Goal: Task Accomplishment & Management: Manage account settings

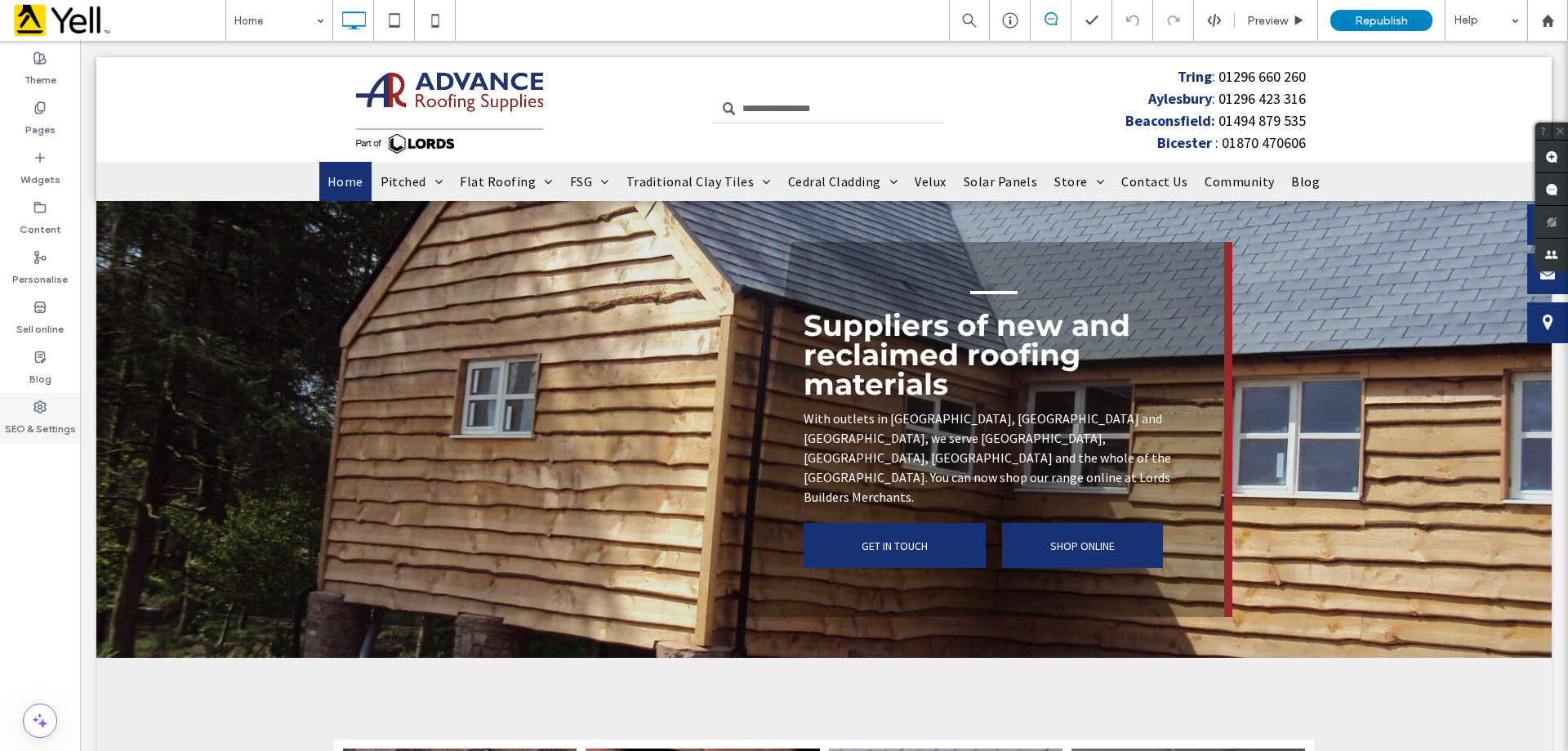
click at [40, 398] on div "SEO & Settings" at bounding box center [40, 418] width 80 height 50
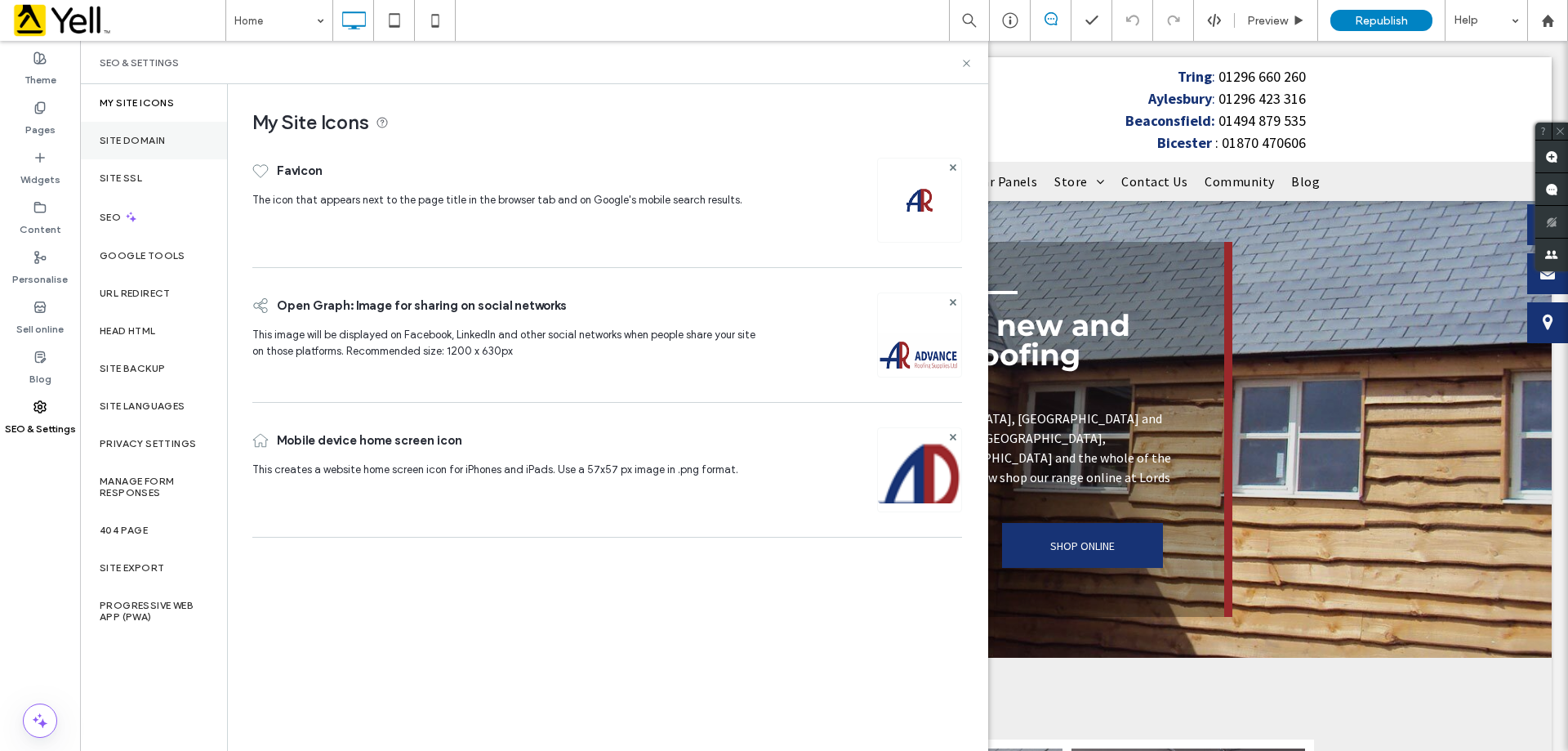
click at [136, 131] on div "Site Domain" at bounding box center [154, 140] width 147 height 37
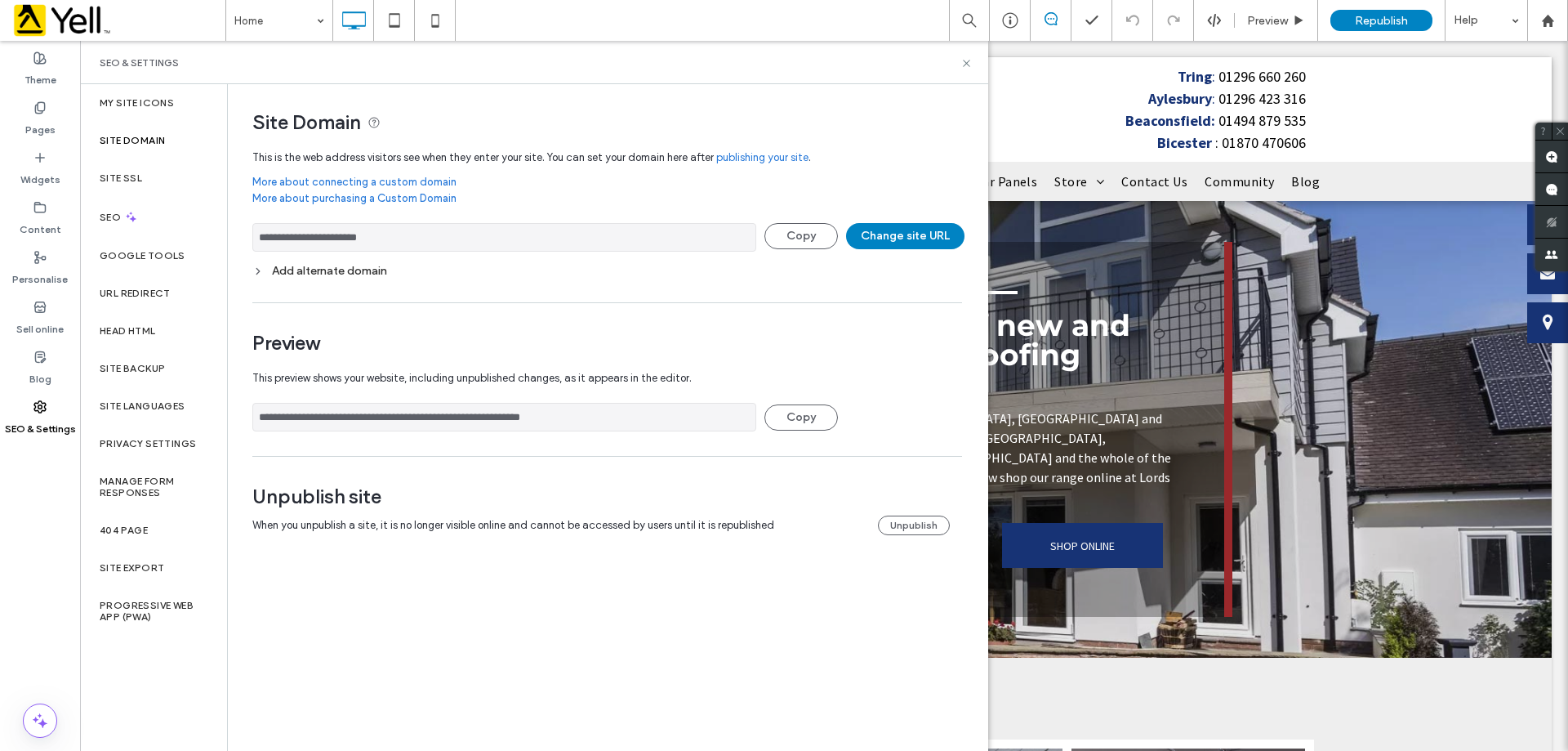
drag, startPoint x: 427, startPoint y: 247, endPoint x: 253, endPoint y: 250, distance: 174.0
click at [253, 250] on input "**********" at bounding box center [504, 237] width 504 height 29
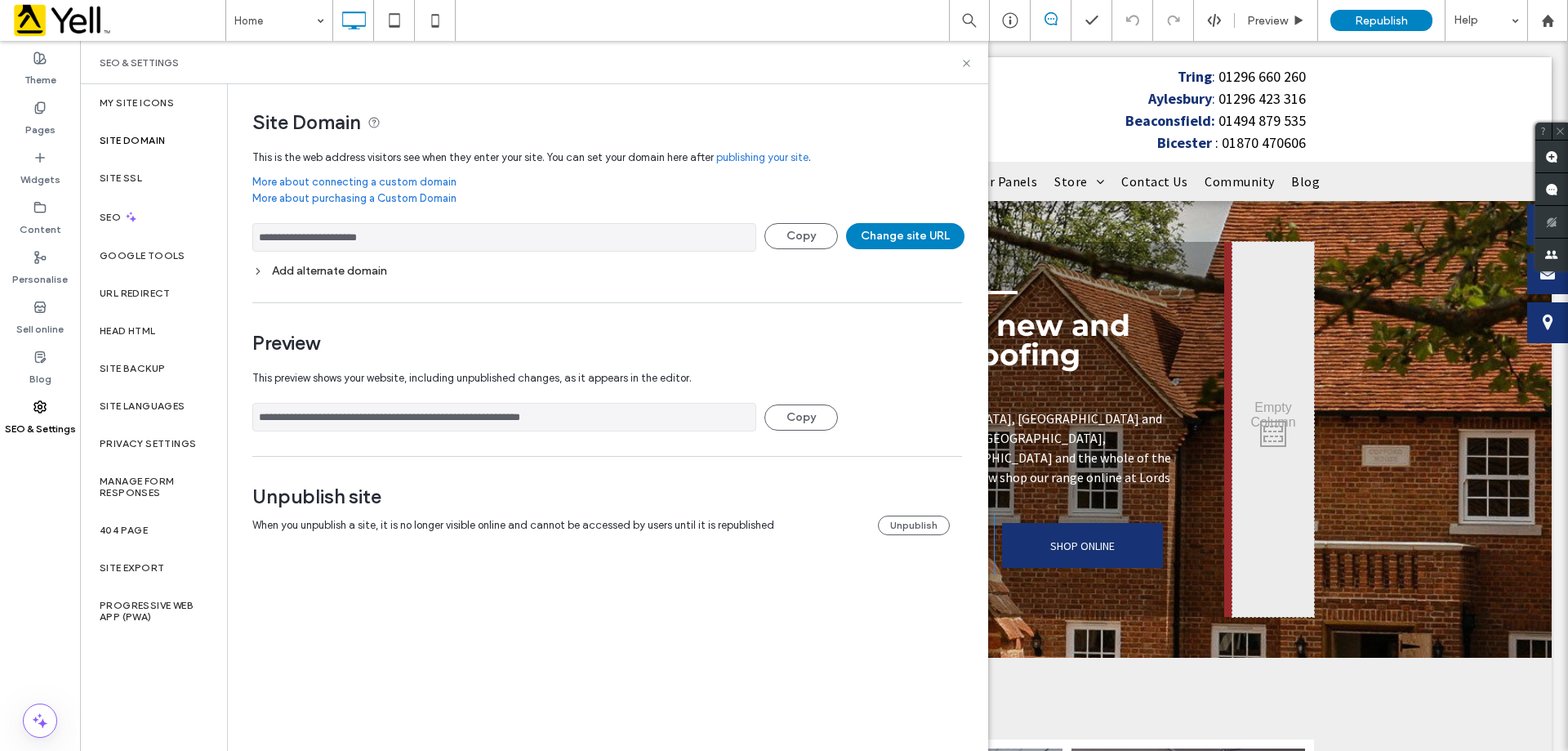
click at [1252, 376] on div "Click To Paste" at bounding box center [1273, 429] width 81 height 375
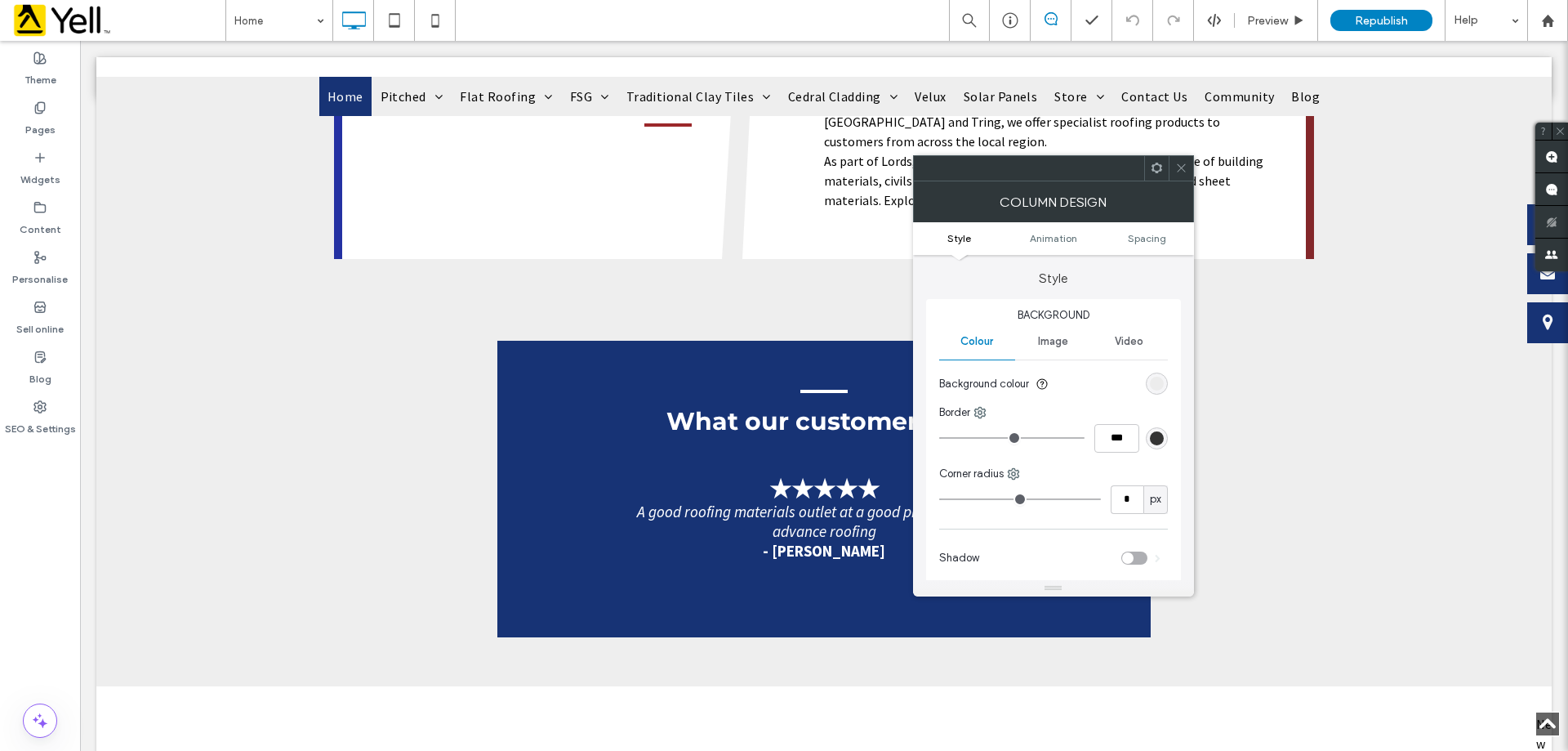
scroll to position [1957, 0]
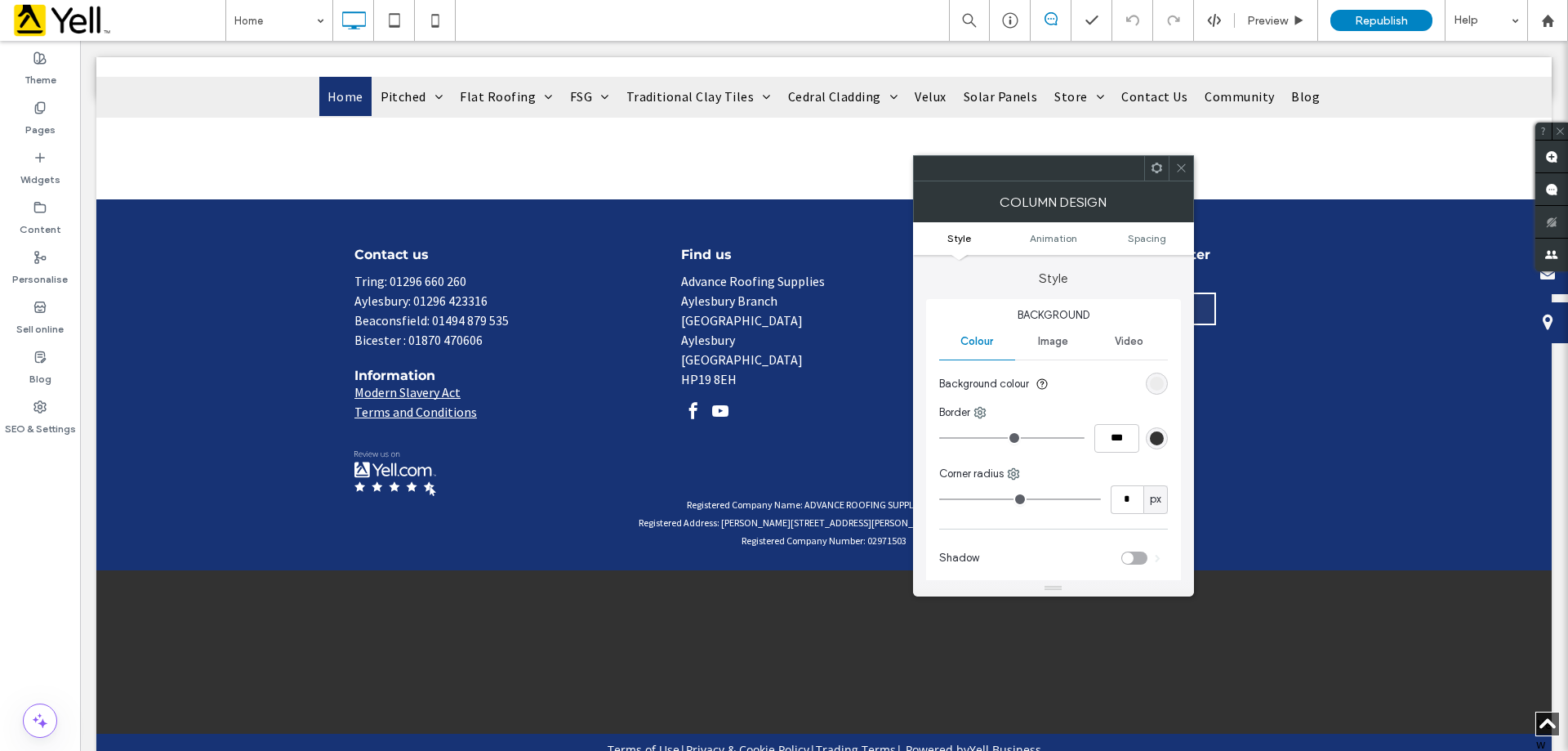
click at [545, 611] on div "Click To Paste" at bounding box center [823, 652] width 980 height 81
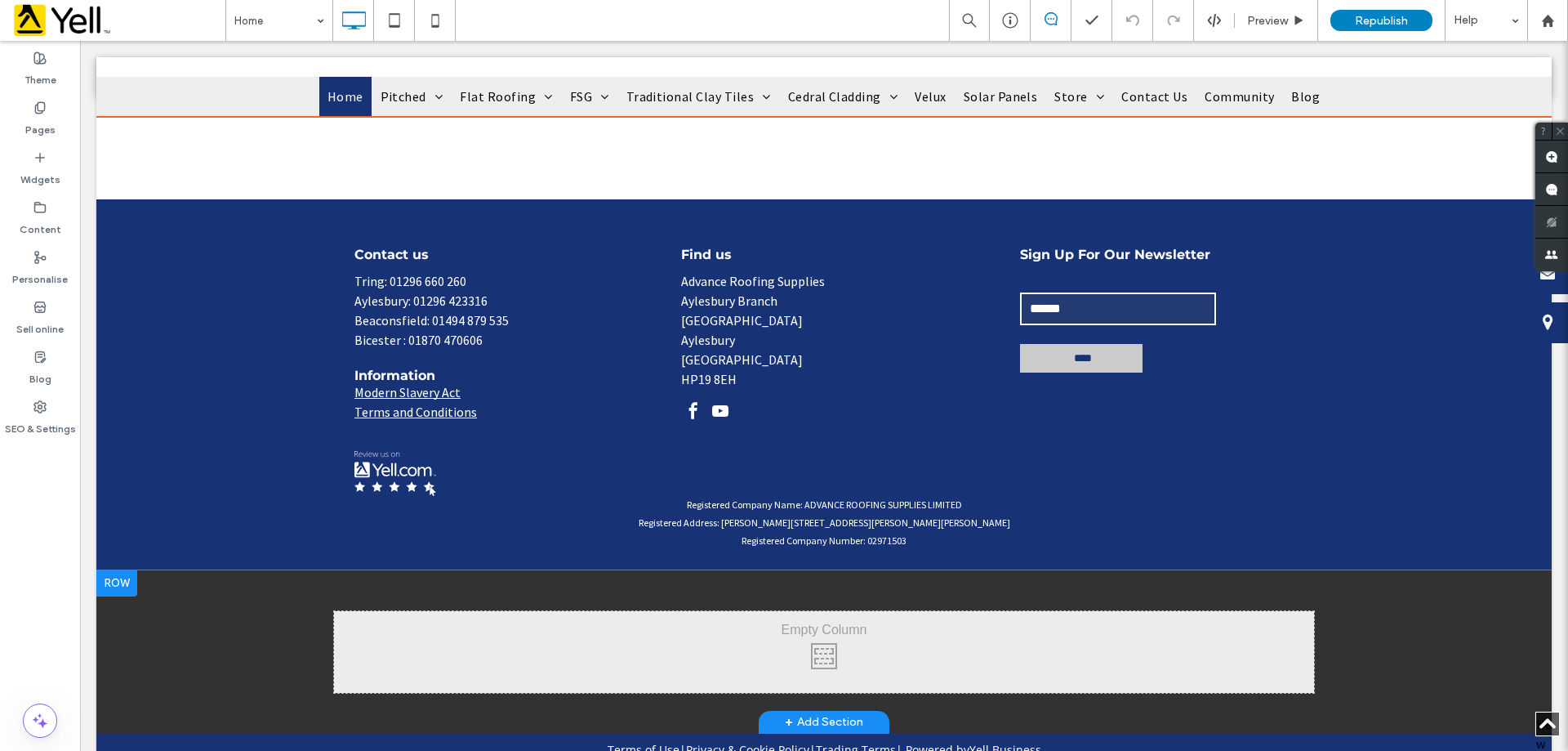
click at [711, 570] on div "Click To Paste + Add Section" at bounding box center [823, 652] width 1456 height 164
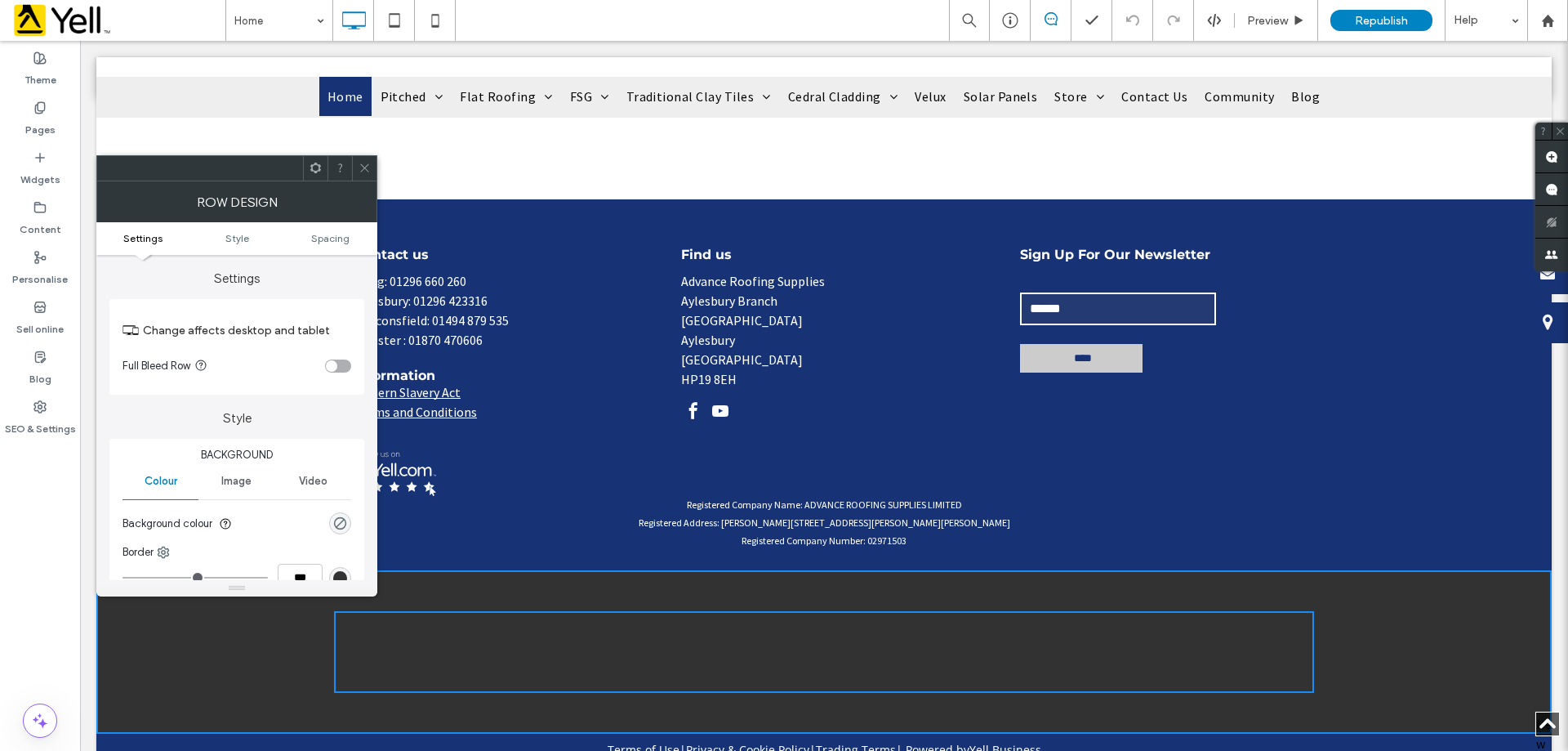
click at [547, 611] on div "Click To Paste" at bounding box center [823, 652] width 980 height 81
click at [278, 639] on div "Click To Paste + Add Section" at bounding box center [823, 652] width 1456 height 164
click at [358, 162] on div at bounding box center [364, 168] width 24 height 24
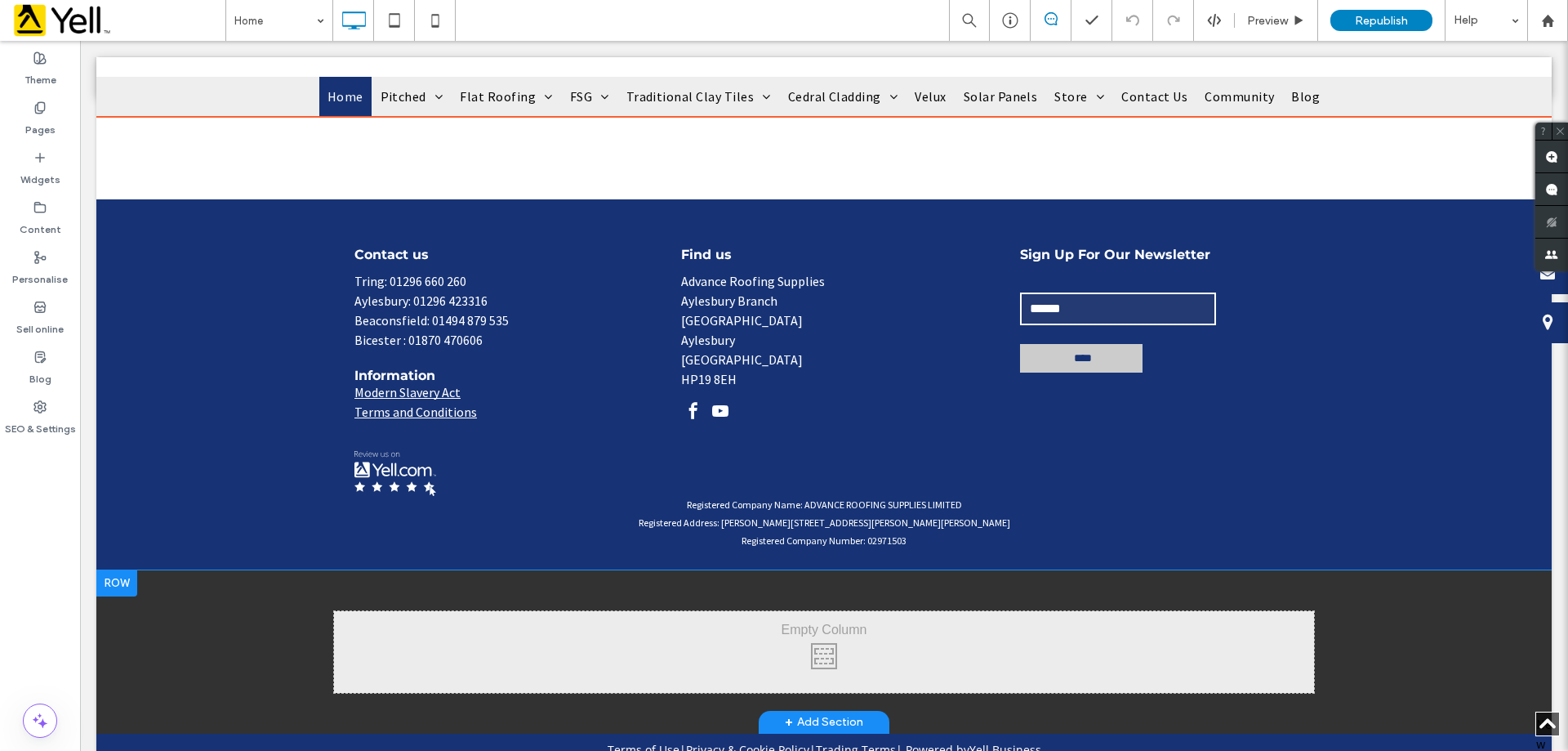
click at [130, 570] on div at bounding box center [116, 583] width 41 height 26
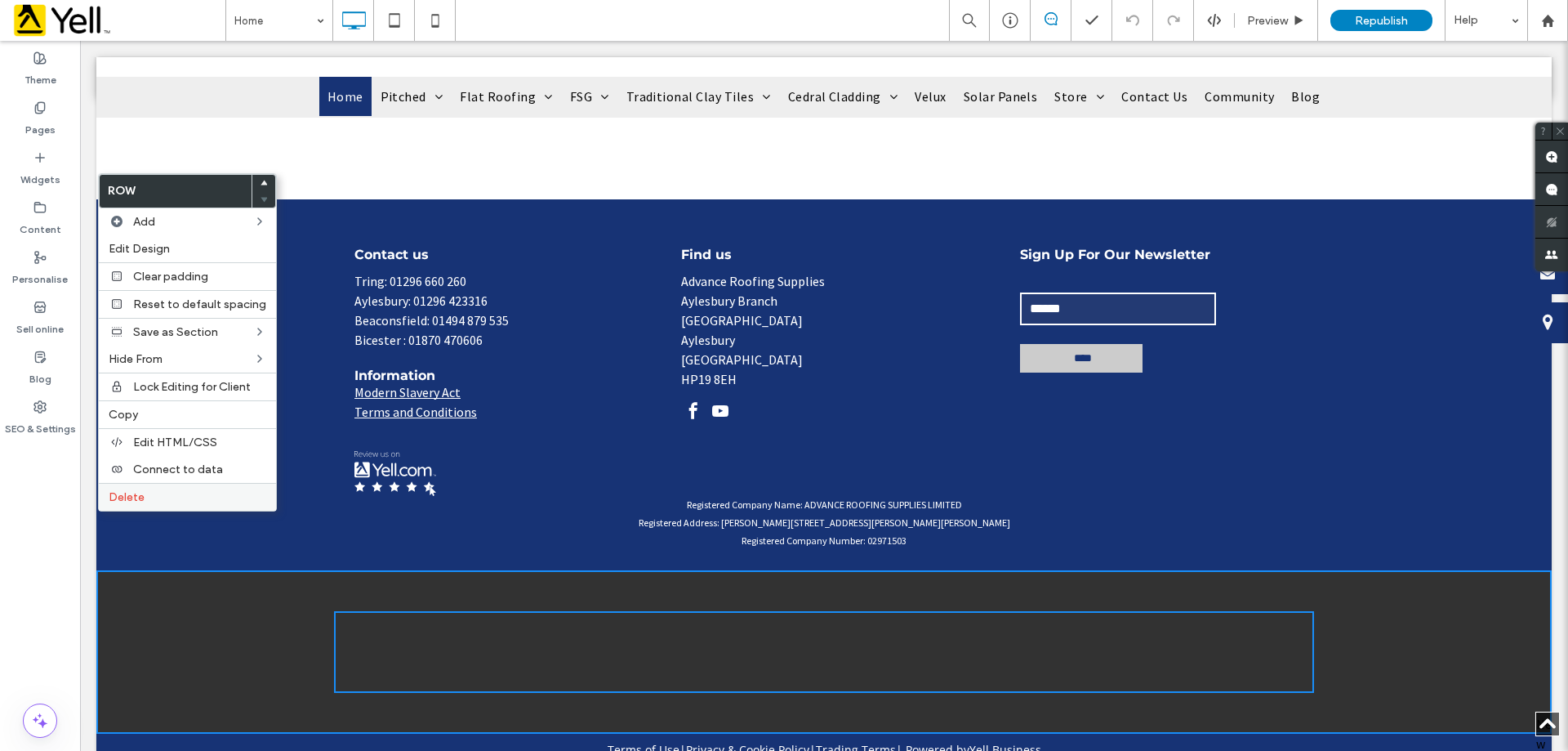
click at [128, 496] on span "Delete" at bounding box center [127, 497] width 36 height 14
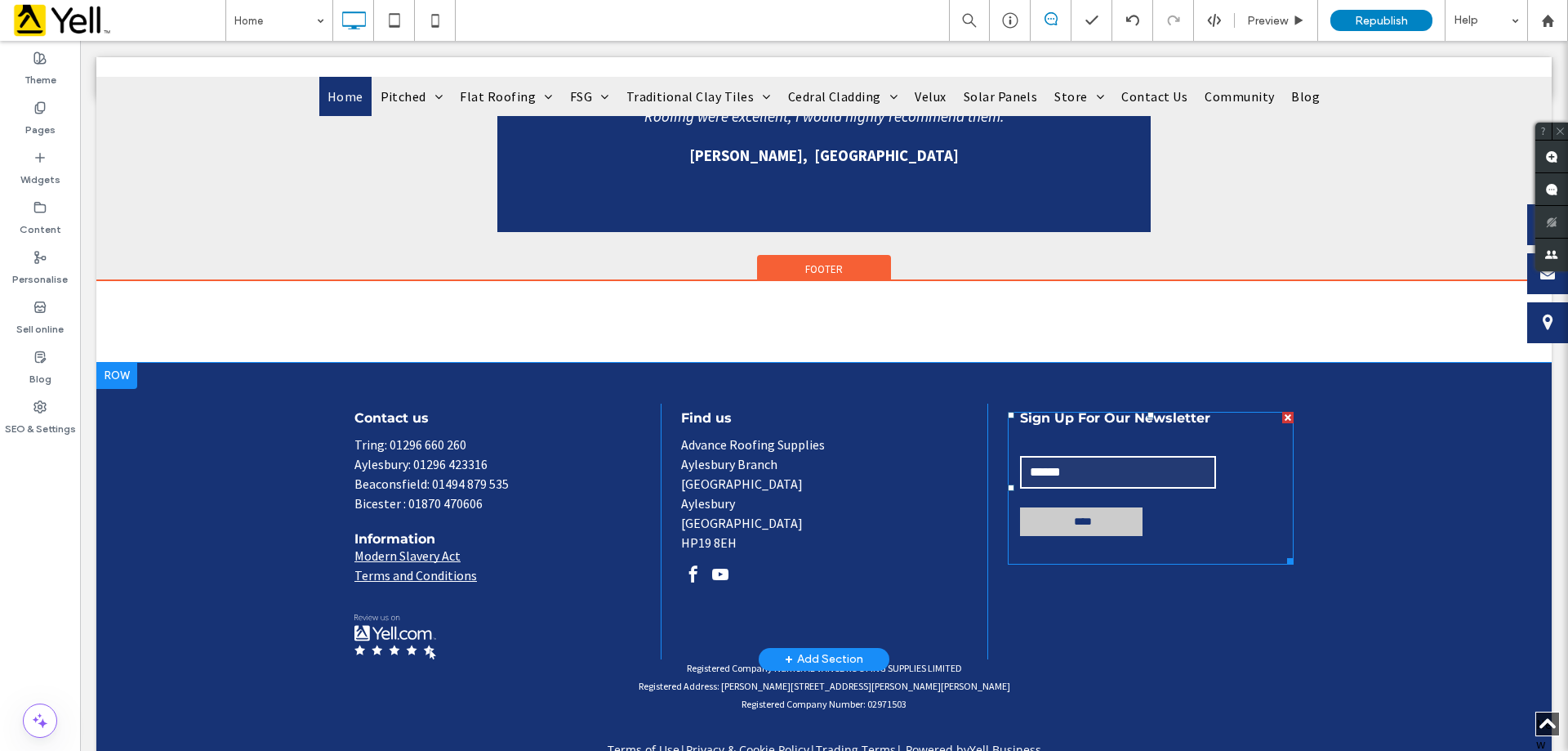
click at [1149, 456] on input "email" at bounding box center [1117, 472] width 196 height 33
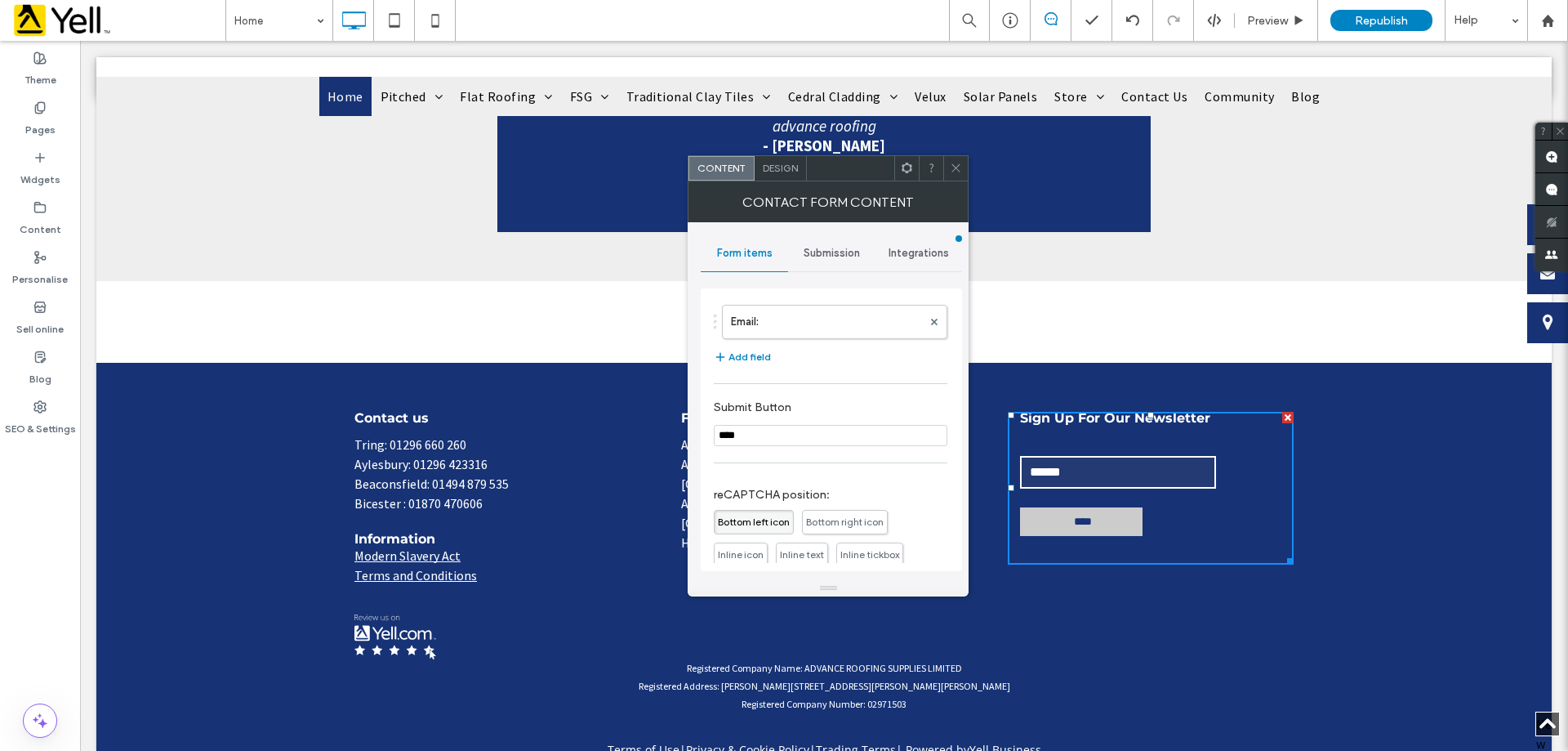
click at [845, 256] on span "Submission" at bounding box center [831, 253] width 56 height 13
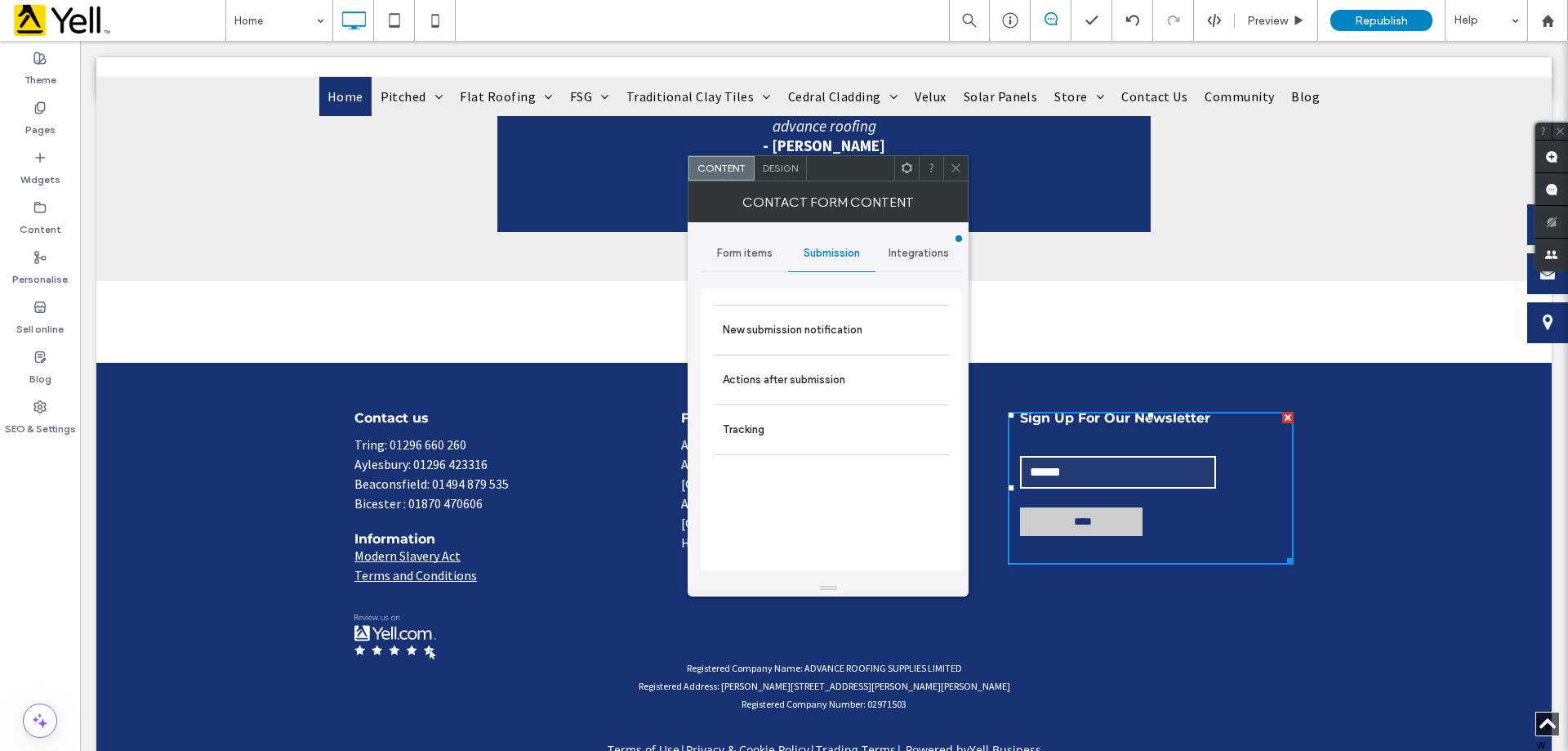
click at [910, 255] on div "Integrations" at bounding box center [918, 254] width 87 height 36
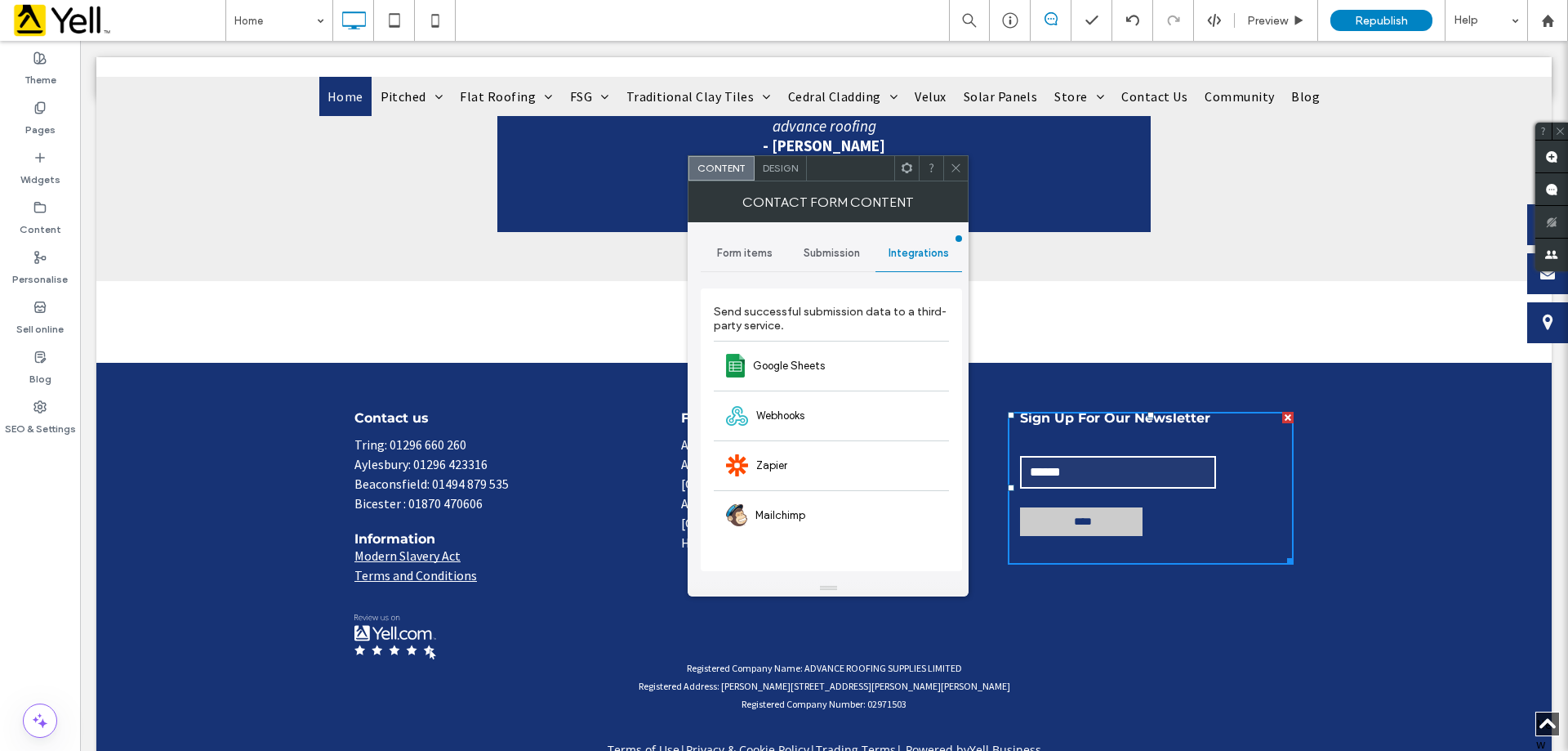
click at [835, 242] on div "Submission" at bounding box center [831, 254] width 87 height 36
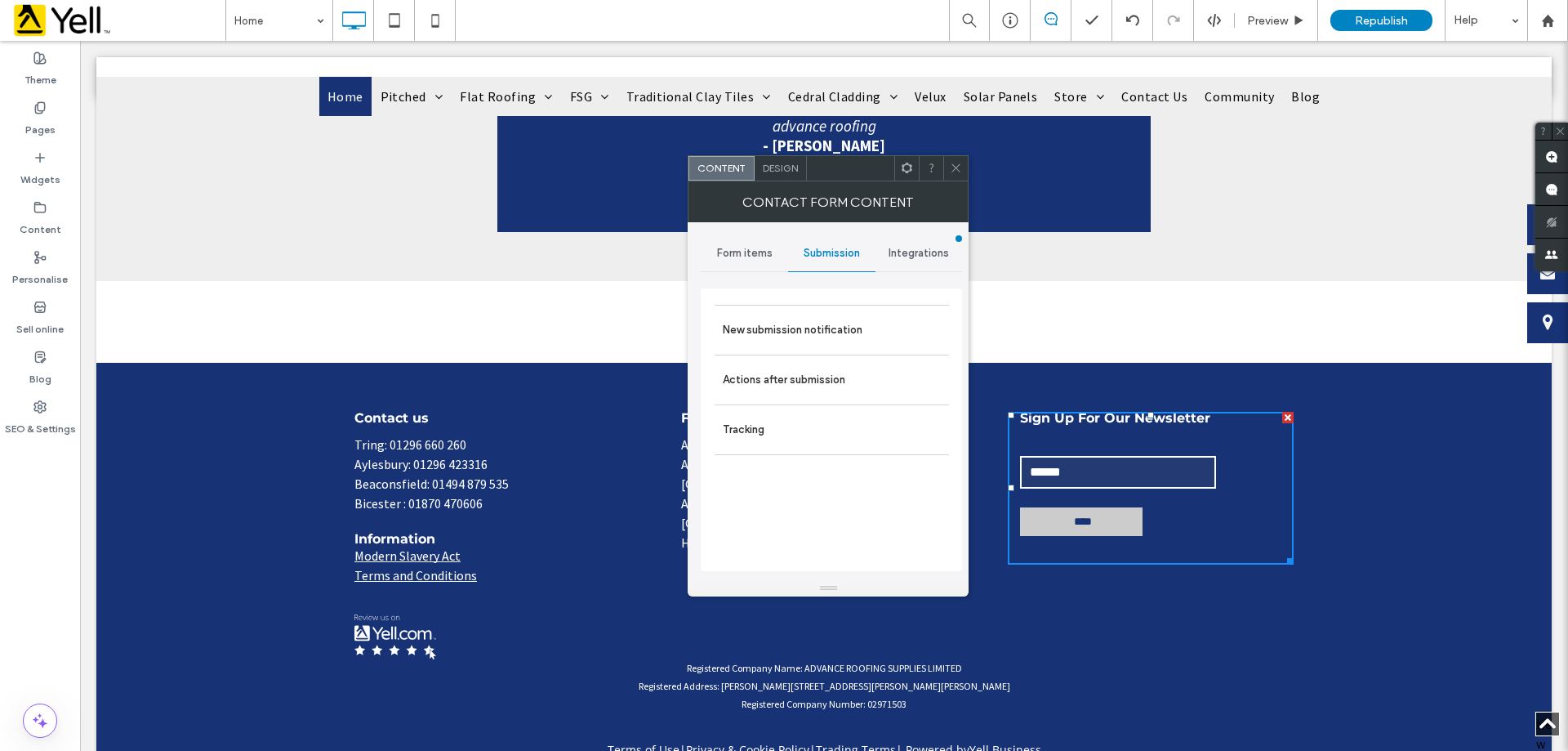
click at [743, 238] on div "Form items" at bounding box center [744, 254] width 87 height 36
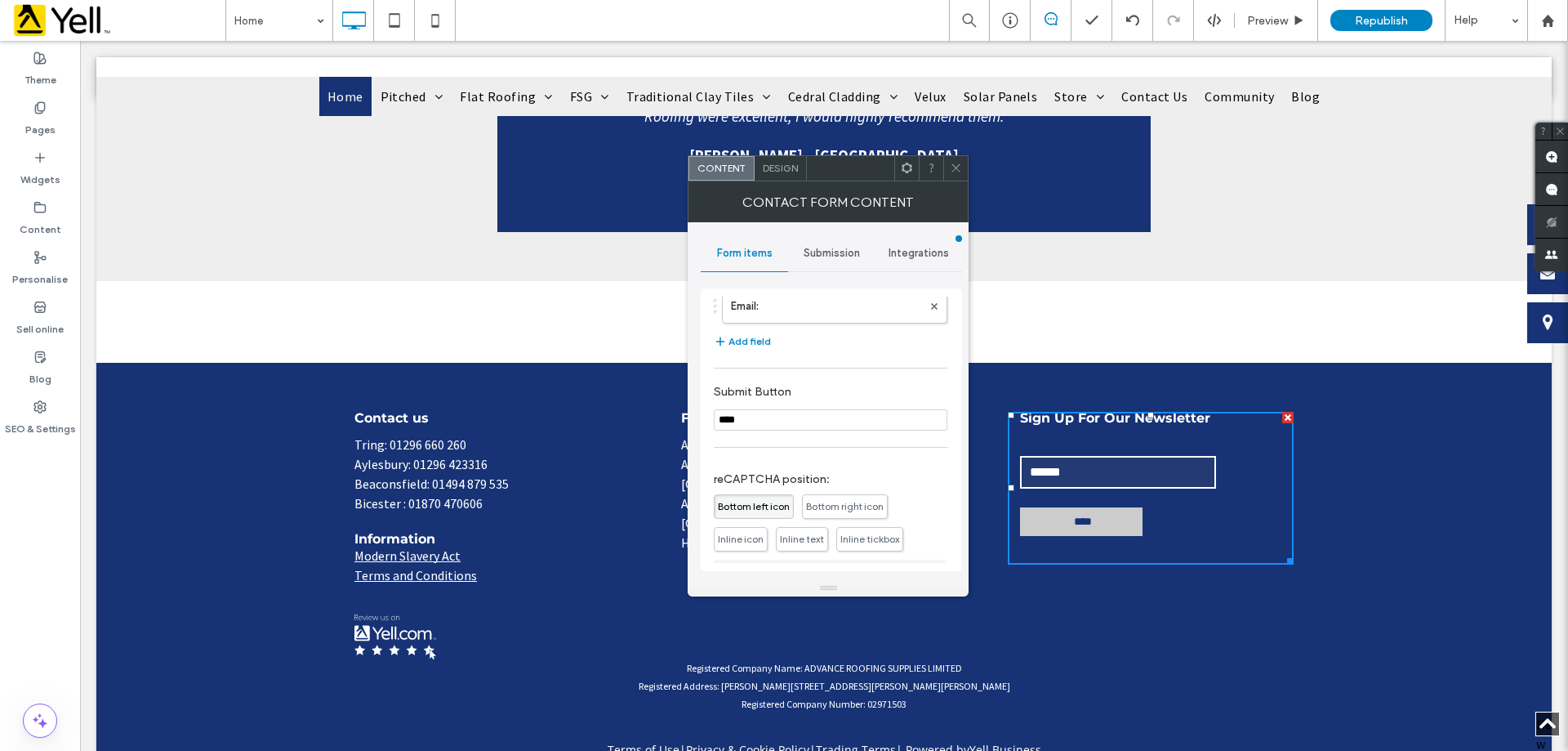
scroll to position [0, 0]
click at [787, 167] on span "Design" at bounding box center [780, 168] width 35 height 12
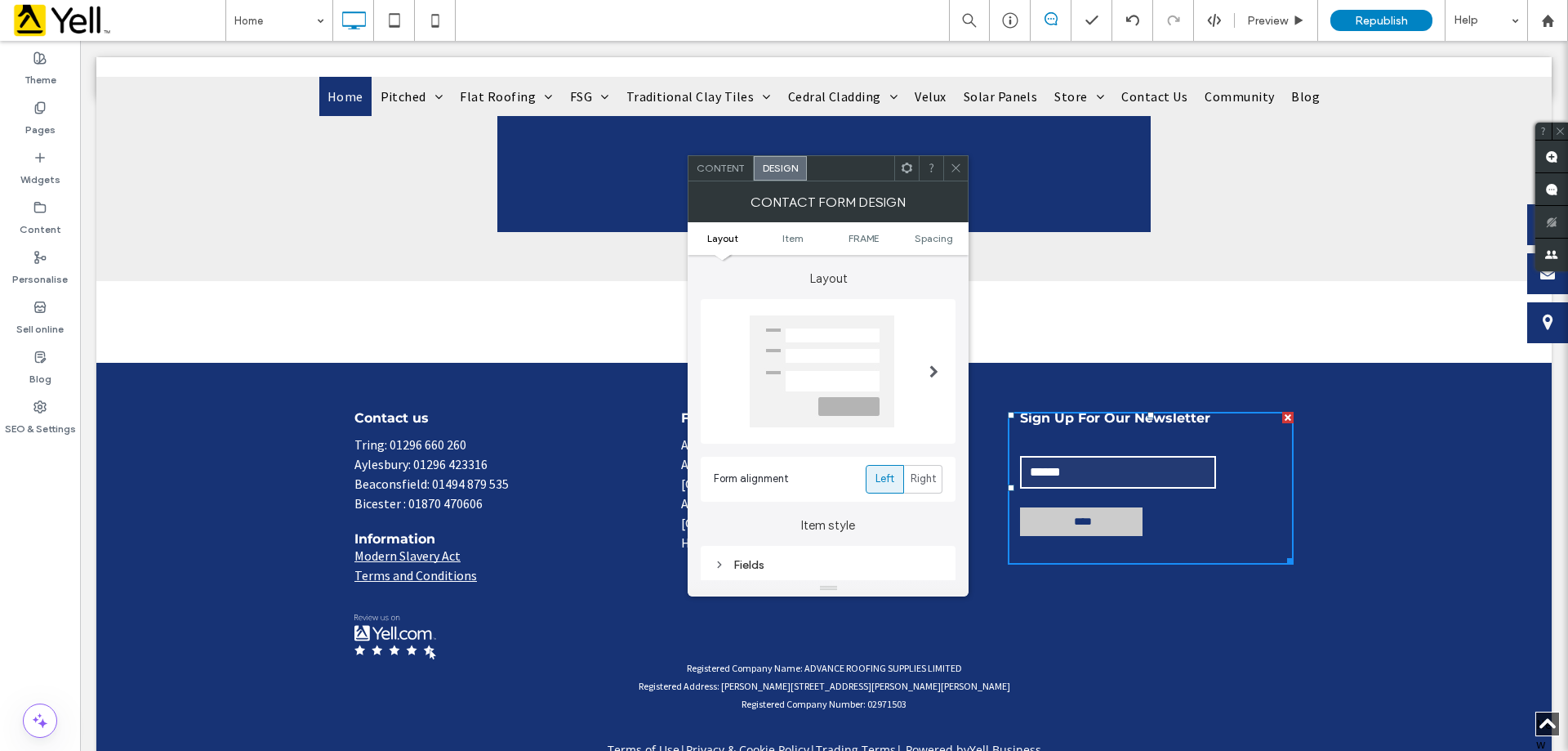
click at [733, 165] on span "Content" at bounding box center [720, 168] width 48 height 12
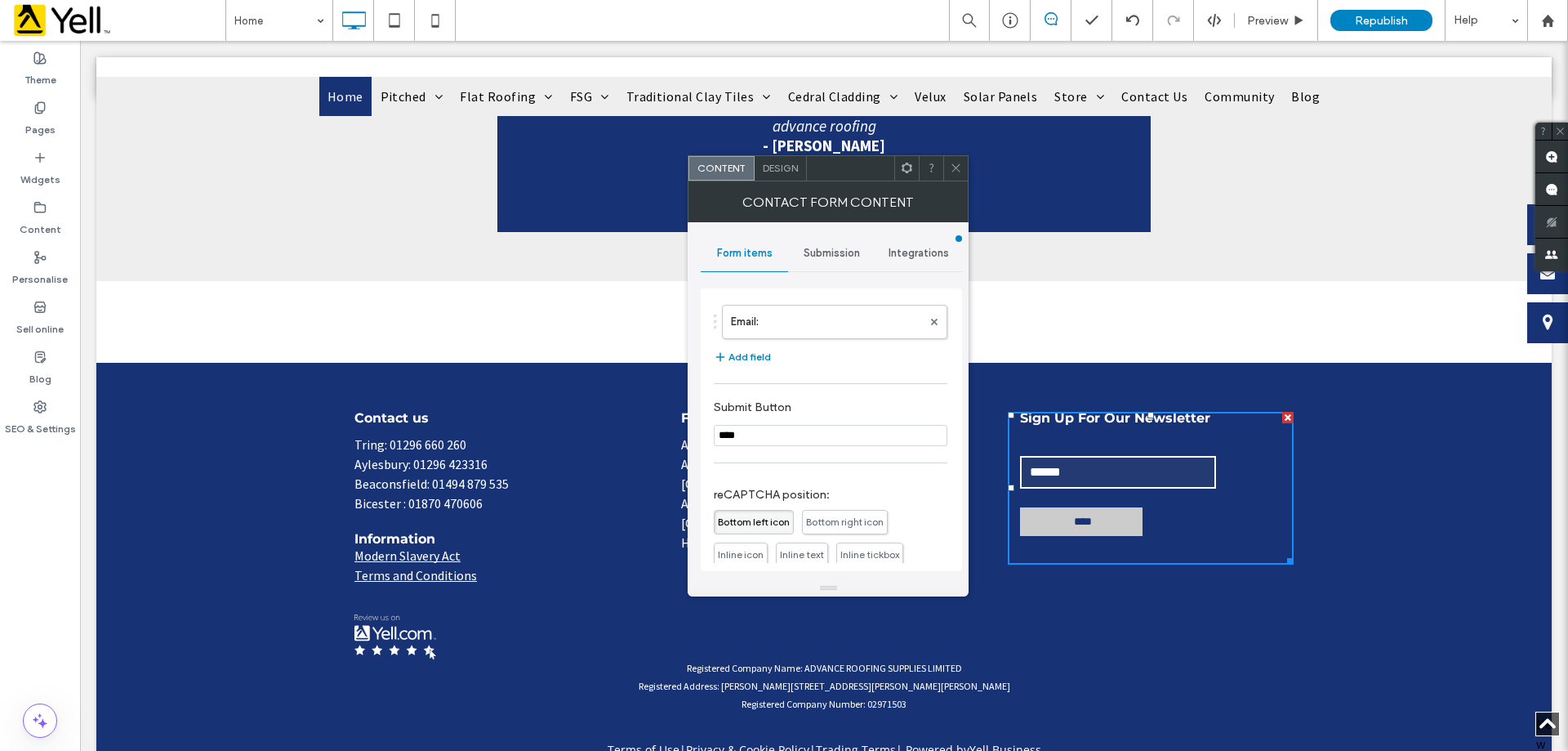
click at [848, 256] on span "Submission" at bounding box center [831, 253] width 56 height 13
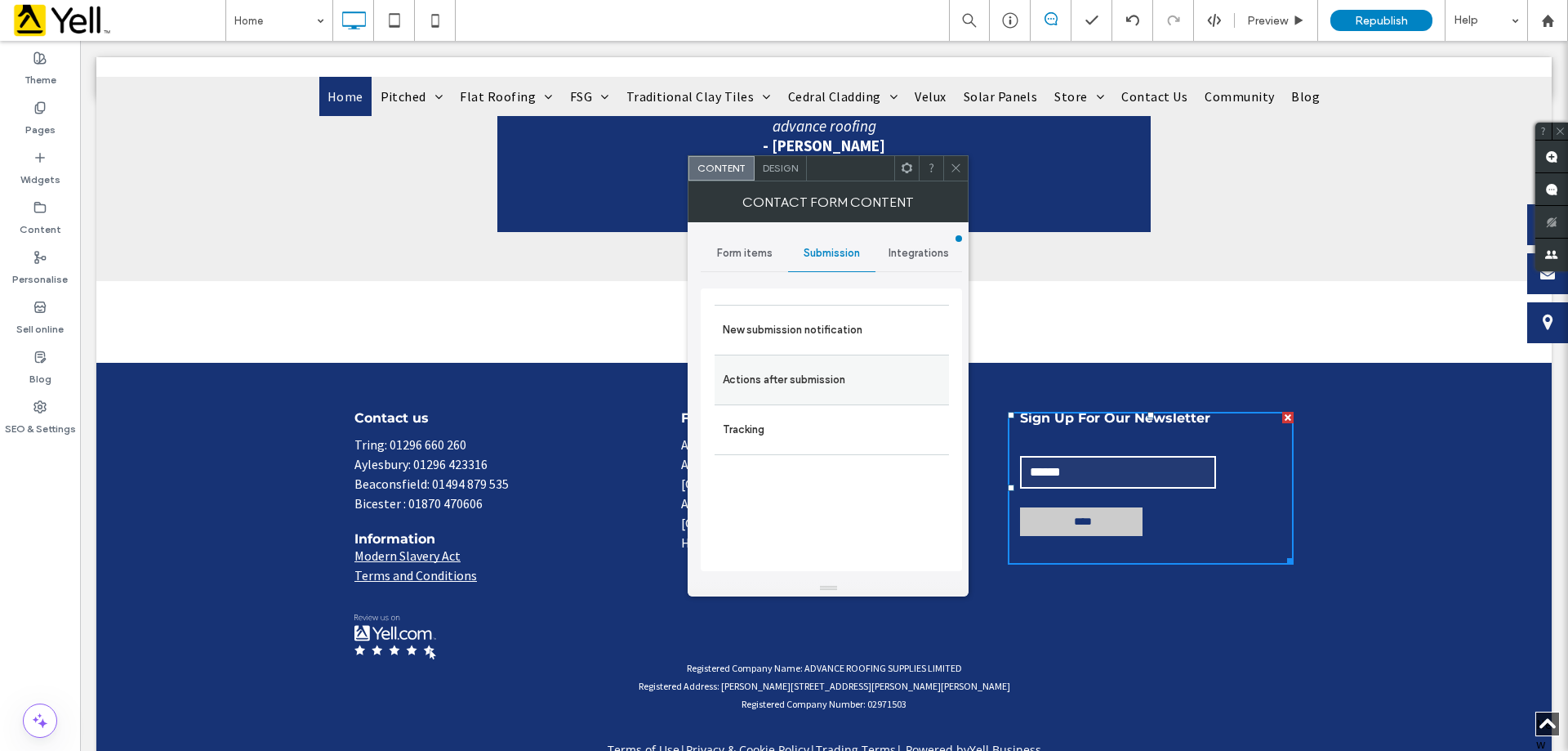
click at [823, 383] on label "Actions after submission" at bounding box center [832, 380] width 218 height 33
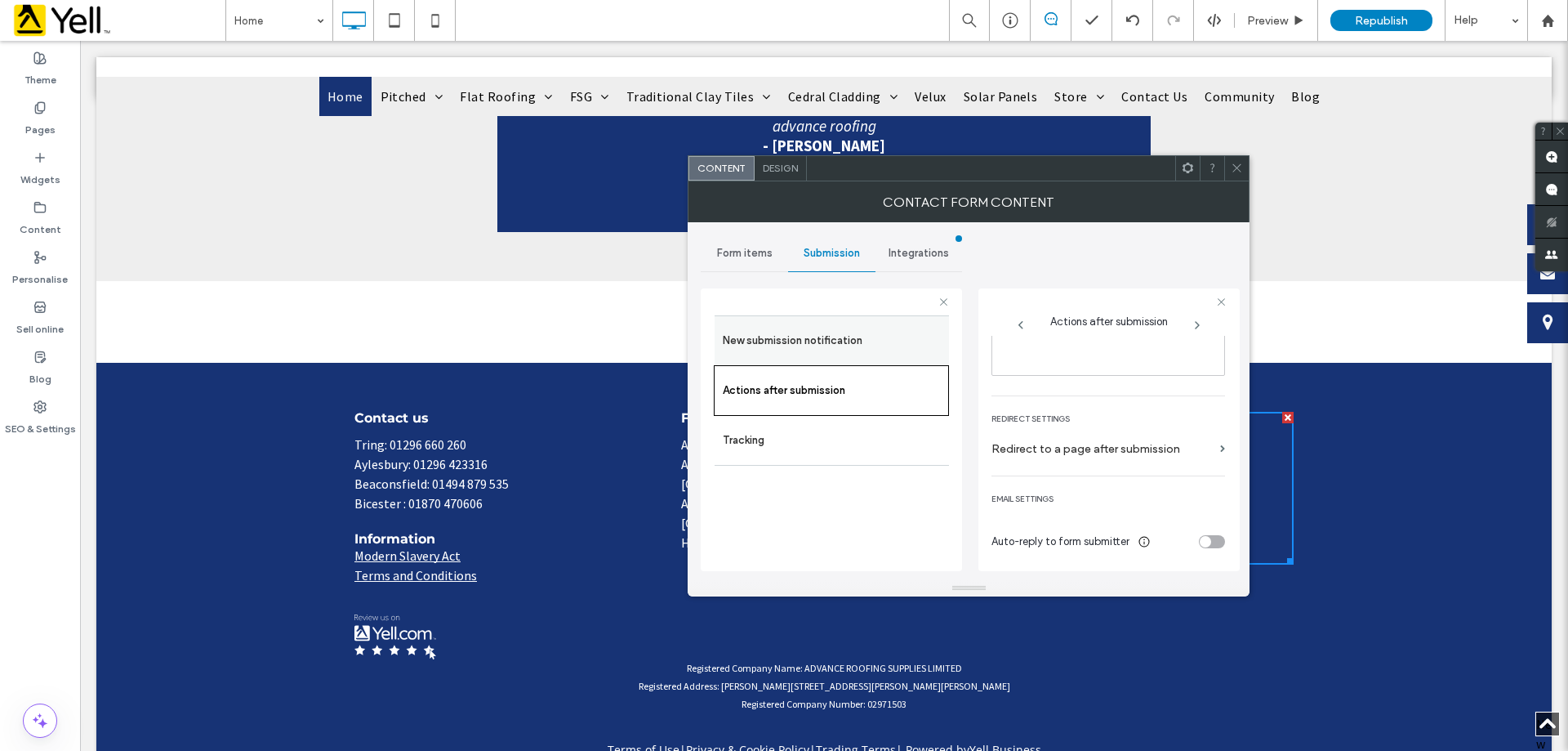
click at [874, 347] on label "New submission notification" at bounding box center [832, 341] width 218 height 33
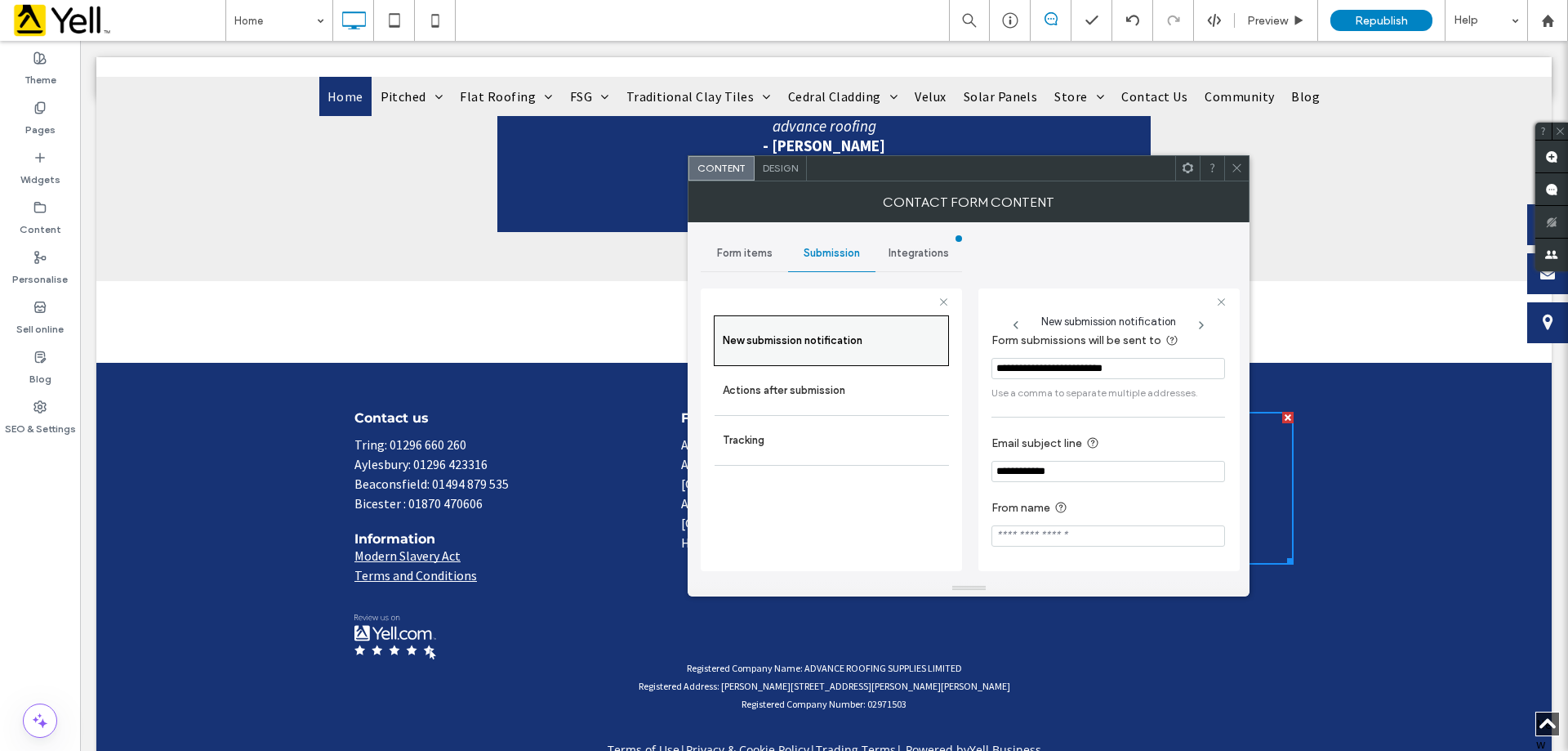
scroll to position [16, 0]
click at [1227, 166] on div at bounding box center [1236, 168] width 24 height 24
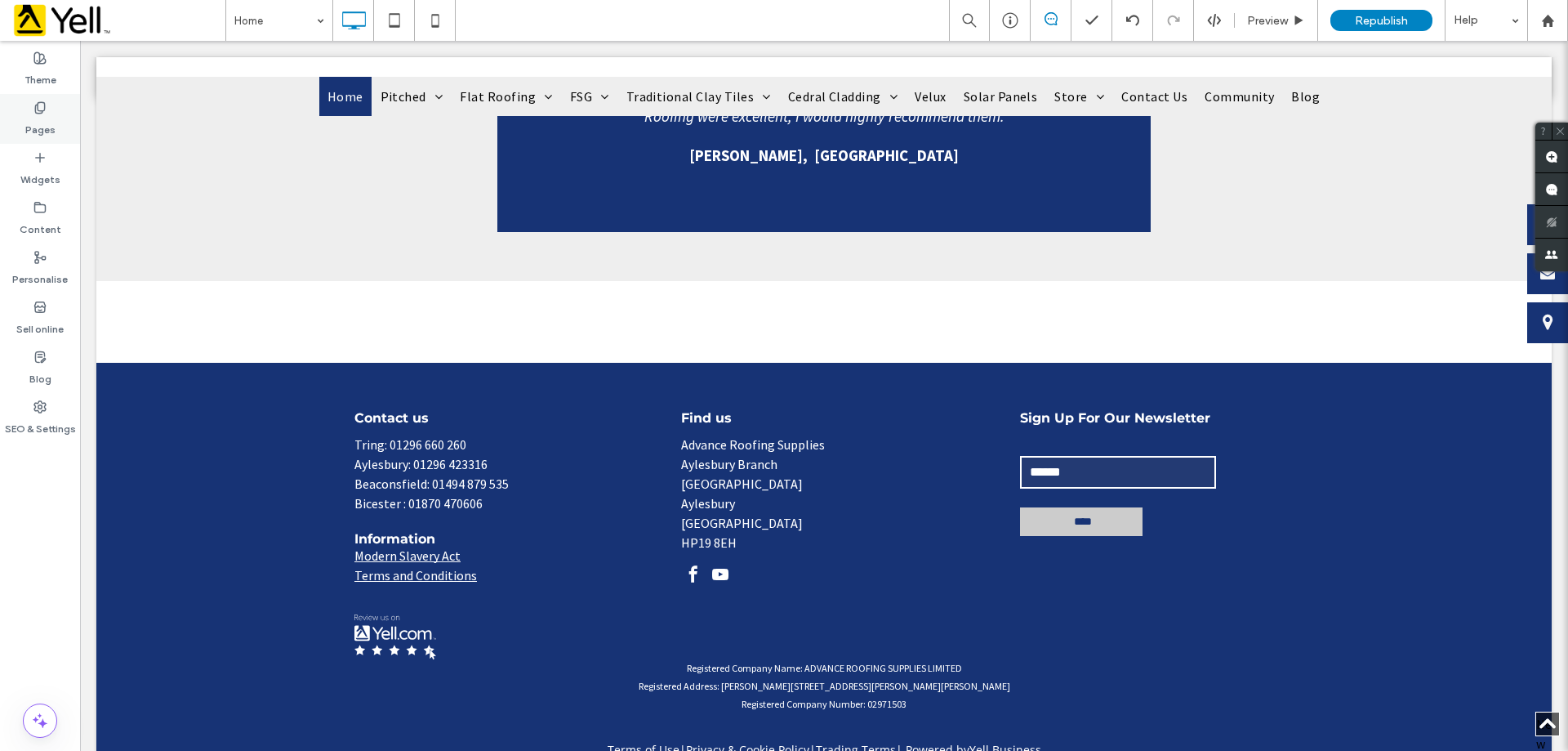
click at [44, 113] on icon at bounding box center [40, 107] width 13 height 13
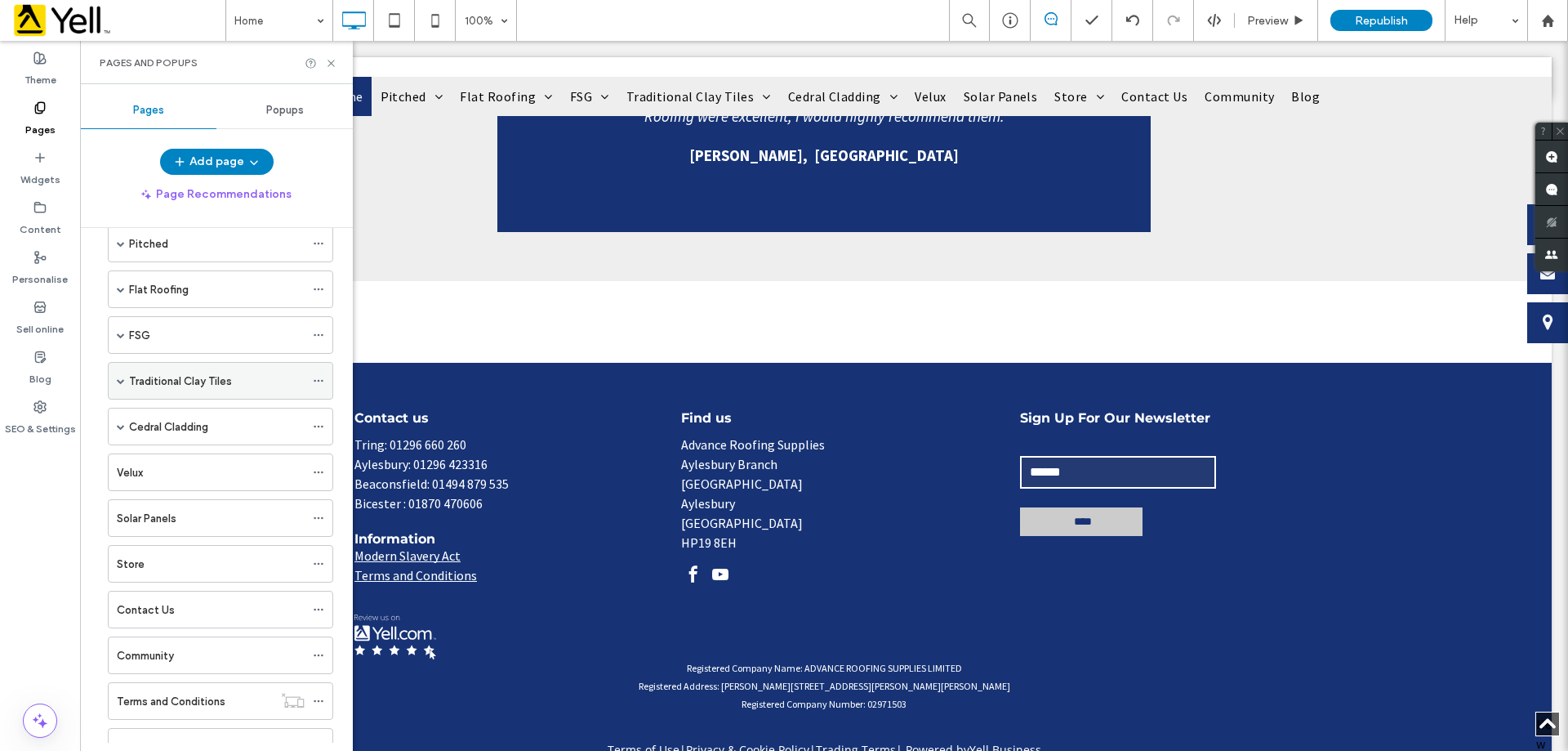
scroll to position [0, 0]
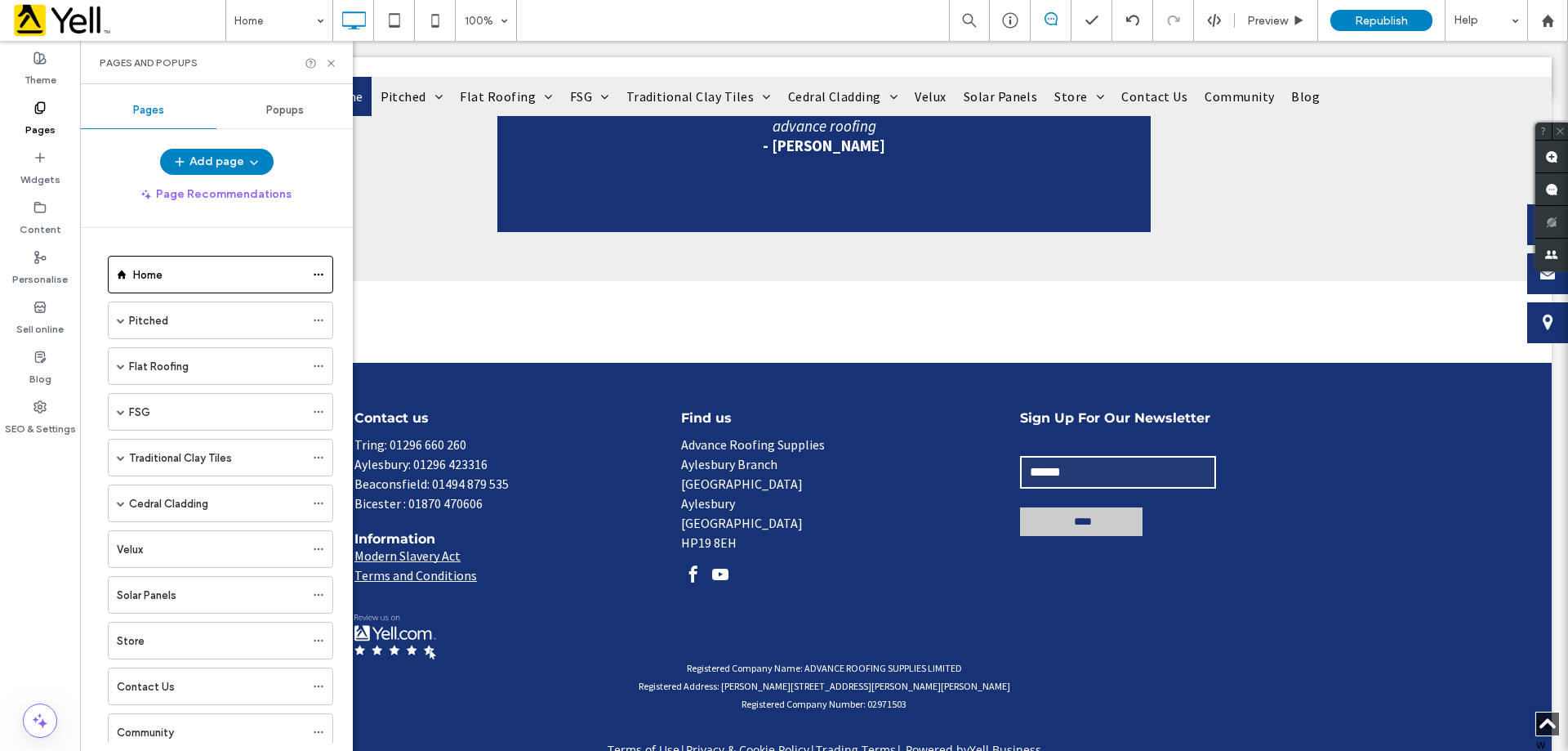
click at [130, 317] on label "Pitched" at bounding box center [148, 320] width 39 height 29
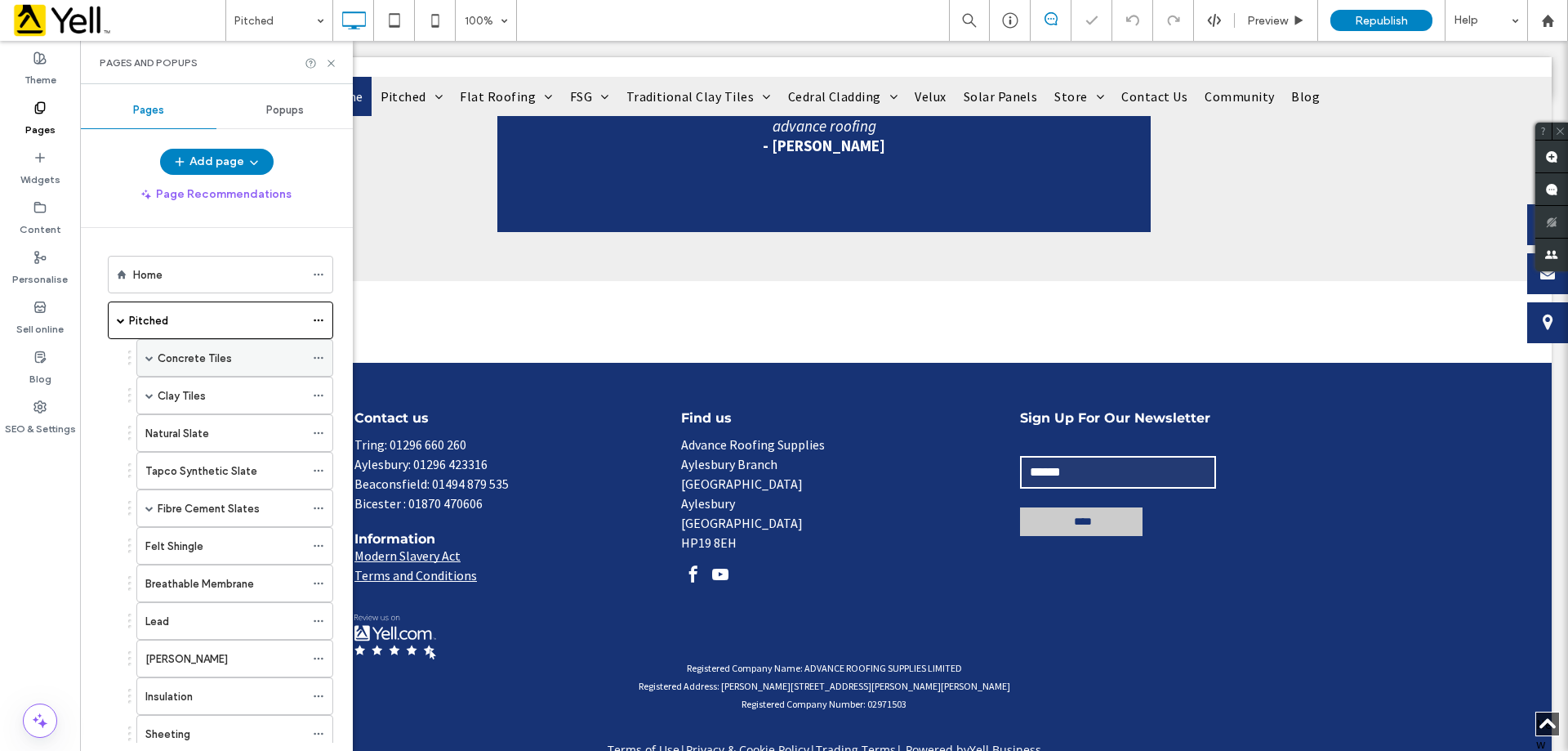
click at [159, 351] on label "Concrete Tiles" at bounding box center [195, 358] width 74 height 29
click at [170, 472] on div at bounding box center [784, 376] width 1568 height 751
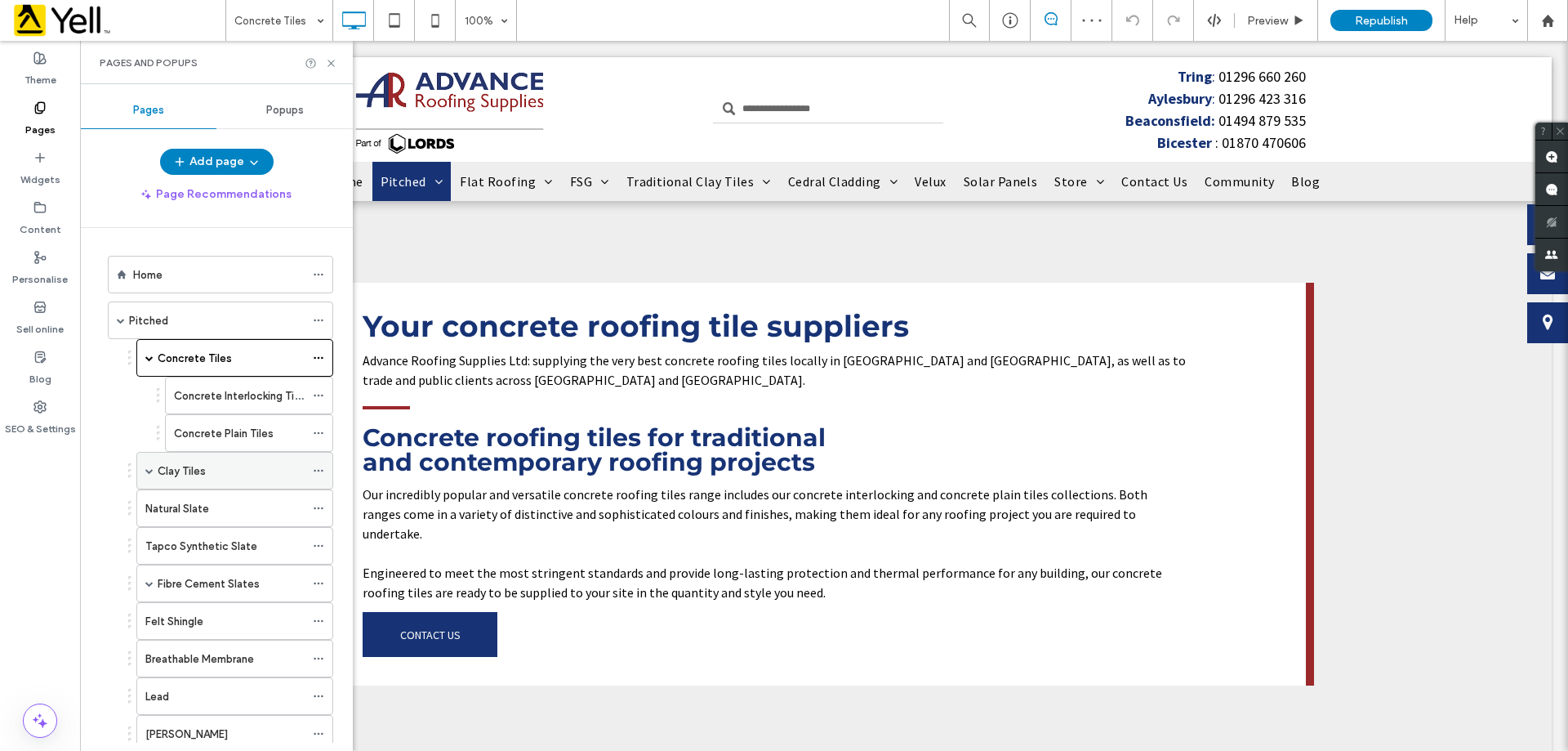
click at [162, 471] on label "Clay Tiles" at bounding box center [182, 471] width 48 height 29
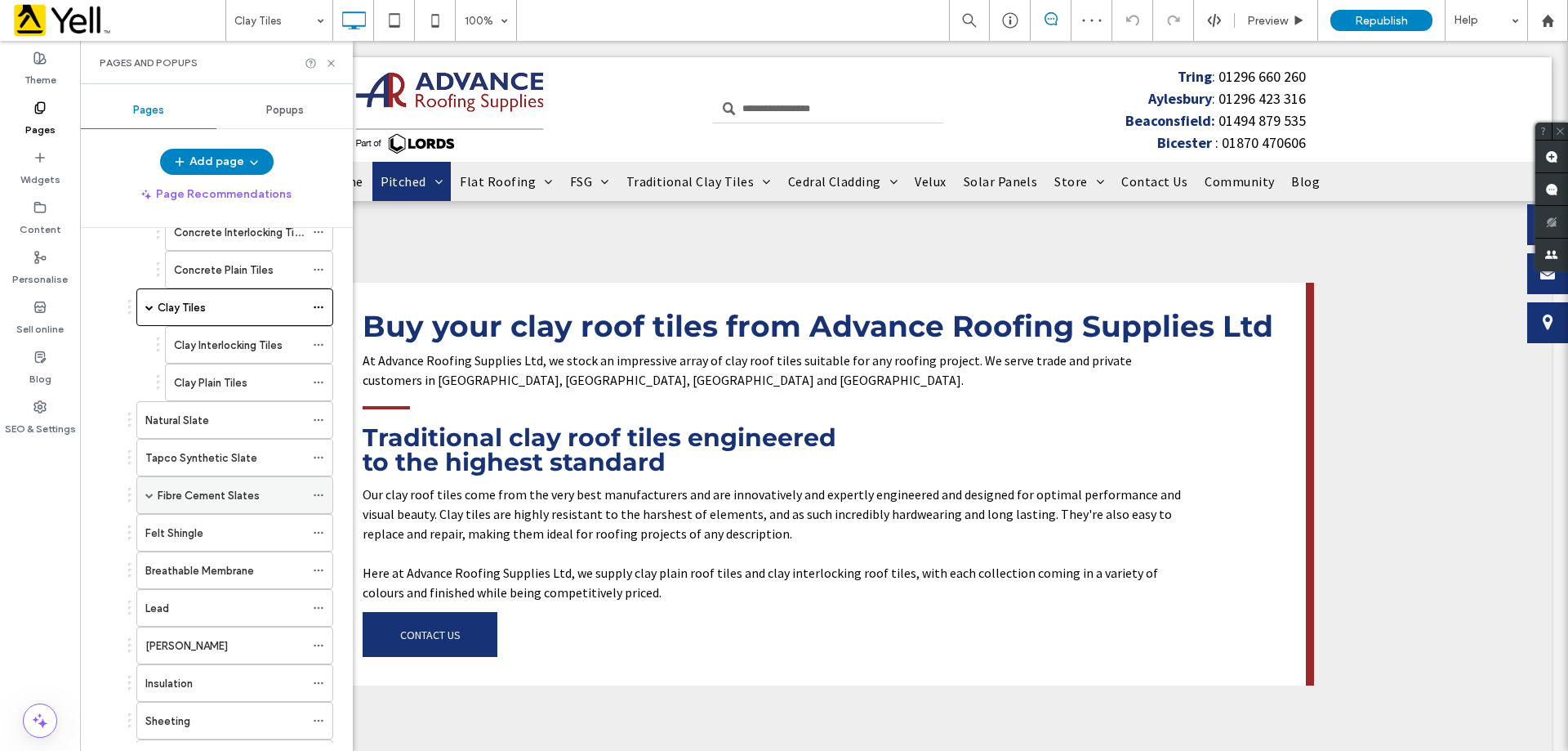
click at [196, 484] on div "Fibre Cement Slates" at bounding box center [231, 495] width 147 height 36
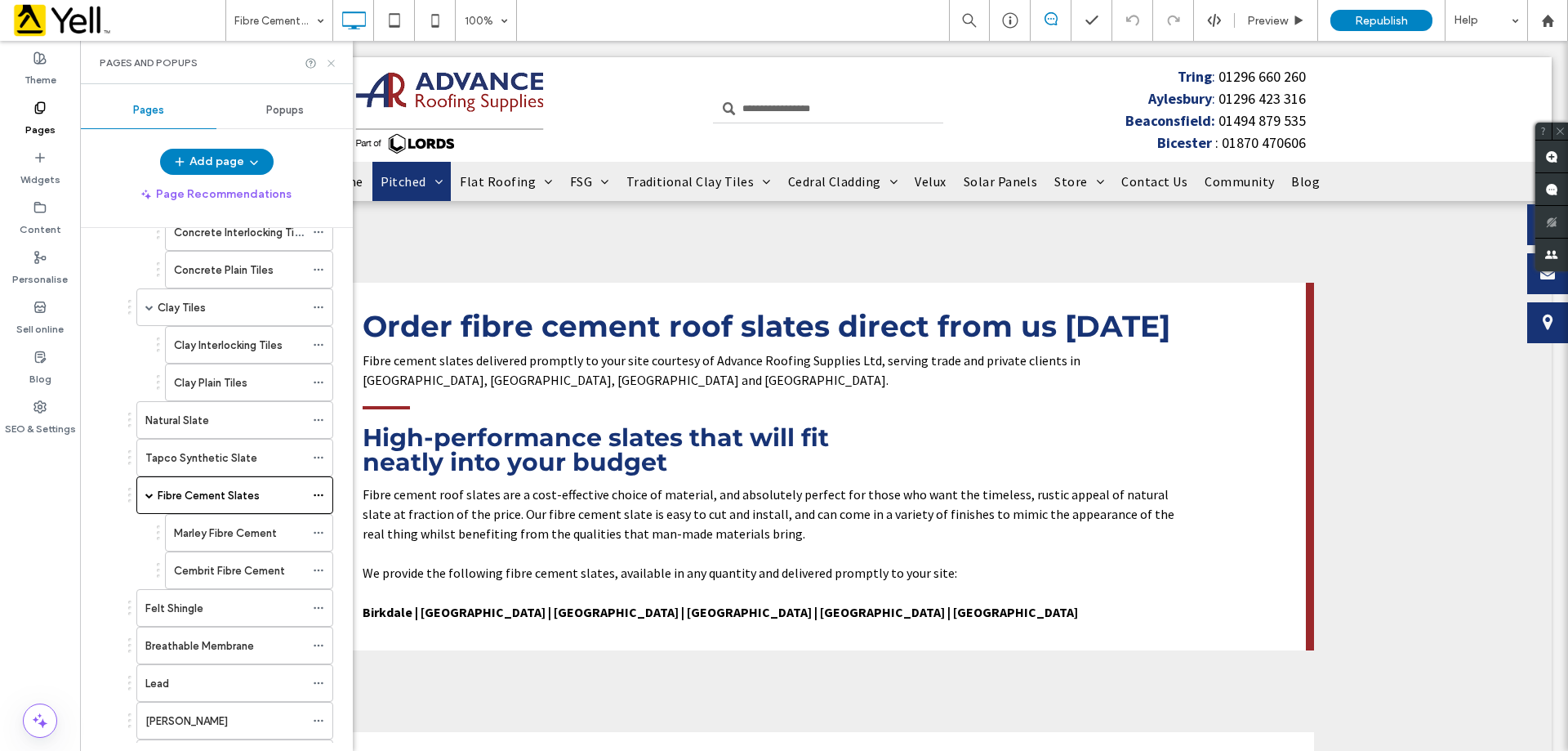
click at [336, 68] on div "Pages and Popups" at bounding box center [216, 62] width 272 height 43
click at [334, 58] on icon at bounding box center [331, 63] width 12 height 12
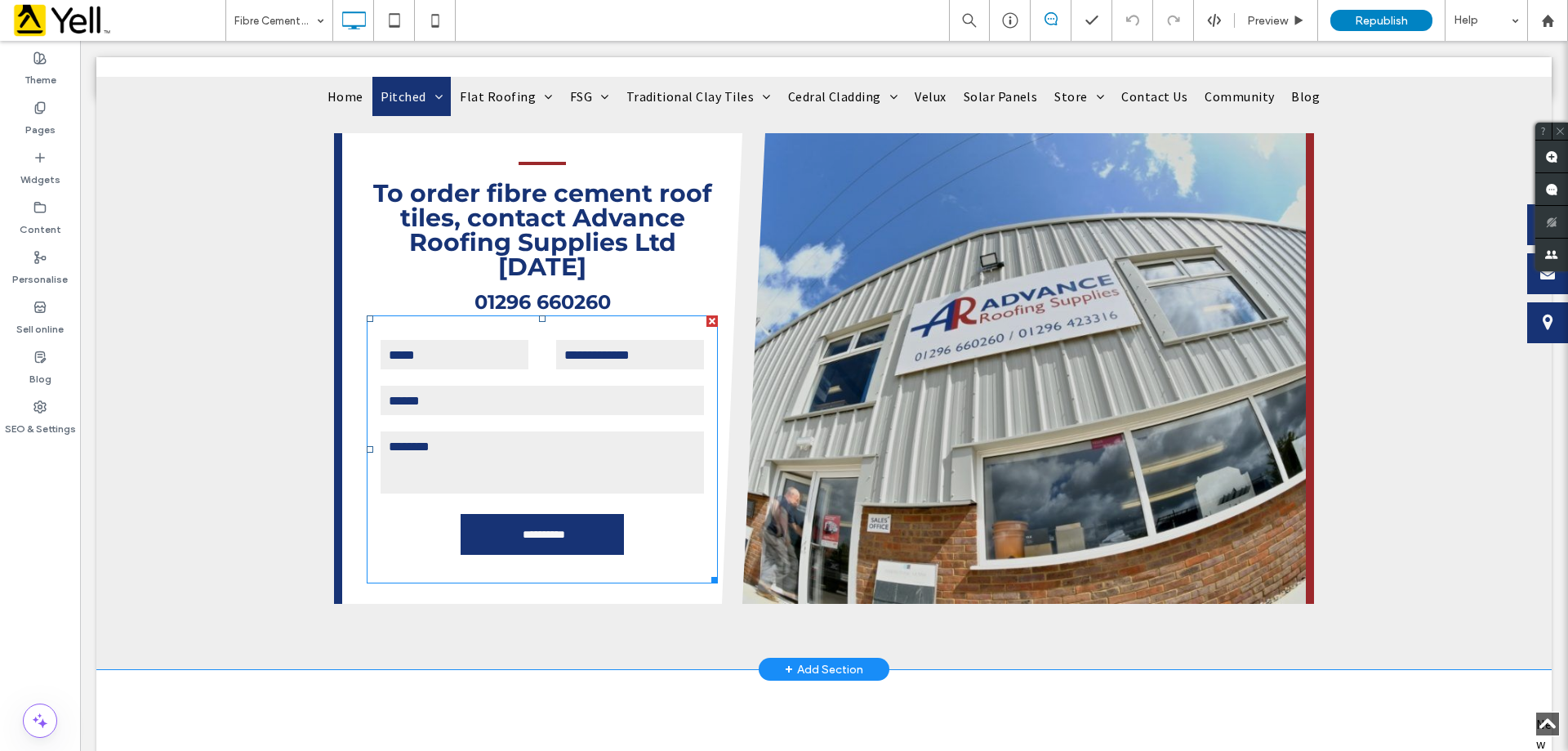
scroll to position [1062, 0]
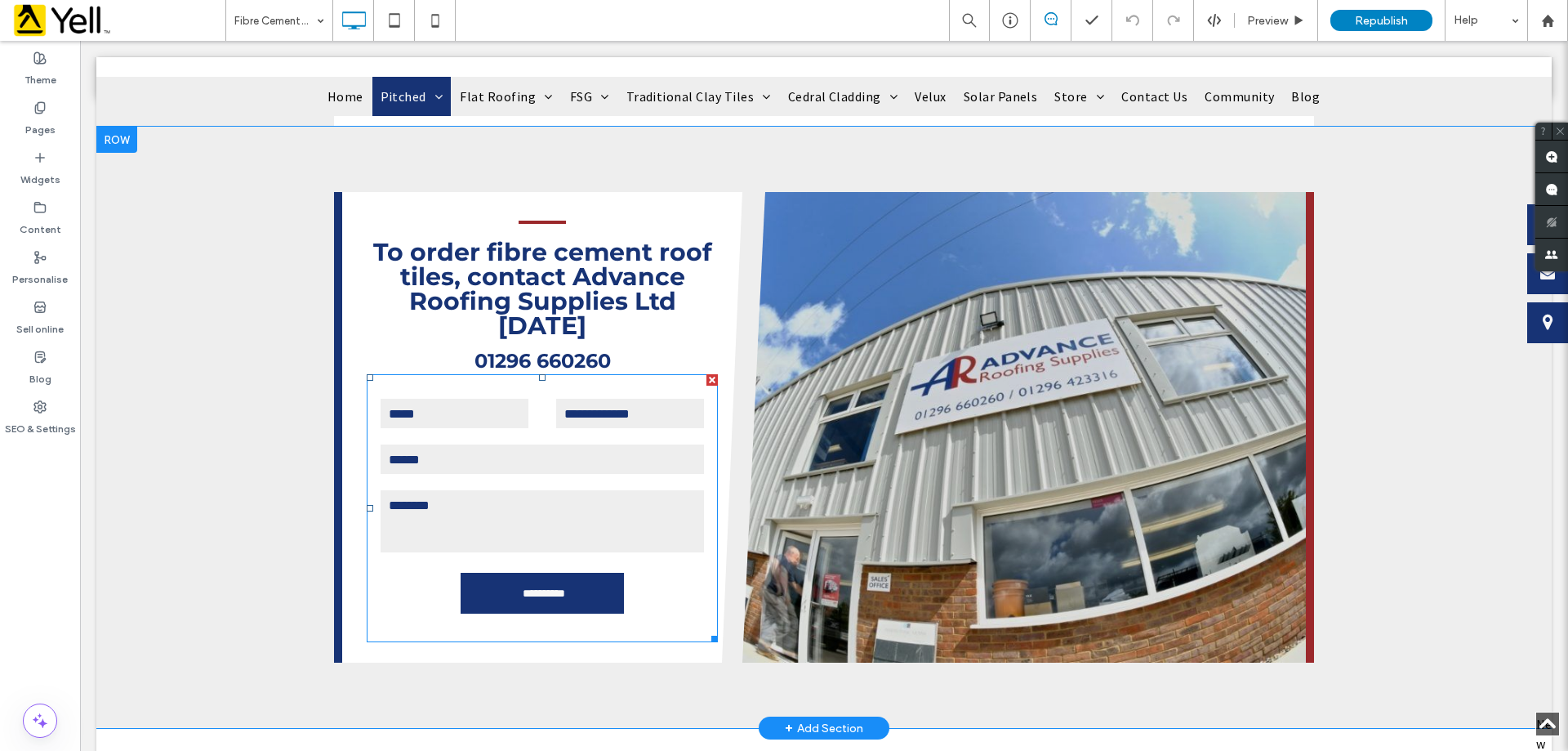
click at [459, 397] on input "text" at bounding box center [454, 414] width 151 height 33
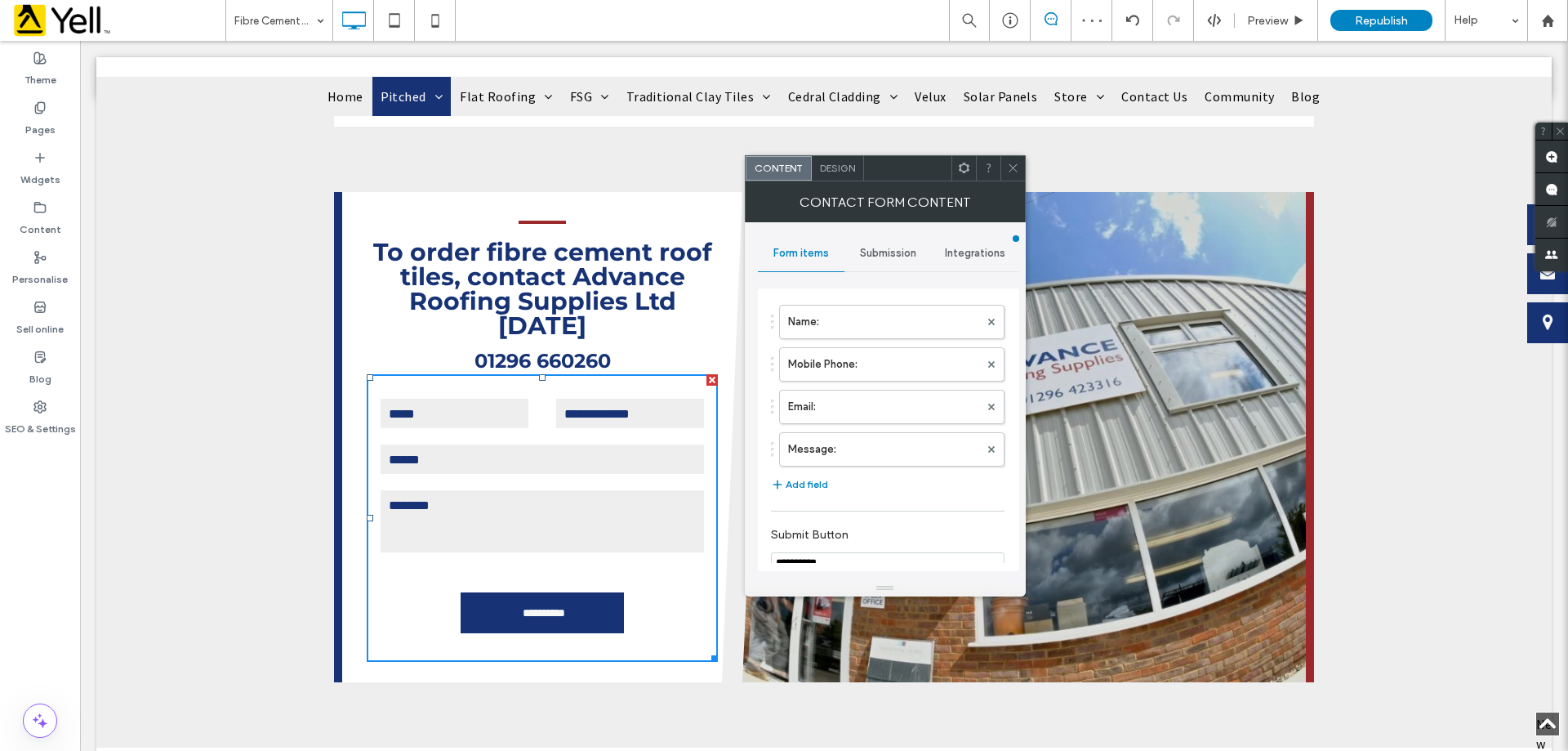
click at [868, 242] on div "Submission" at bounding box center [887, 254] width 87 height 36
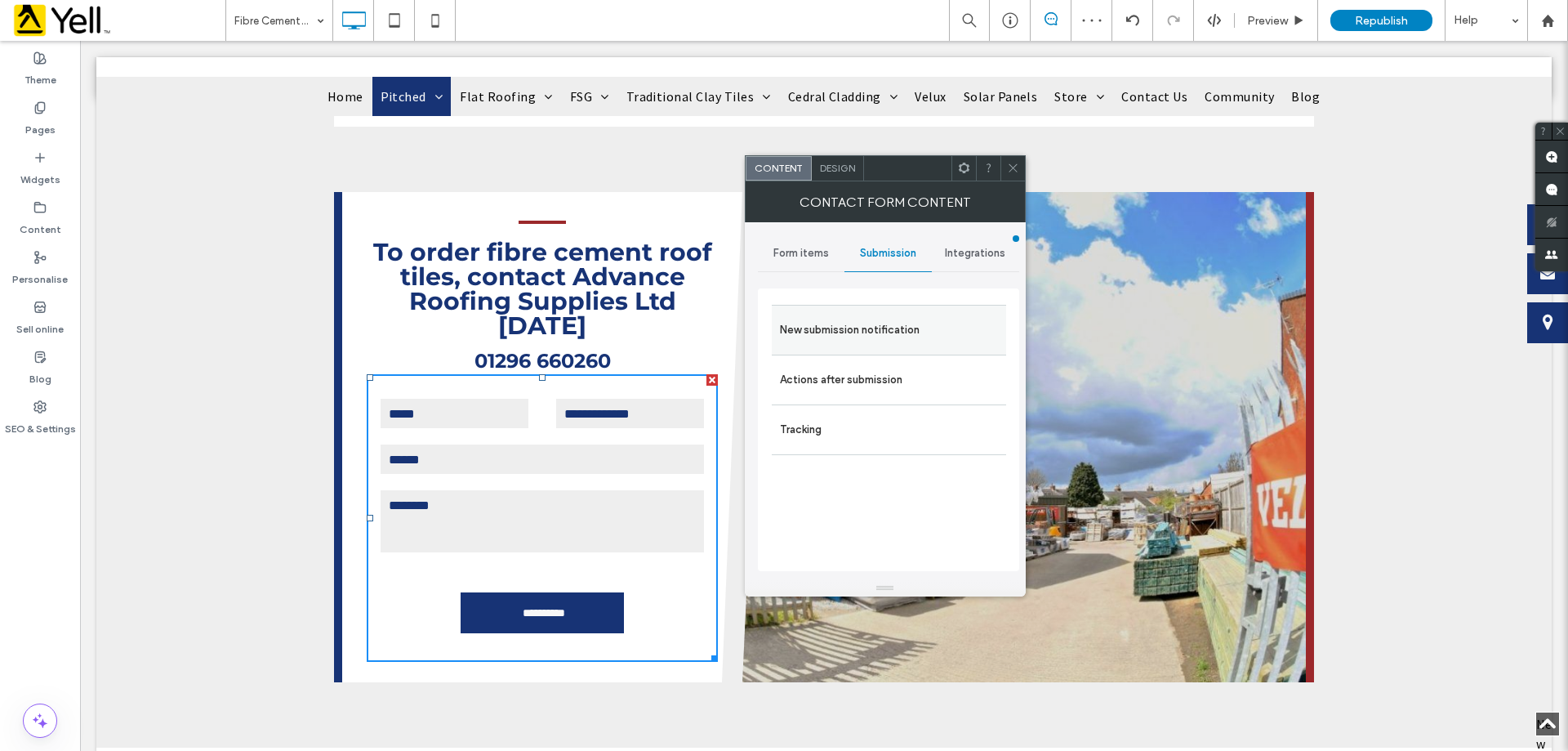
click at [865, 332] on label "New submission notification" at bounding box center [889, 331] width 218 height 33
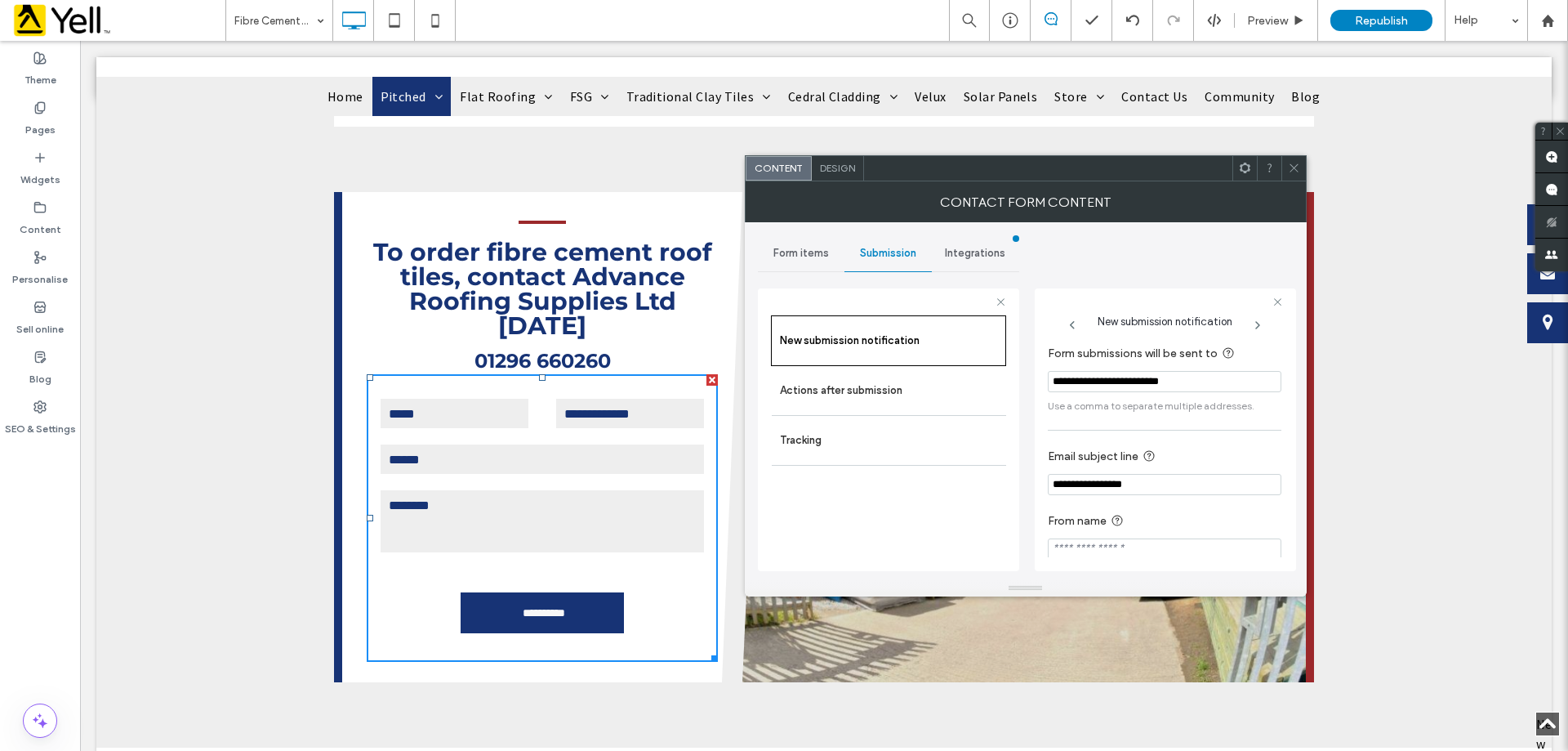
click at [1285, 172] on div at bounding box center [1294, 168] width 24 height 24
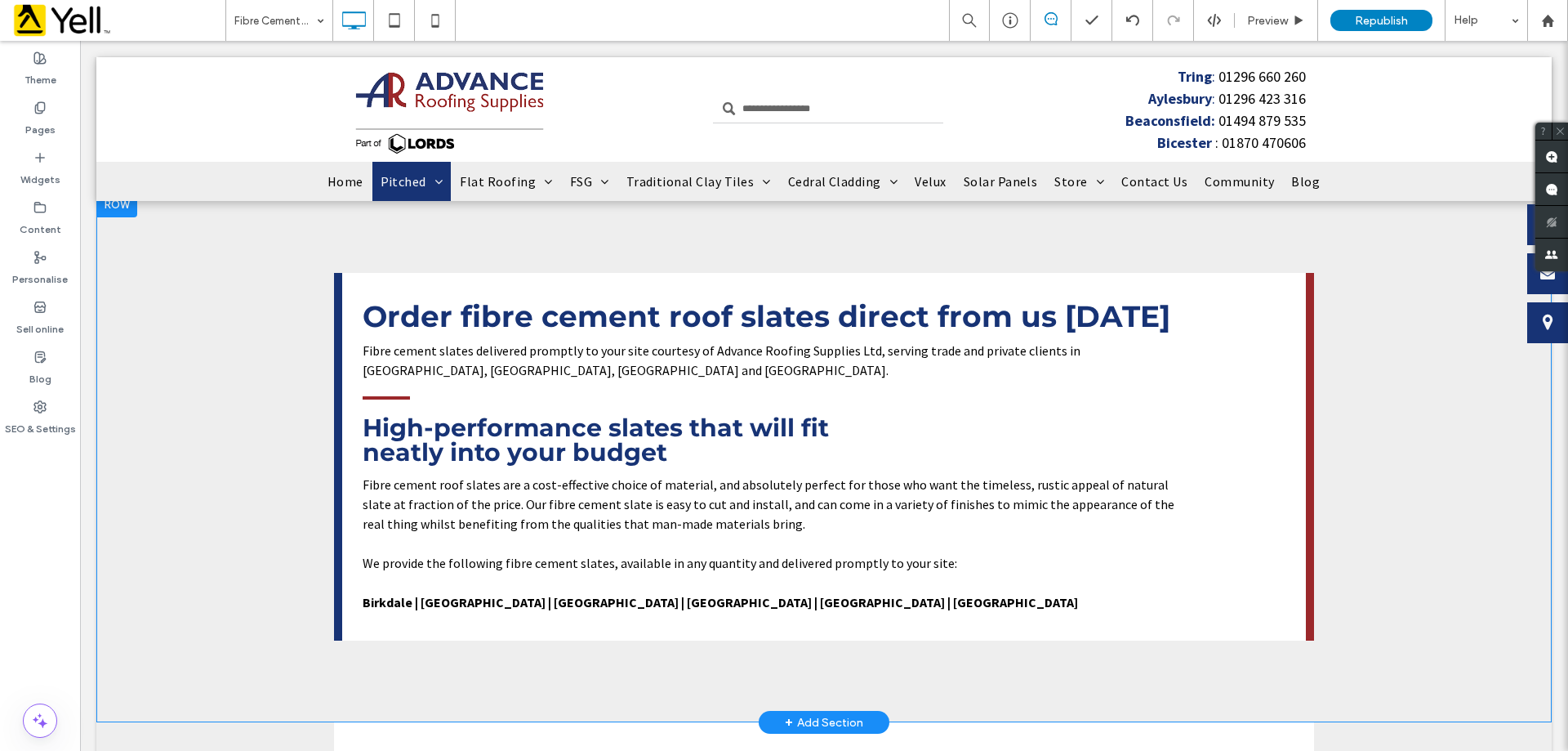
scroll to position [0, 0]
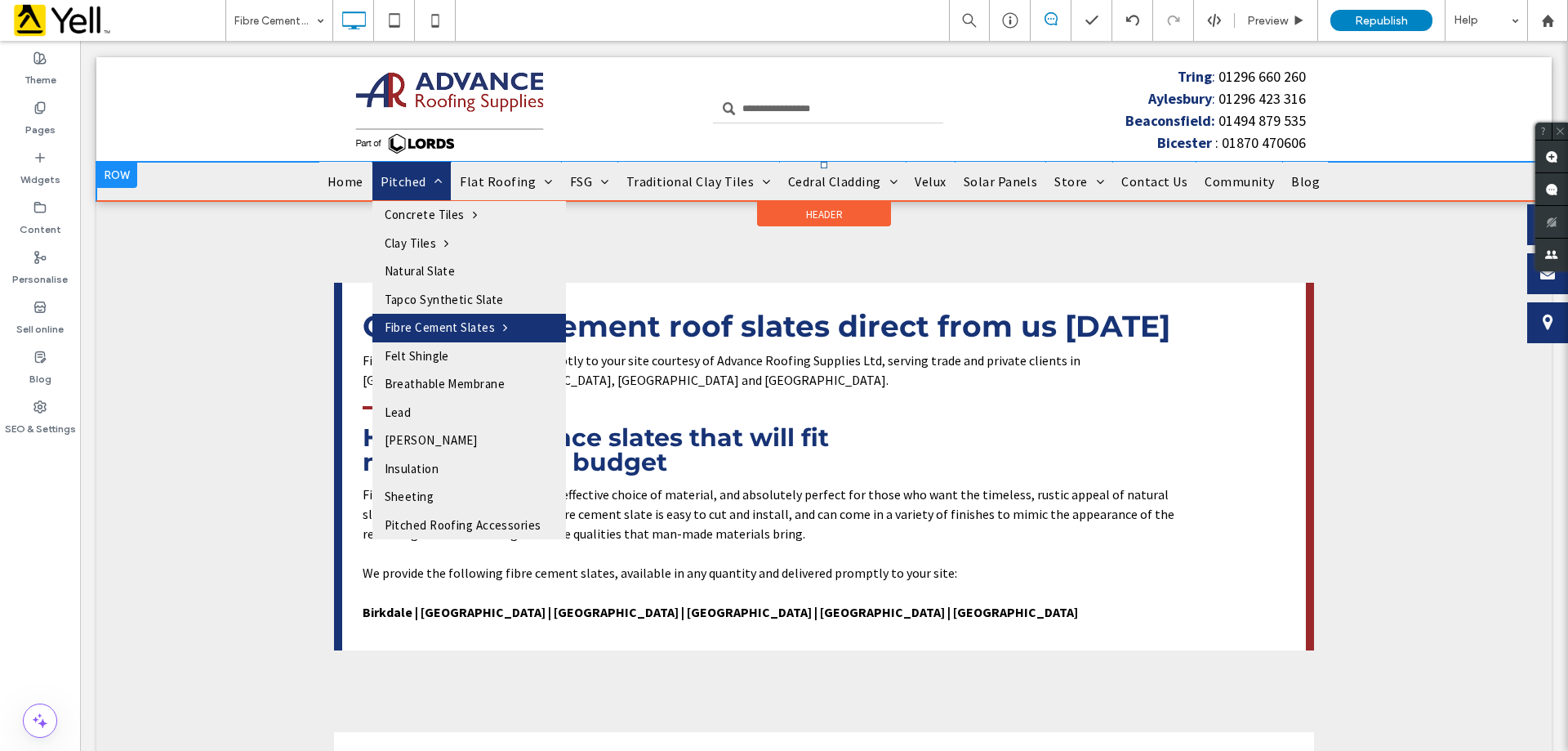
click at [427, 182] on span "Pitched" at bounding box center [412, 181] width 63 height 20
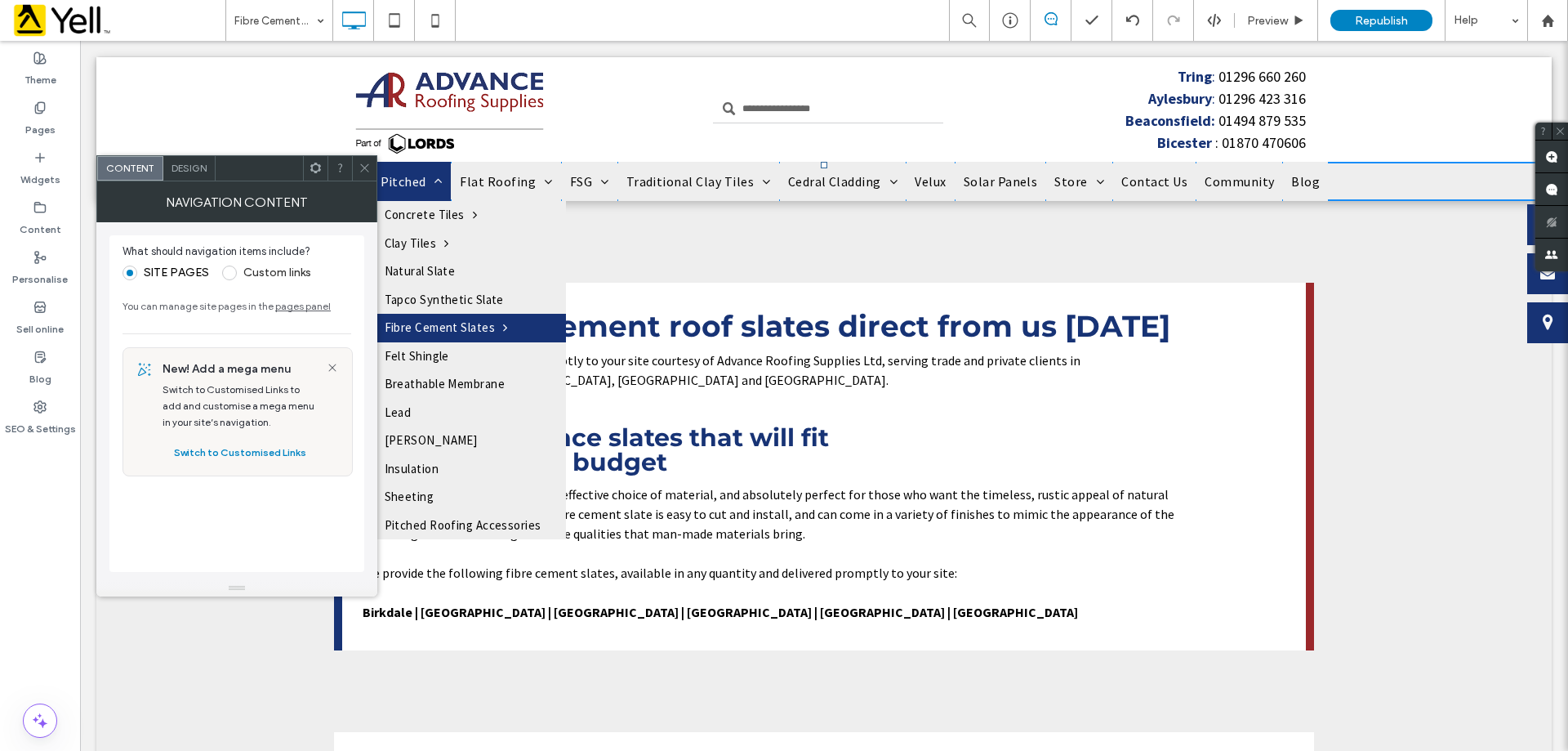
click at [394, 177] on span "Pitched" at bounding box center [412, 181] width 63 height 20
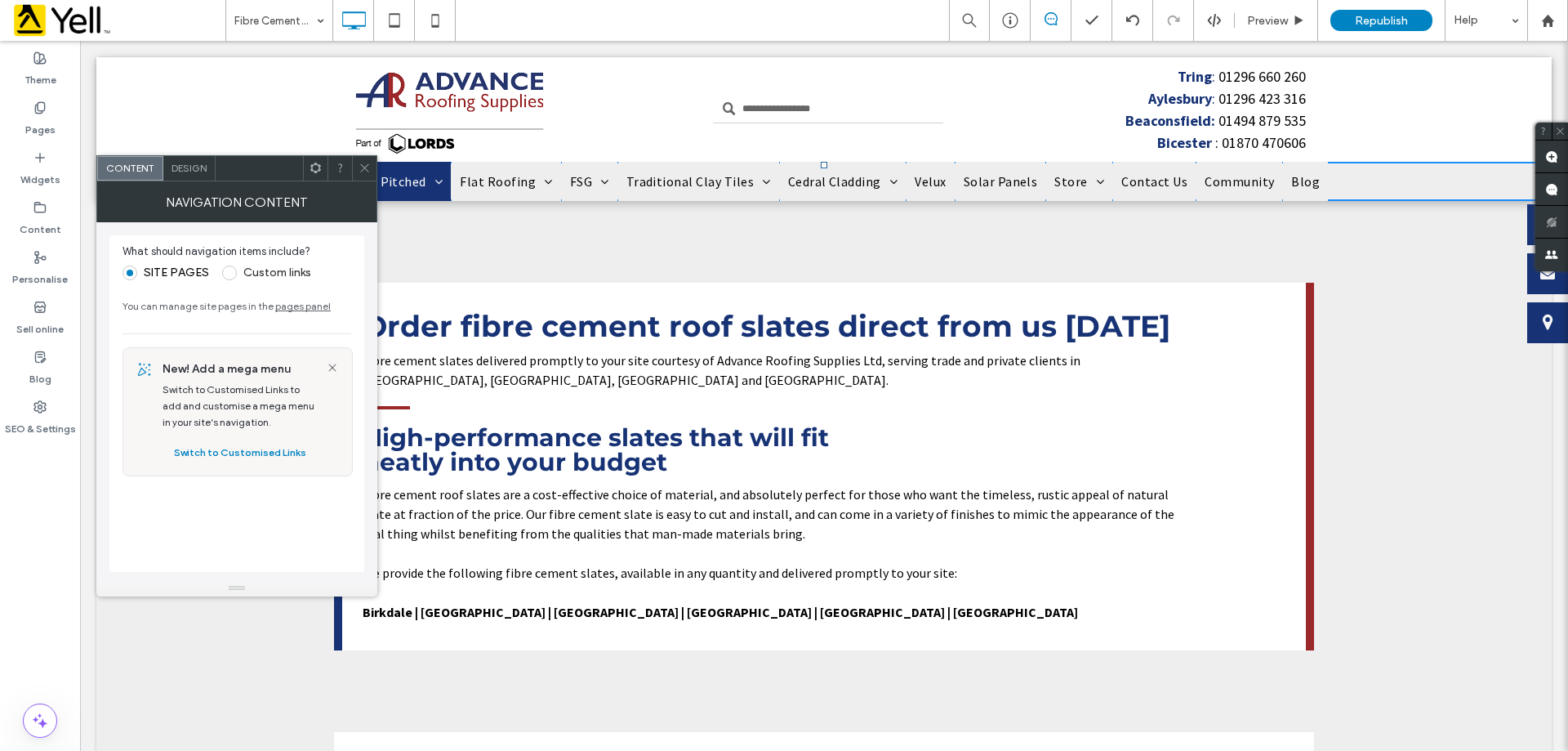
click at [364, 170] on icon at bounding box center [365, 168] width 12 height 12
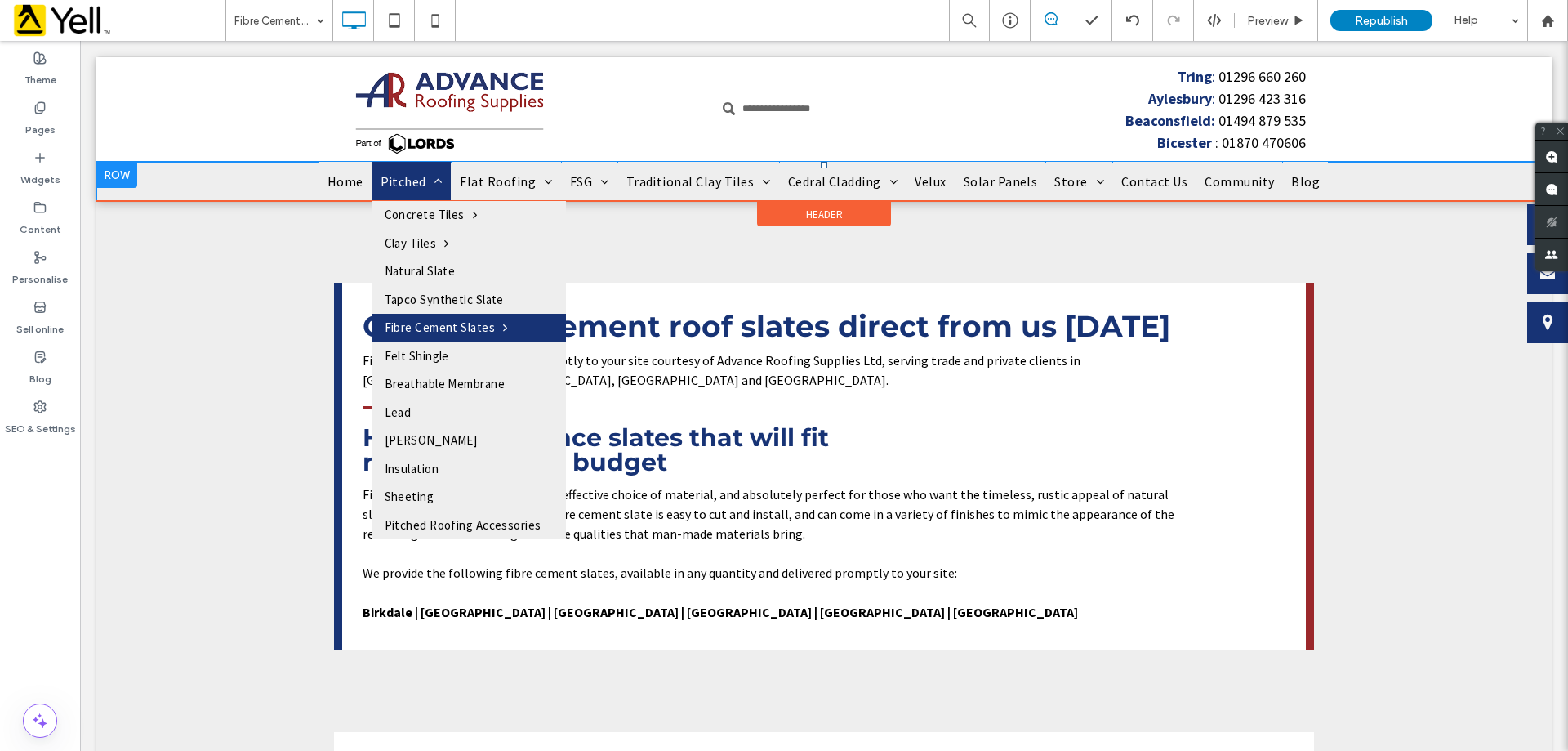
click at [396, 177] on span "Pitched" at bounding box center [412, 181] width 63 height 20
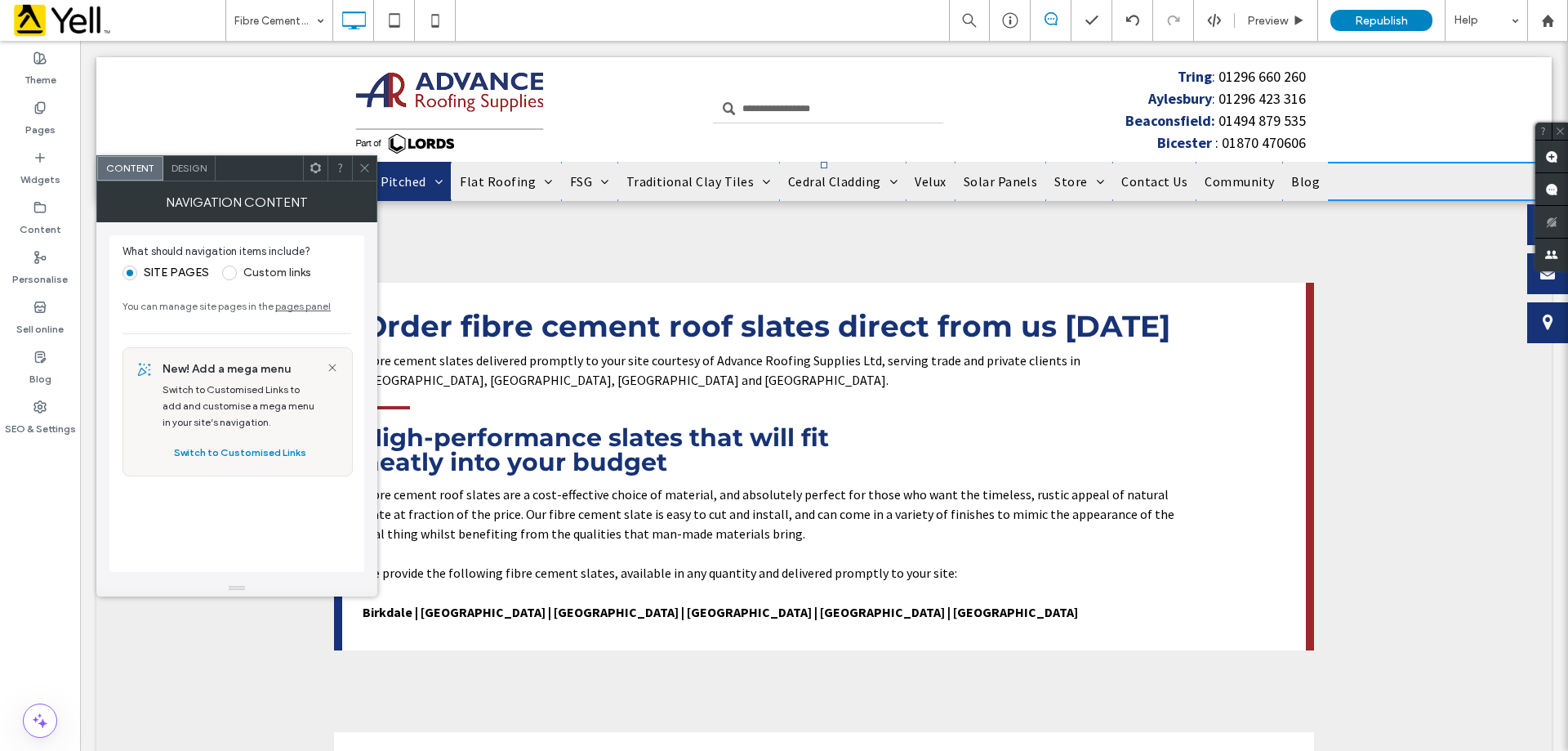
click at [366, 172] on span at bounding box center [365, 168] width 12 height 24
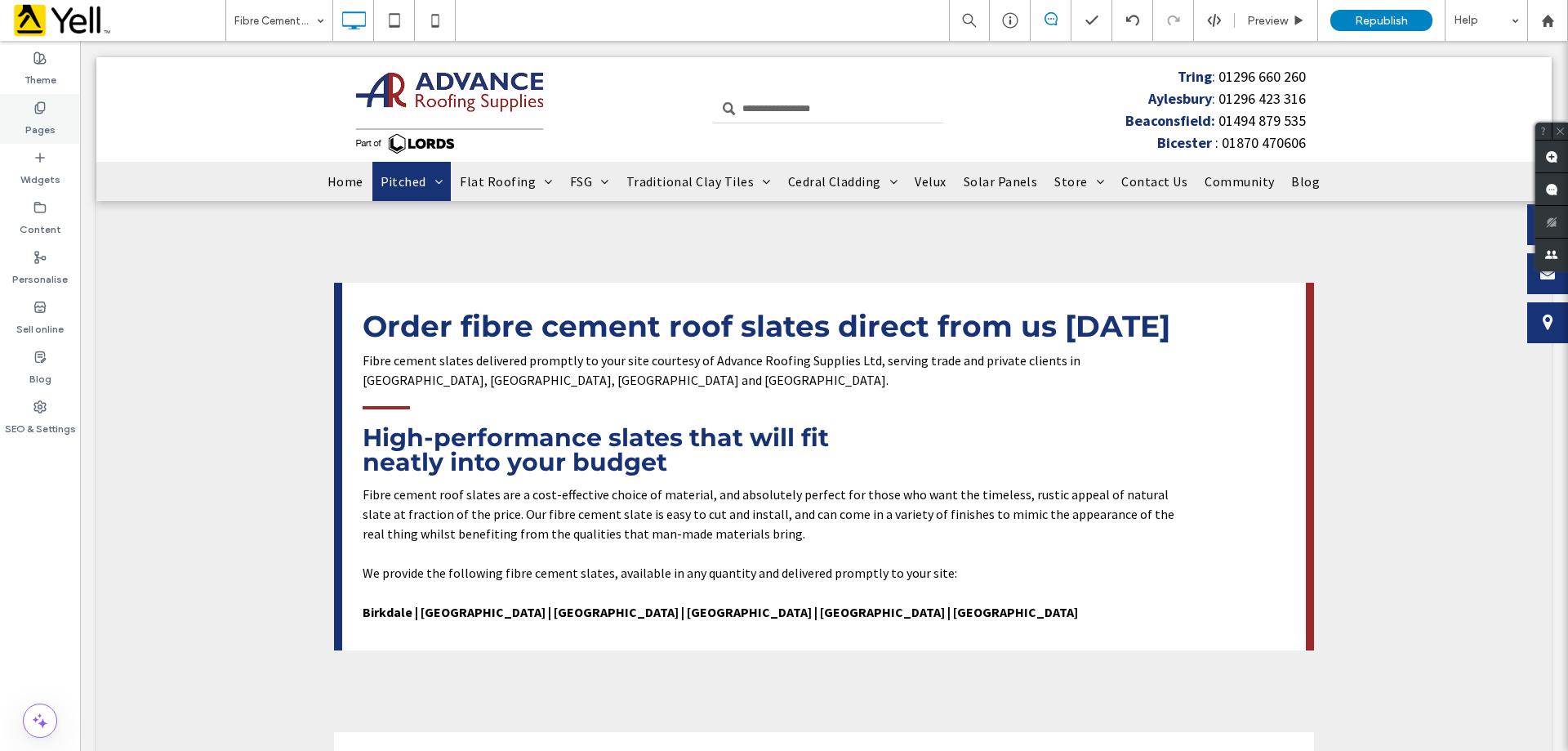
drag, startPoint x: 22, startPoint y: 127, endPoint x: 37, endPoint y: 129, distance: 15.1
click at [22, 127] on div "Pages" at bounding box center [40, 119] width 80 height 50
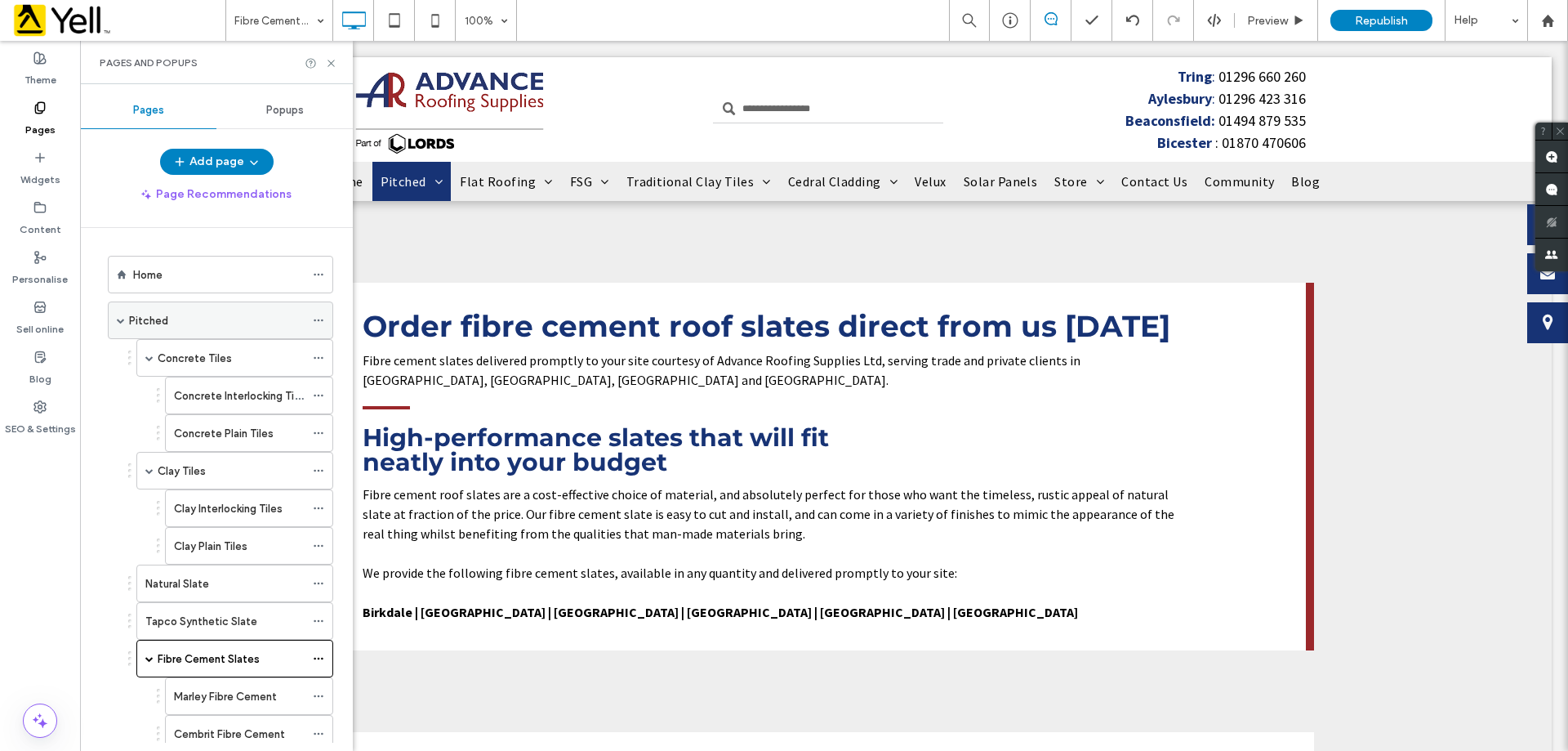
click at [172, 314] on div "Pitched" at bounding box center [216, 321] width 176 height 17
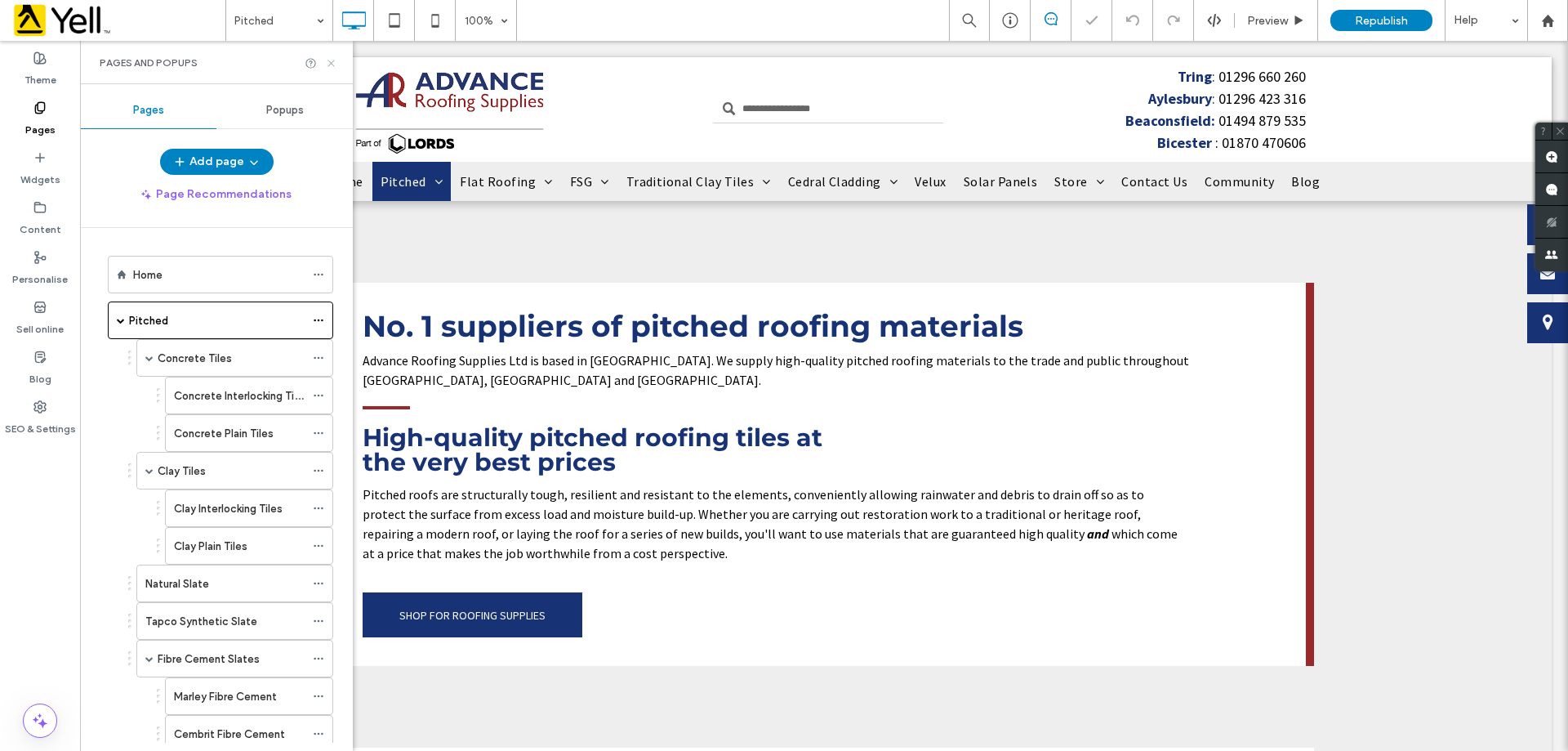
click at [327, 62] on icon at bounding box center [331, 63] width 12 height 12
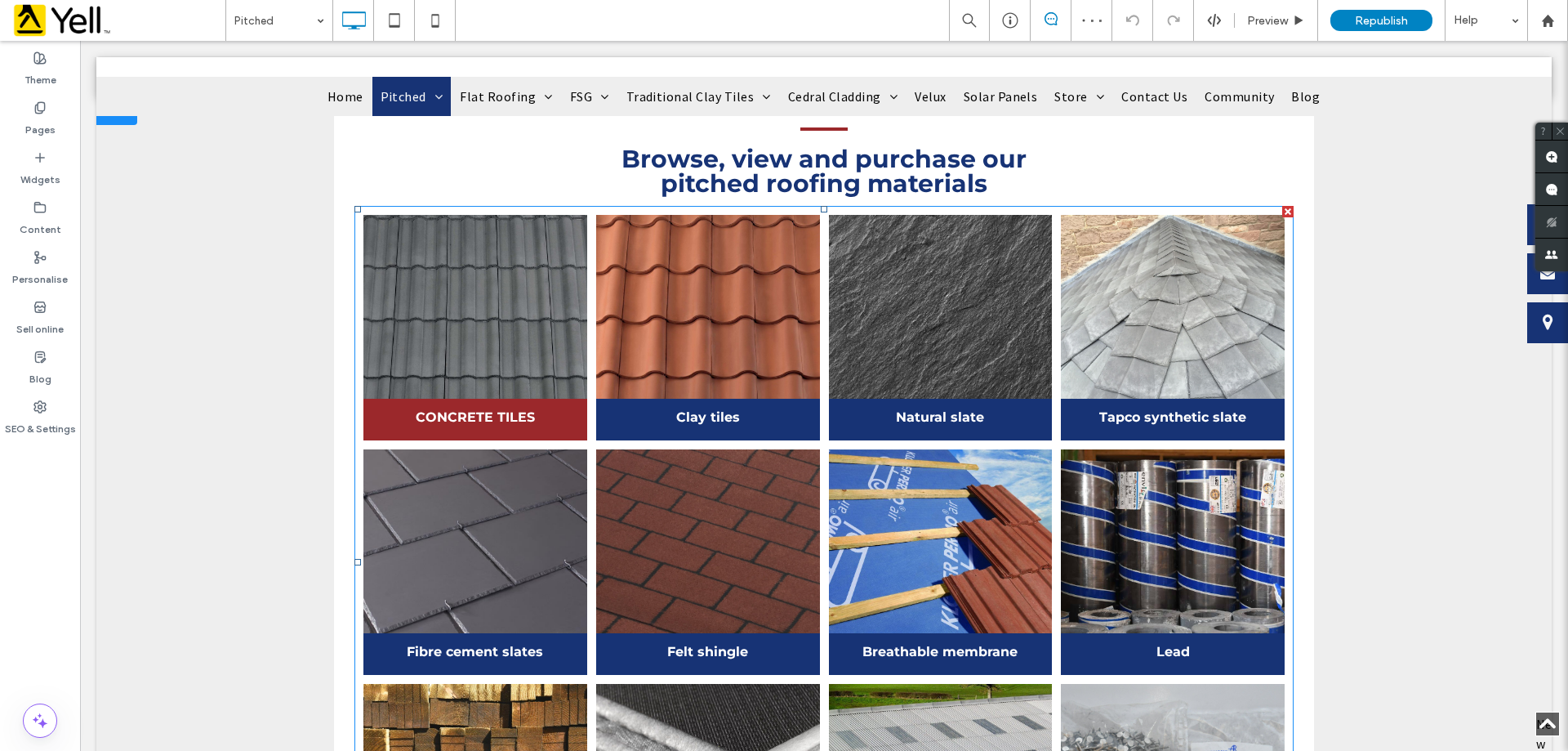
scroll to position [653, 0]
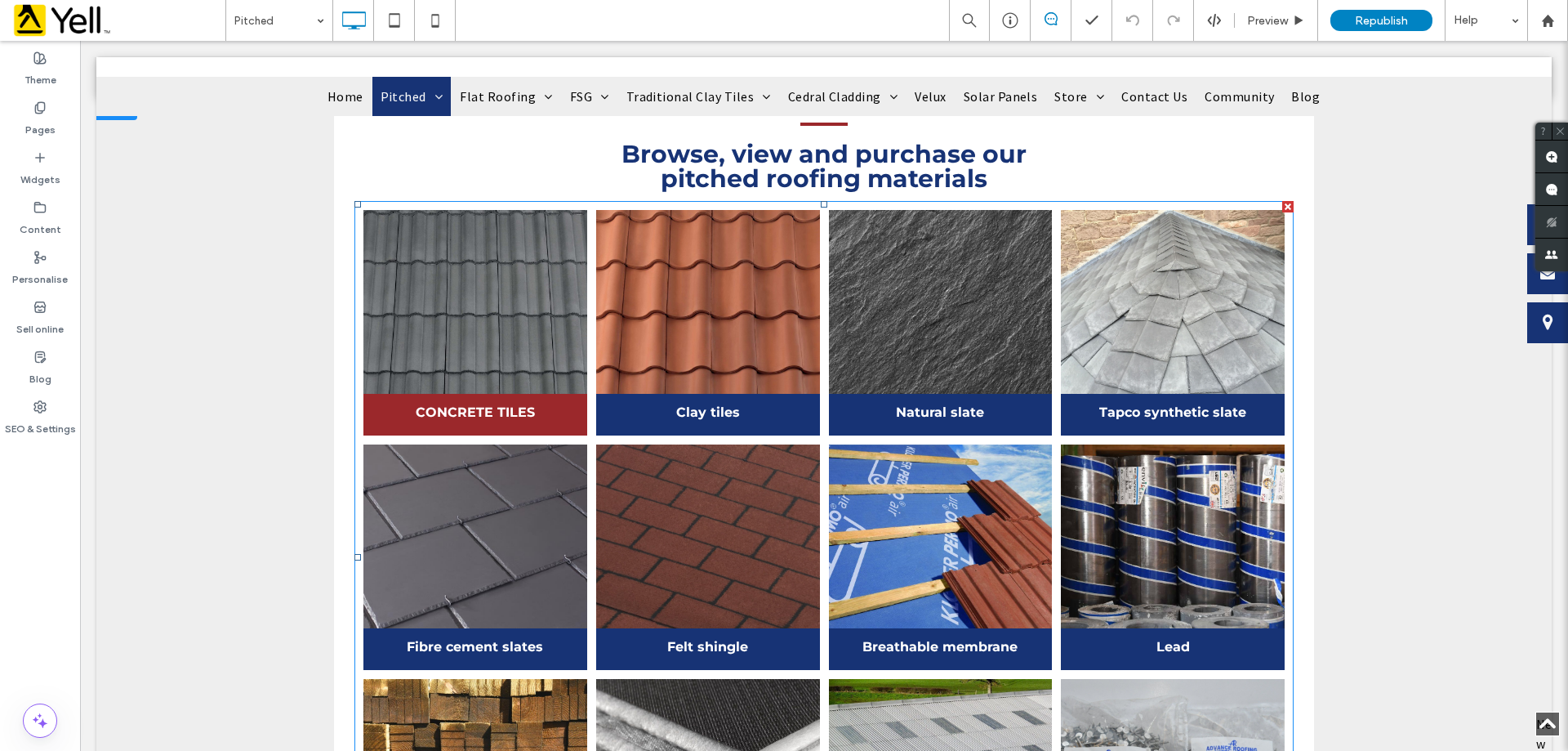
click at [476, 406] on h3 "CONCRETE TILES" at bounding box center [476, 412] width 119 height 13
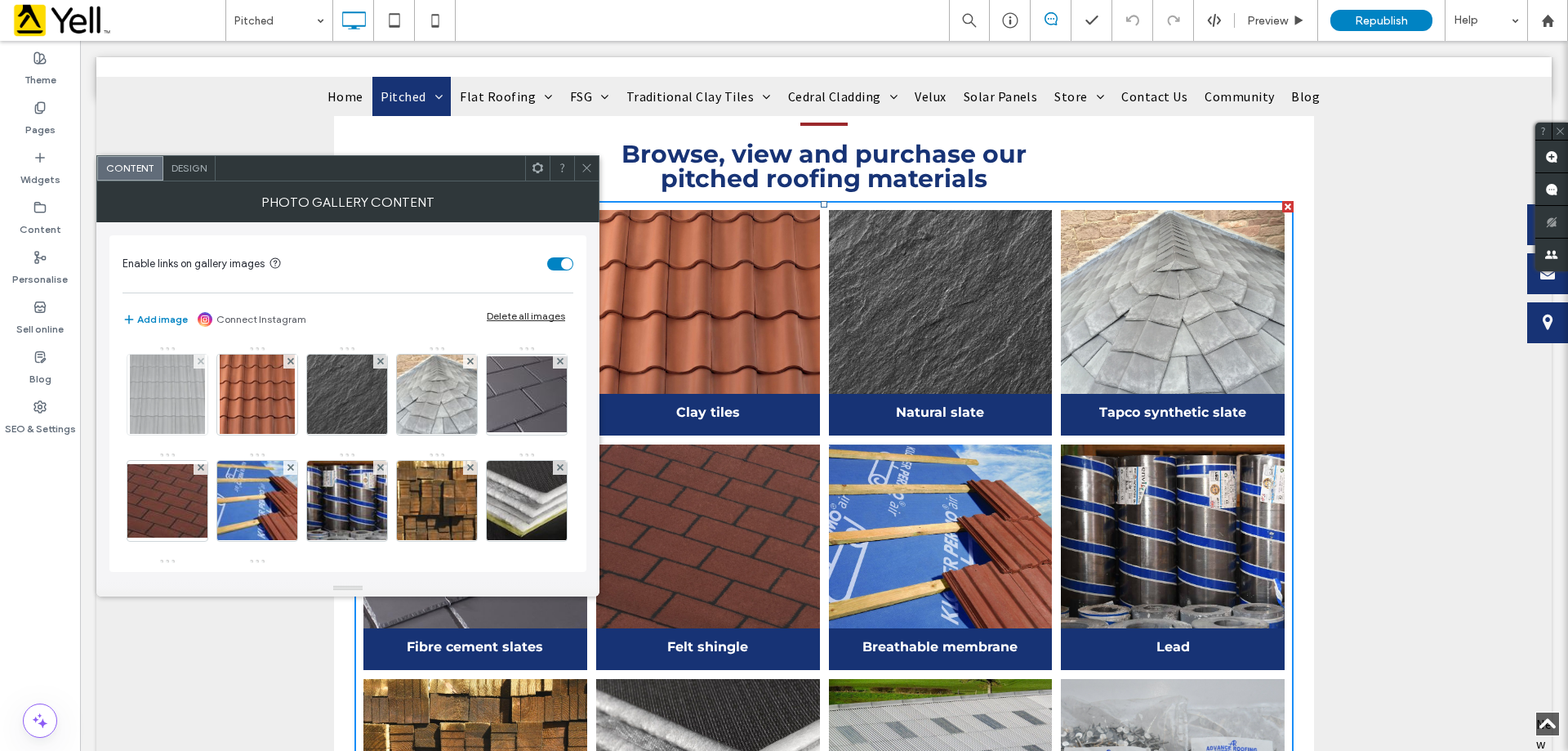
click at [170, 381] on img at bounding box center [167, 395] width 74 height 80
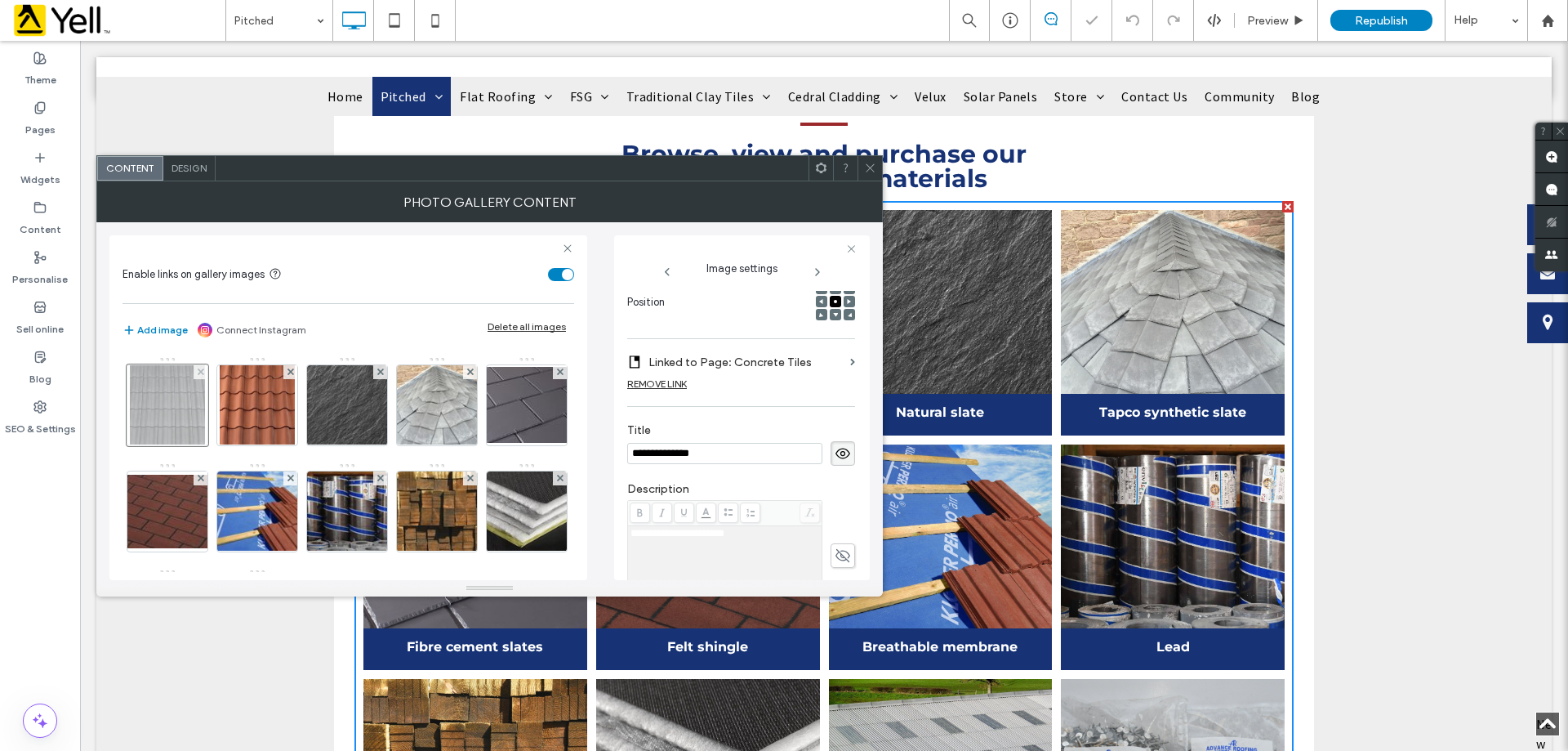
scroll to position [0, 0]
type input "**********"
click at [753, 170] on div at bounding box center [512, 168] width 593 height 24
click at [868, 162] on span at bounding box center [870, 169] width 12 height 24
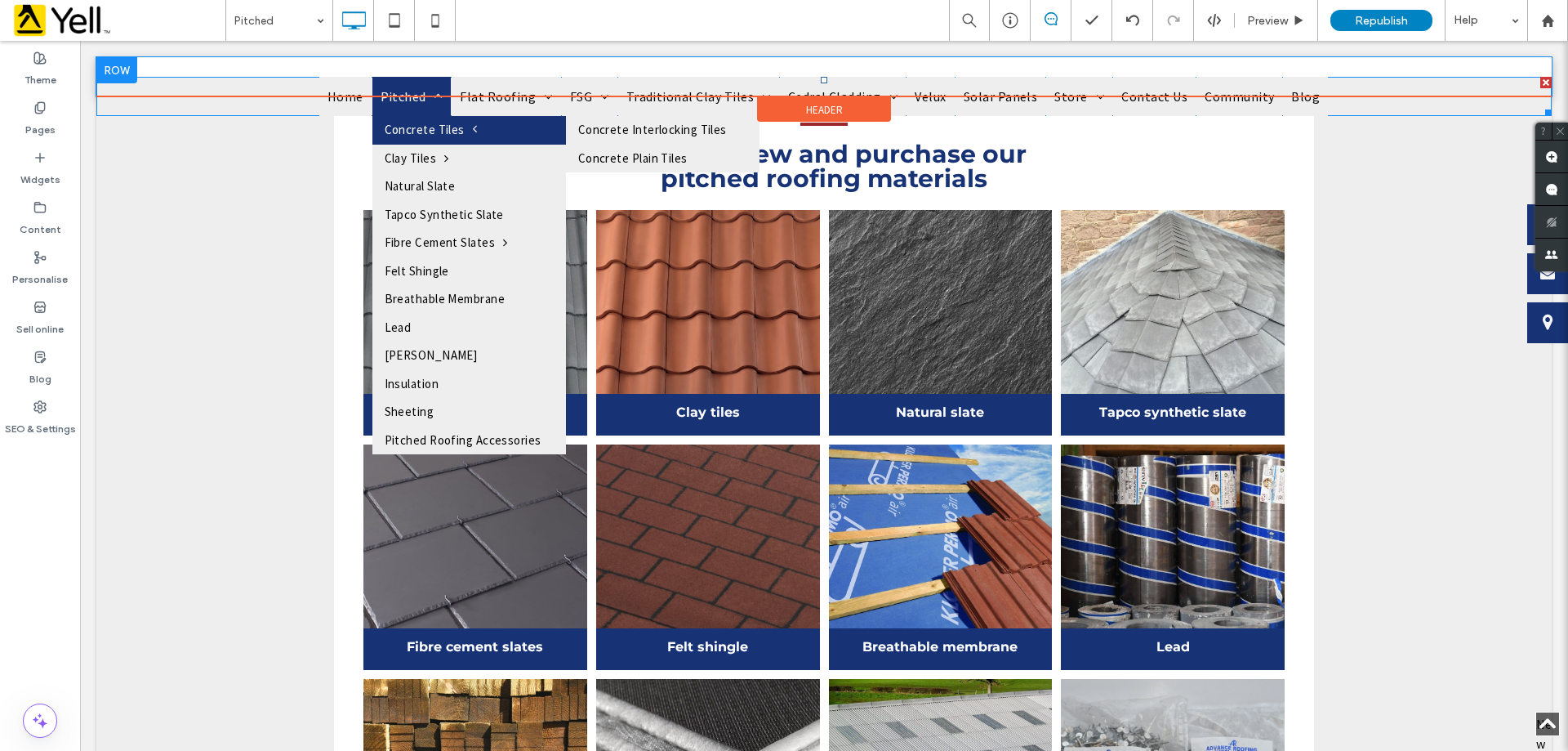
click at [452, 132] on span "Concrete Tiles" at bounding box center [432, 131] width 93 height 19
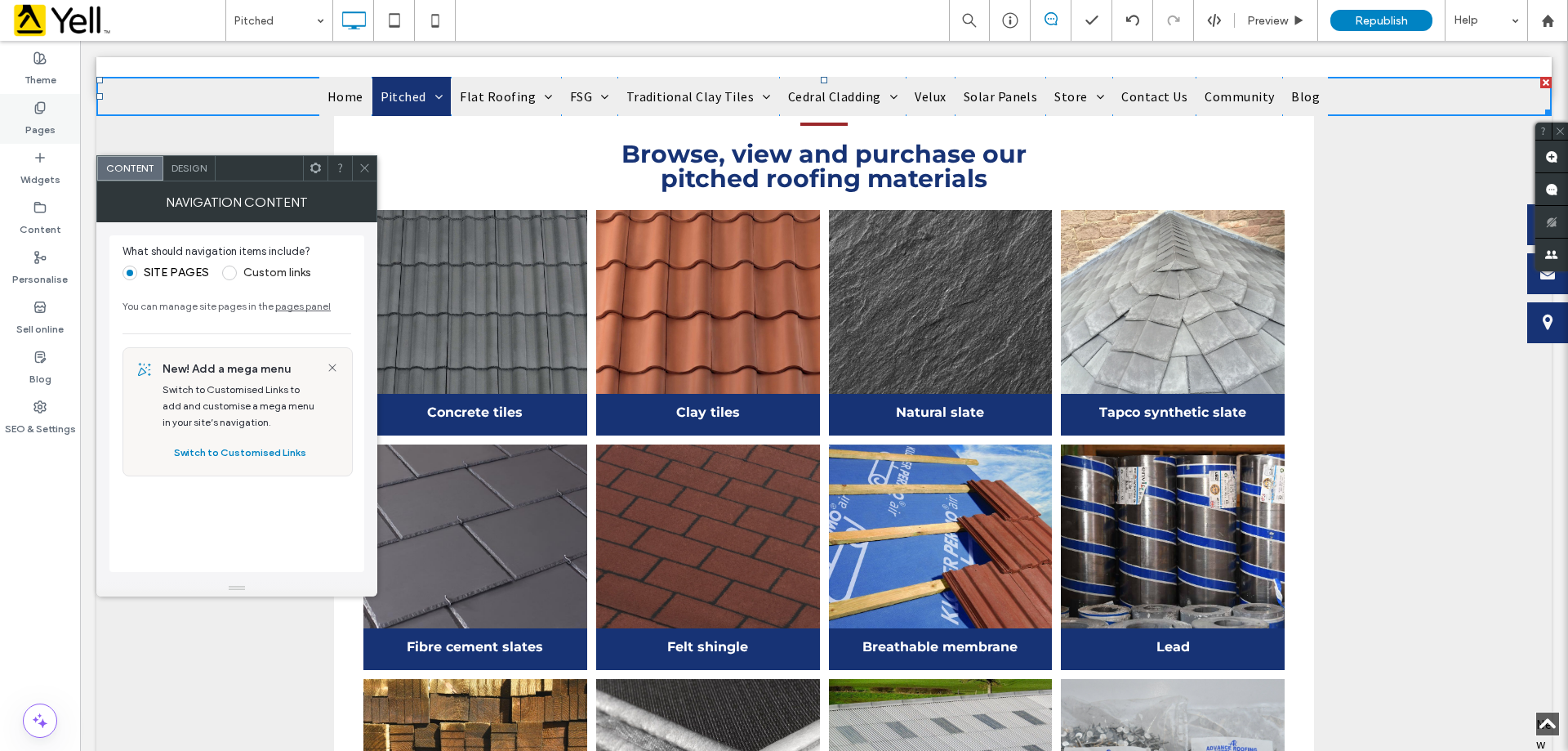
click at [35, 109] on icon at bounding box center [40, 107] width 13 height 13
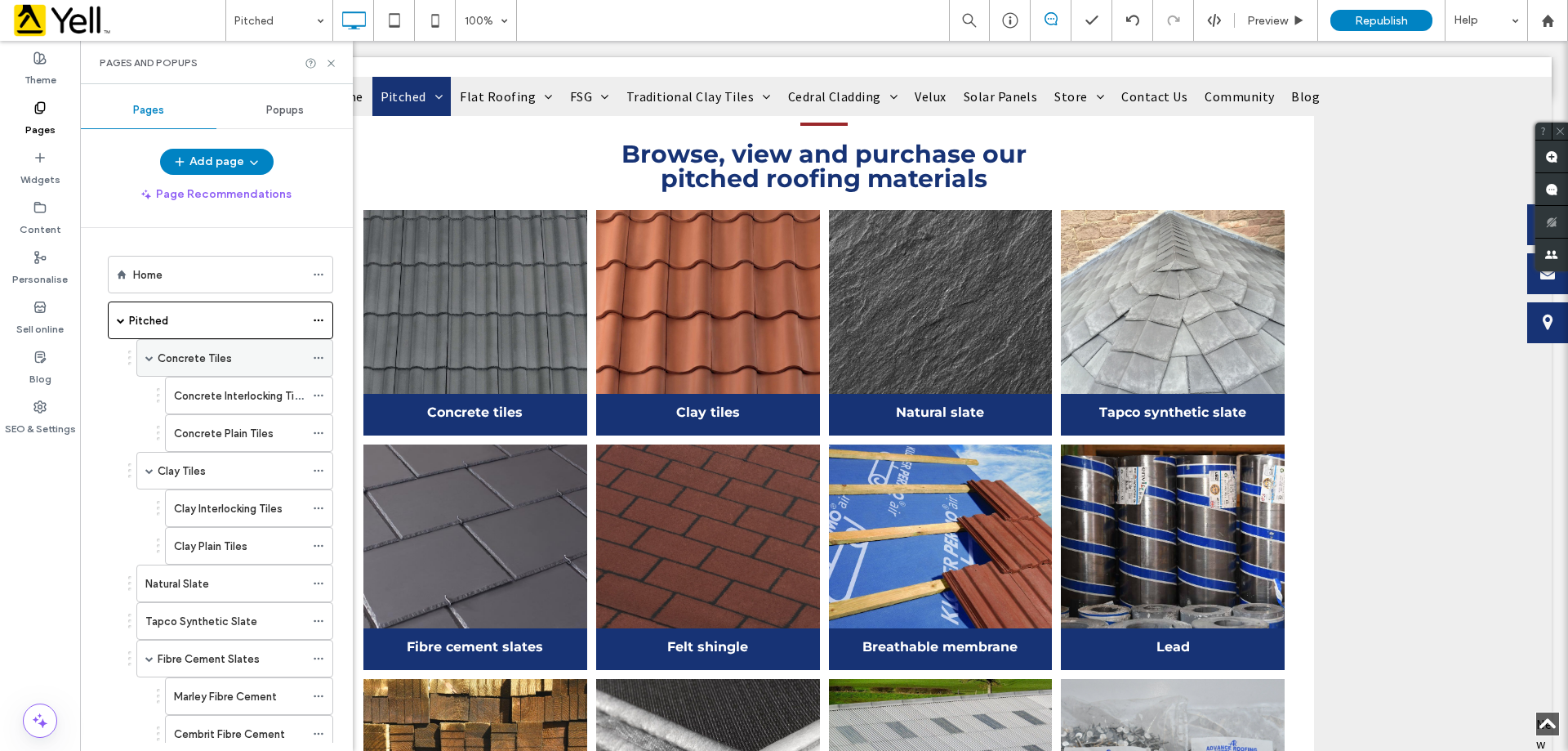
click at [161, 352] on label "Concrete Tiles" at bounding box center [195, 358] width 74 height 29
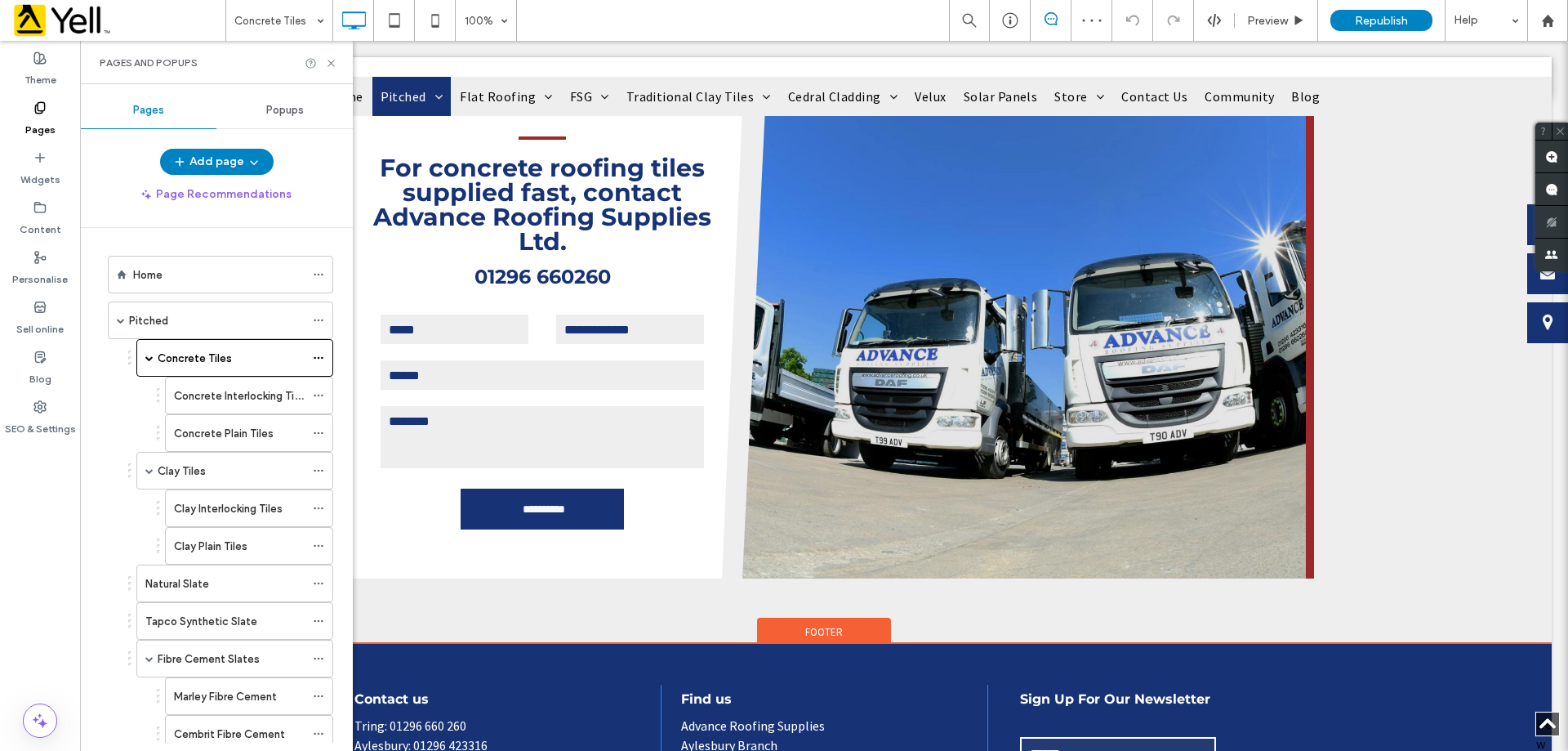
scroll to position [1093, 0]
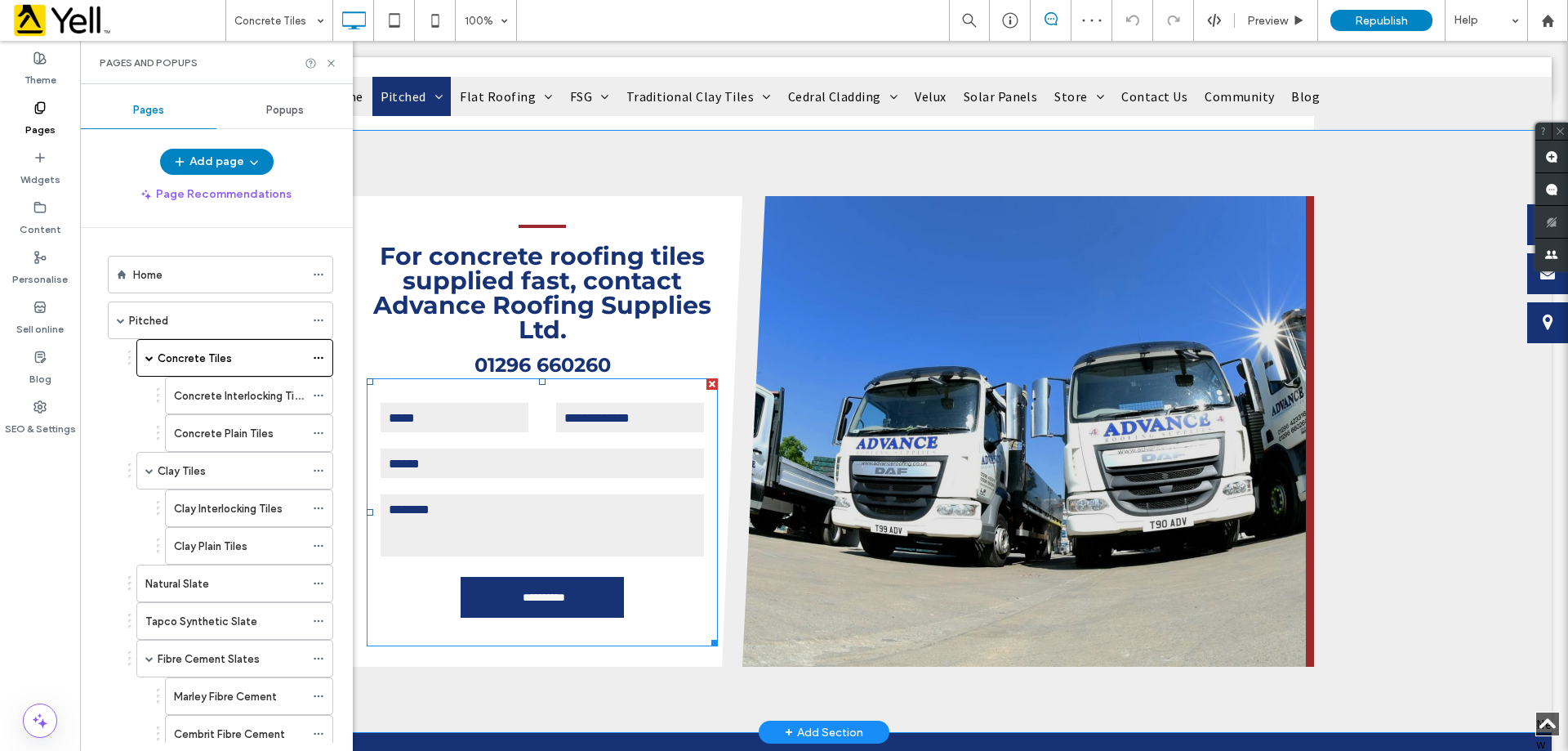
click at [509, 422] on form "**********" at bounding box center [542, 512] width 351 height 268
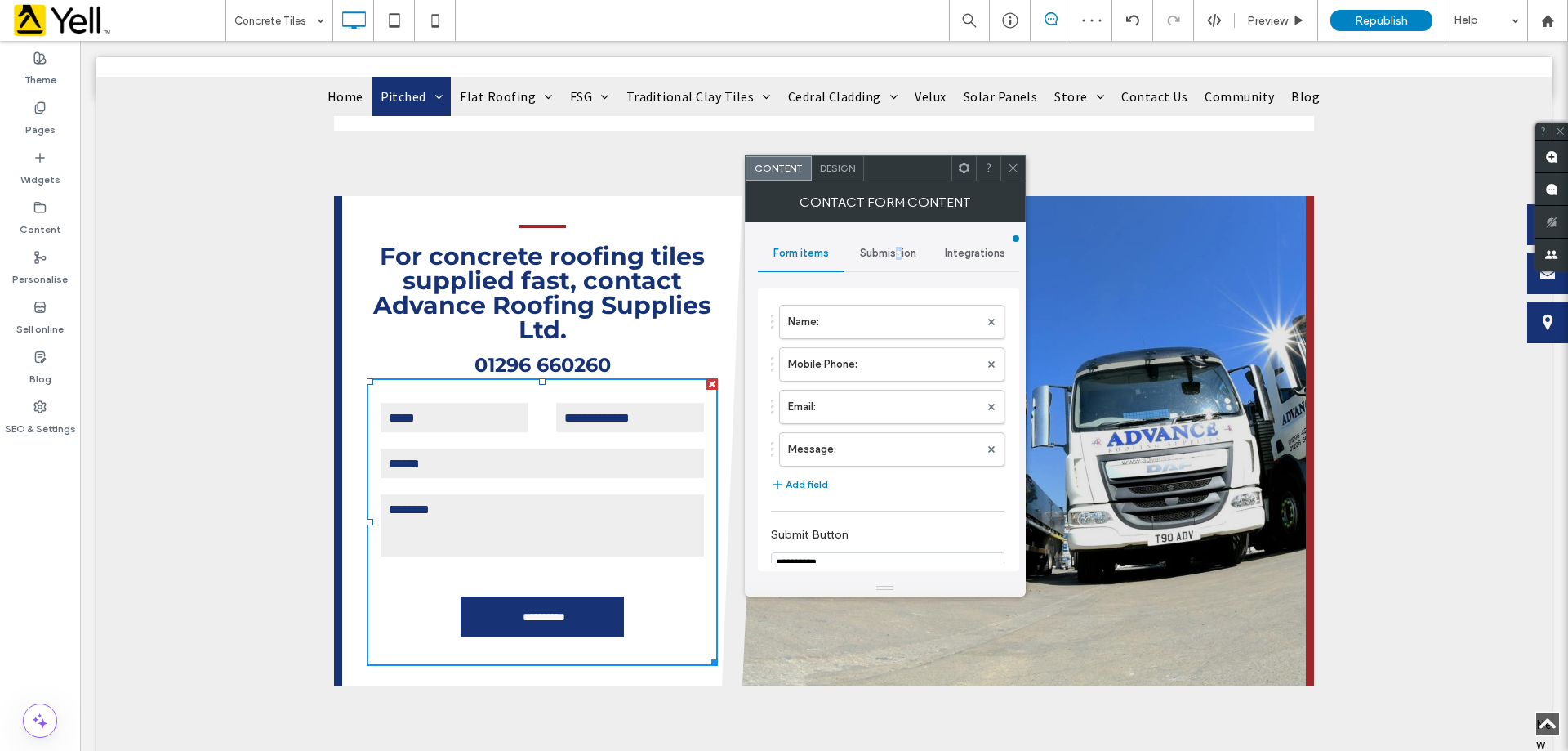
click at [899, 247] on span "Submission" at bounding box center [887, 253] width 56 height 13
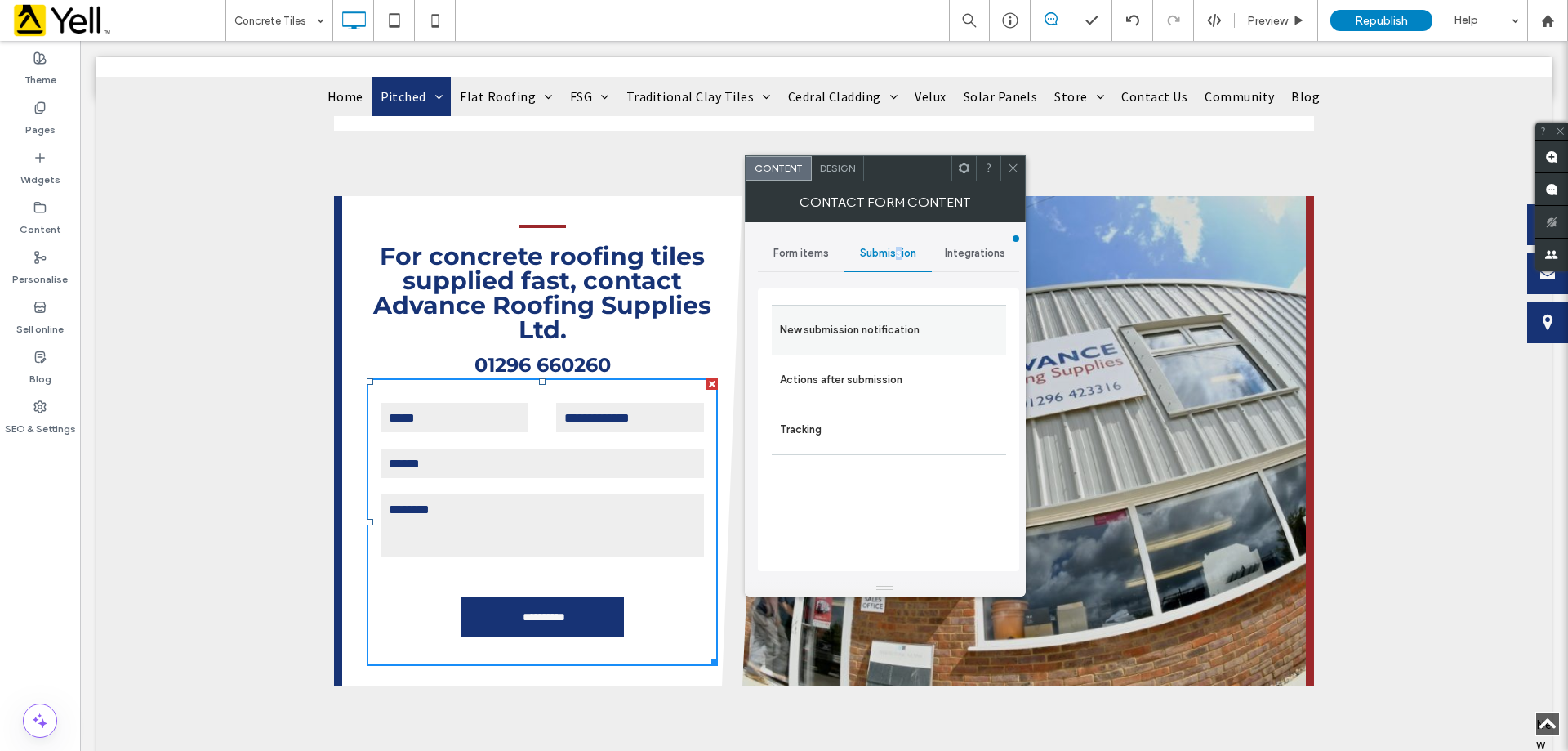
click at [843, 317] on label "New submission notification" at bounding box center [889, 331] width 218 height 33
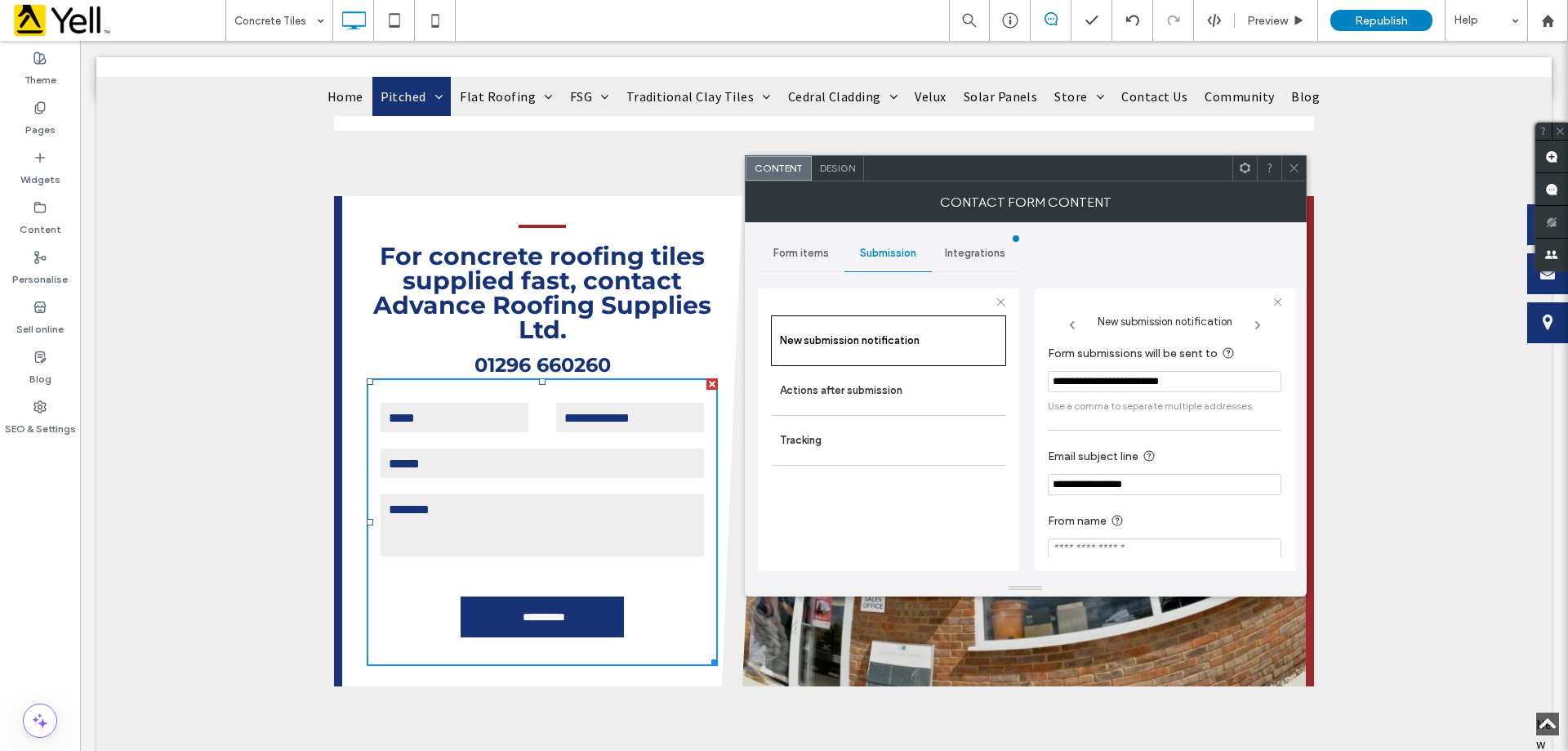
click at [1291, 176] on span at bounding box center [1294, 168] width 12 height 24
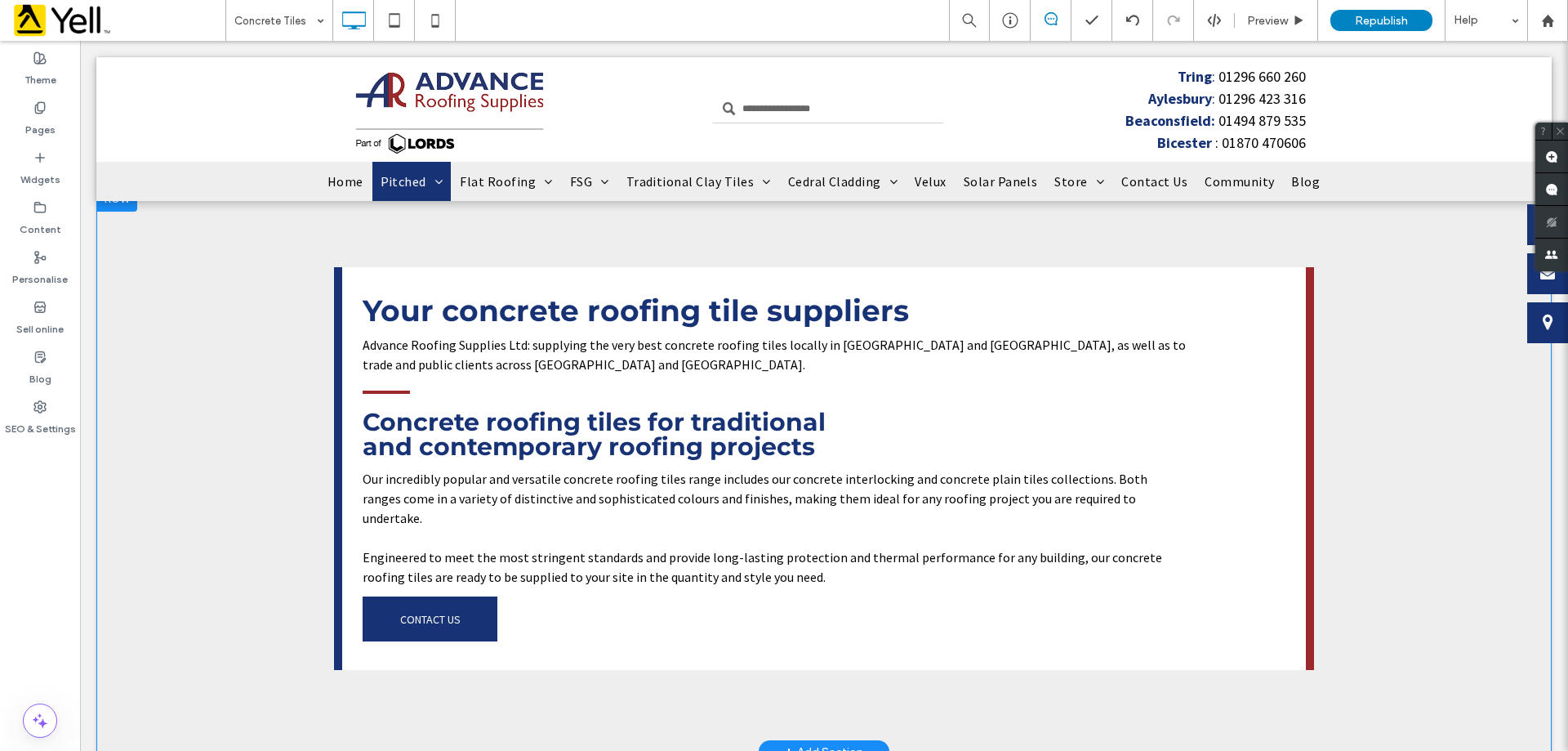
scroll to position [0, 0]
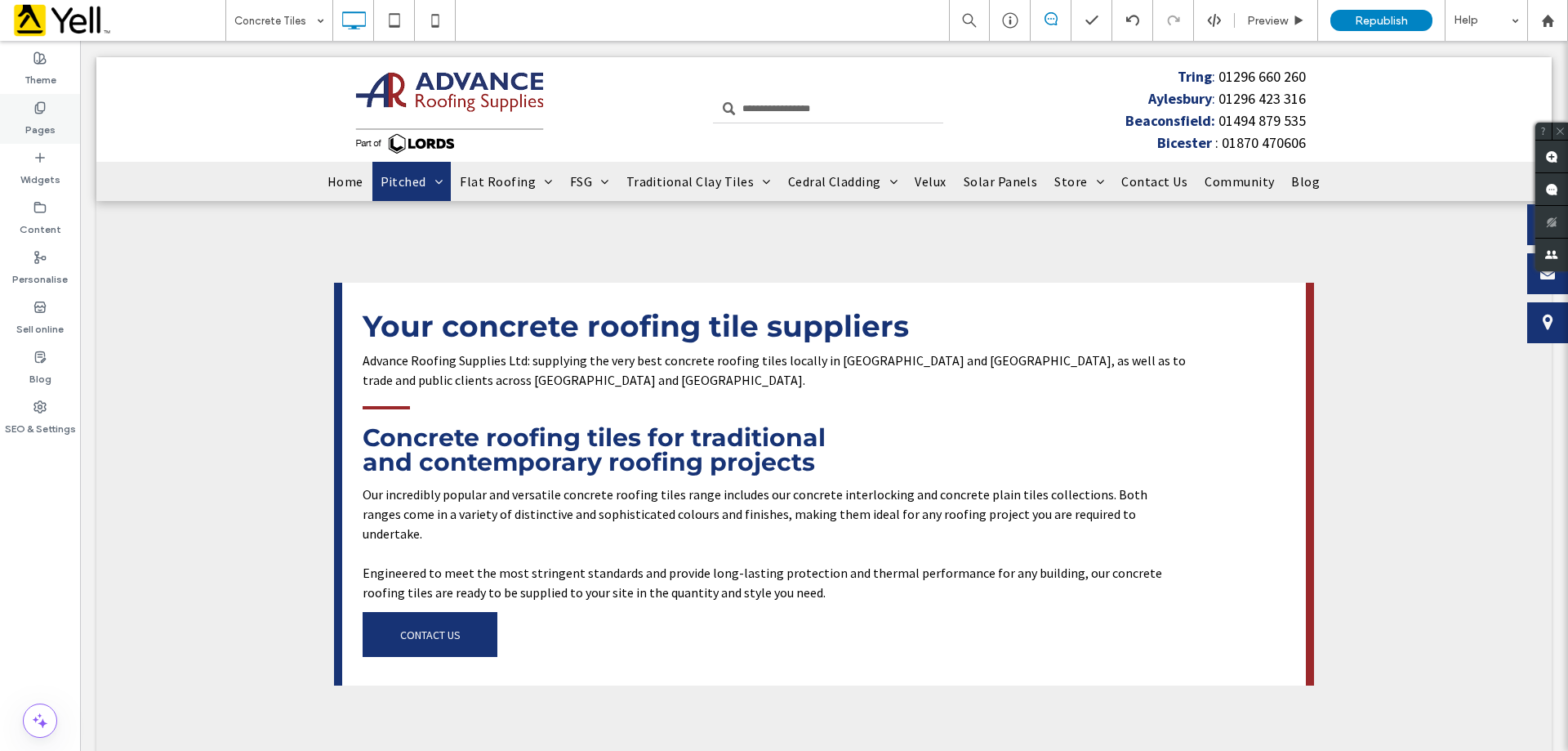
click at [36, 132] on label "Pages" at bounding box center [40, 125] width 30 height 22
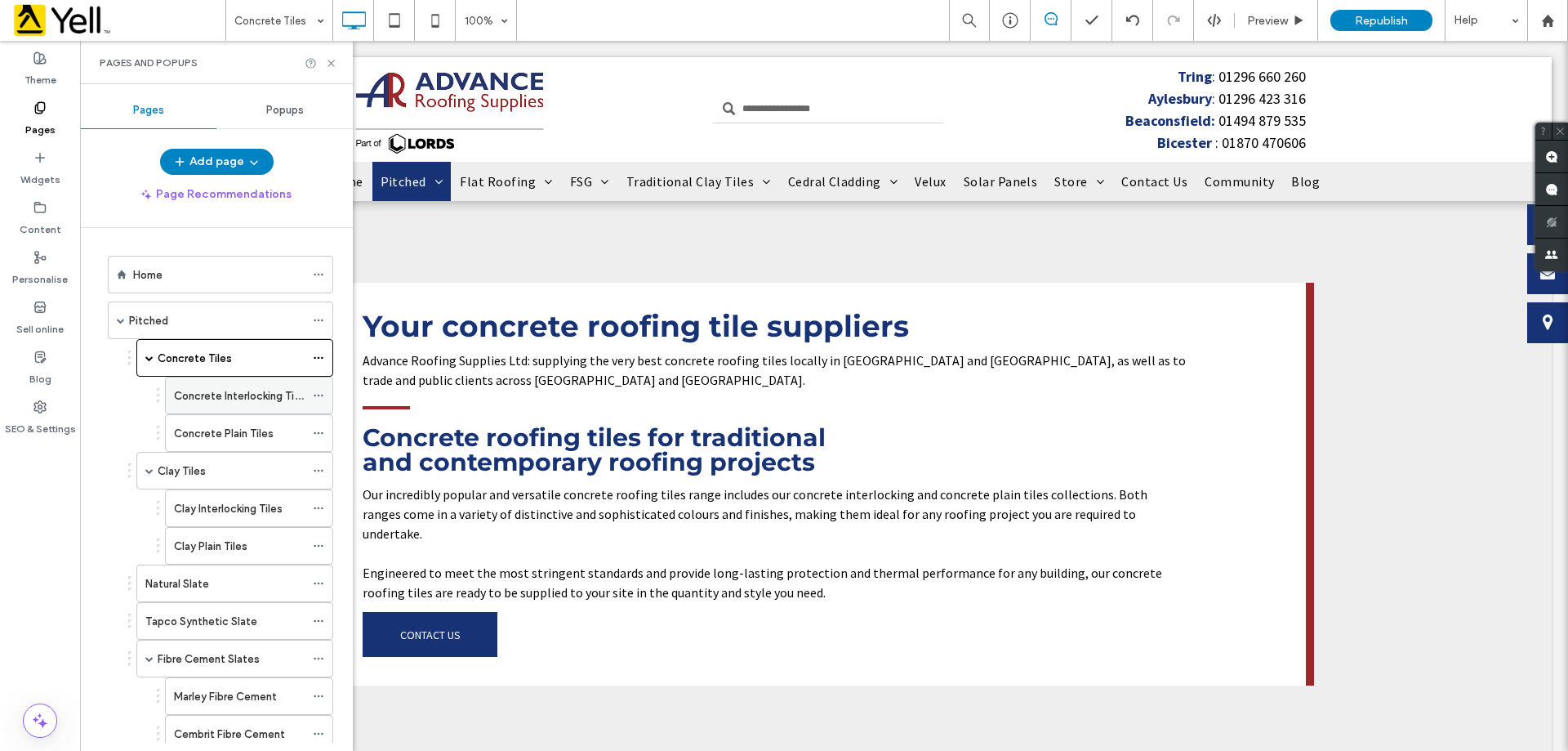
click at [228, 395] on label "Concrete Interlocking Tiles" at bounding box center [241, 395] width 135 height 29
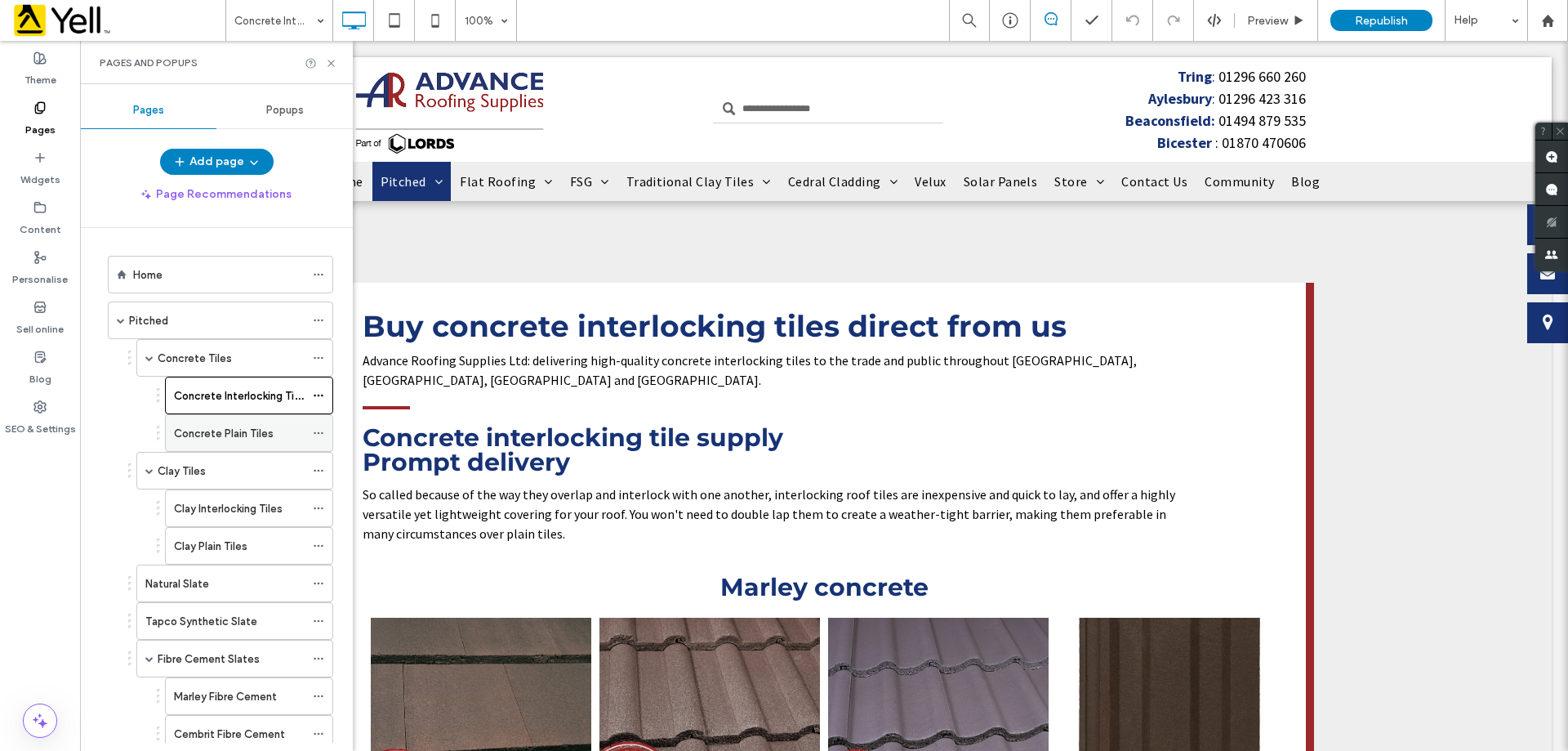
click at [203, 434] on label "Concrete Plain Tiles" at bounding box center [223, 433] width 99 height 29
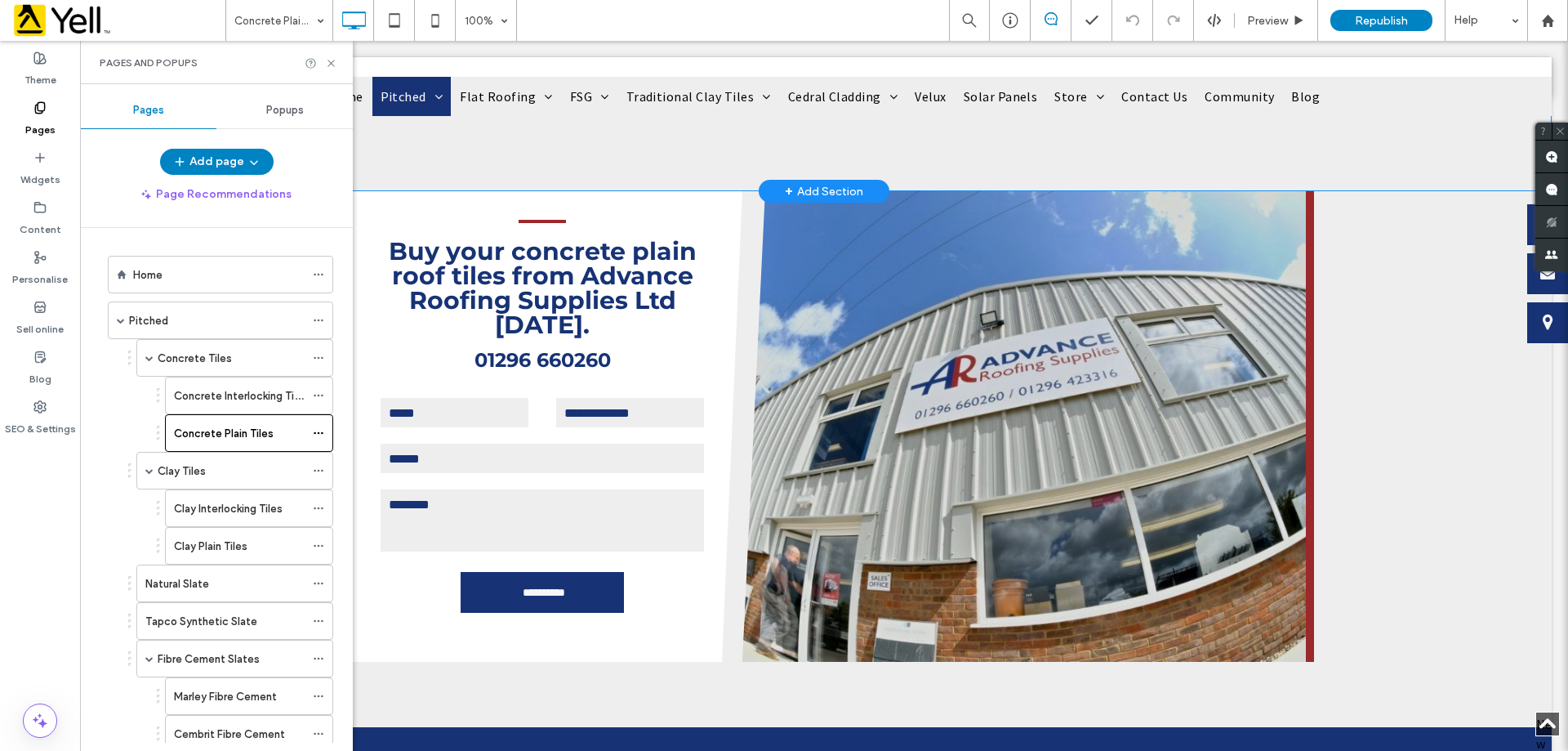
scroll to position [2043, 0]
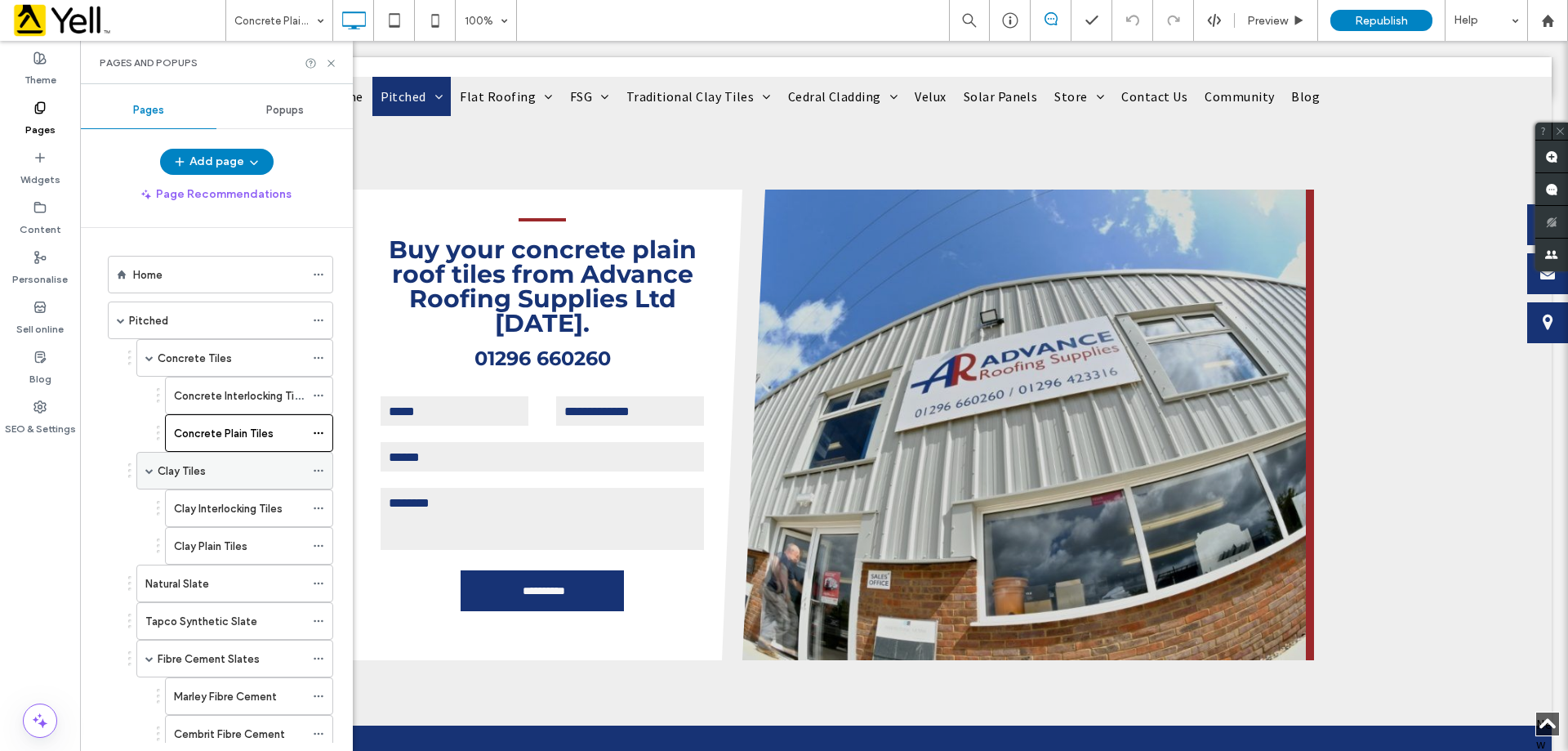
click at [239, 465] on div "Clay Tiles" at bounding box center [231, 471] width 147 height 17
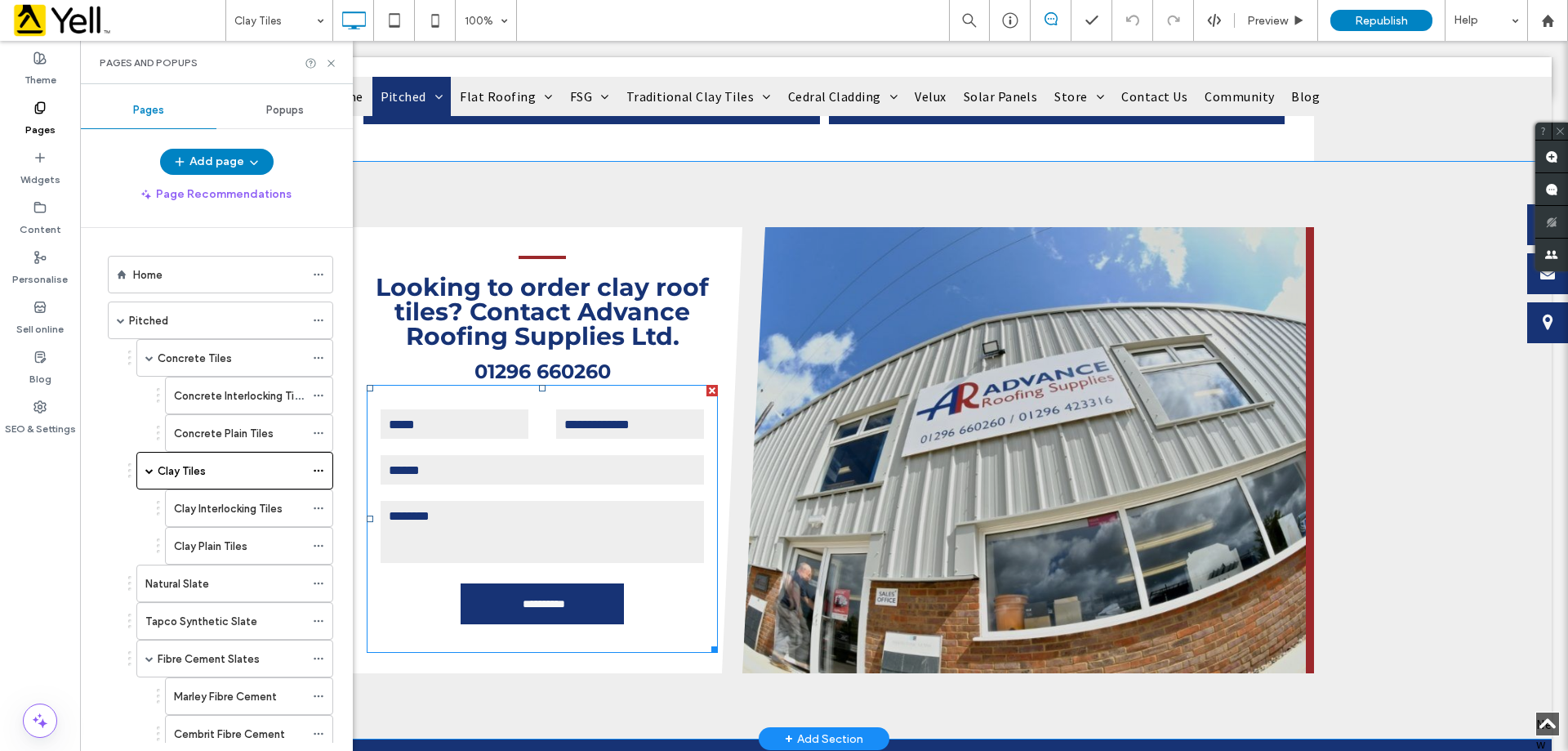
scroll to position [1497, 0]
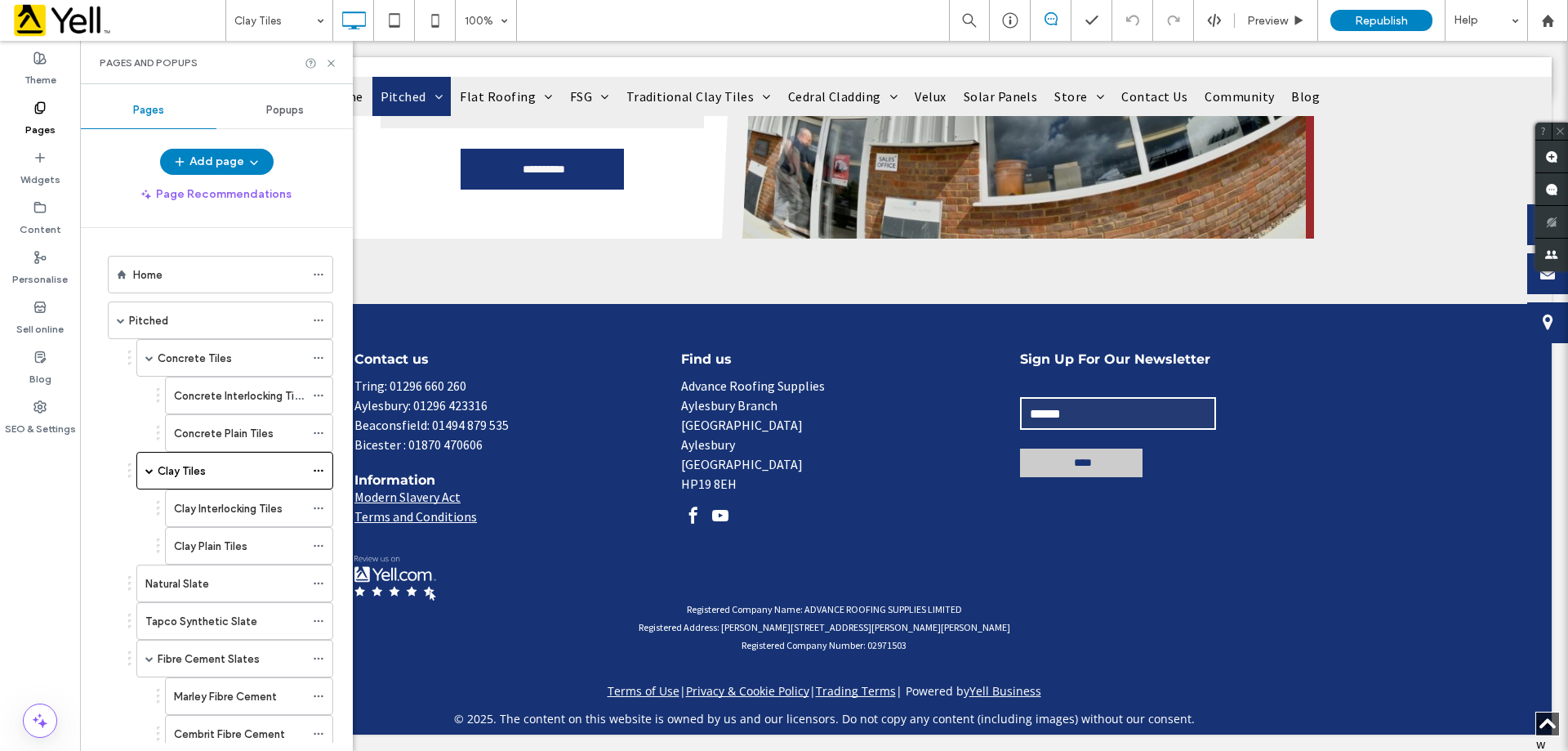
click at [248, 493] on div "Clay Interlocking Tiles" at bounding box center [239, 509] width 131 height 36
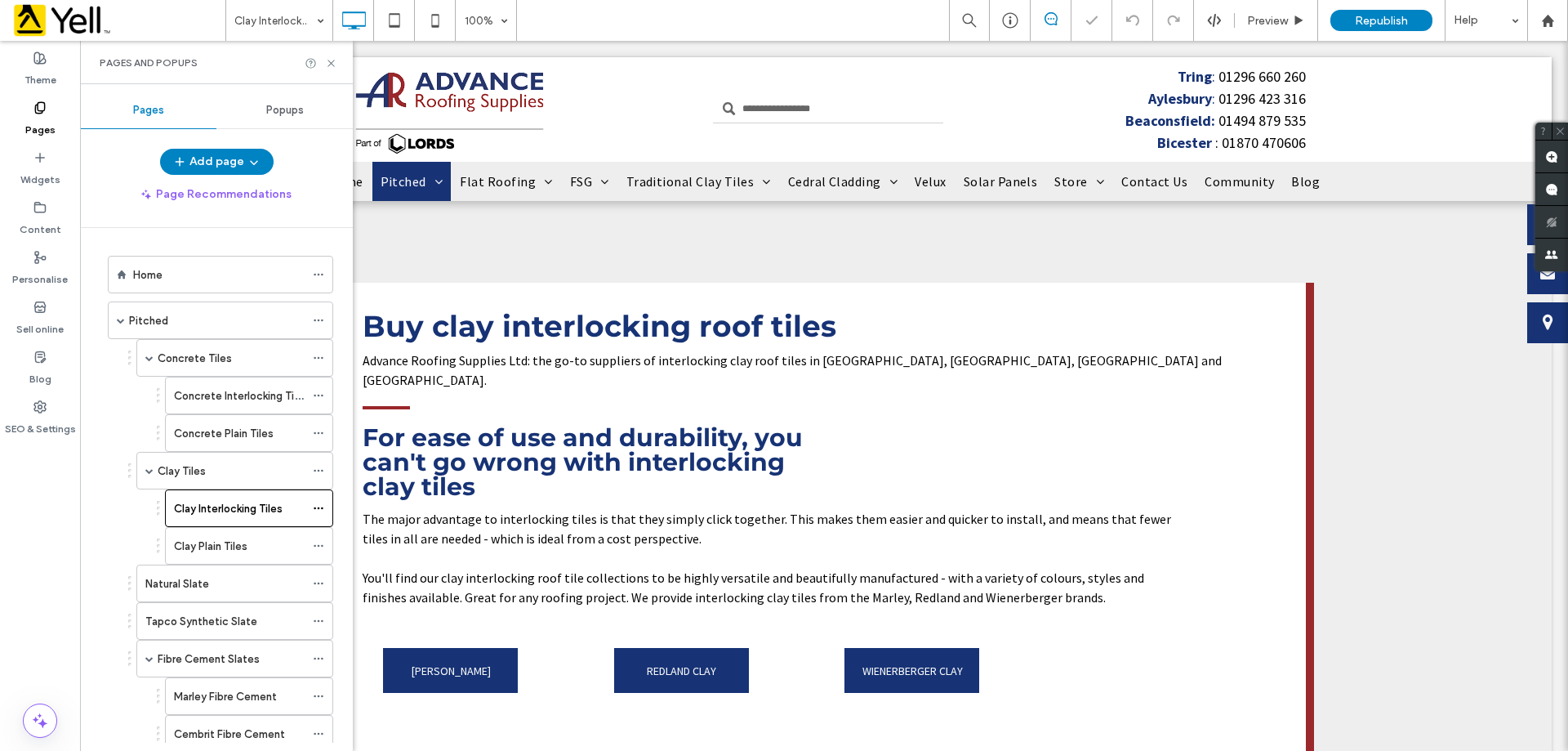
click at [86, 433] on div "Home Pitched Concrete Tiles Concrete Interlocking Tiles Concrete Plain Tiles Cl…" at bounding box center [216, 485] width 272 height 515
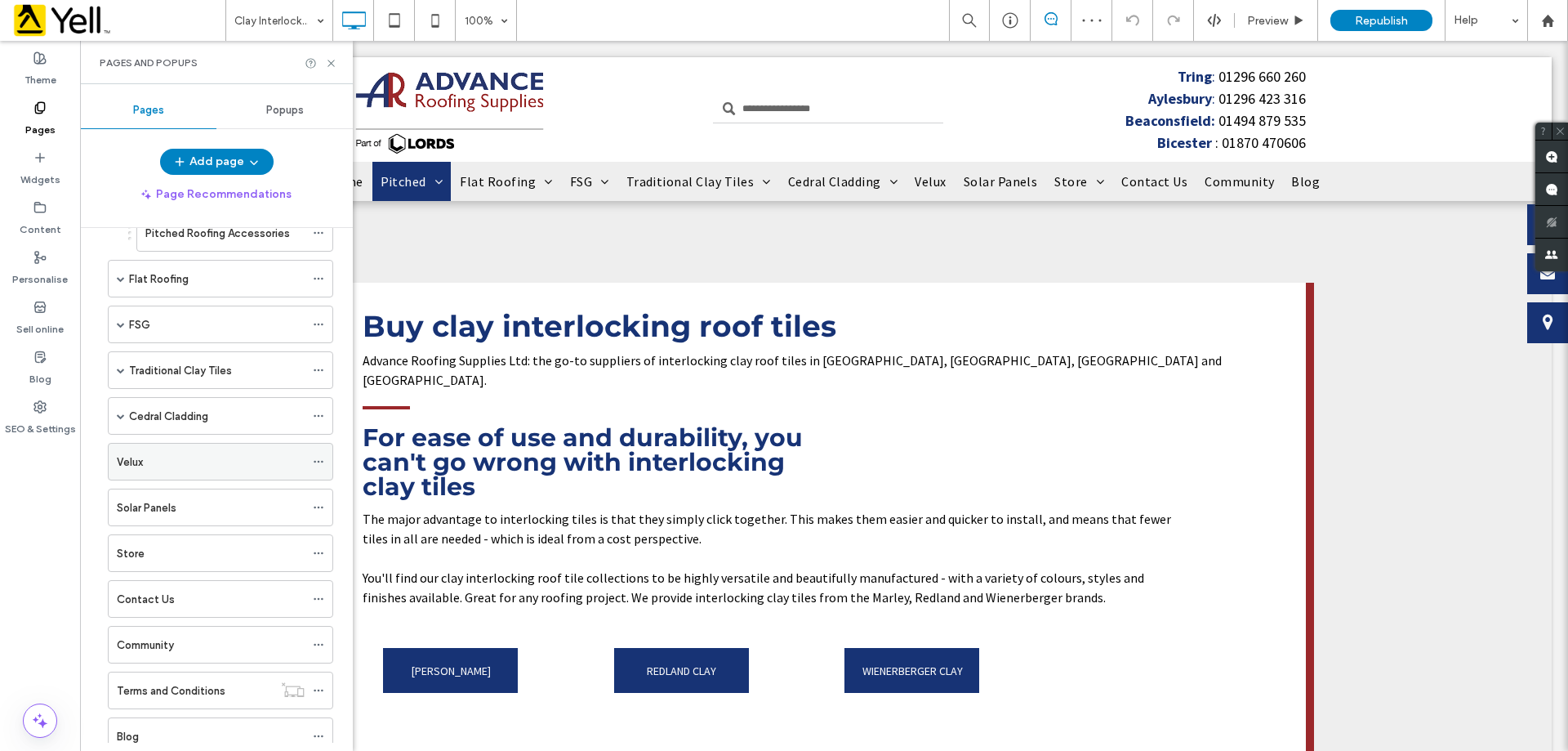
scroll to position [735, 0]
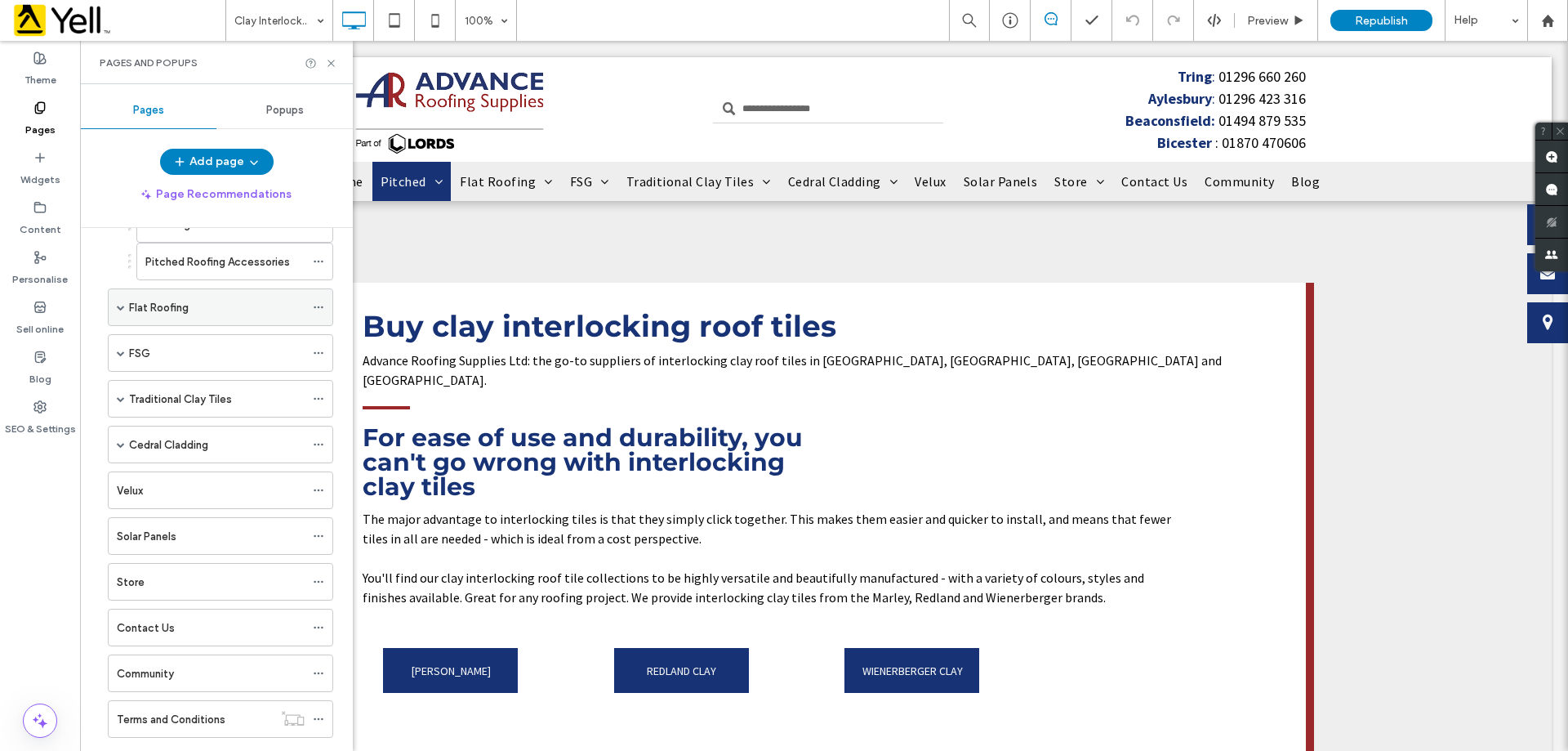
click at [172, 308] on label "Flat Roofing" at bounding box center [158, 307] width 60 height 29
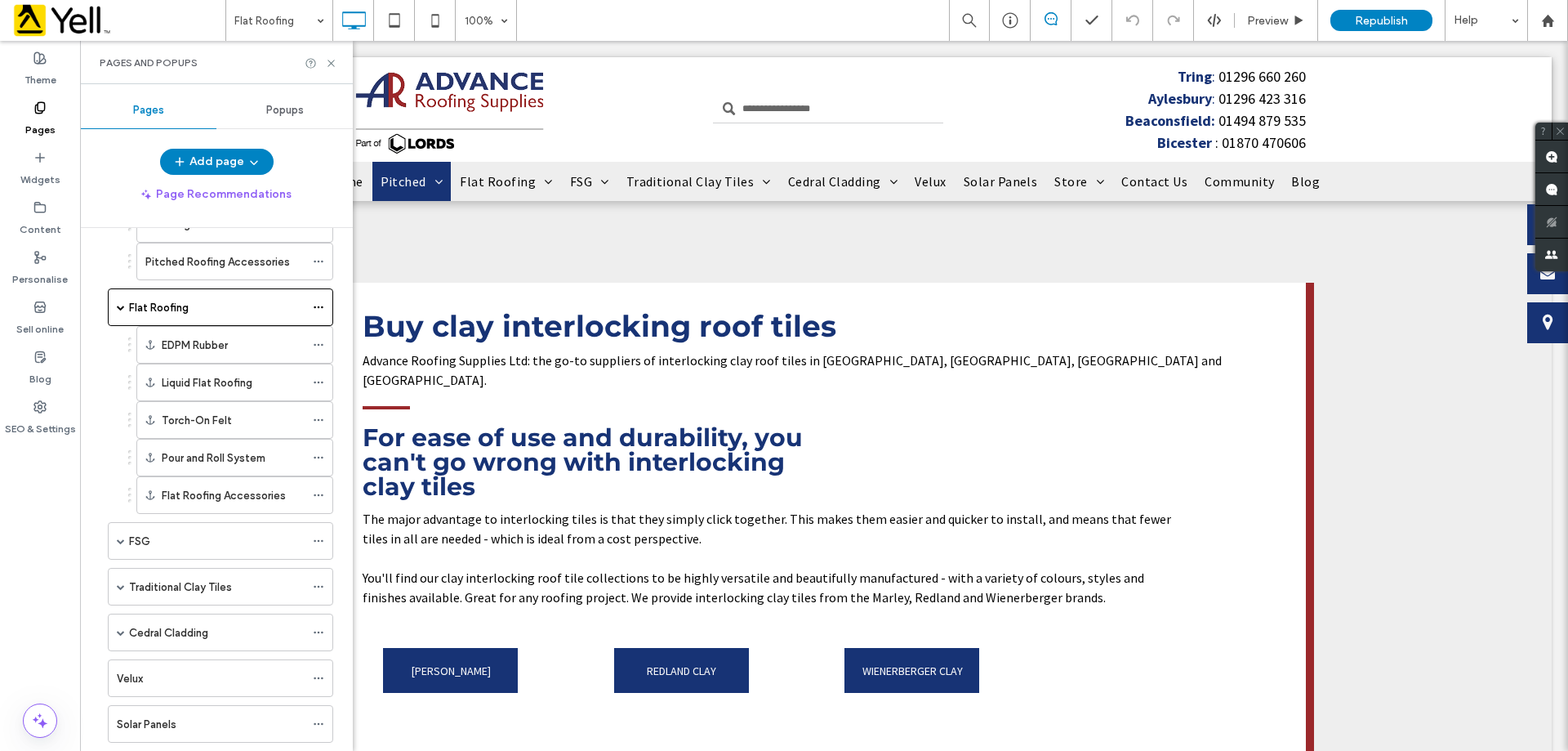
click at [131, 538] on div at bounding box center [784, 376] width 1568 height 751
click at [26, 558] on div at bounding box center [784, 376] width 1568 height 751
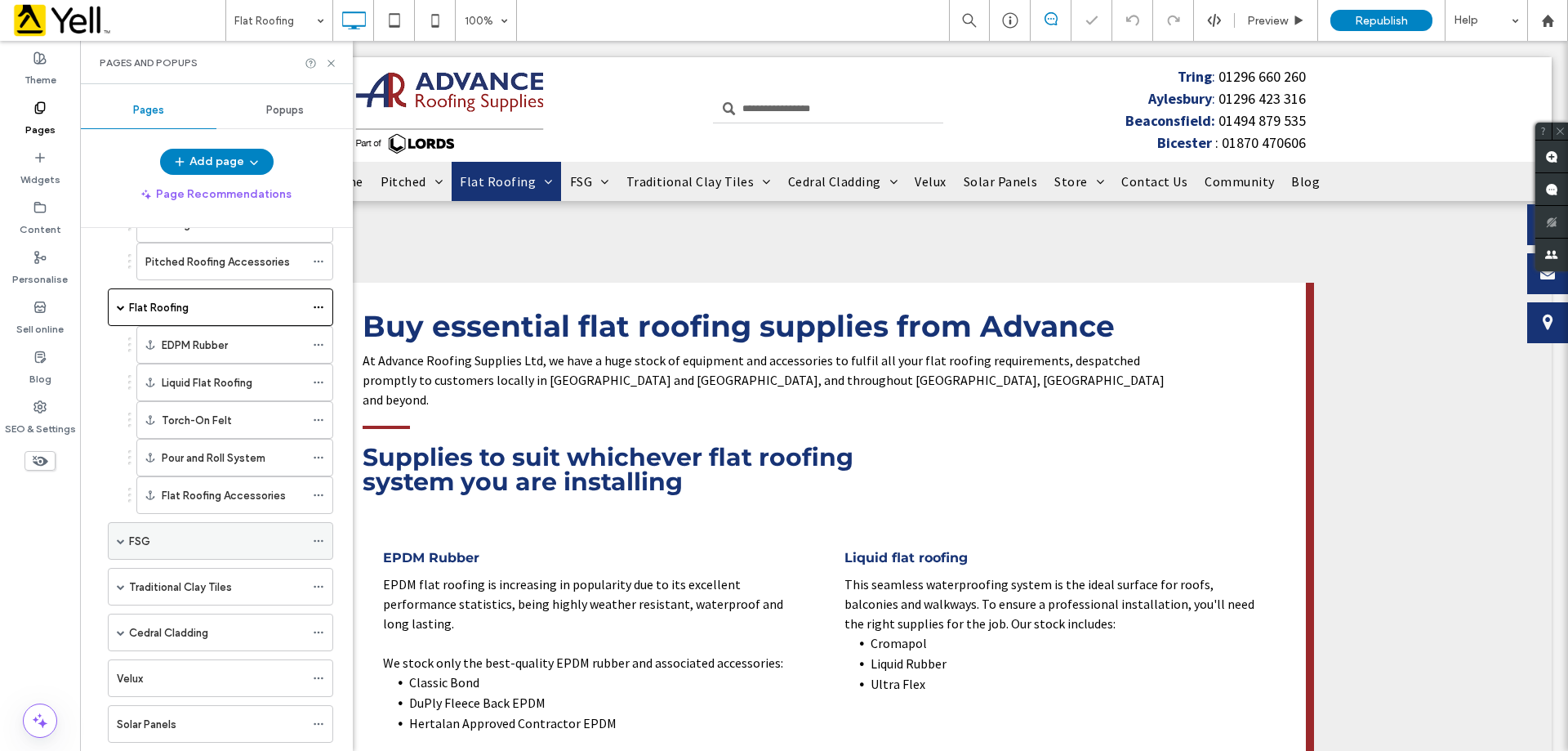
click at [141, 540] on label "FSG" at bounding box center [139, 541] width 22 height 29
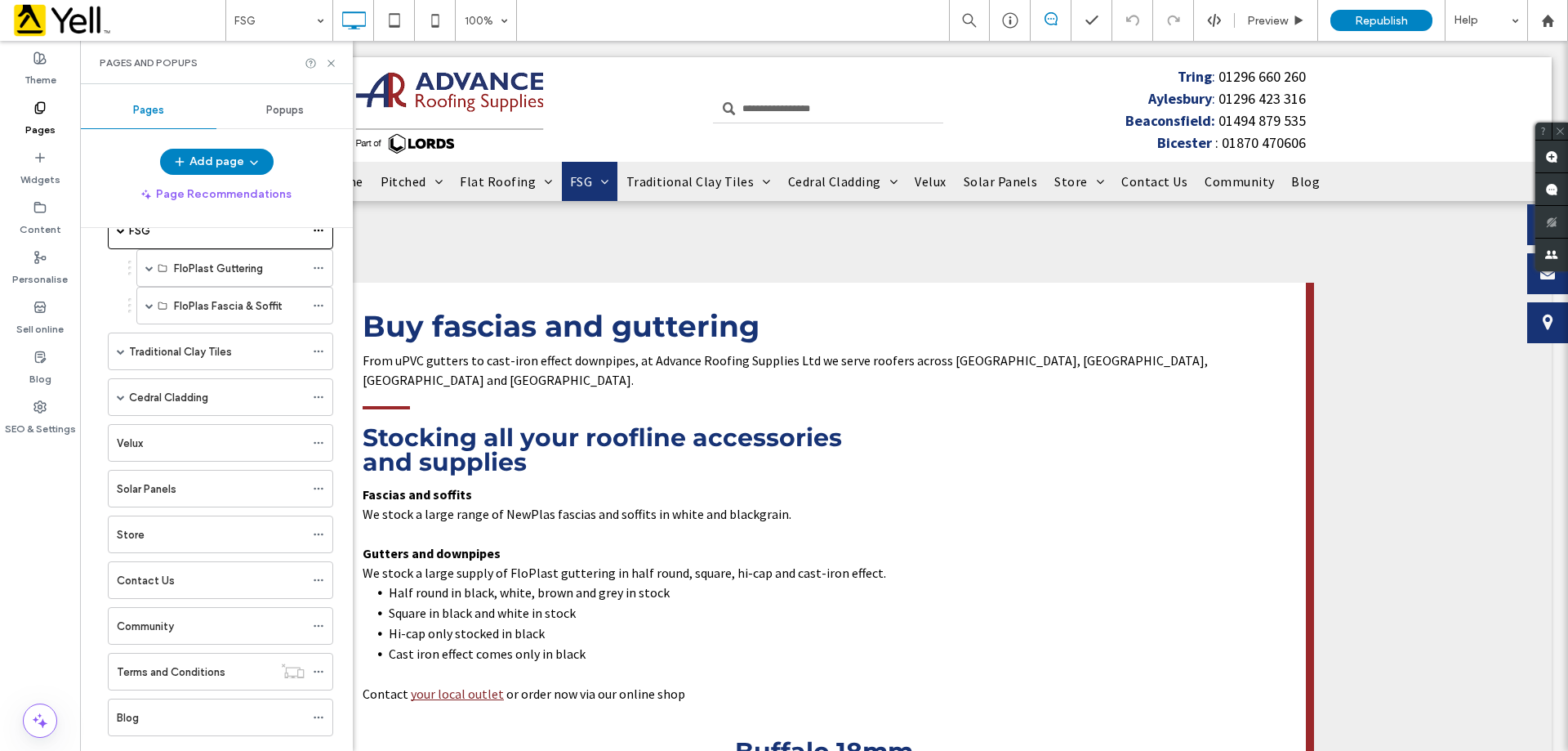
scroll to position [1062, 0]
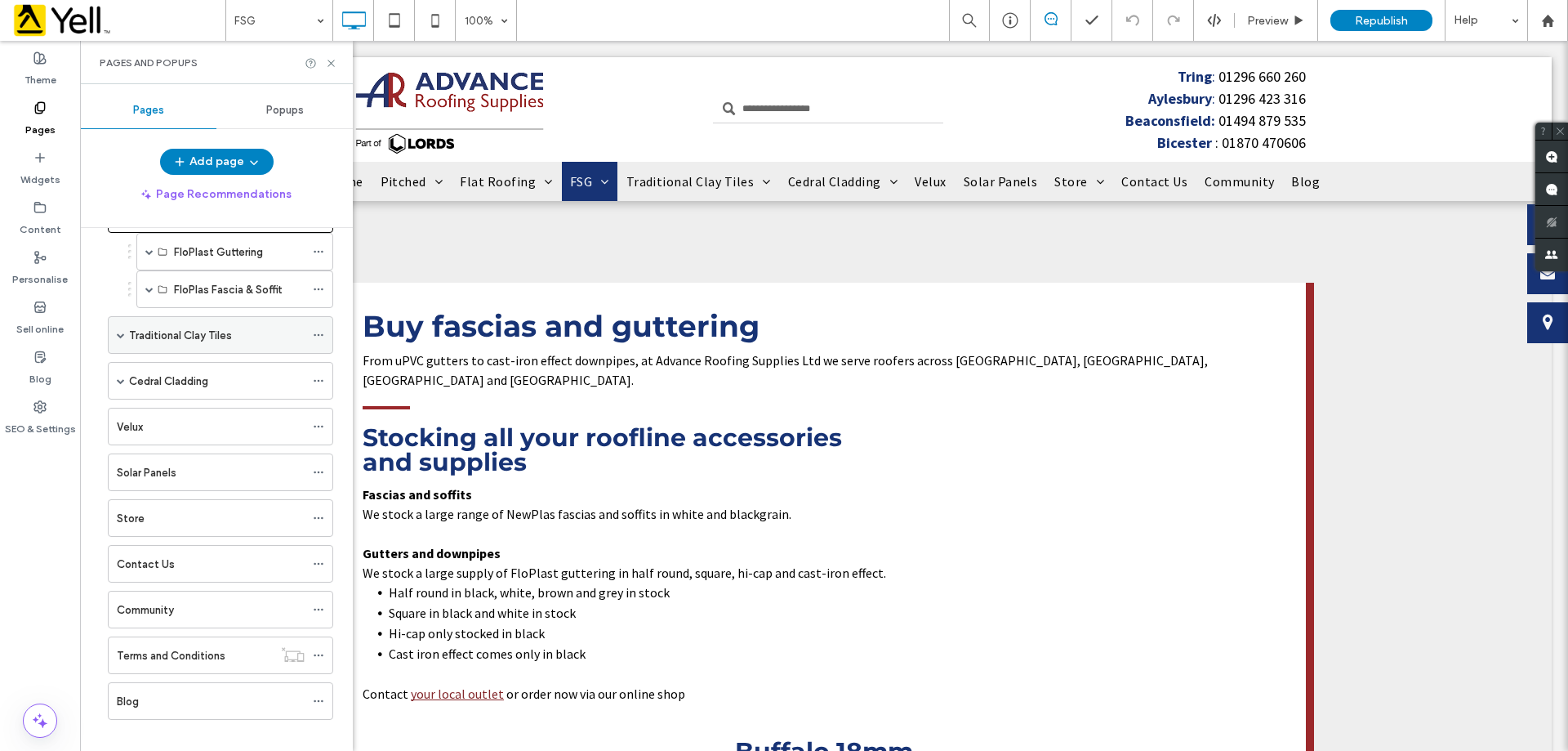
click at [134, 330] on label "Traditional Clay Tiles" at bounding box center [180, 335] width 103 height 29
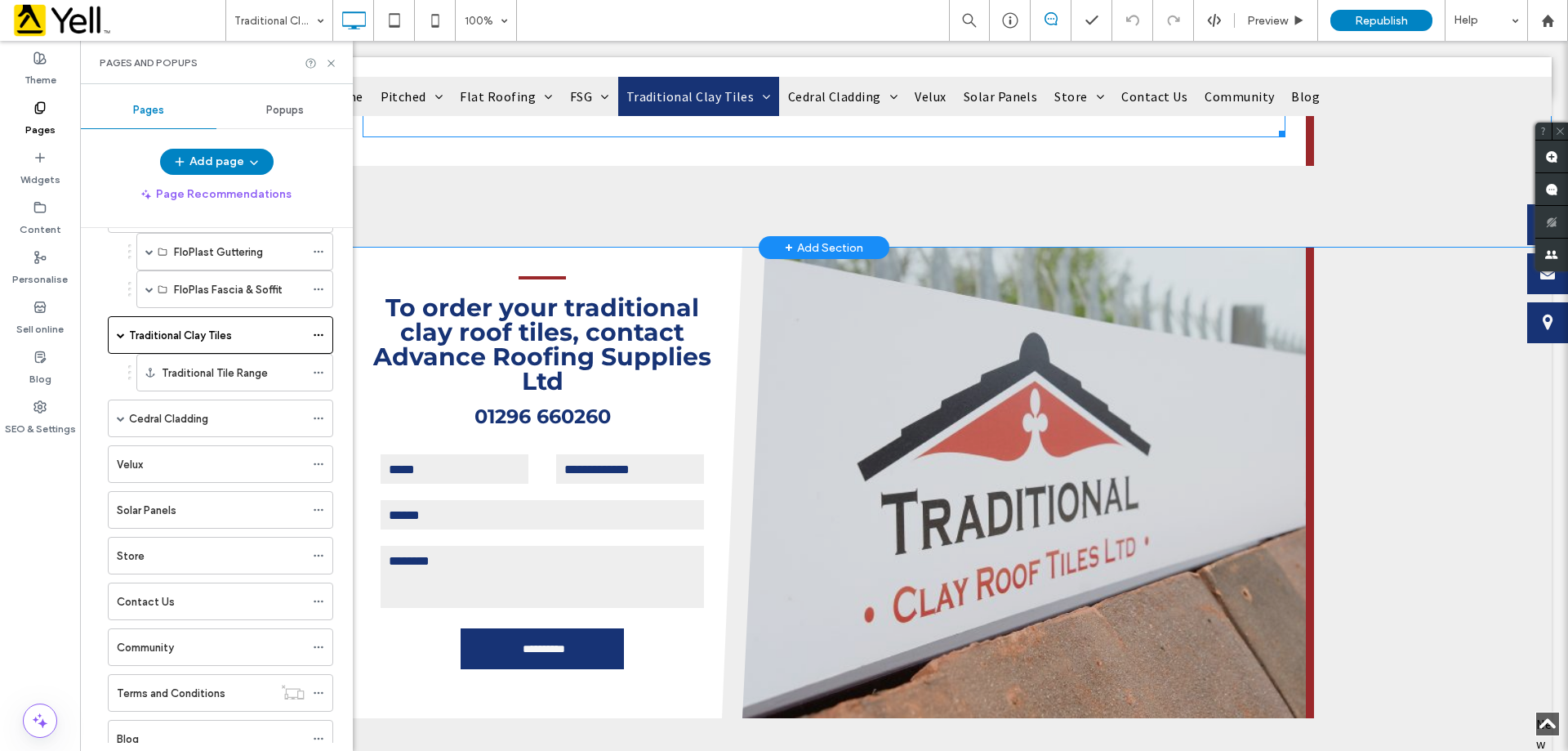
scroll to position [1307, 0]
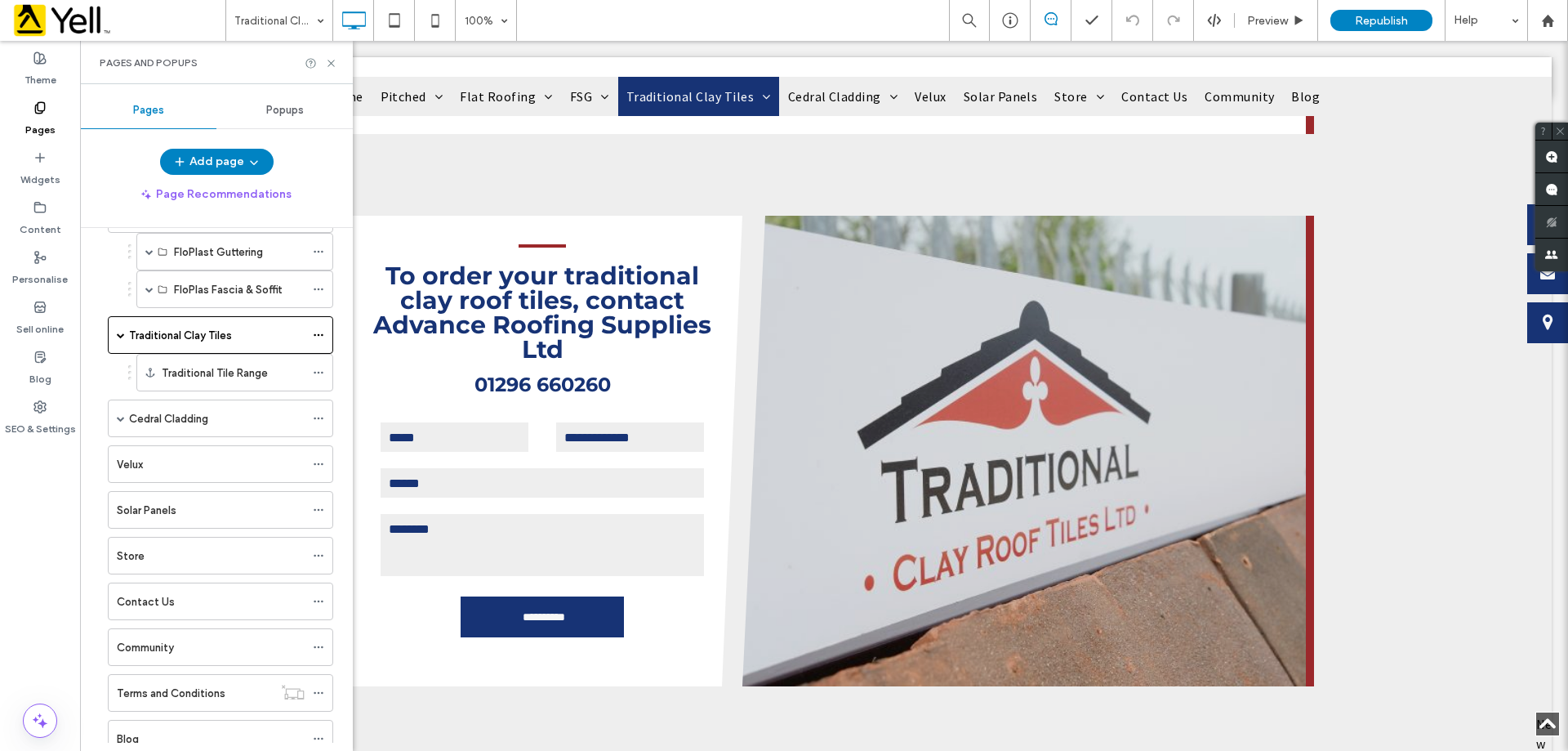
click at [159, 408] on div "Cedral Cladding" at bounding box center [216, 419] width 176 height 36
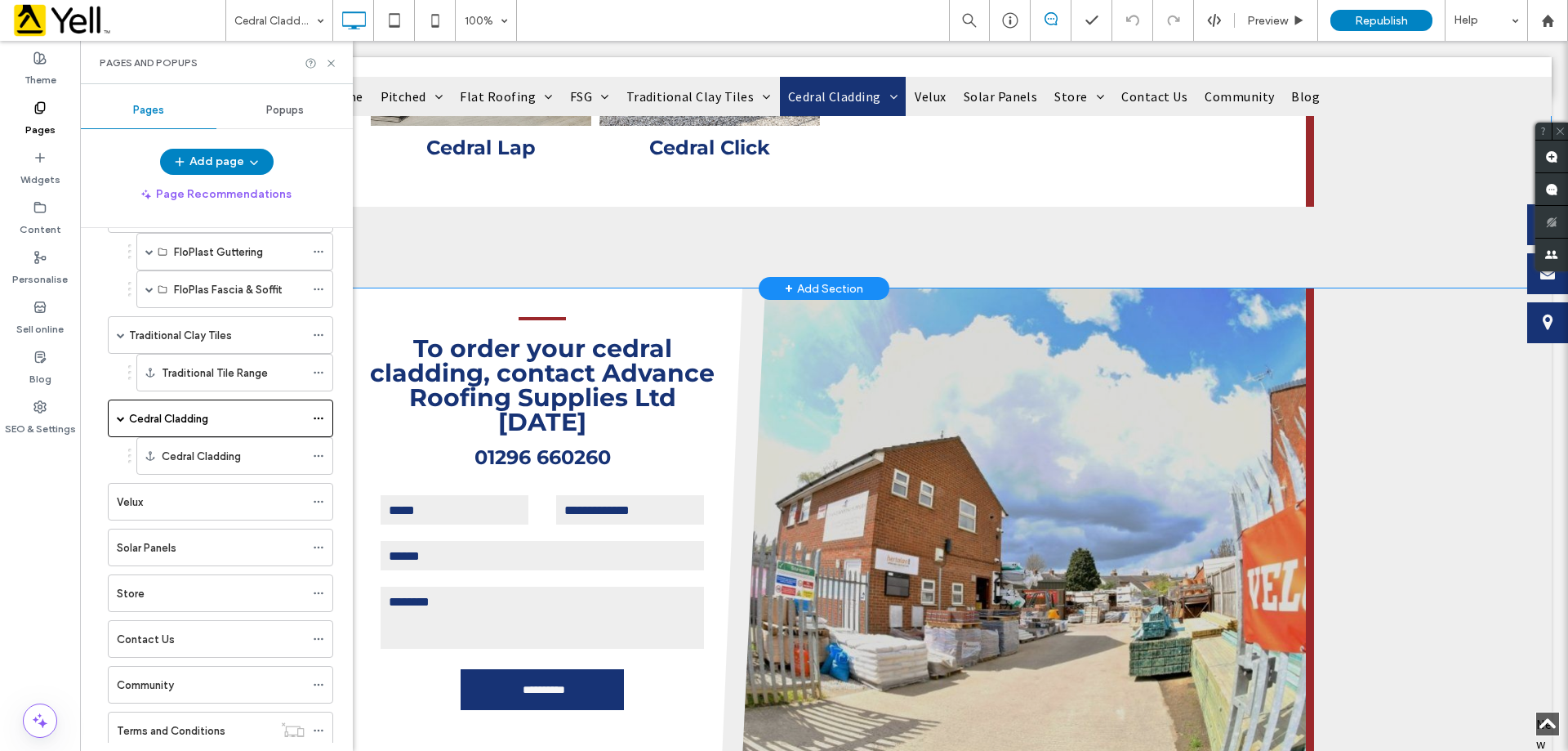
scroll to position [817, 0]
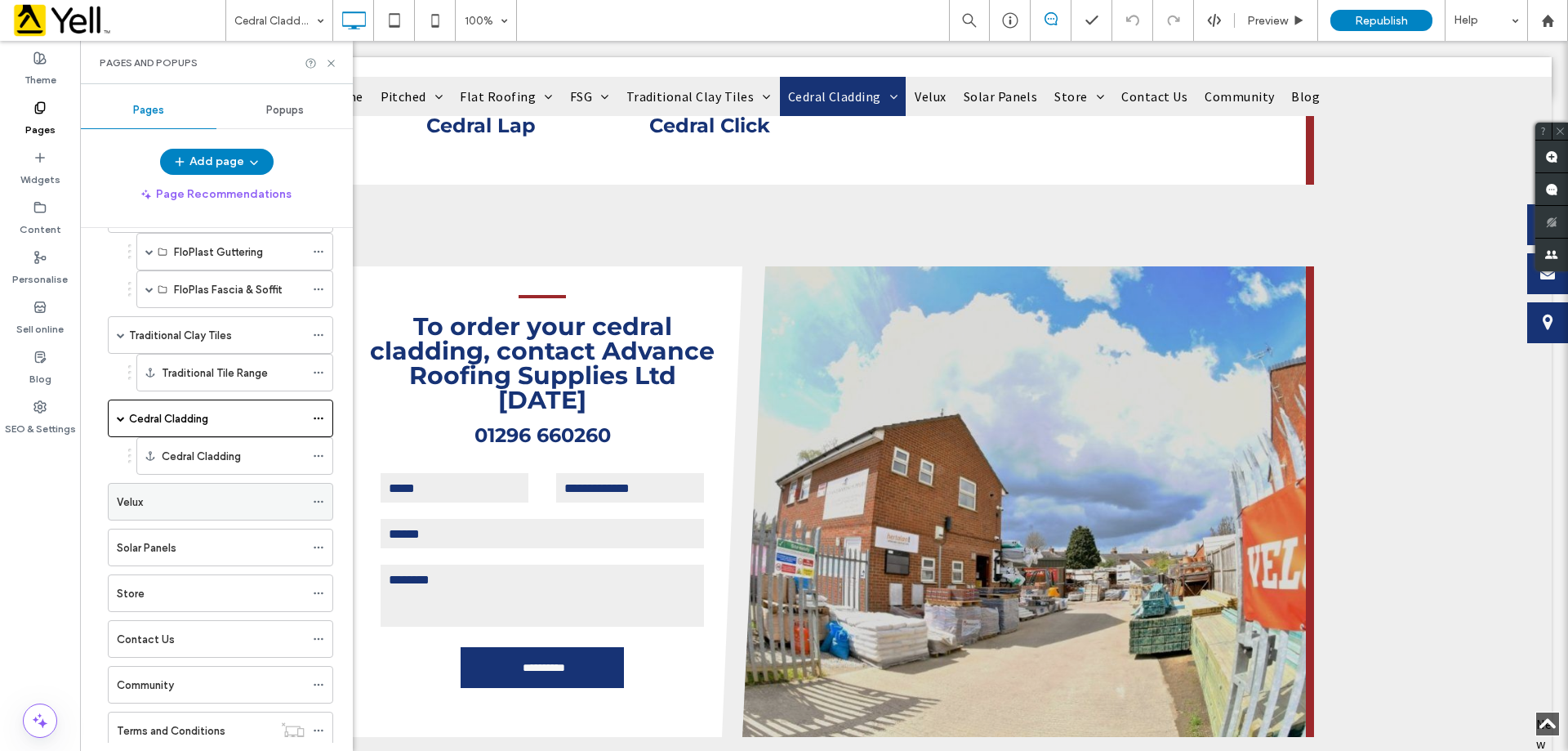
click at [180, 505] on div "Velux" at bounding box center [210, 502] width 188 height 17
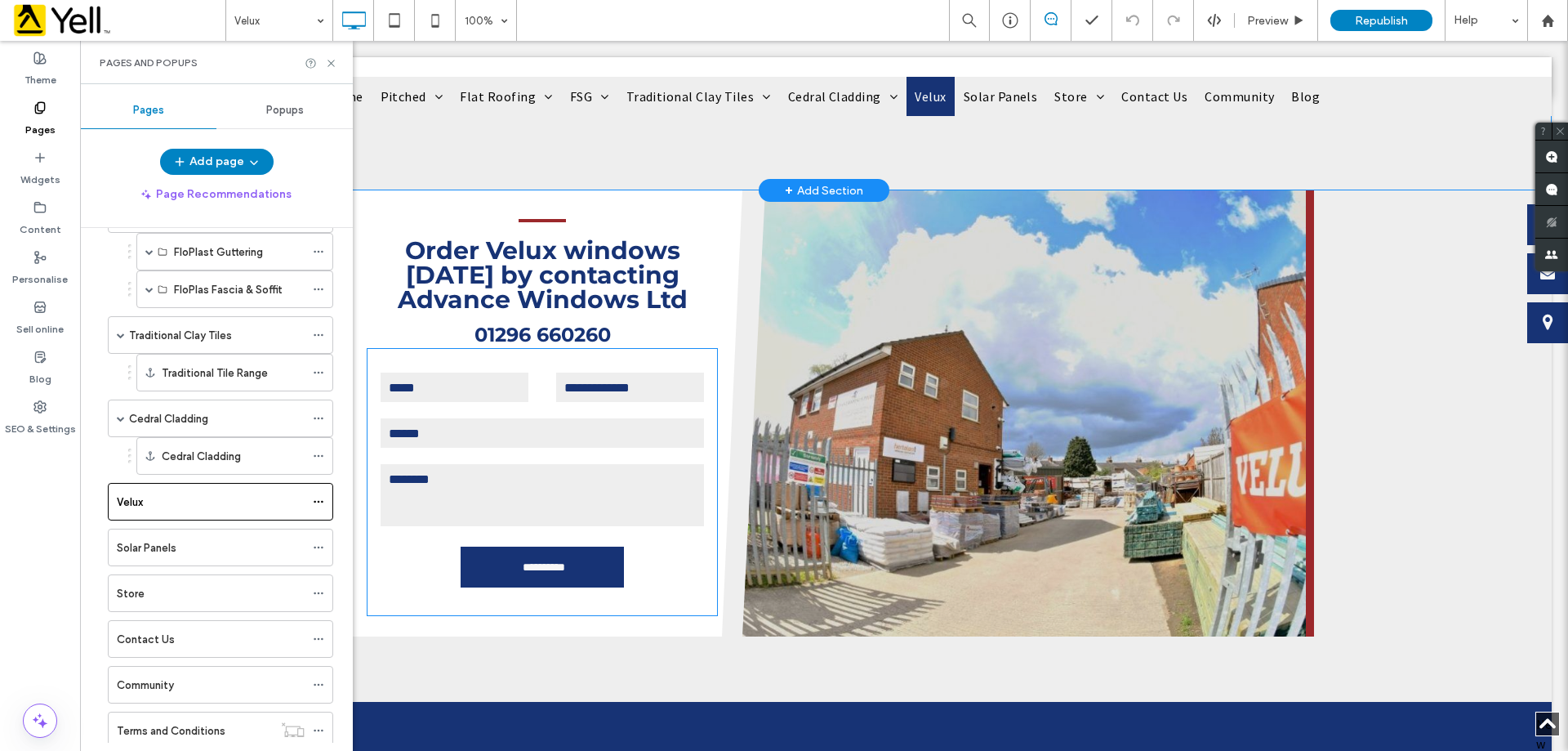
scroll to position [899, 0]
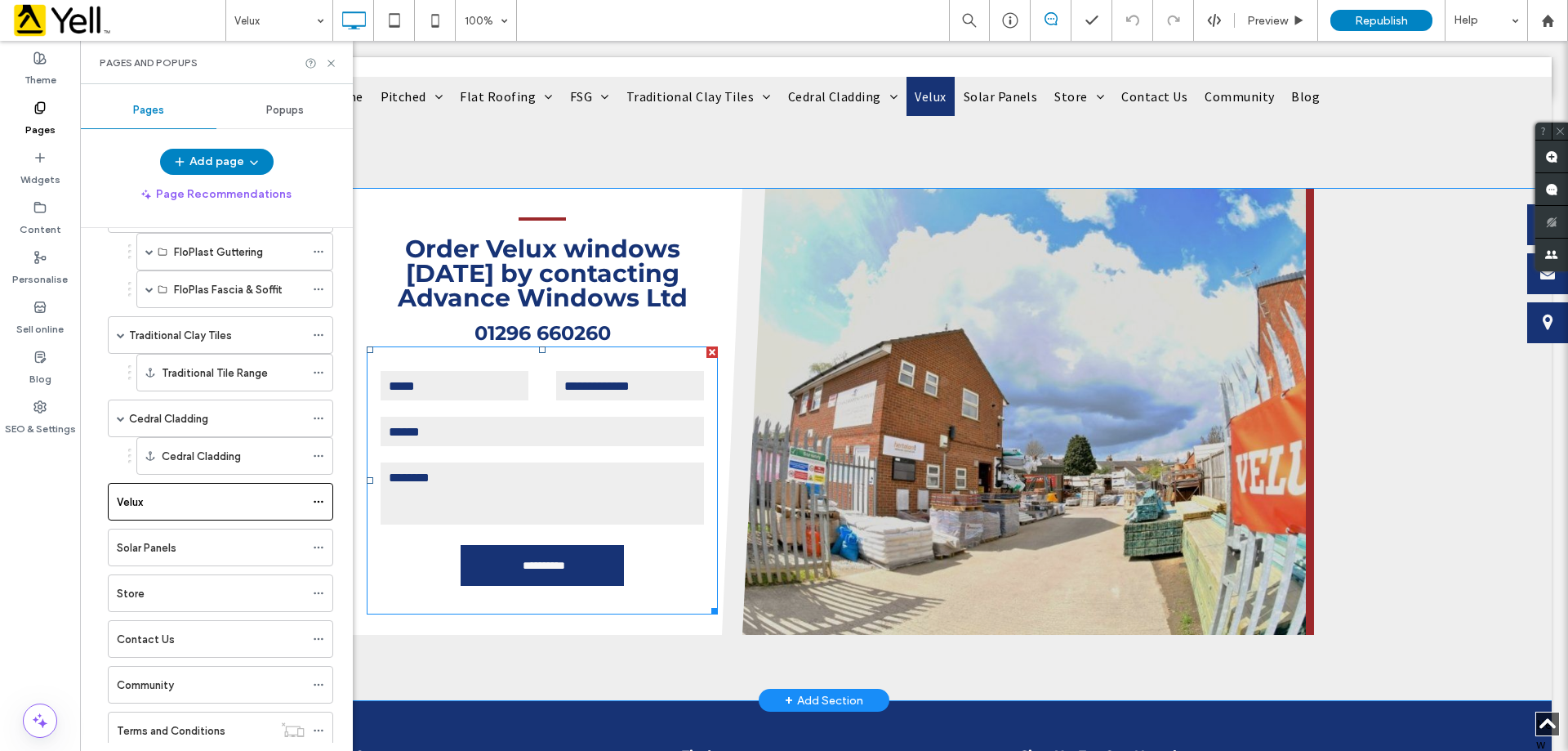
click at [528, 455] on form "**********" at bounding box center [542, 480] width 351 height 268
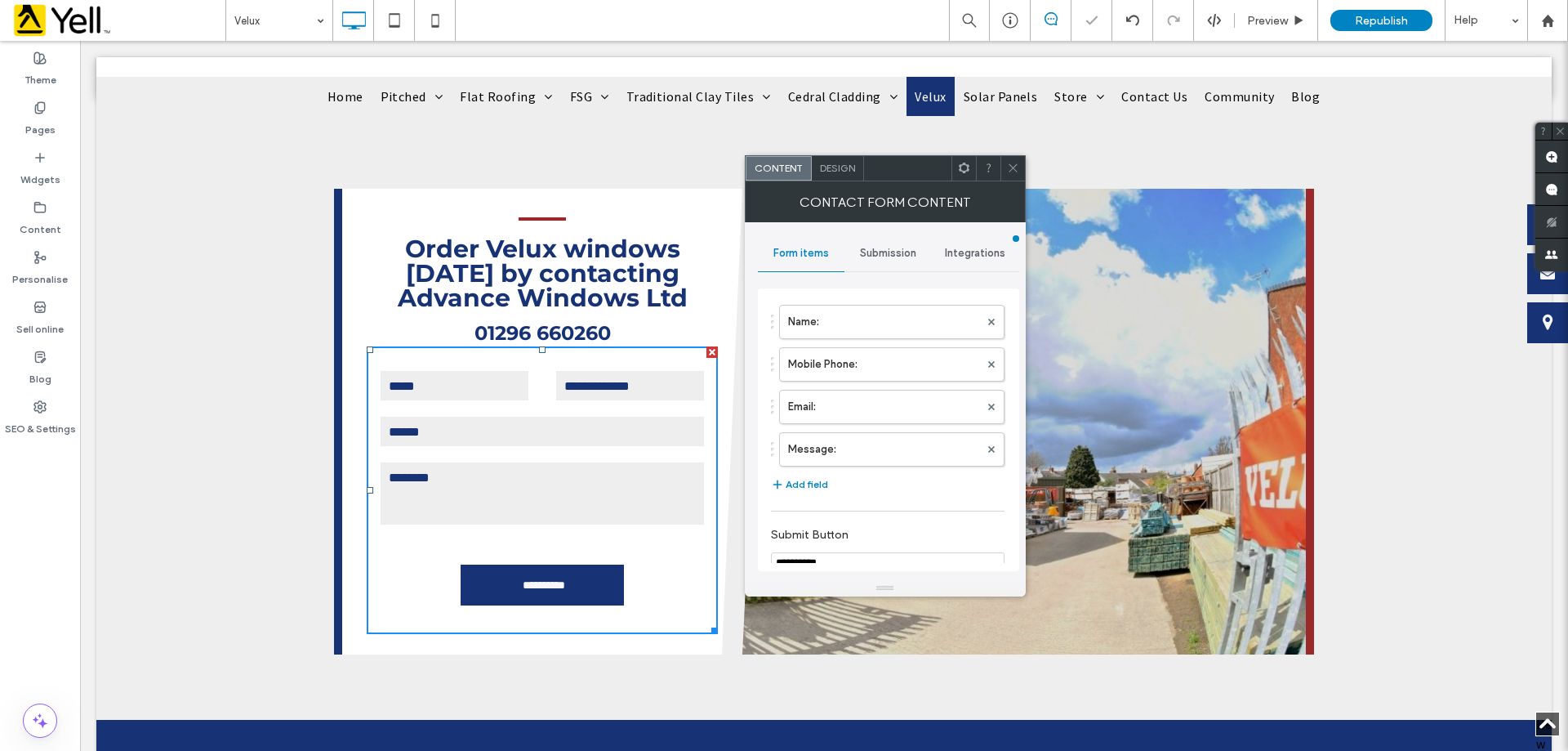
click at [872, 250] on span "Submission" at bounding box center [887, 253] width 56 height 13
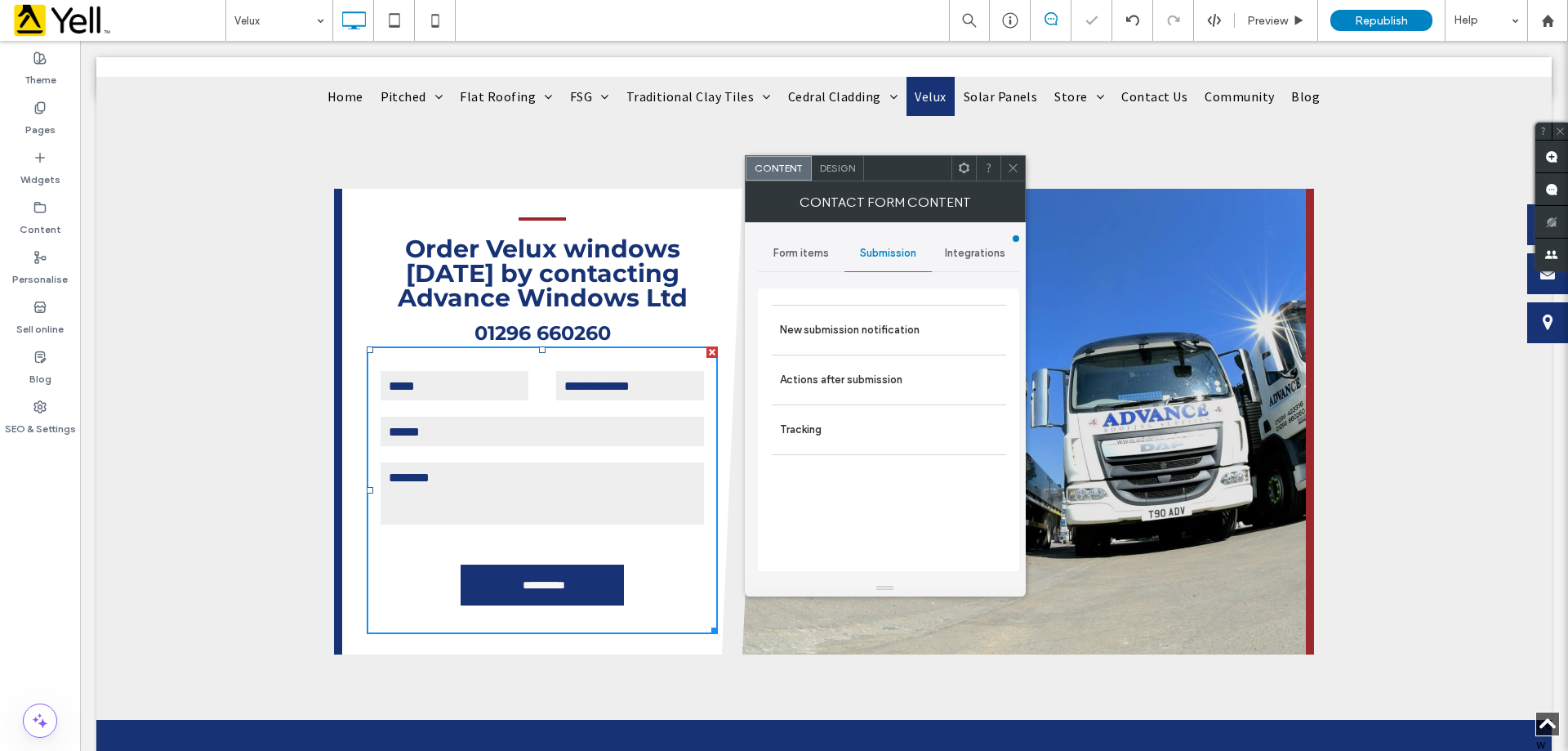
click at [939, 252] on div "Integrations" at bounding box center [975, 254] width 87 height 36
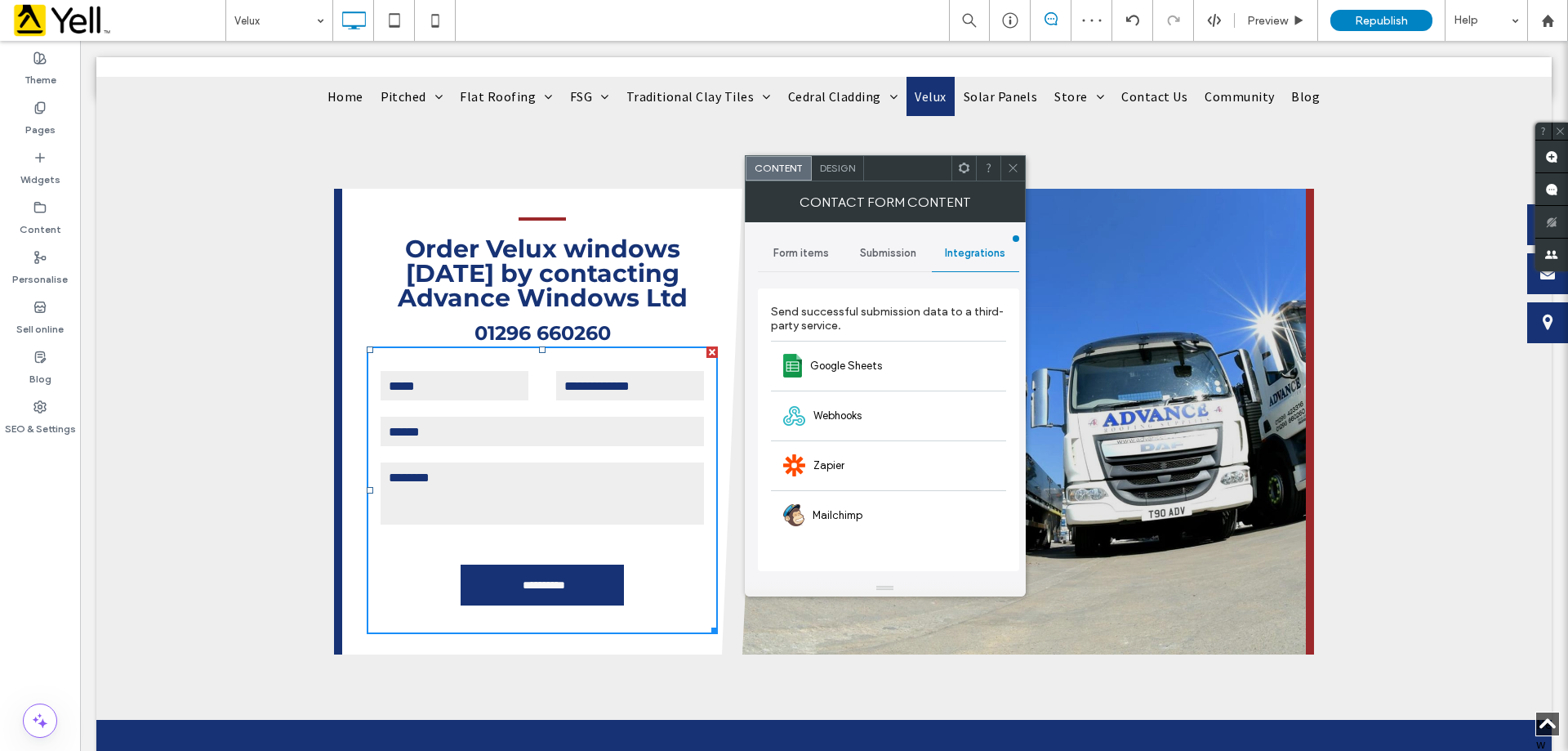
click at [905, 251] on span "Submission" at bounding box center [887, 253] width 56 height 13
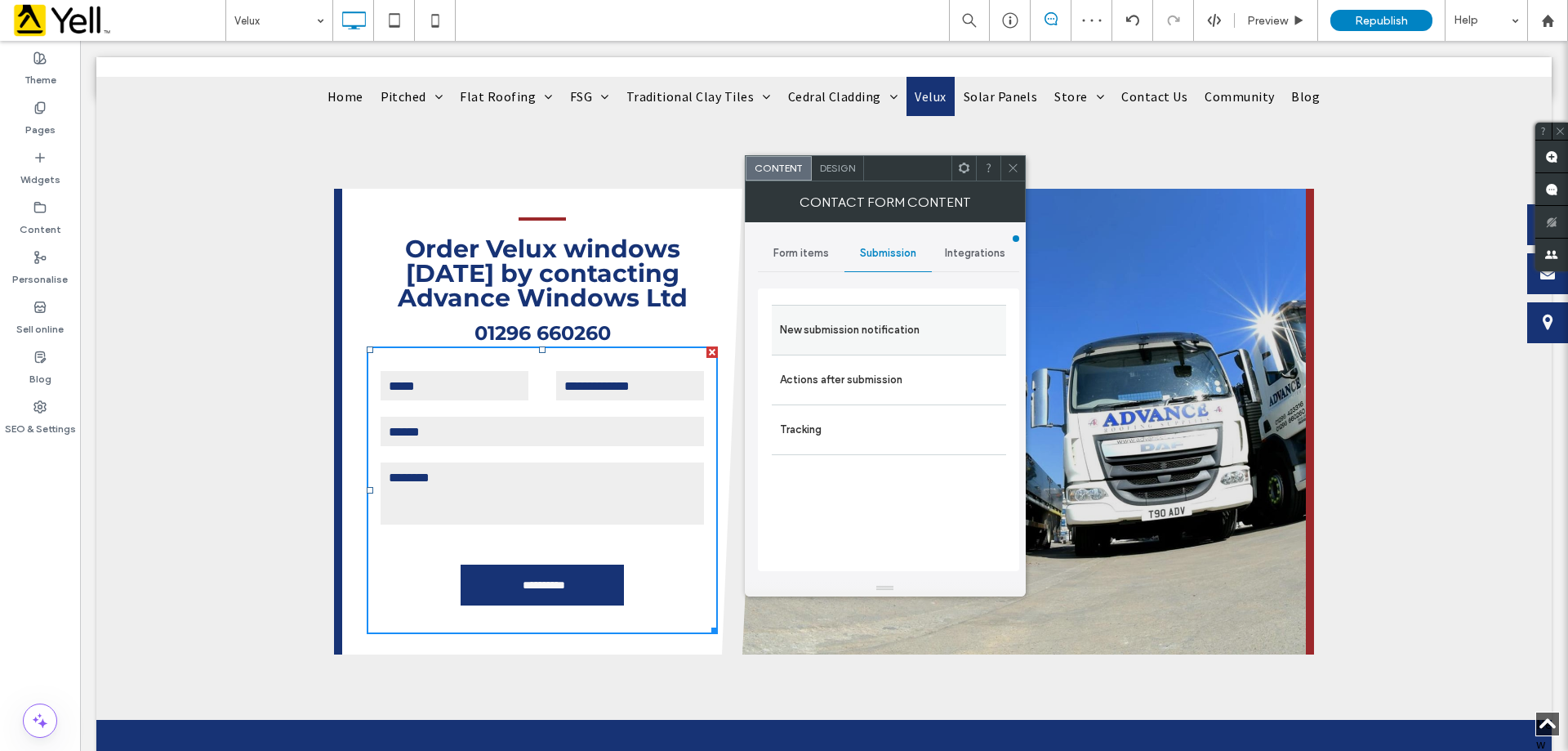
click at [849, 332] on label "New submission notification" at bounding box center [889, 331] width 218 height 33
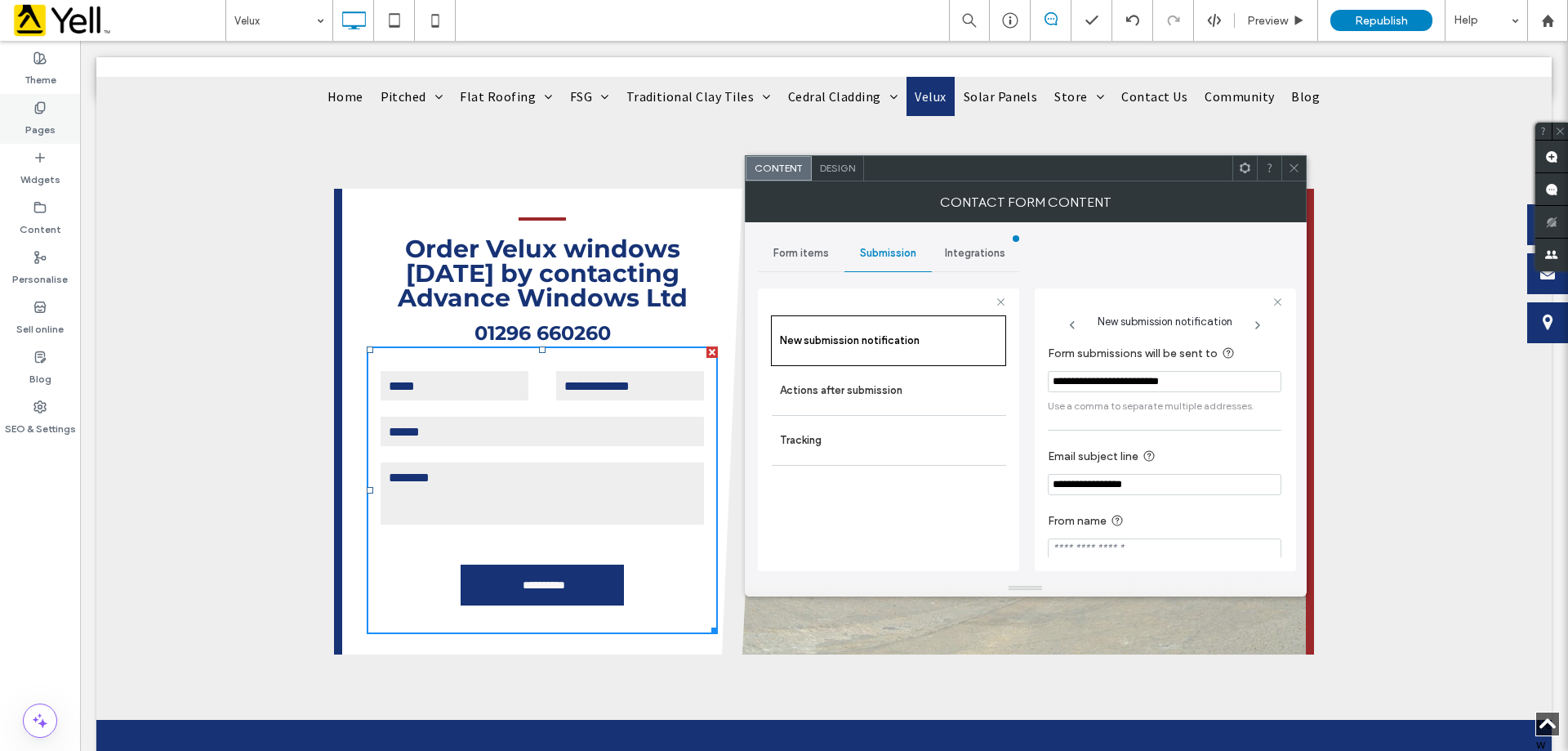
click at [48, 119] on label "Pages" at bounding box center [40, 125] width 30 height 22
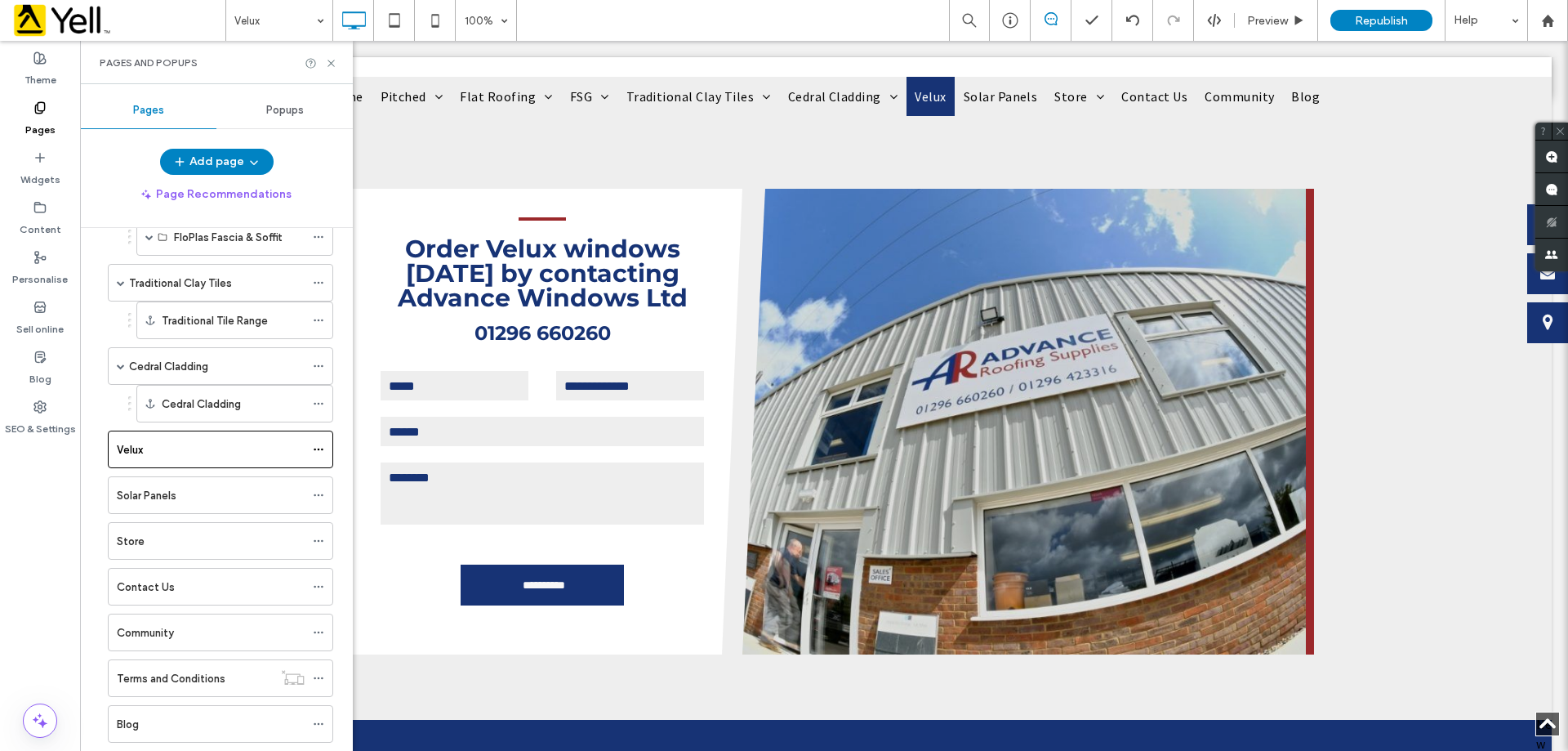
scroll to position [1155, 0]
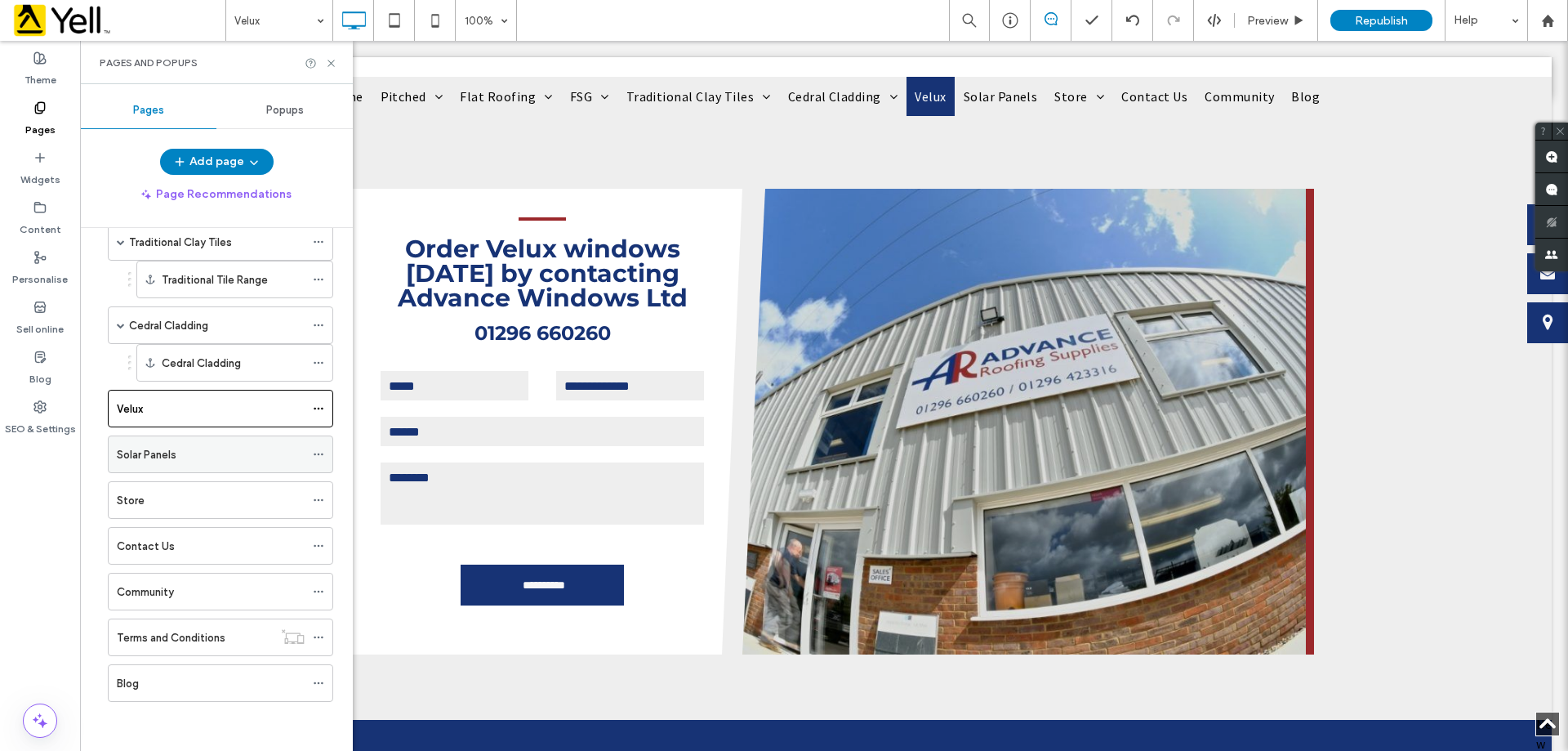
click at [189, 446] on div "Solar Panels" at bounding box center [210, 455] width 188 height 17
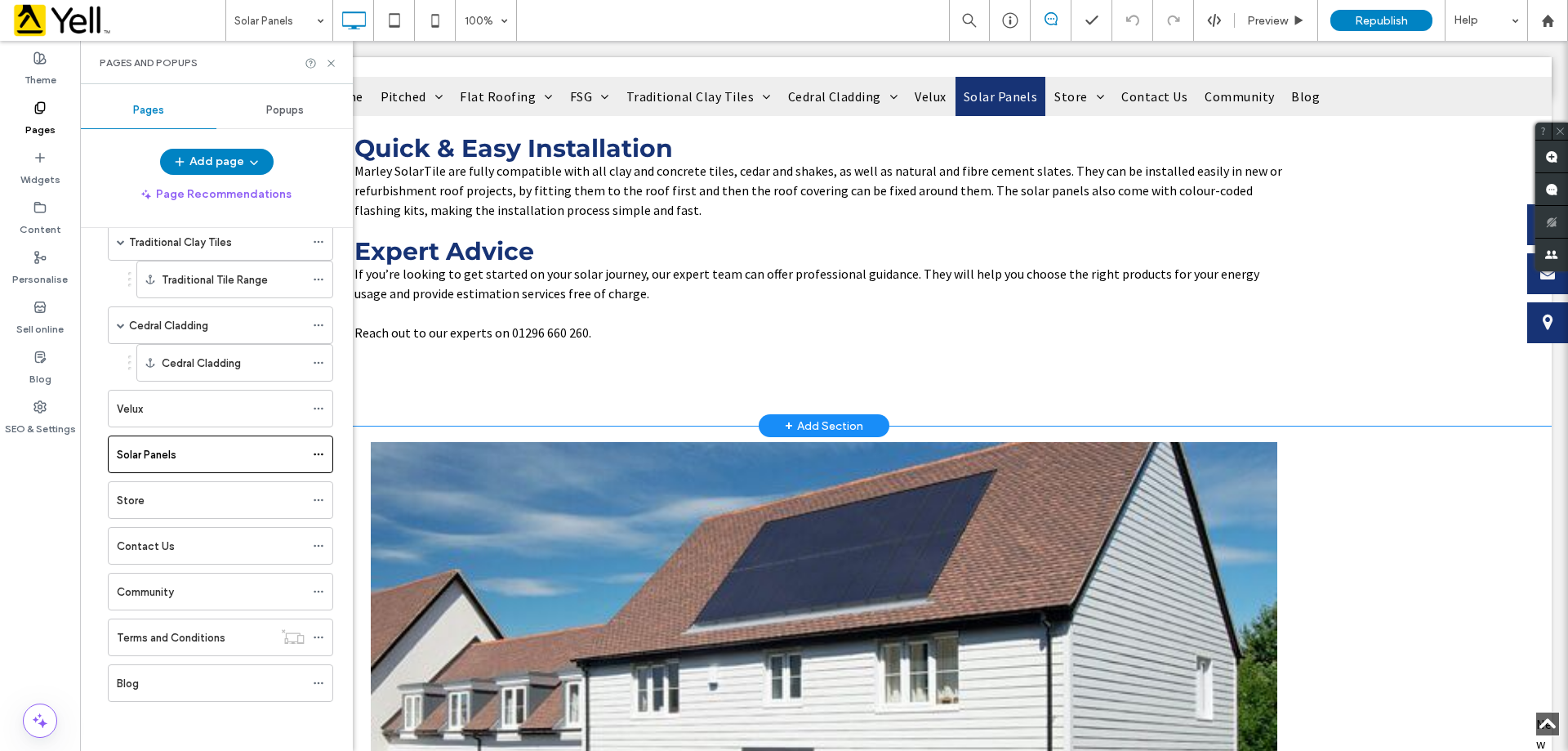
scroll to position [1062, 0]
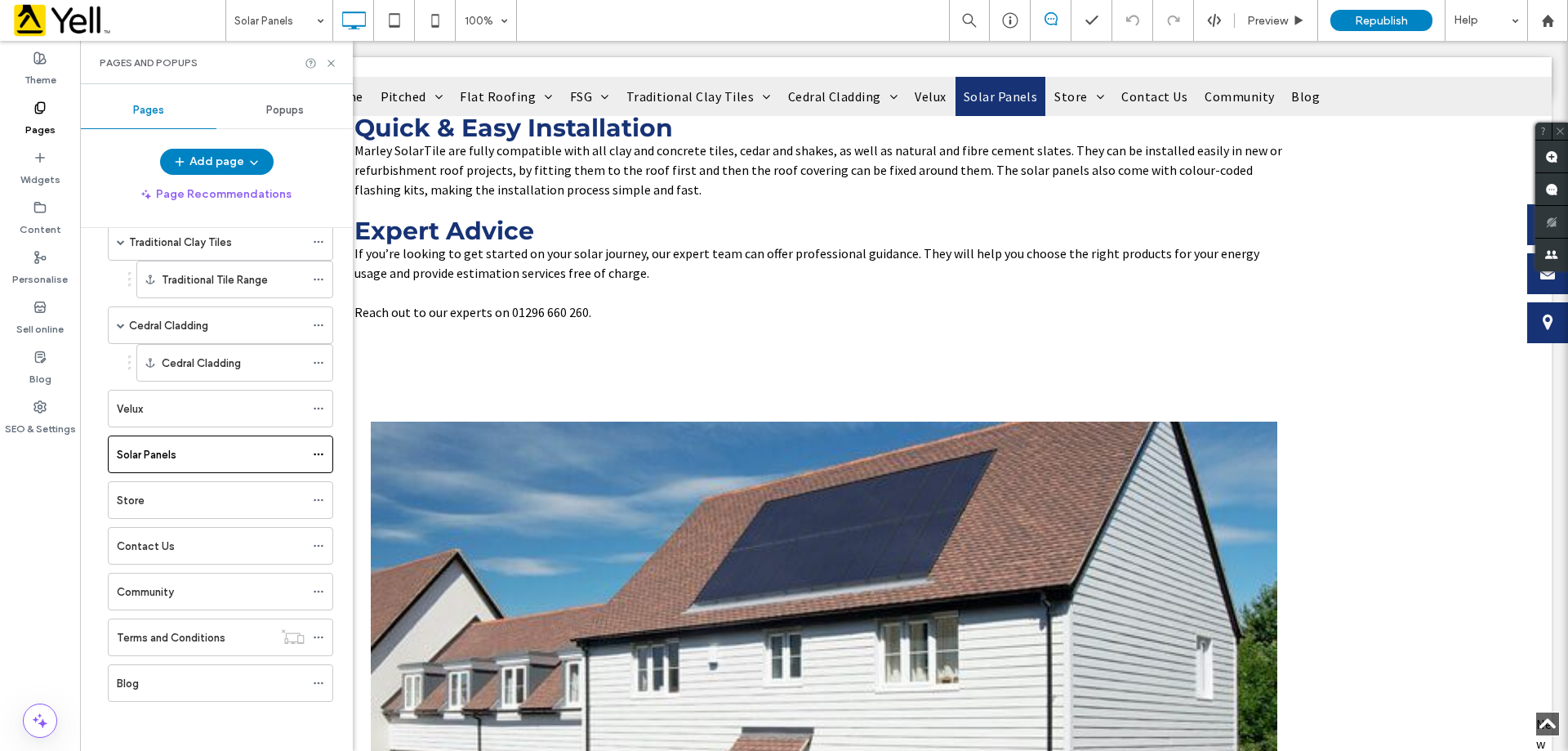
click at [176, 495] on div "Store" at bounding box center [210, 500] width 188 height 17
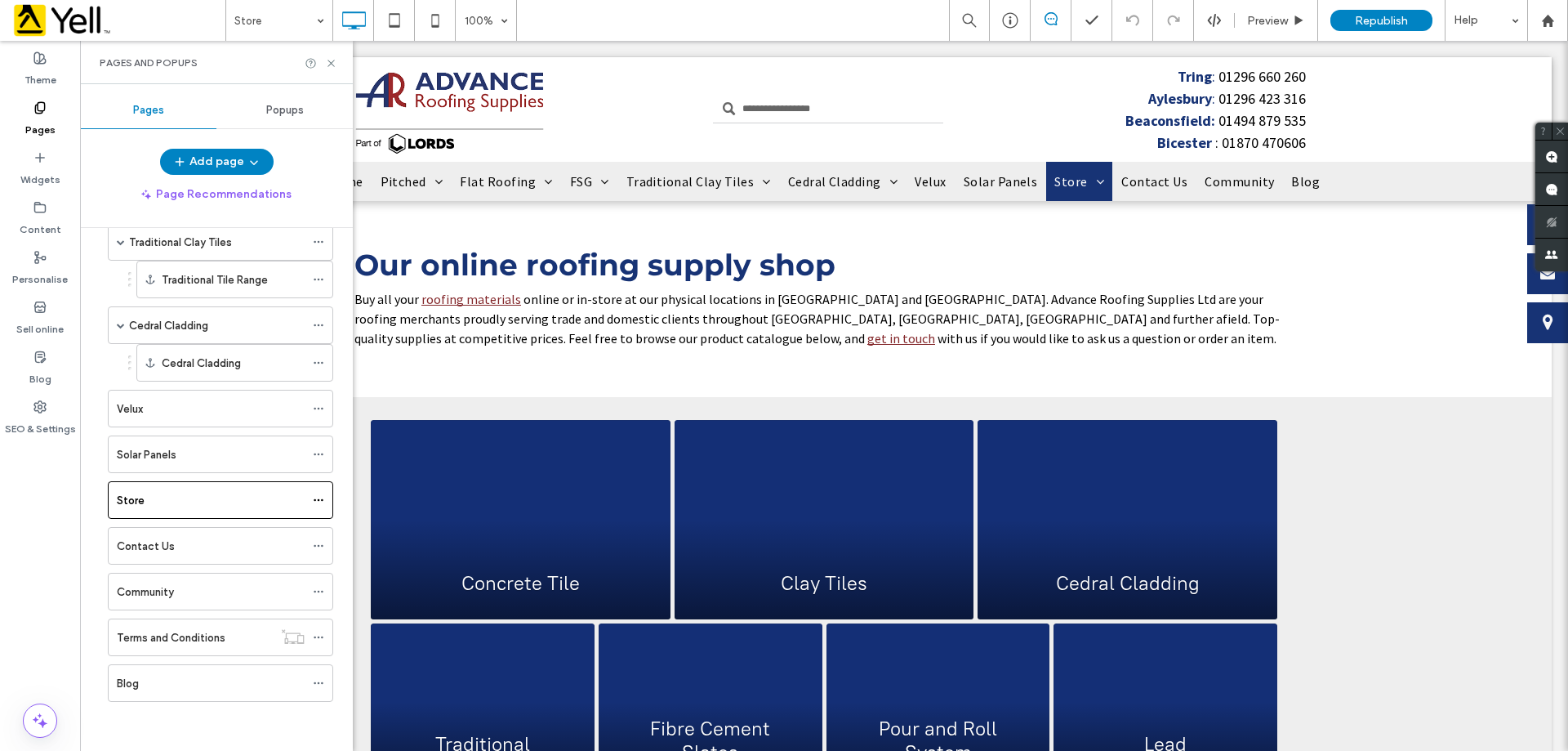
click at [186, 534] on div "Contact Us" at bounding box center [210, 546] width 188 height 36
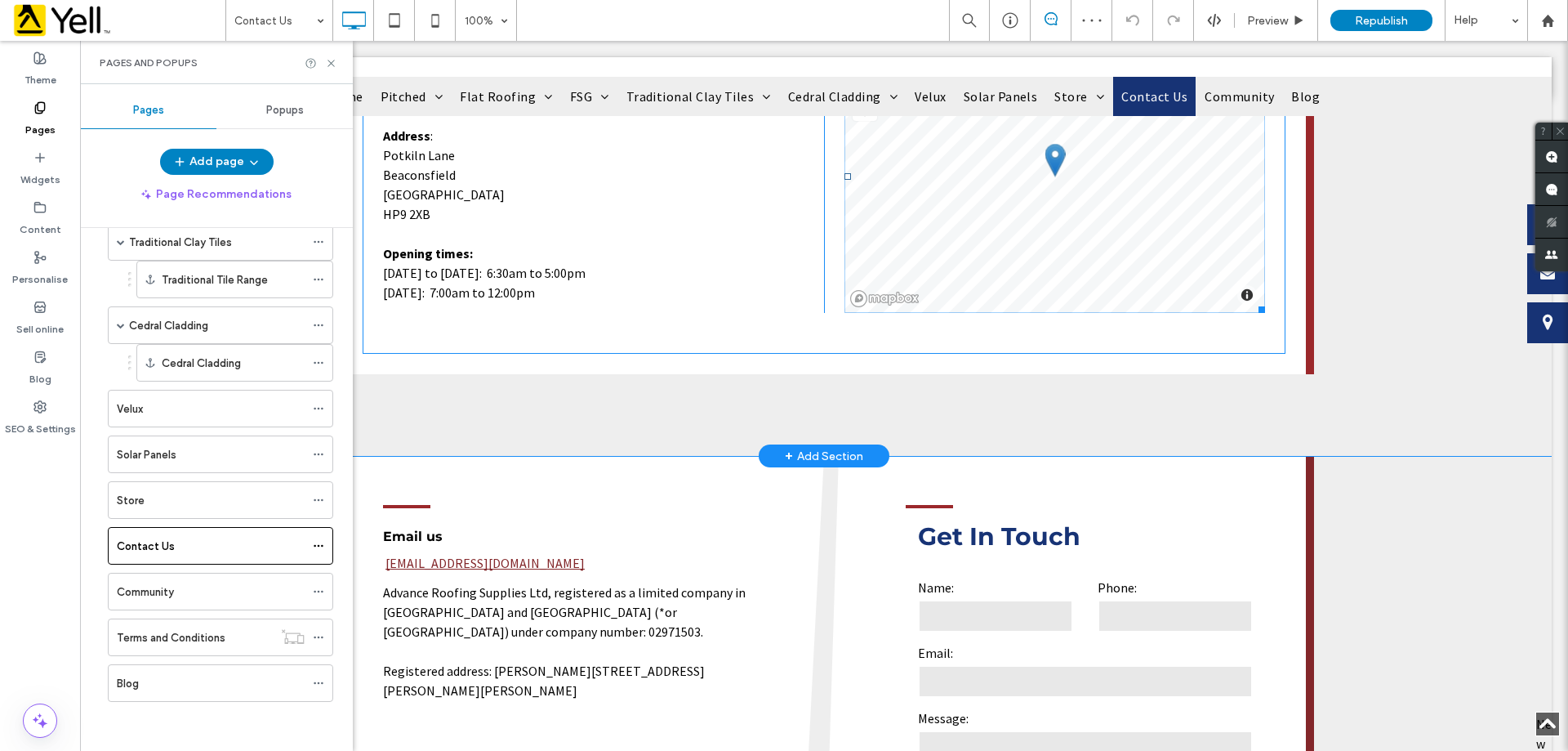
scroll to position [1307, 0]
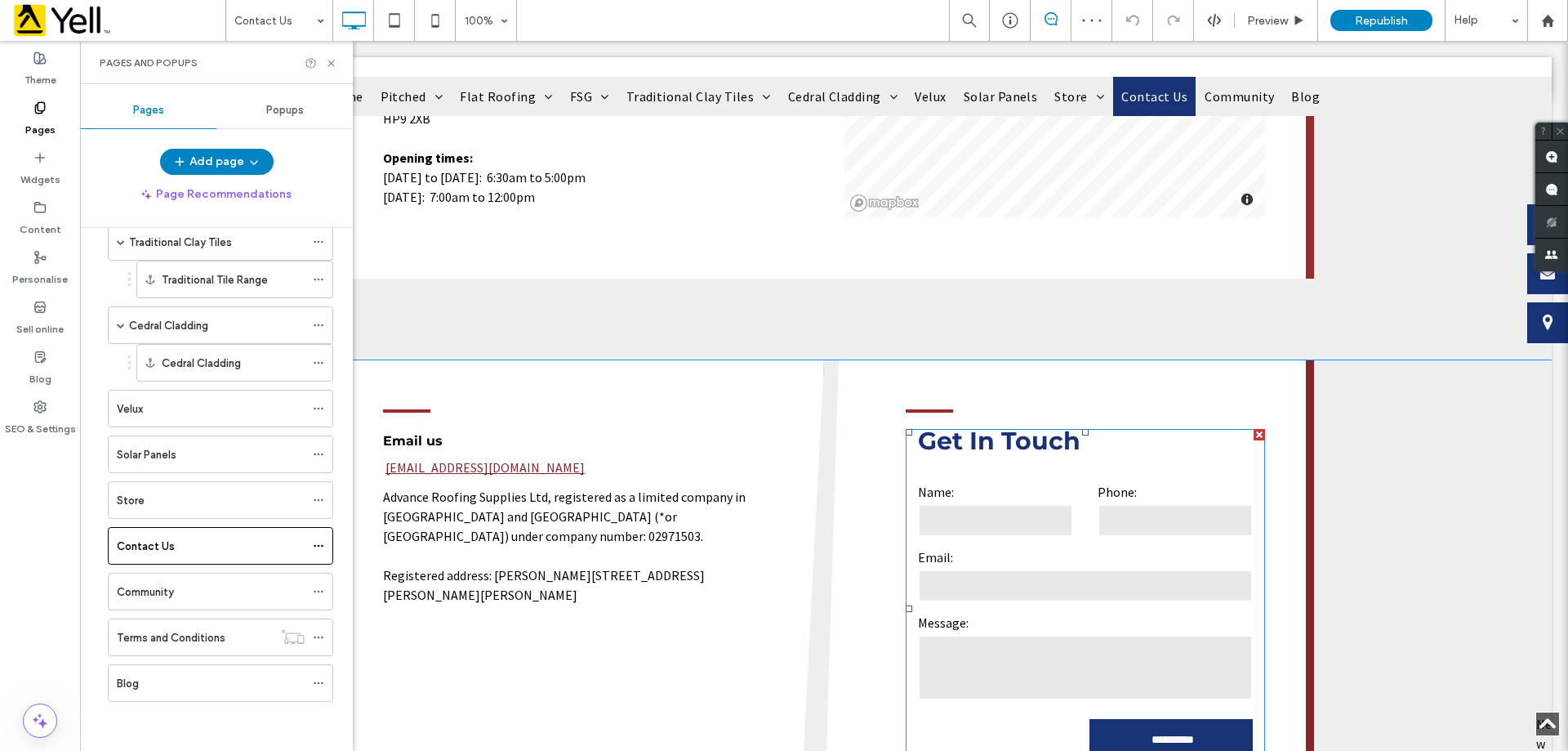
click at [1026, 547] on form "**********" at bounding box center [1085, 626] width 359 height 327
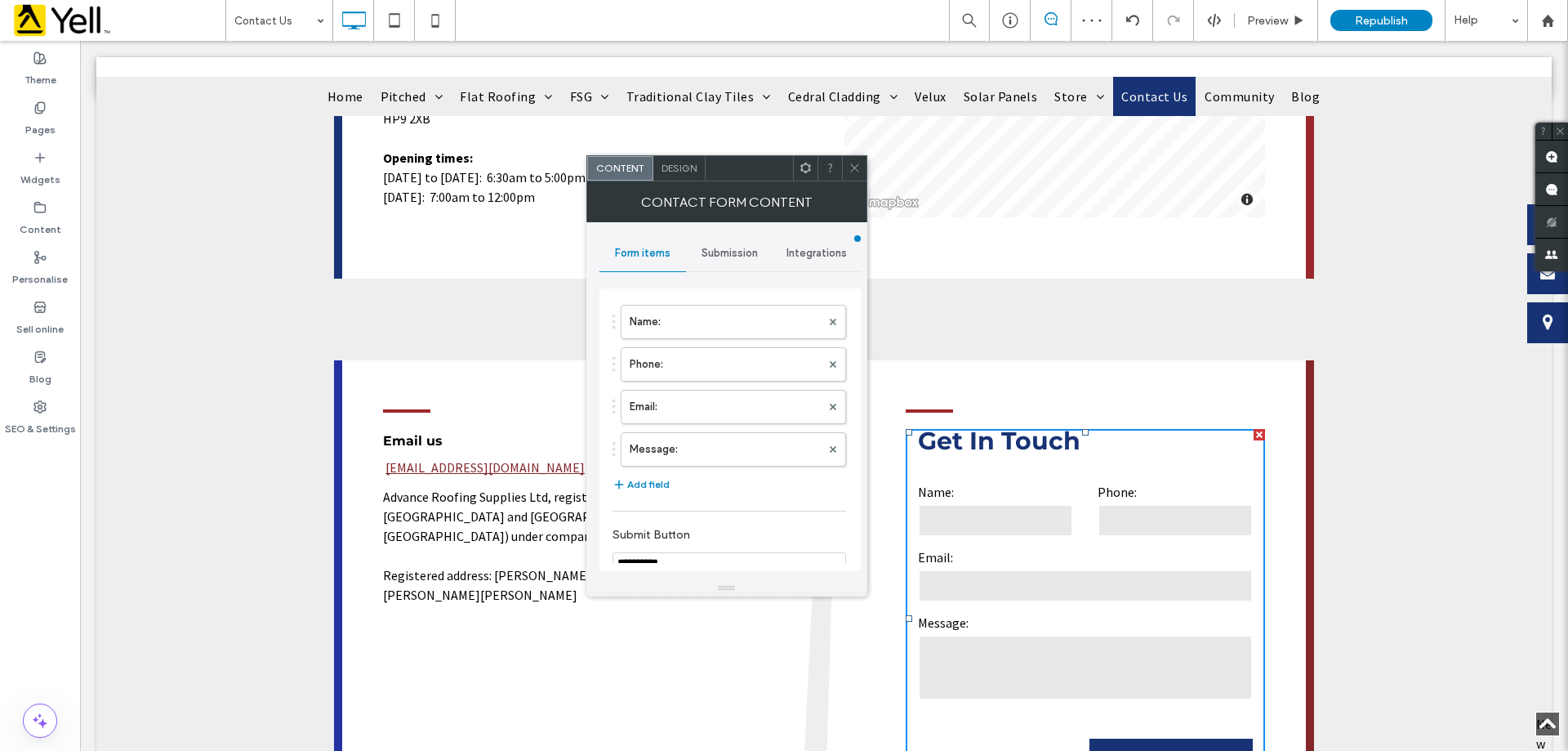
click at [739, 262] on div "Submission" at bounding box center [729, 254] width 87 height 36
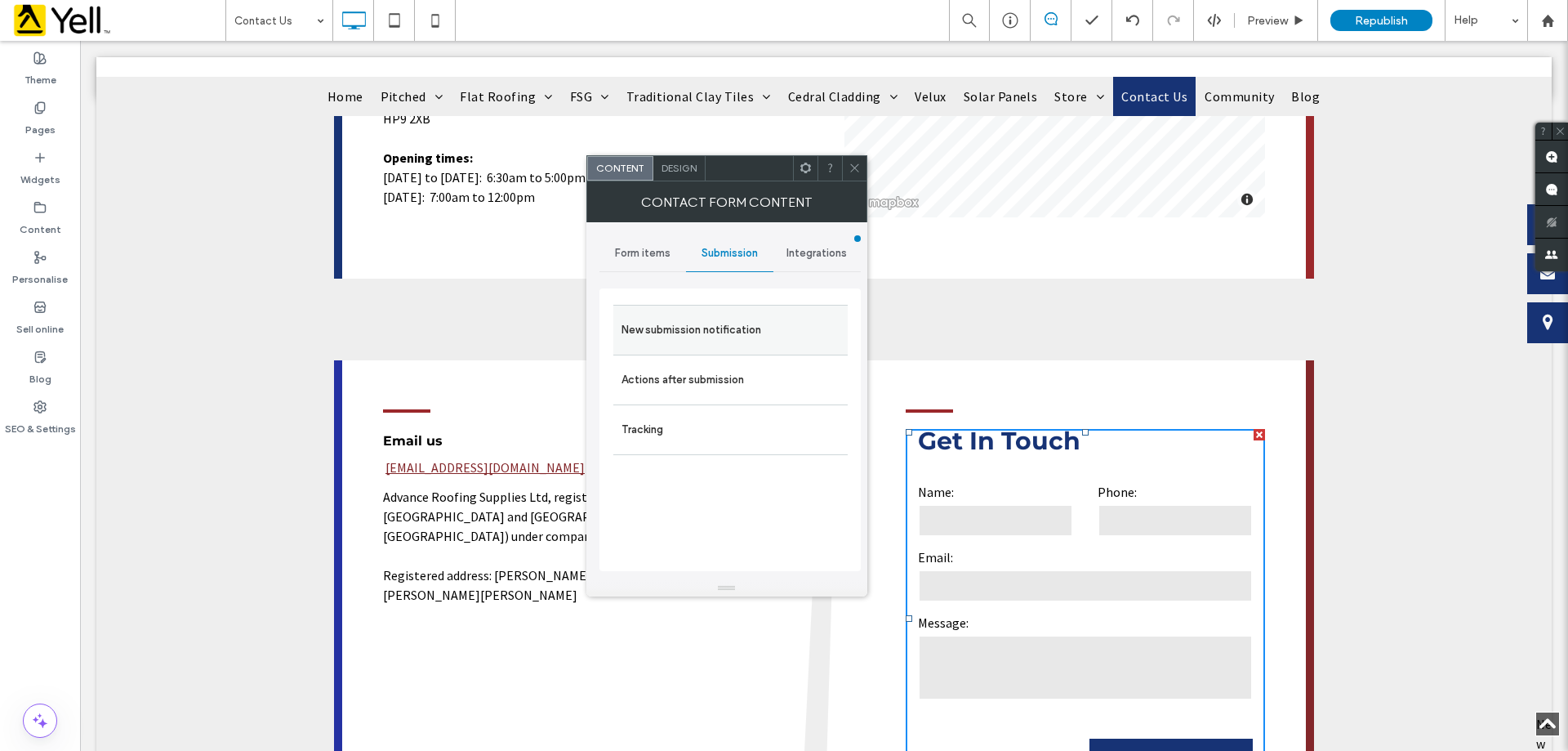
click at [729, 312] on div "New submission notification" at bounding box center [730, 330] width 234 height 50
click at [688, 337] on label "New submission notification" at bounding box center [731, 331] width 218 height 33
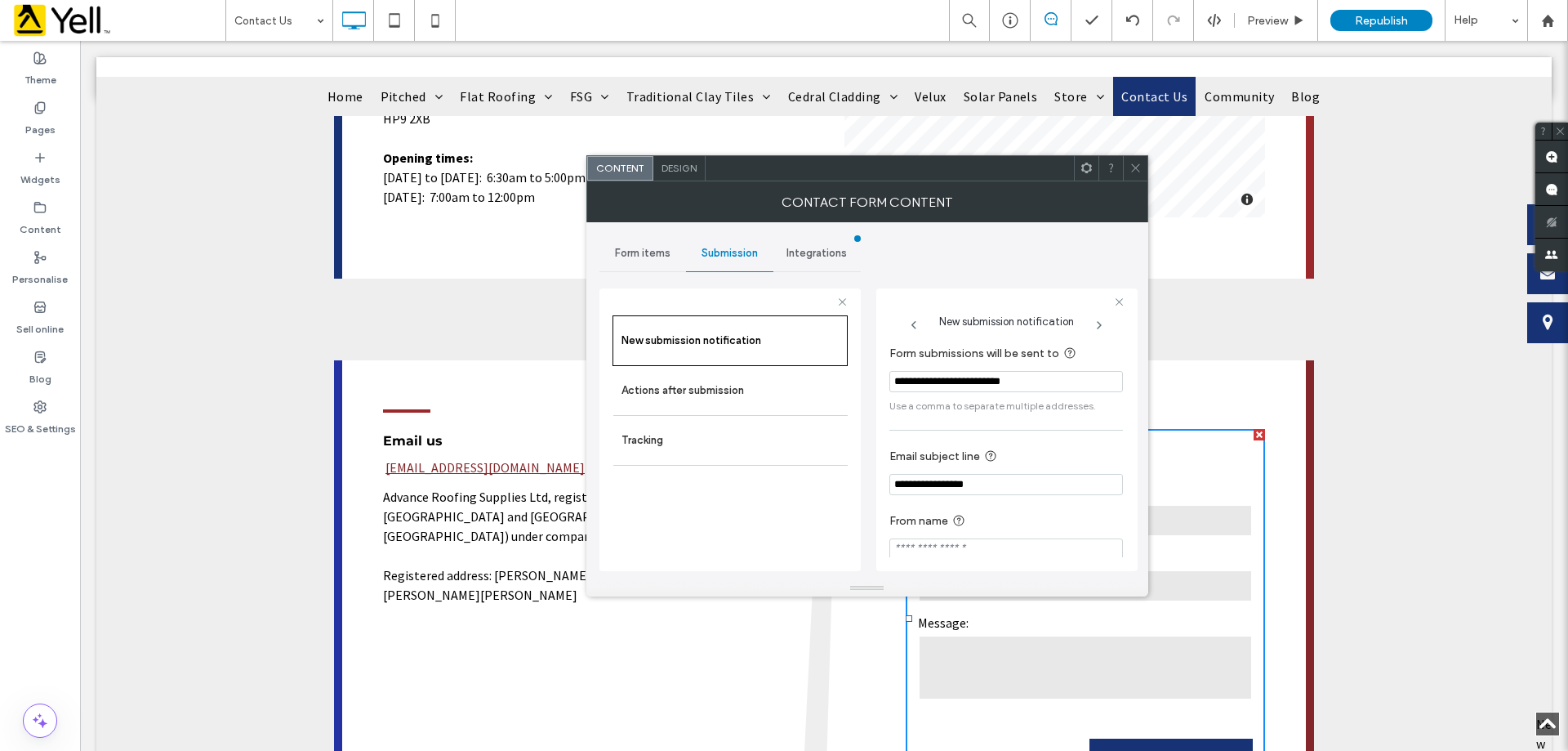
click at [1134, 172] on icon at bounding box center [1136, 168] width 12 height 12
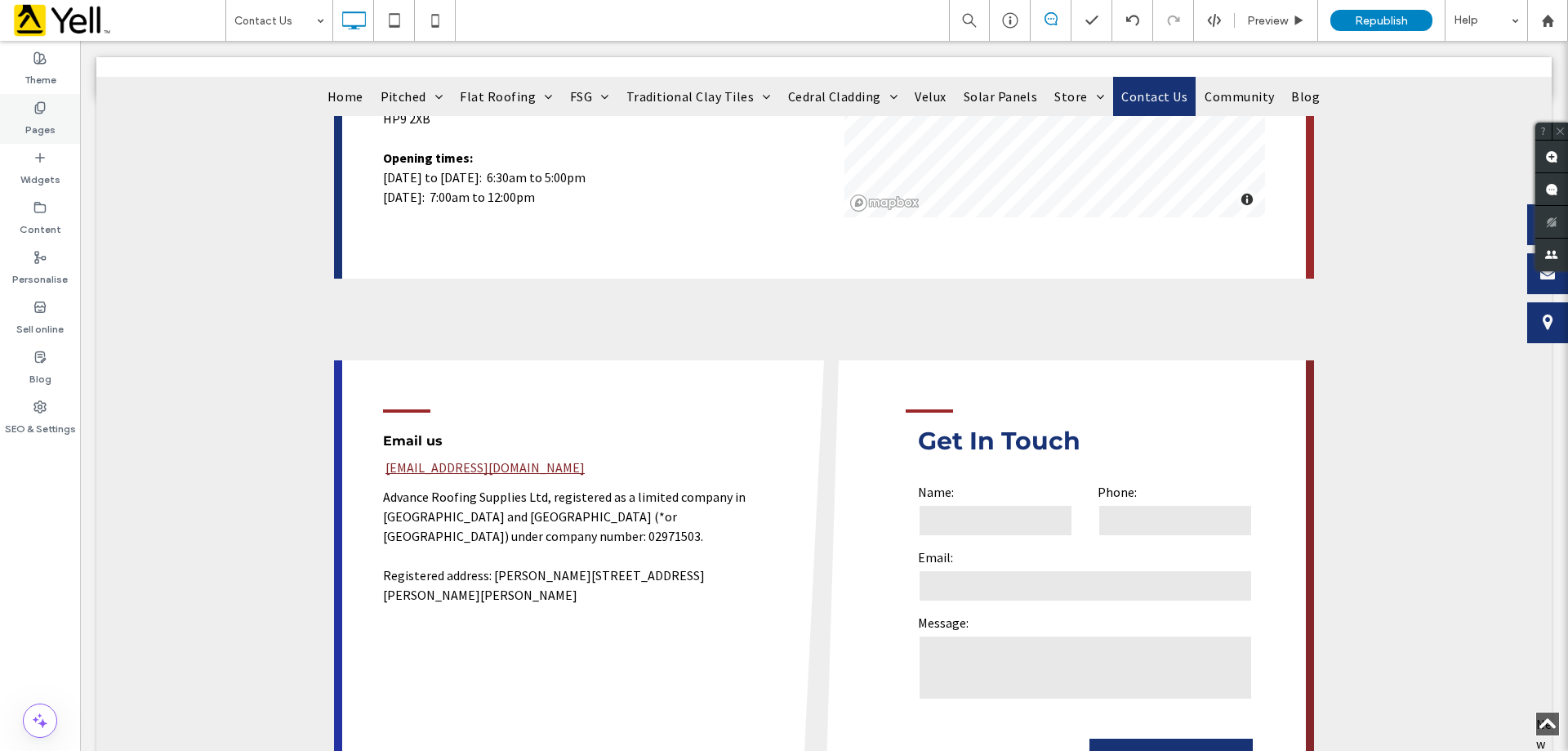
click at [34, 125] on label "Pages" at bounding box center [40, 125] width 30 height 22
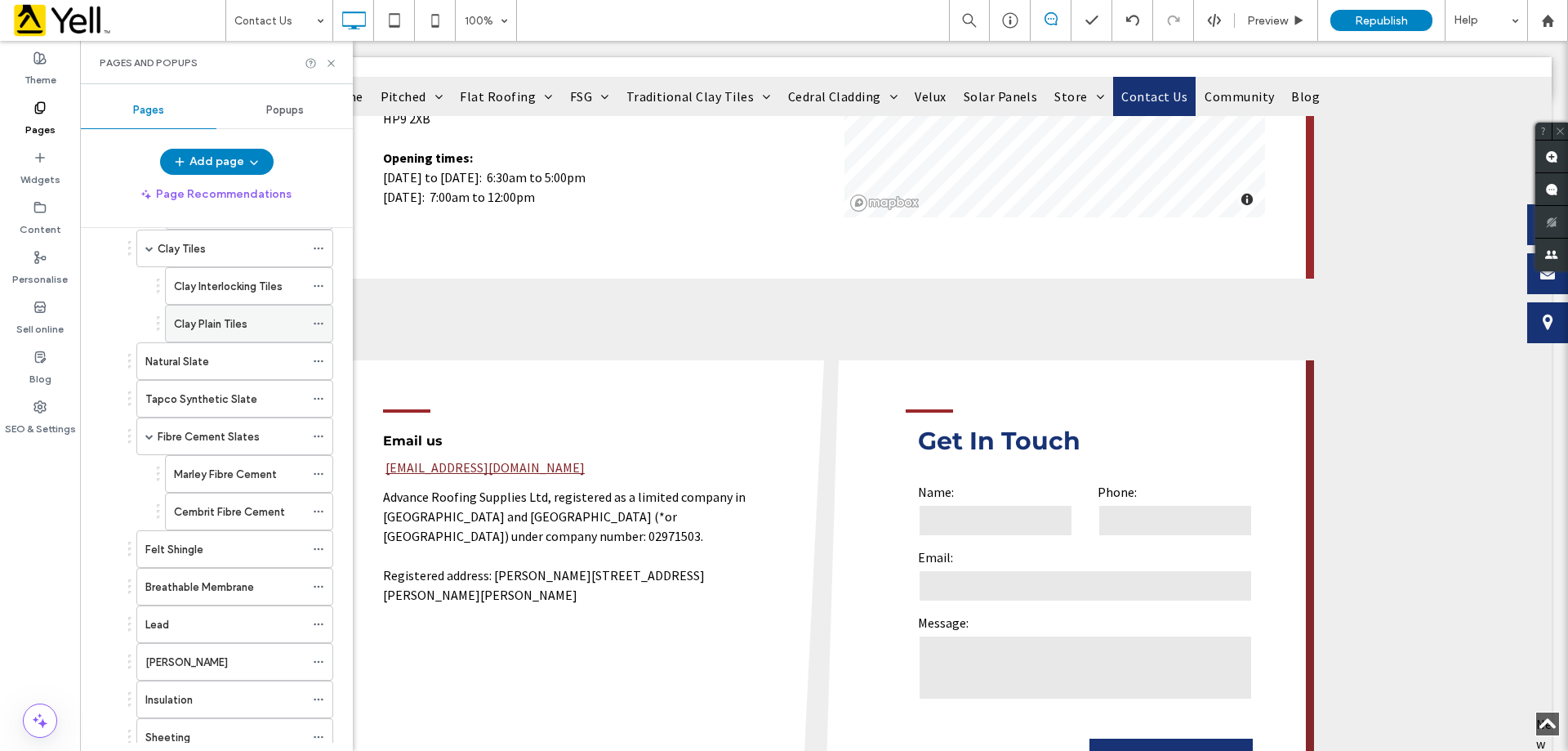
scroll to position [245, 0]
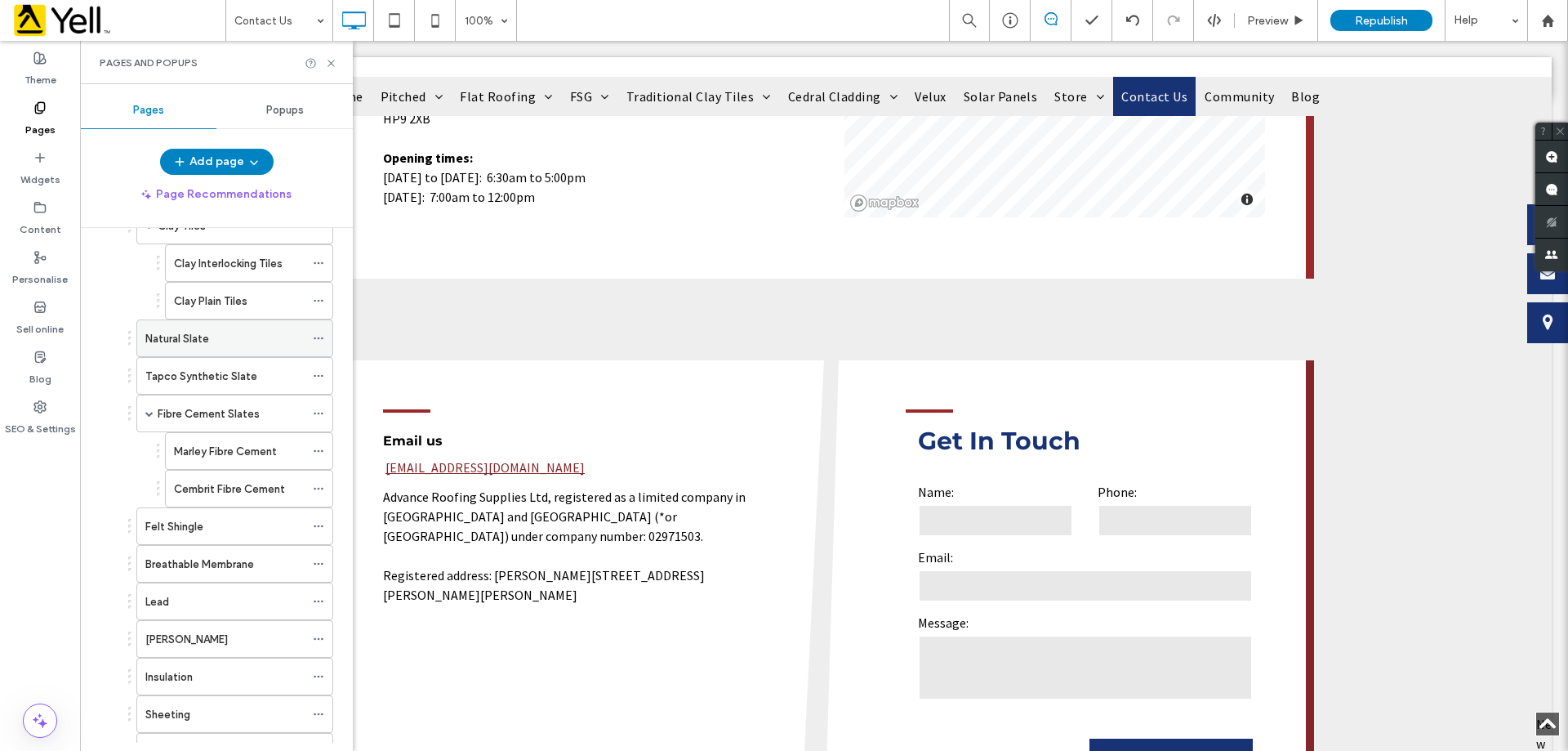
click at [196, 352] on div "Natural Slate" at bounding box center [225, 338] width 159 height 36
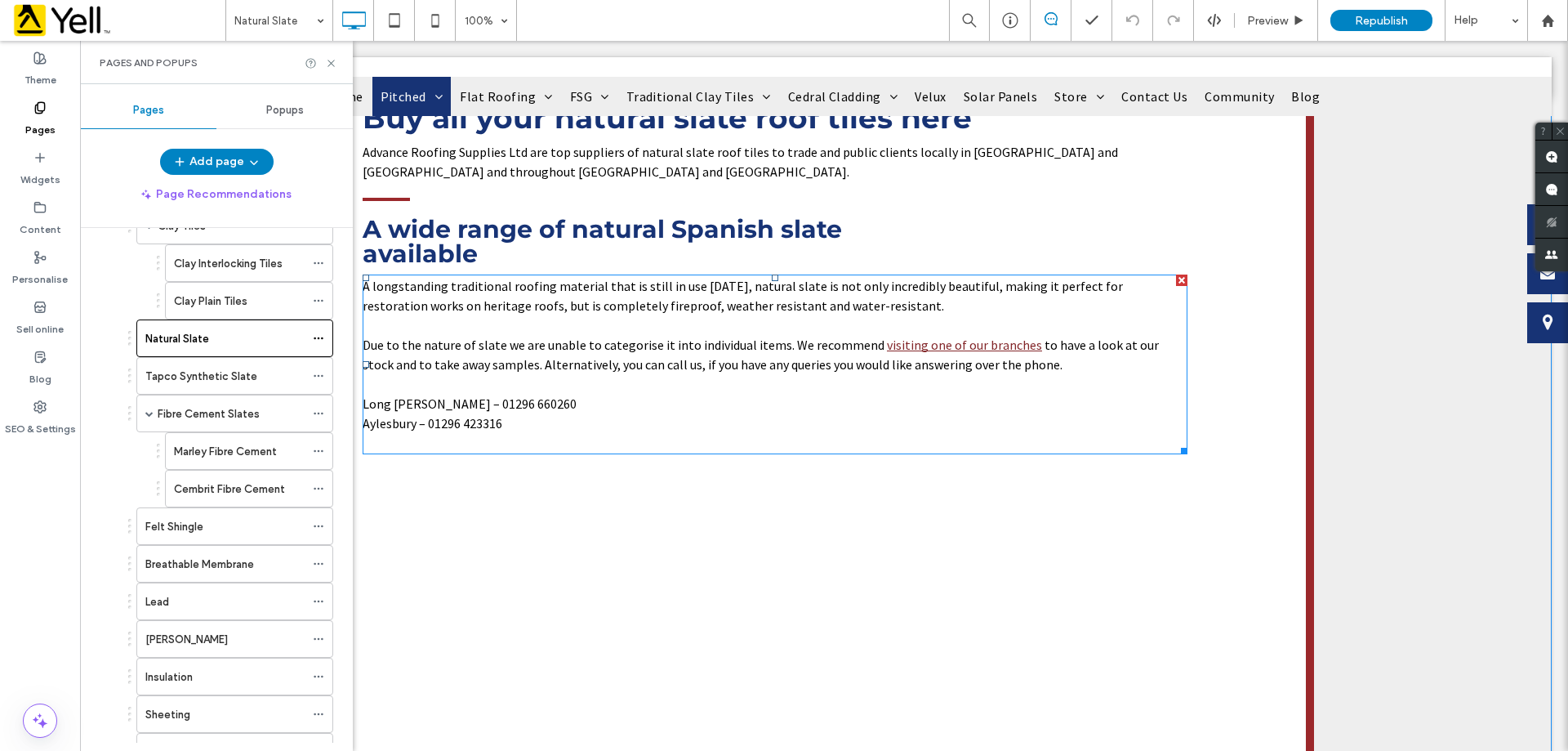
scroll to position [245, 0]
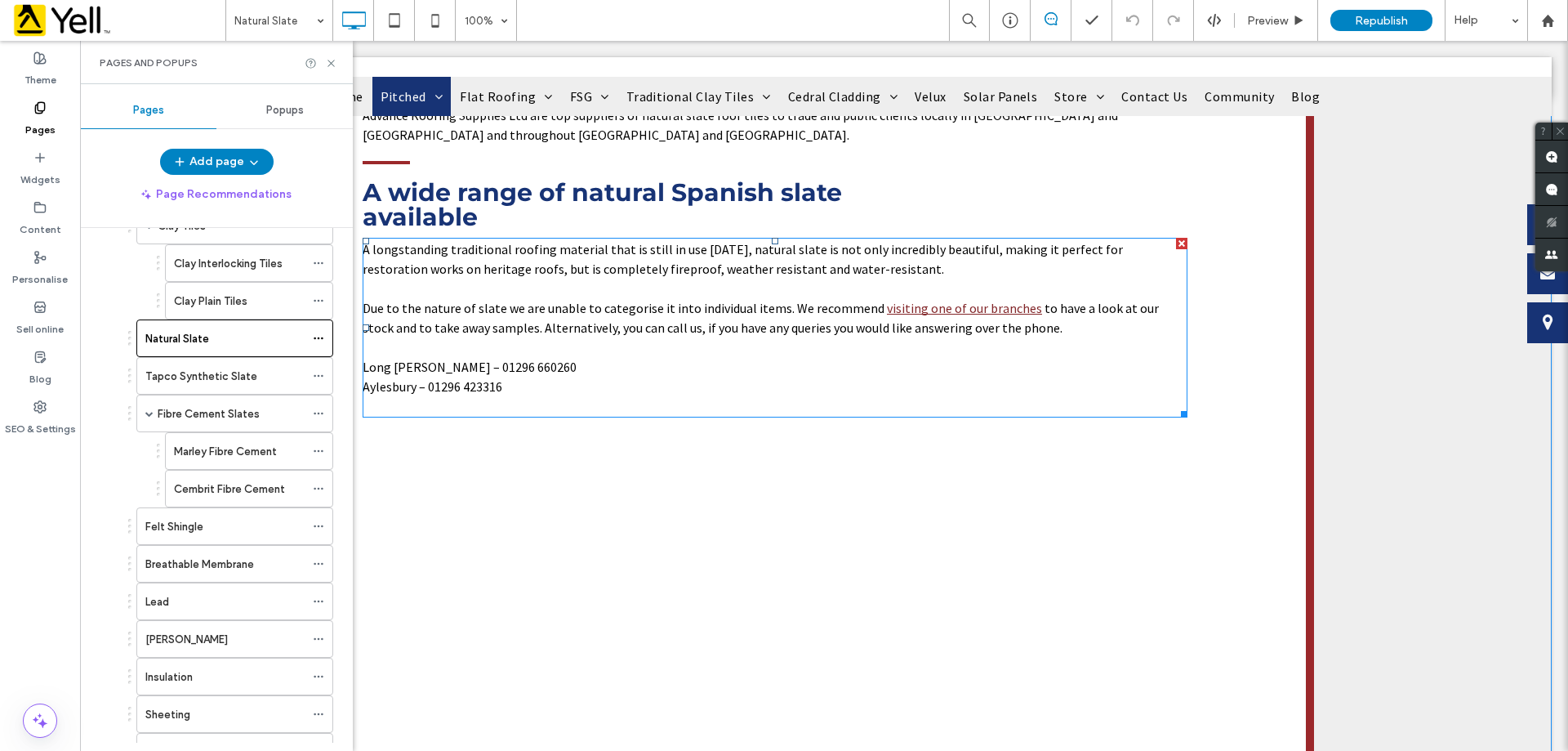
click at [759, 260] on p "A longstanding traditional roofing material that is still in use [DATE], natura…" at bounding box center [775, 259] width 825 height 39
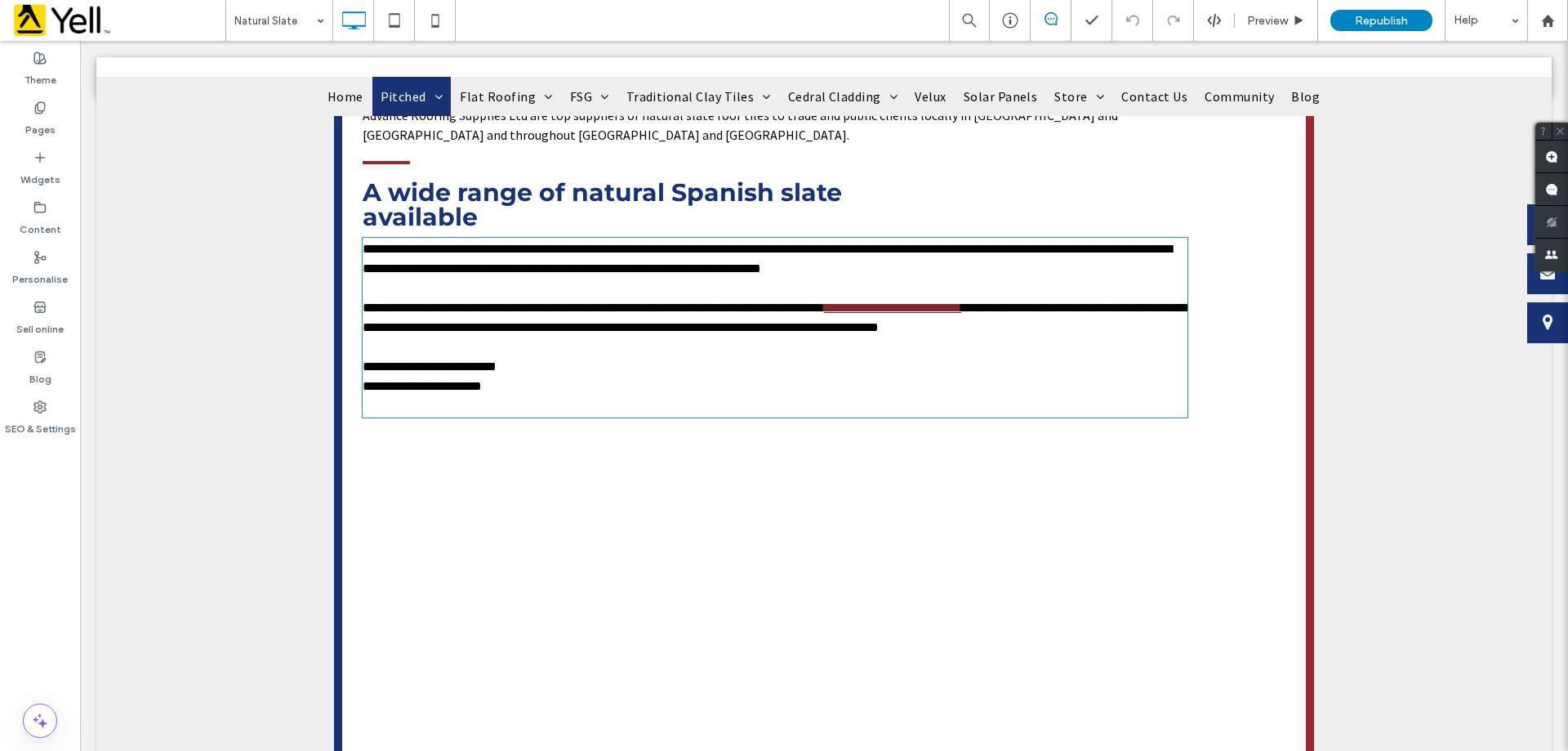
type input "**********"
type input "**"
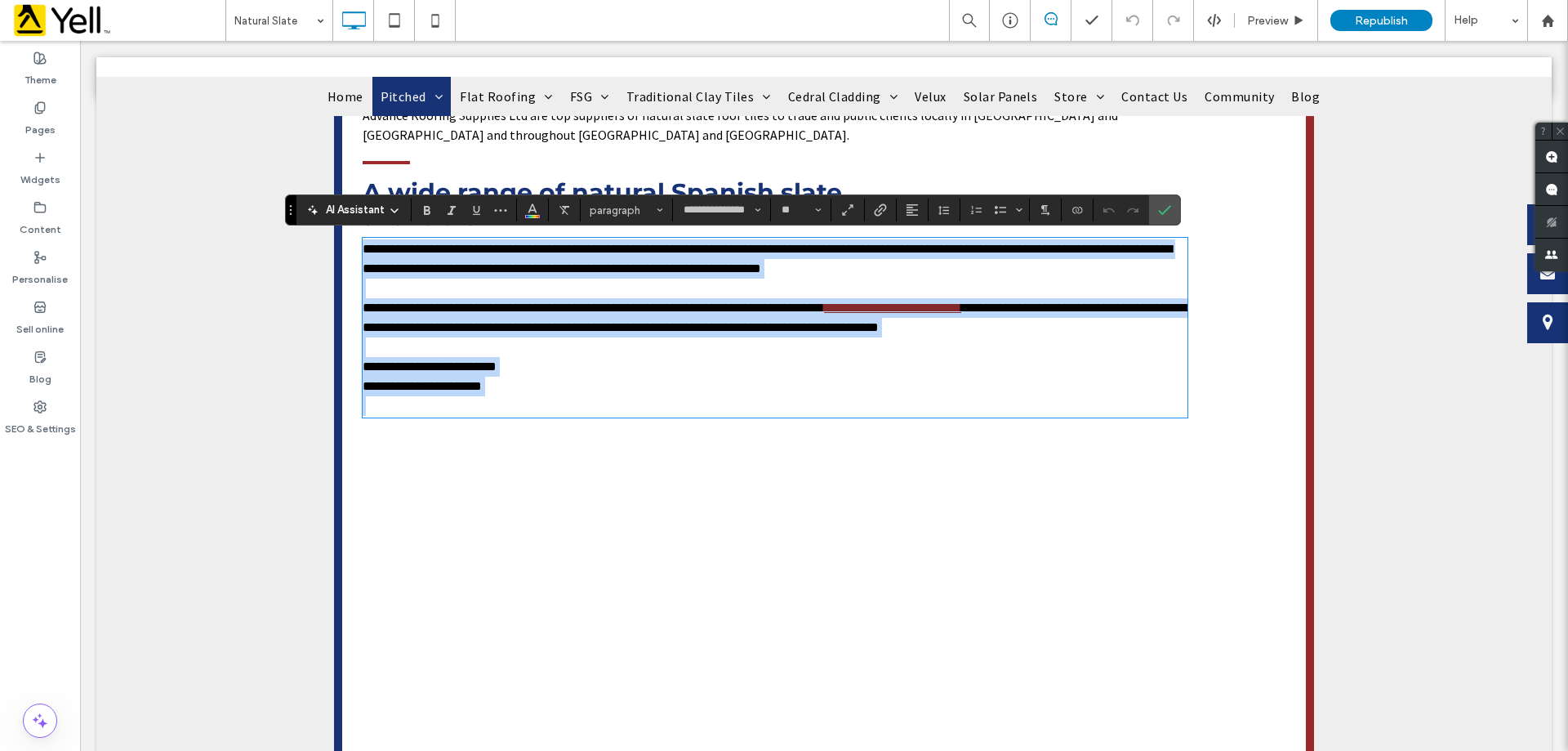
click at [678, 271] on span "**********" at bounding box center [767, 258] width 810 height 32
click at [661, 272] on span "**********" at bounding box center [767, 258] width 810 height 32
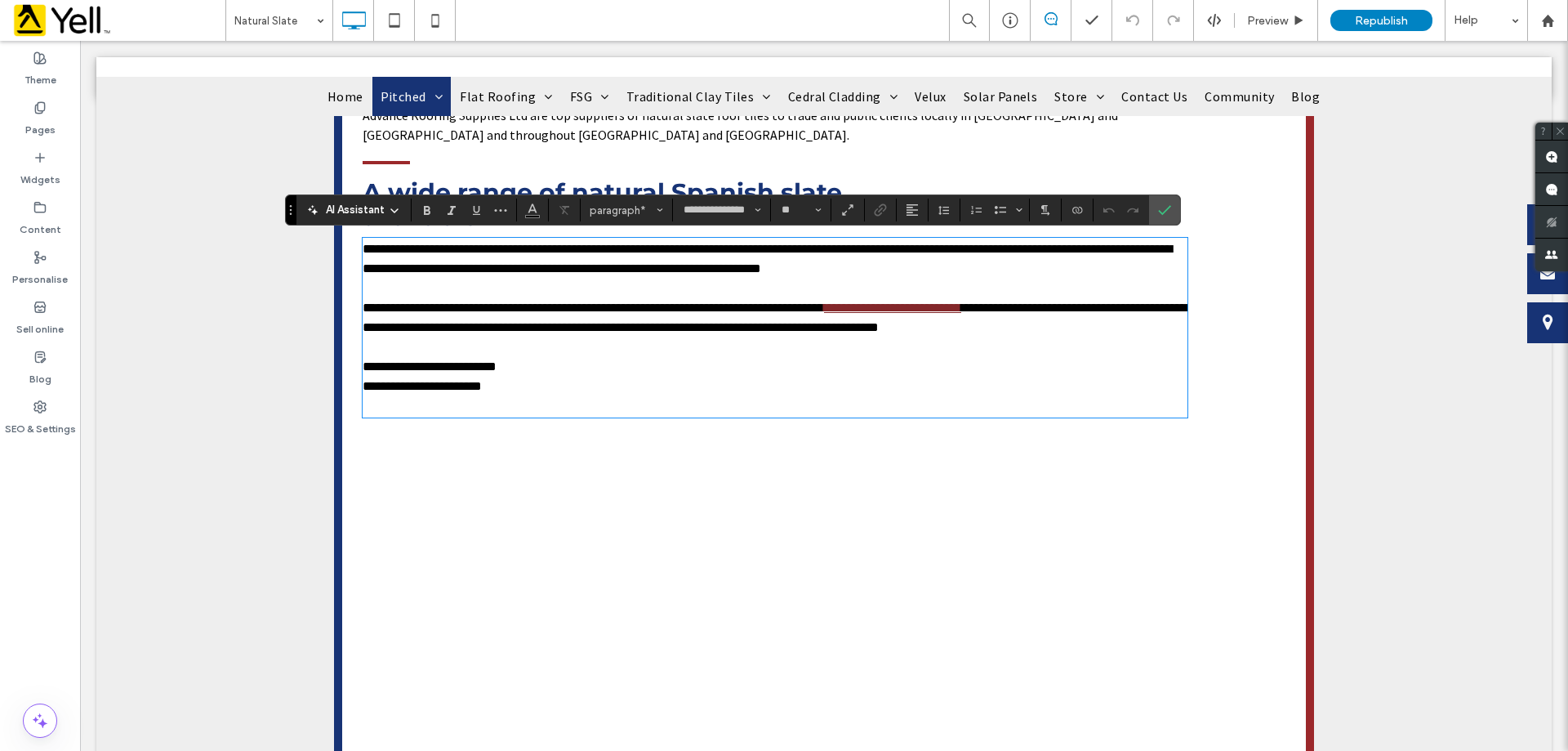
click at [651, 265] on span "**********" at bounding box center [767, 258] width 810 height 32
drag, startPoint x: 1164, startPoint y: 206, endPoint x: 1084, endPoint y: 164, distance: 90.4
click at [1164, 206] on icon "Confirm" at bounding box center [1164, 209] width 13 height 13
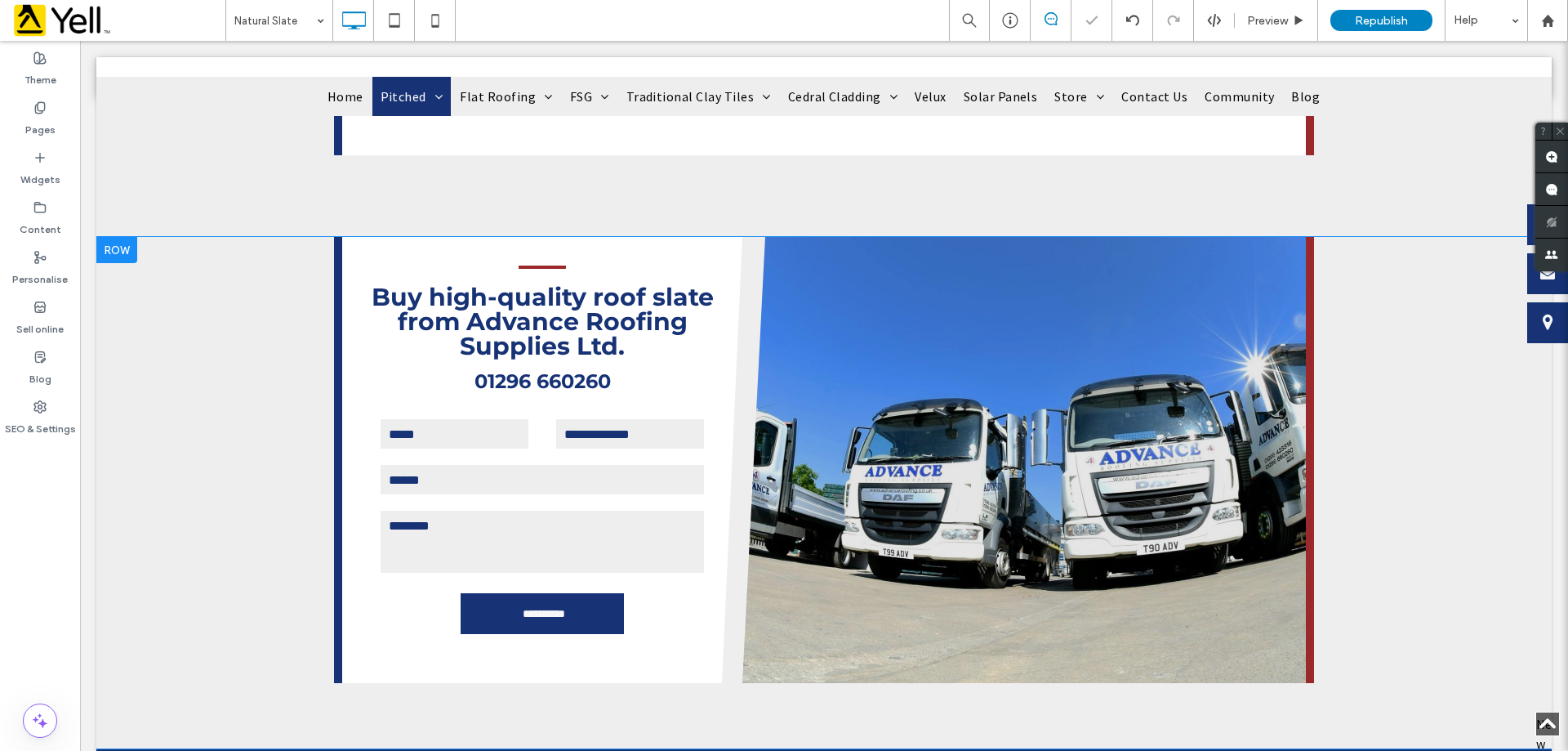
scroll to position [899, 0]
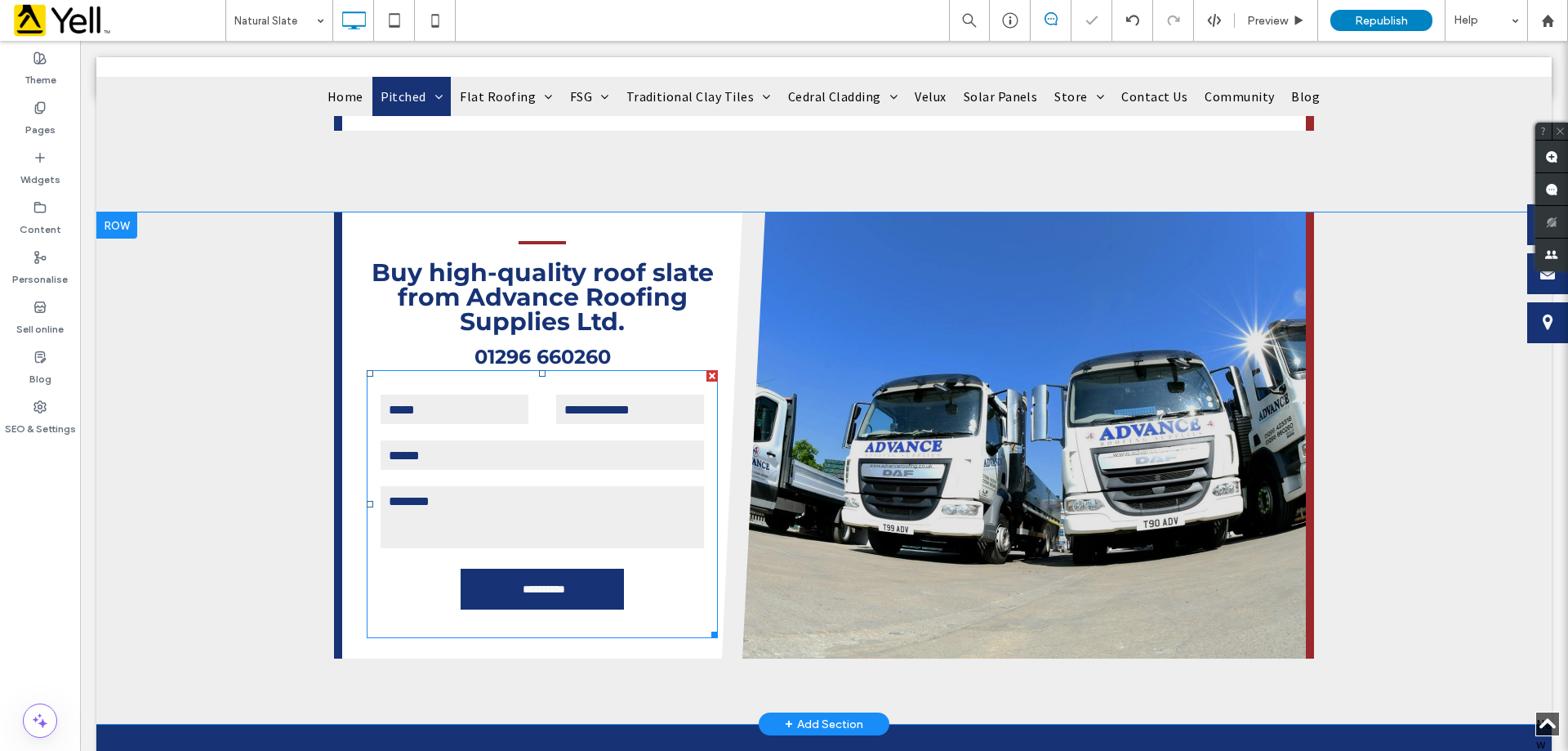
click at [586, 462] on input "email" at bounding box center [542, 455] width 327 height 33
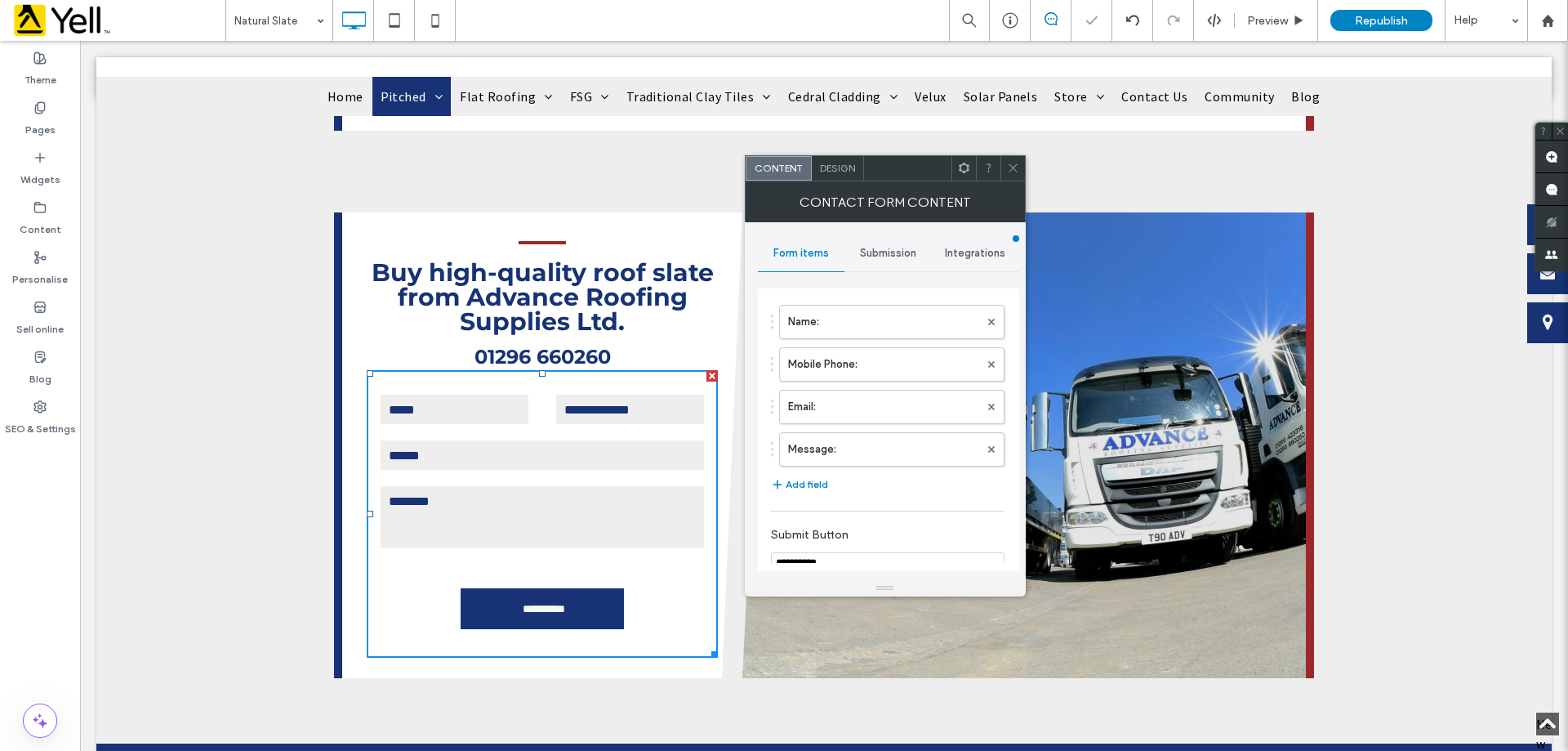
click at [916, 252] on span "Submission" at bounding box center [887, 253] width 56 height 13
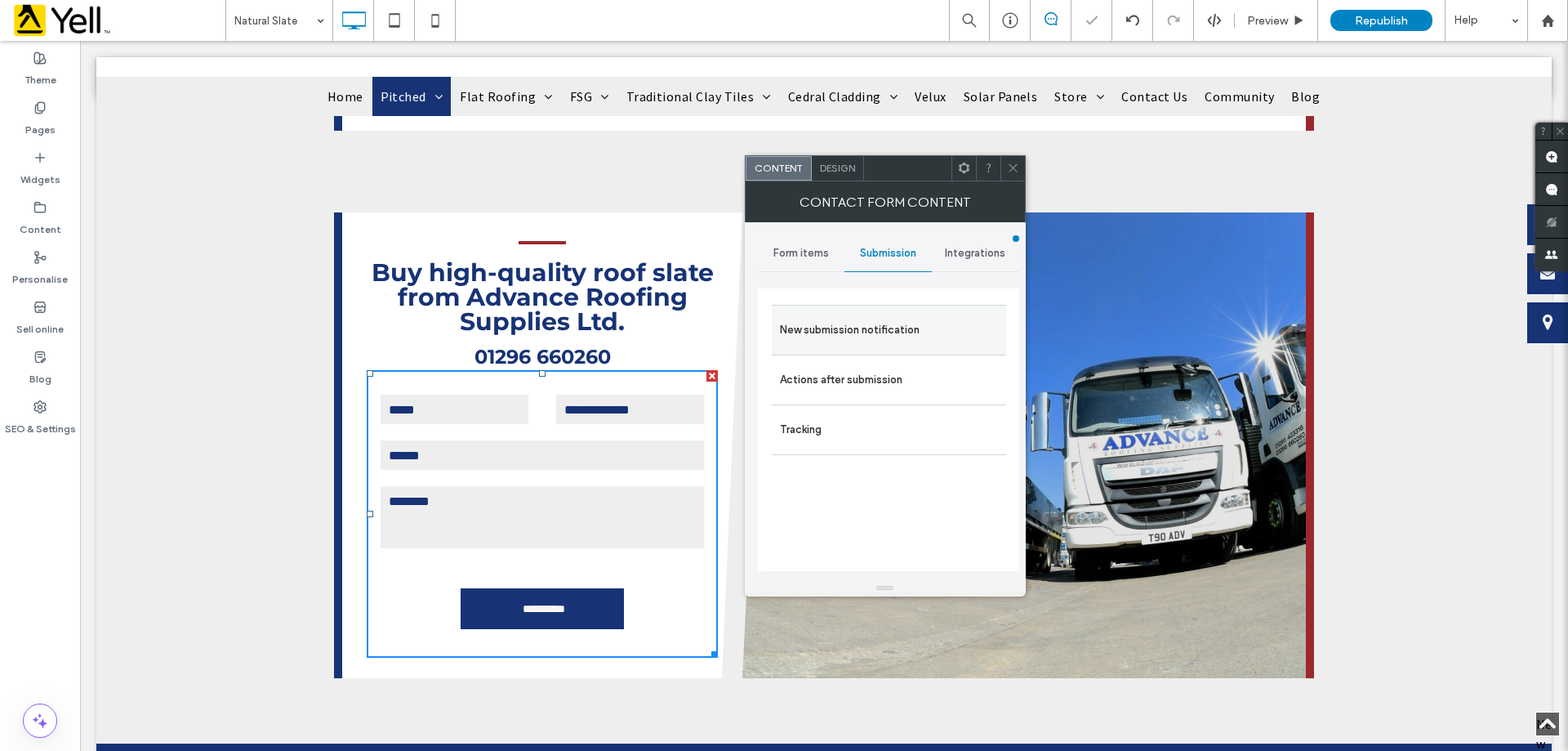
click at [871, 330] on label "New submission notification" at bounding box center [889, 331] width 218 height 33
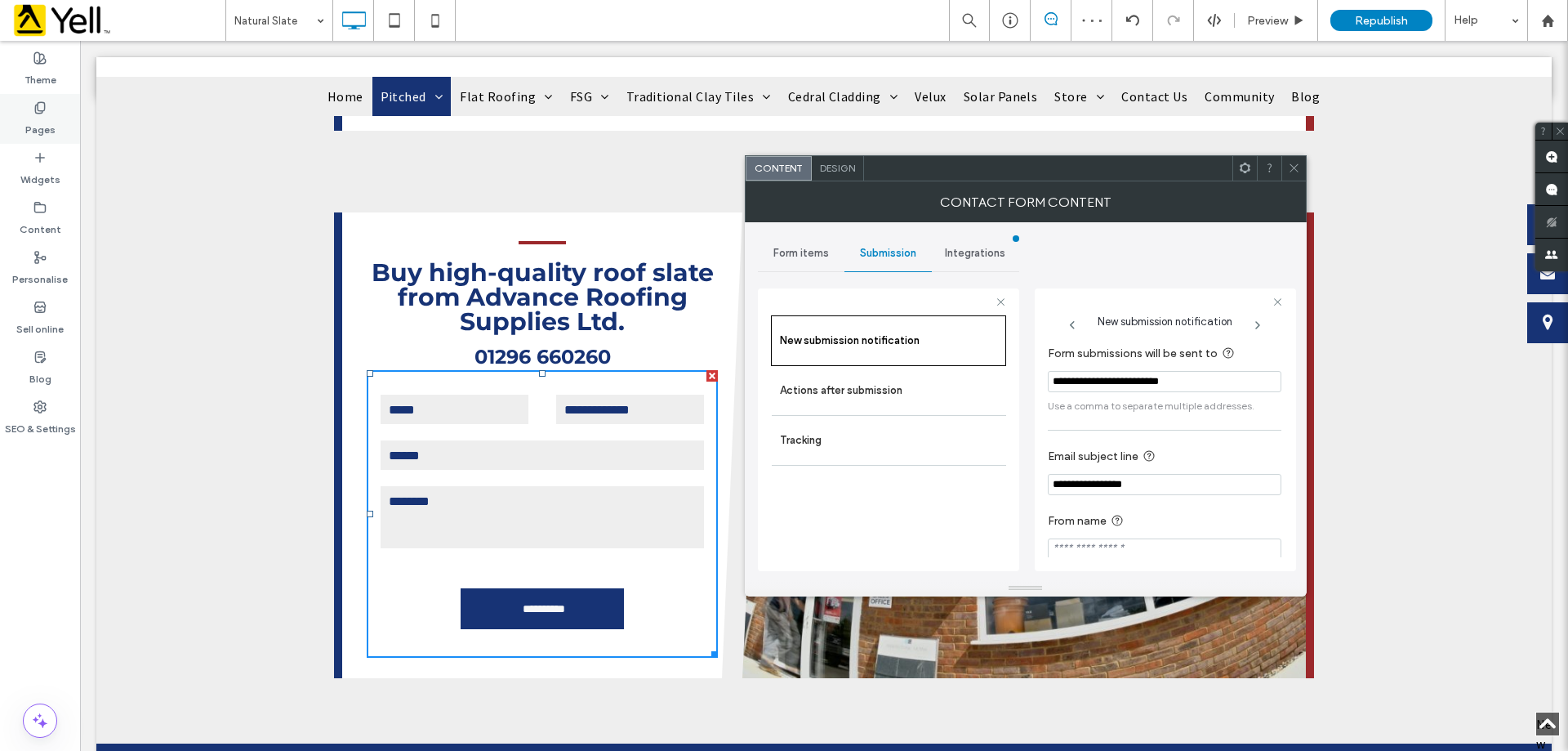
click at [23, 129] on div "Pages" at bounding box center [40, 119] width 80 height 50
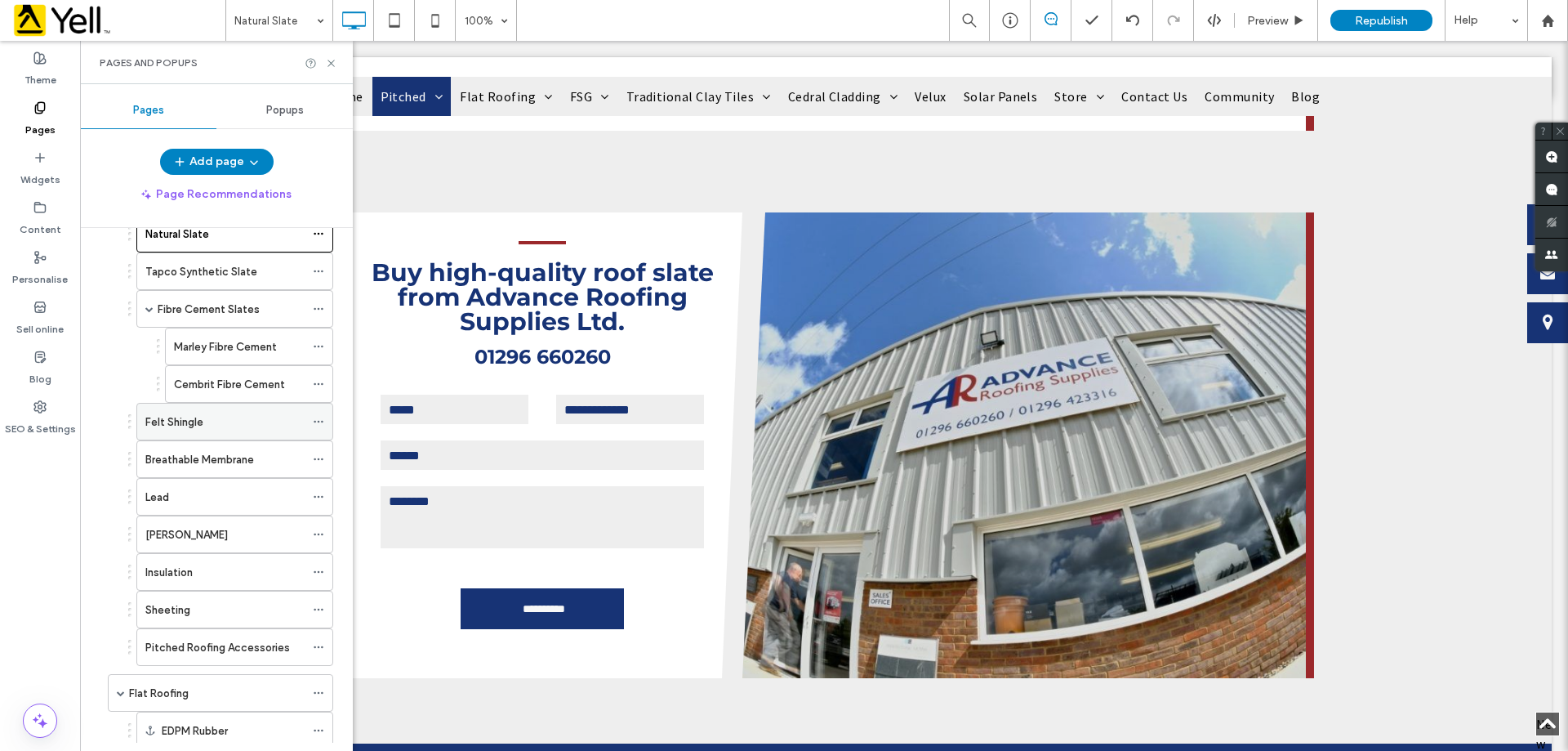
scroll to position [327, 0]
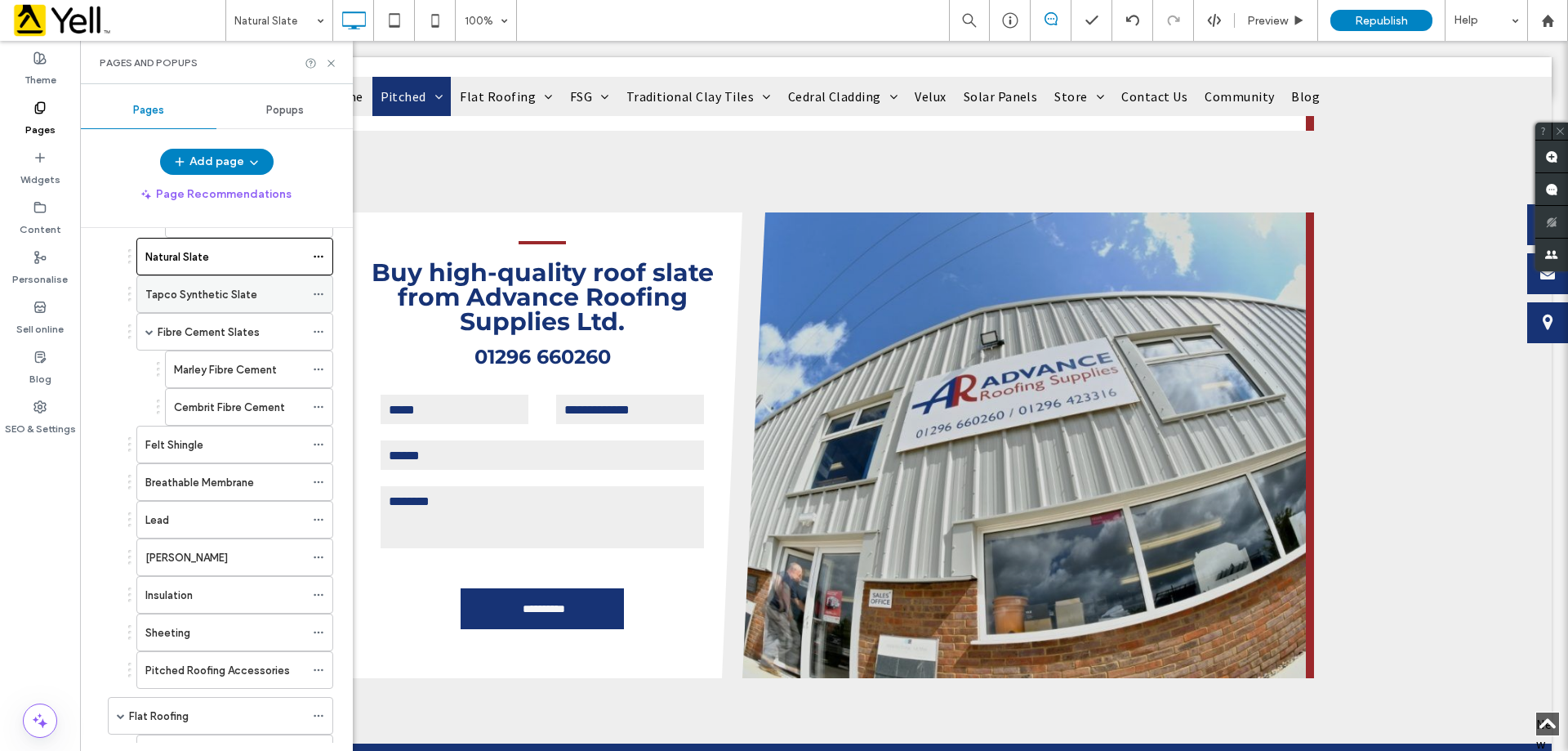
click at [211, 293] on label "Tapco Synthetic Slate" at bounding box center [201, 294] width 112 height 29
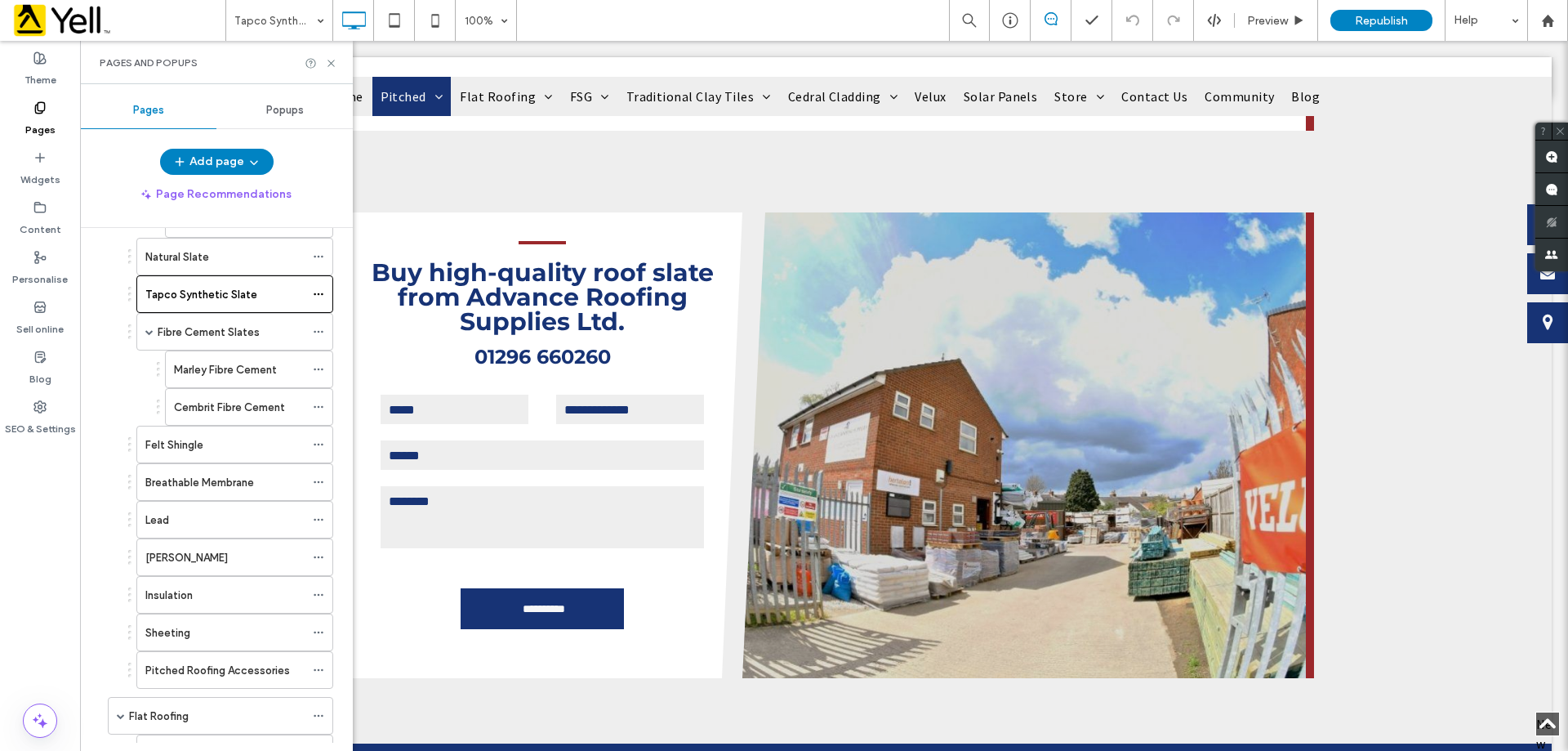
click at [206, 346] on div "Fibre Cement Slates" at bounding box center [231, 332] width 147 height 36
click at [147, 331] on span at bounding box center [149, 331] width 8 height 8
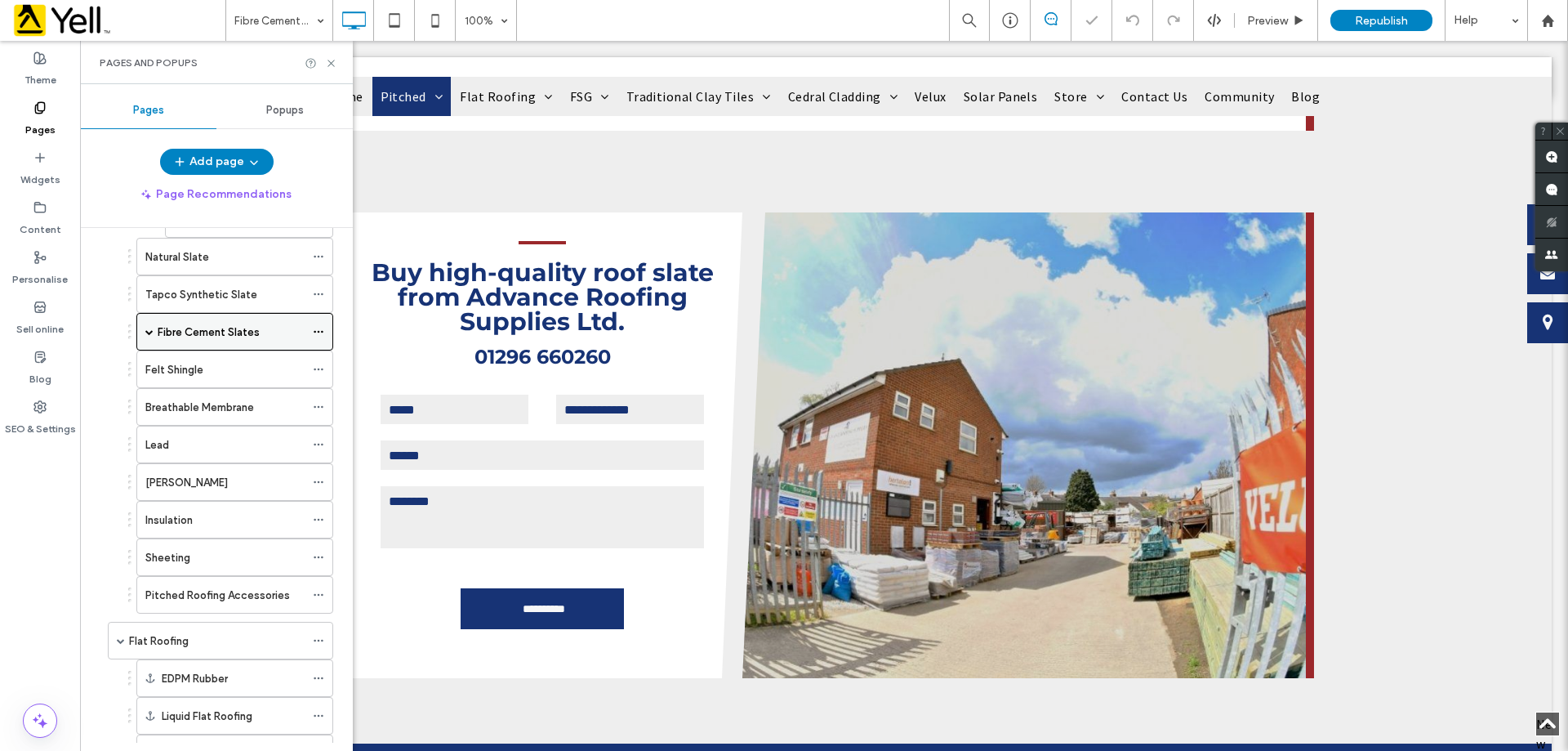
click at [147, 330] on span at bounding box center [149, 331] width 8 height 8
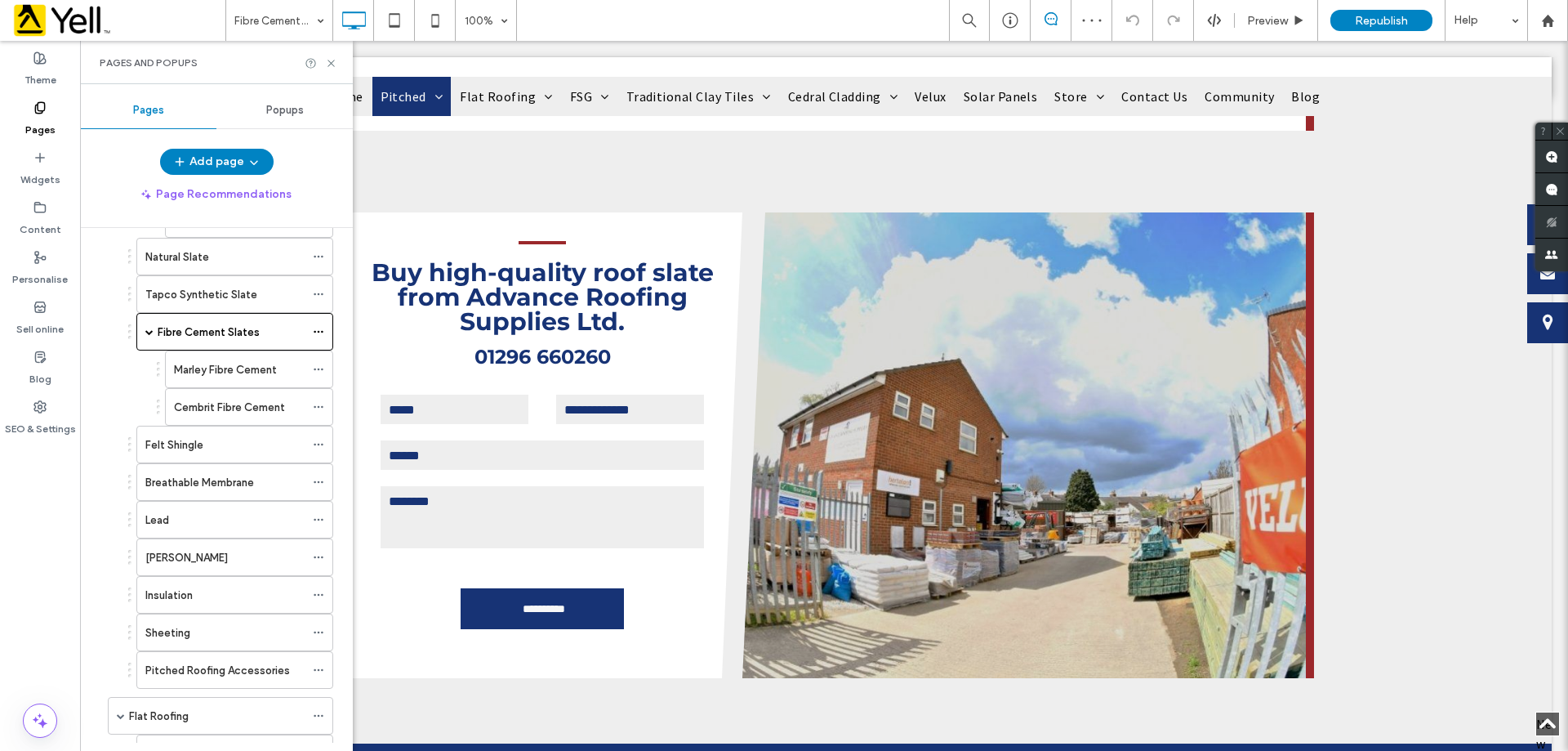
click at [209, 365] on label "Marley Fibre Cement" at bounding box center [225, 369] width 103 height 29
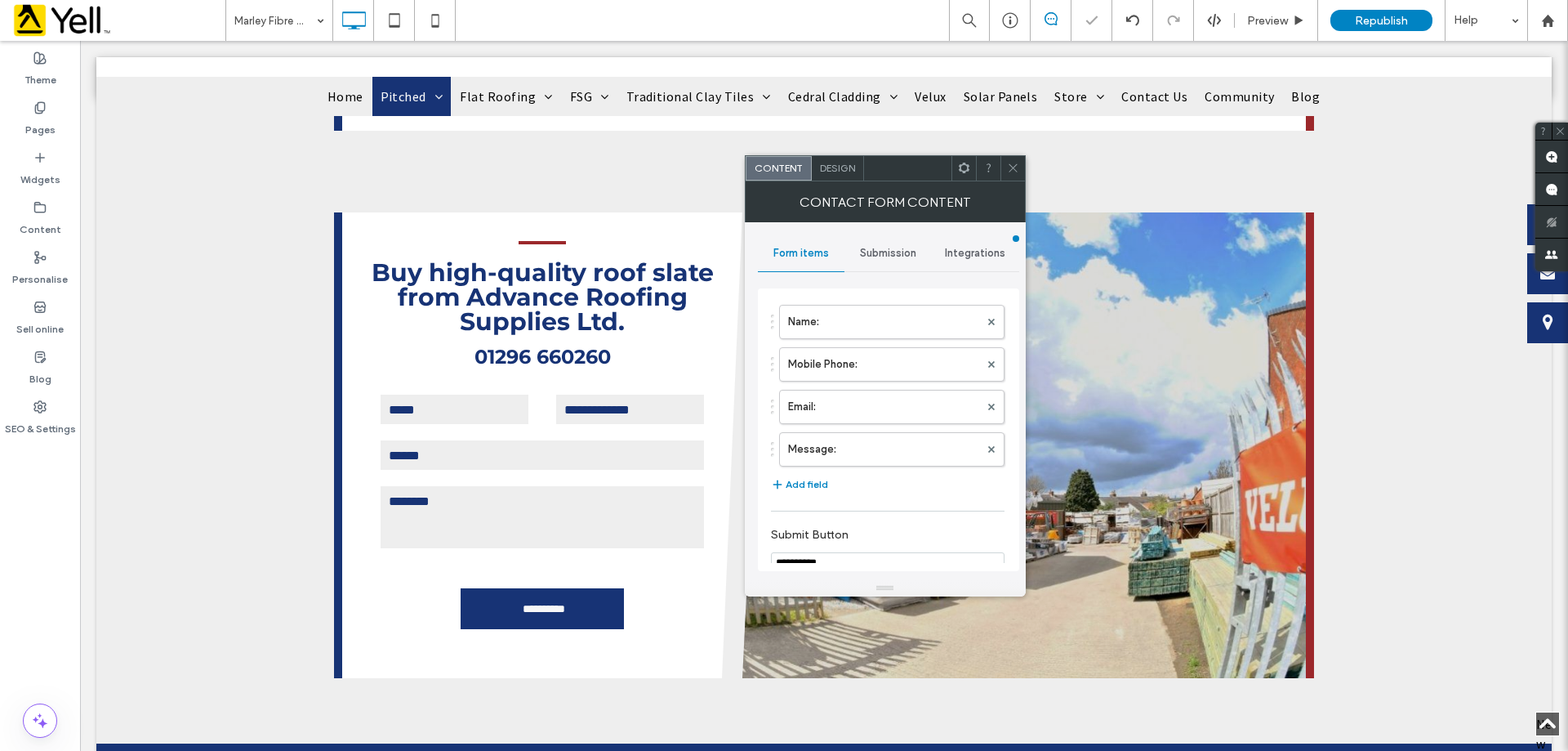
click at [874, 244] on div "Submission" at bounding box center [887, 254] width 87 height 36
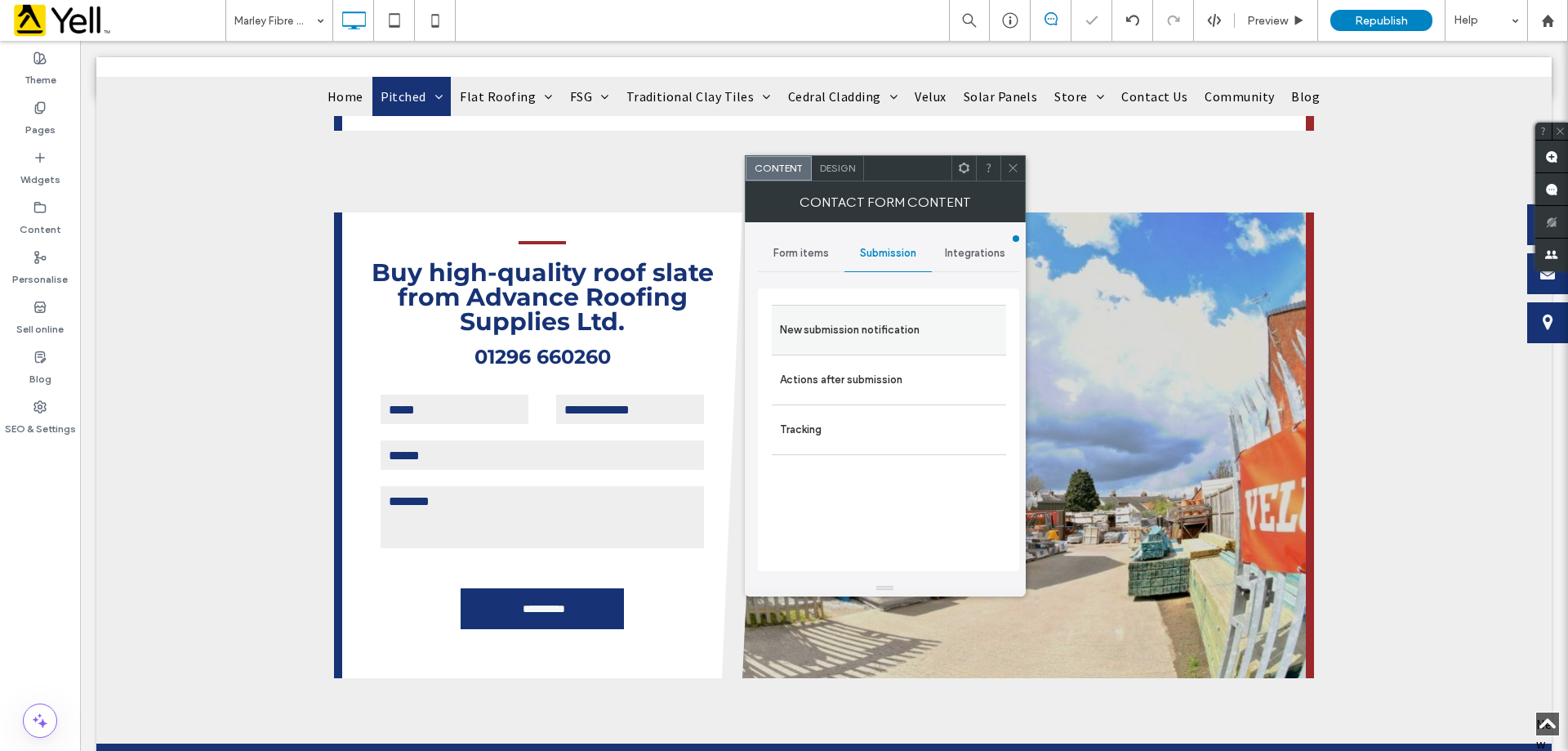
click at [880, 324] on label "New submission notification" at bounding box center [889, 331] width 218 height 33
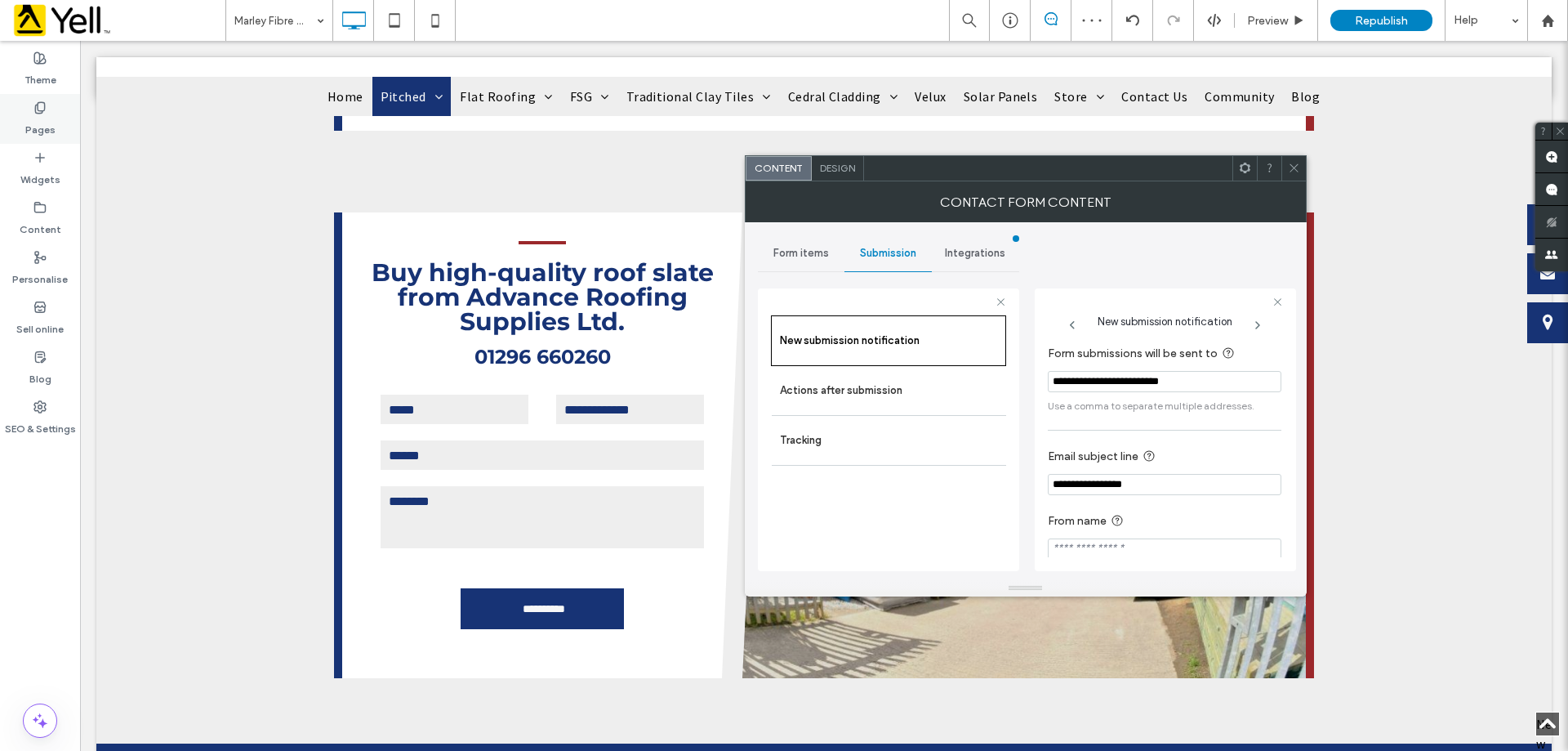
click at [27, 126] on label "Pages" at bounding box center [40, 125] width 30 height 22
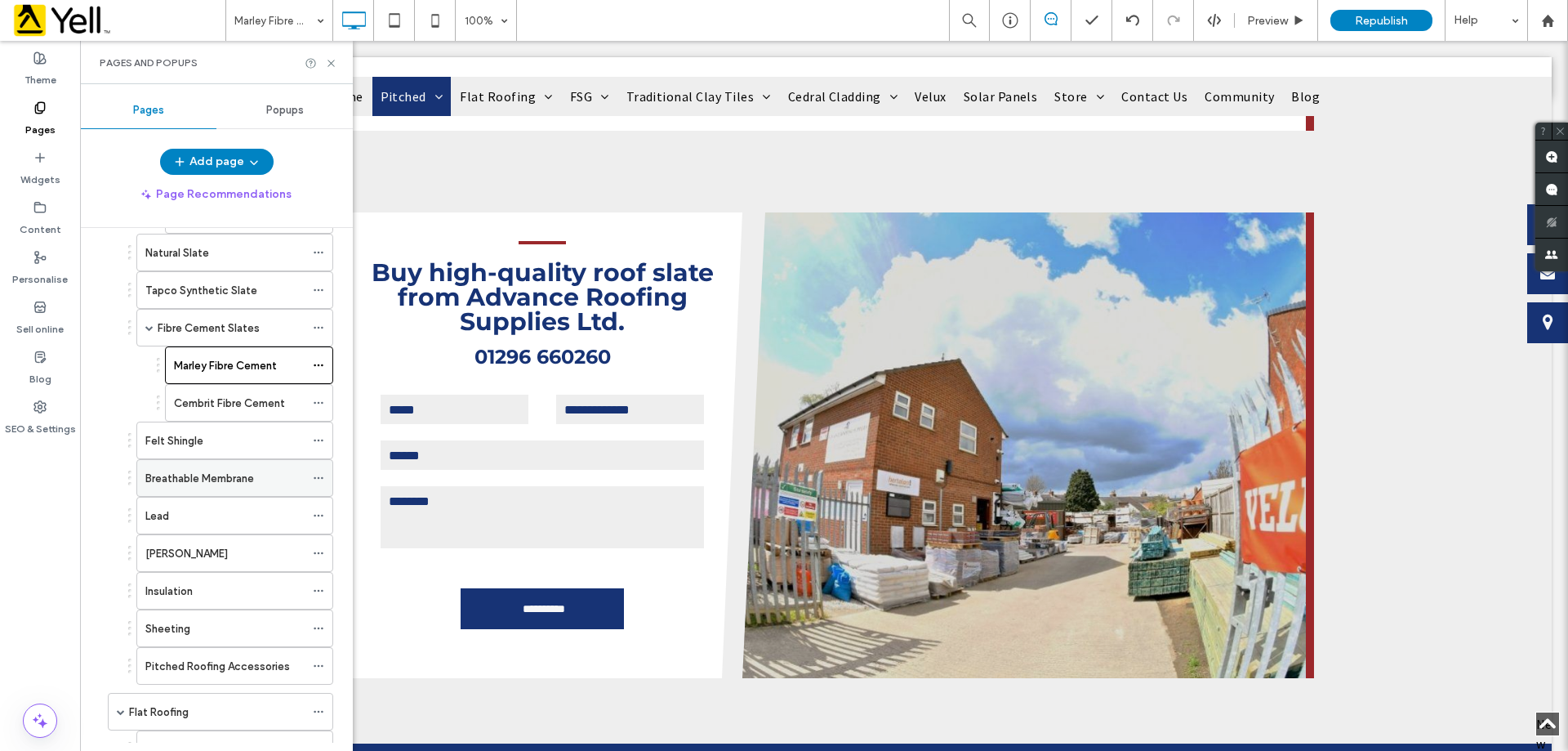
scroll to position [327, 0]
click at [202, 396] on div "Cembrit Fibre Cement" at bounding box center [239, 407] width 131 height 36
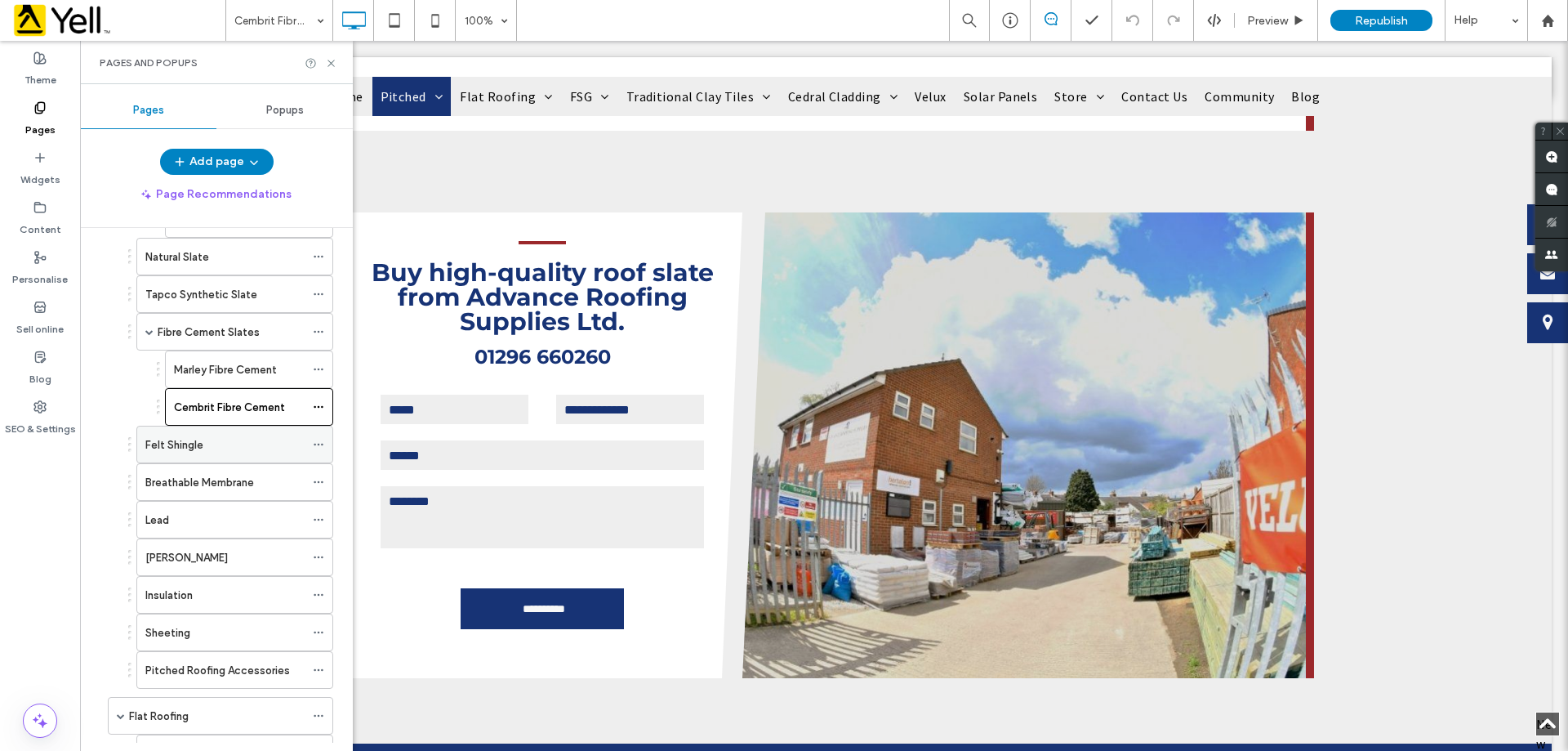
click at [189, 437] on label "Felt Shingle" at bounding box center [174, 445] width 58 height 29
click at [235, 474] on label "Breathable Membrane" at bounding box center [200, 482] width 109 height 29
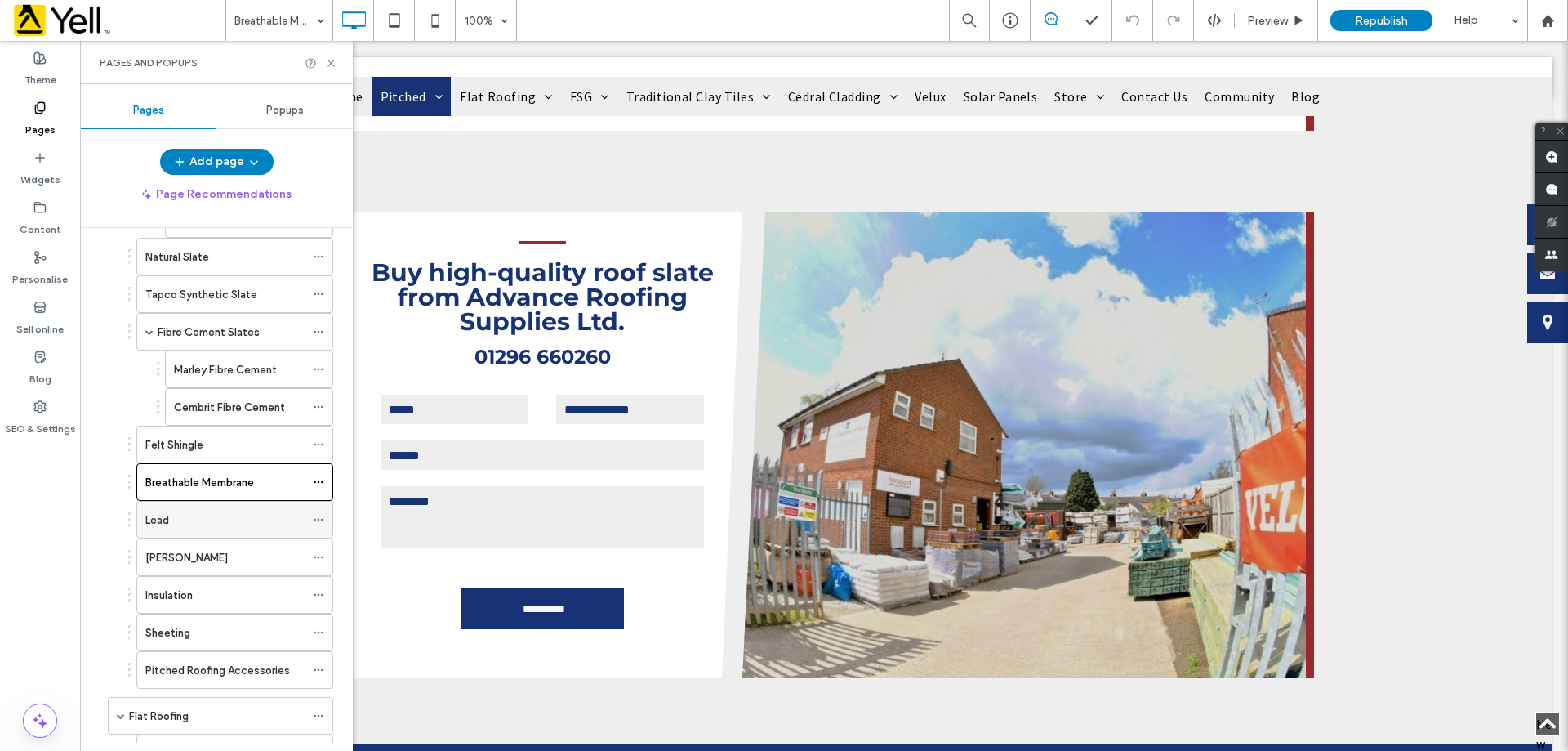
click at [208, 516] on div "Lead" at bounding box center [225, 520] width 159 height 17
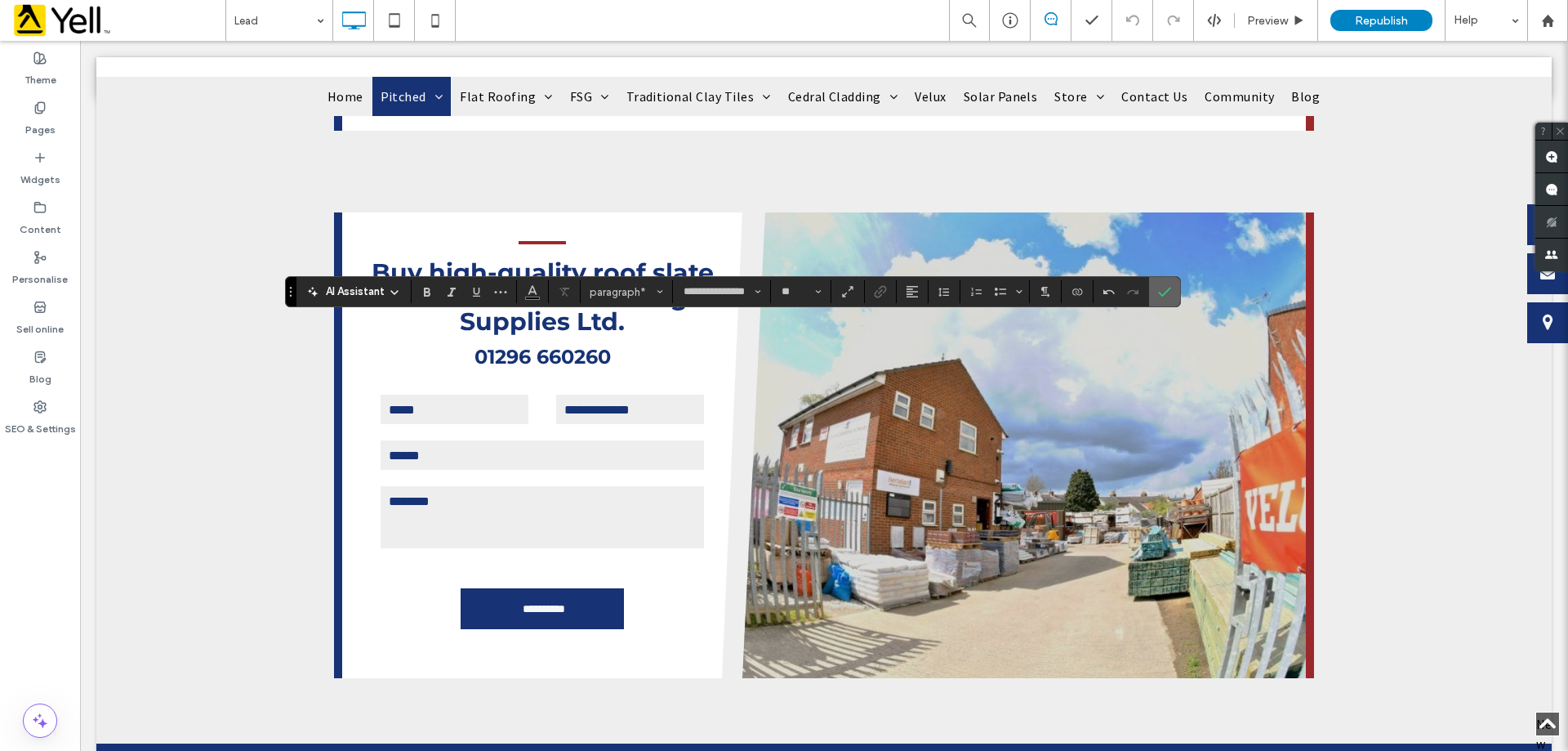
click at [1166, 292] on icon "Confirm" at bounding box center [1164, 292] width 13 height 13
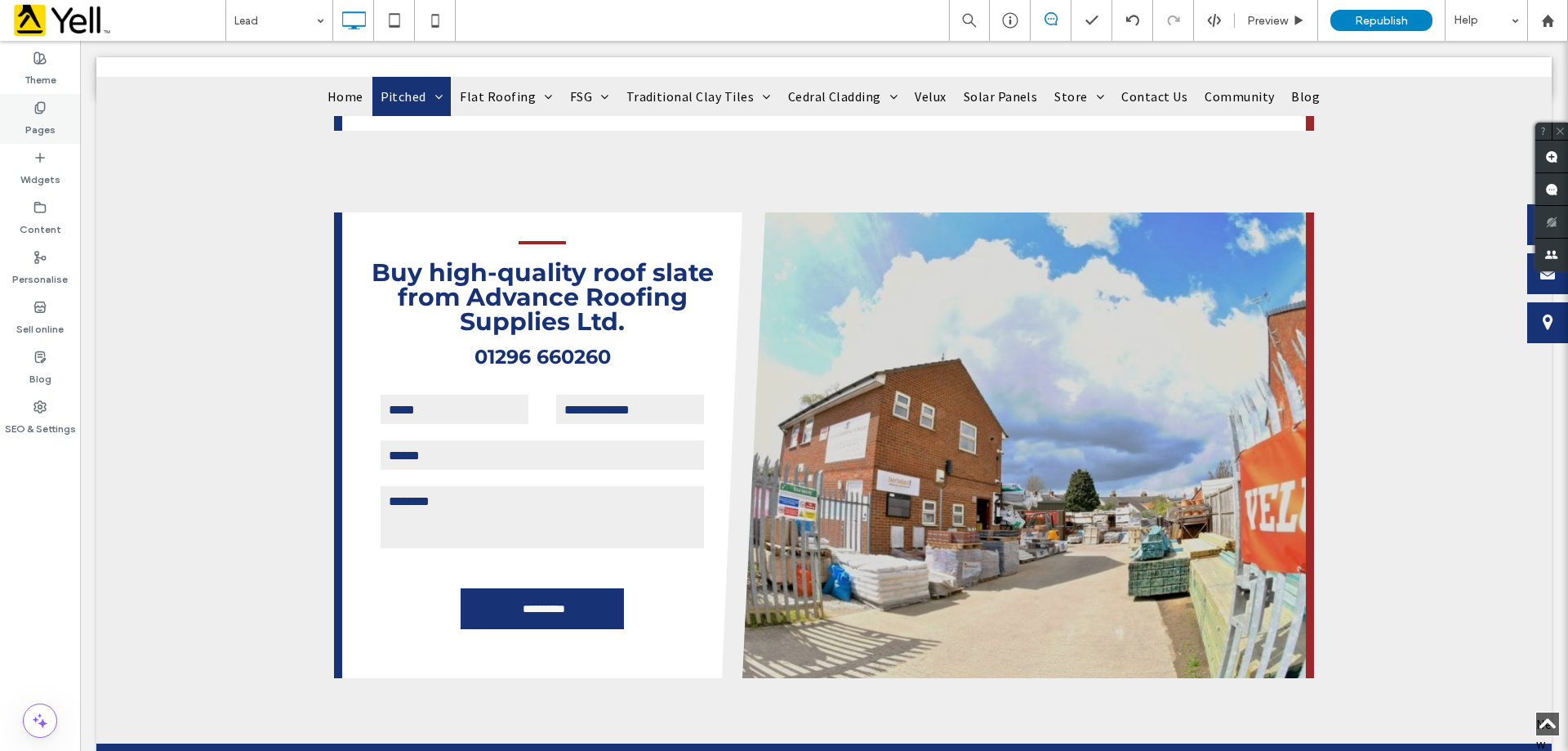
click at [26, 125] on label "Pages" at bounding box center [40, 125] width 30 height 22
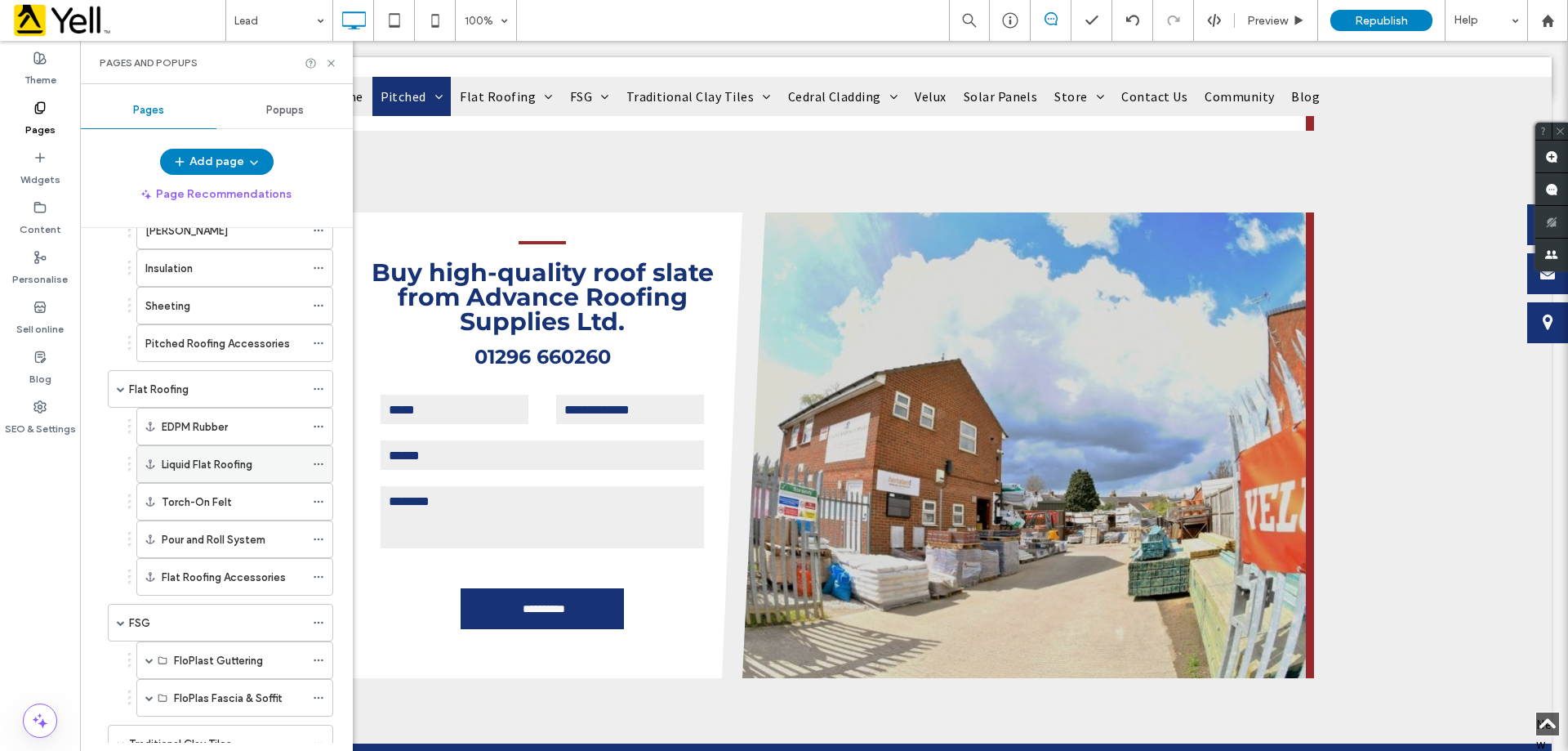
scroll to position [572, 0]
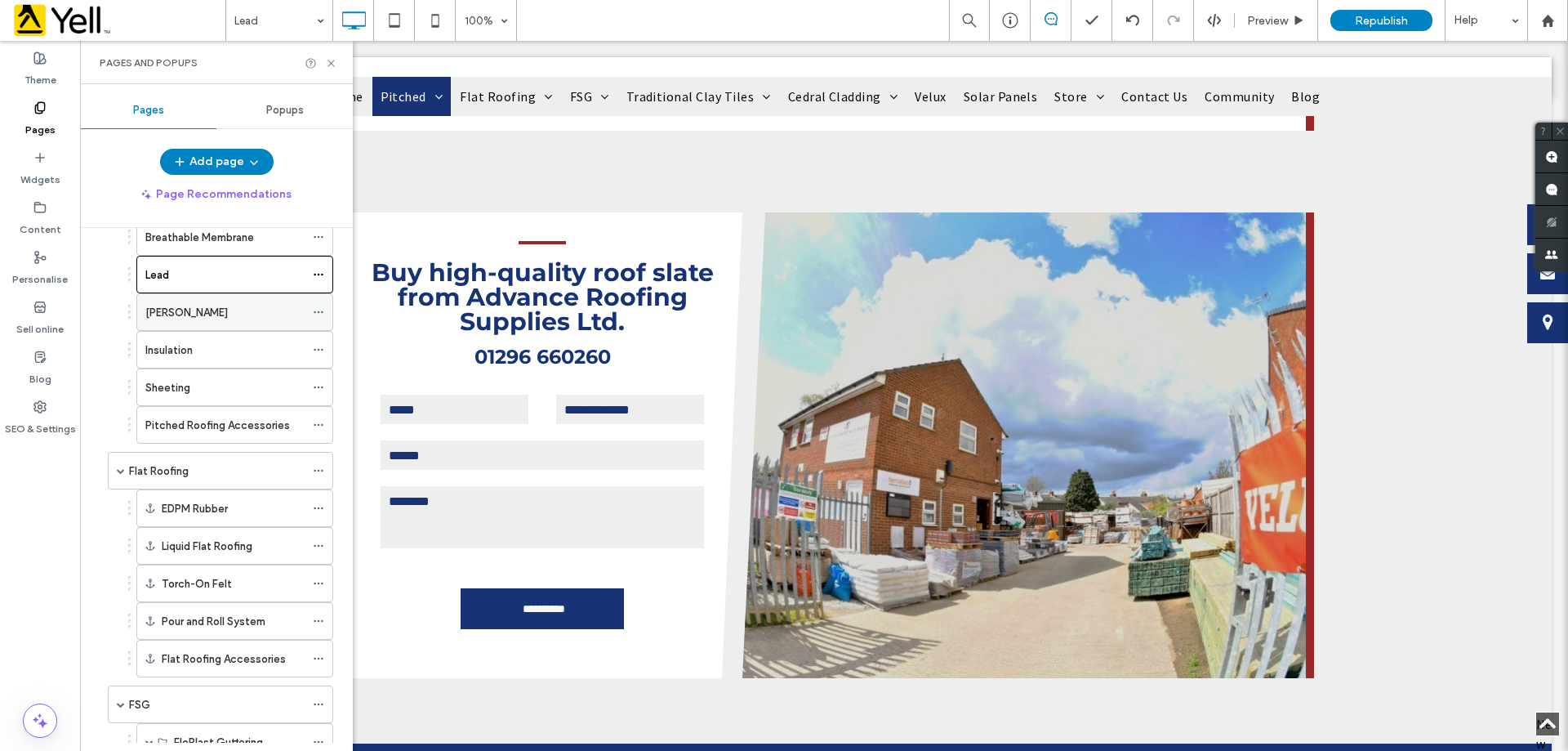
click at [208, 305] on div "[PERSON_NAME]" at bounding box center [225, 312] width 159 height 17
click at [208, 357] on div "Insulation" at bounding box center [225, 350] width 159 height 17
click at [227, 379] on div "Sheeting" at bounding box center [225, 388] width 159 height 17
click at [241, 427] on label "Pitched Roofing Accessories" at bounding box center [217, 425] width 144 height 29
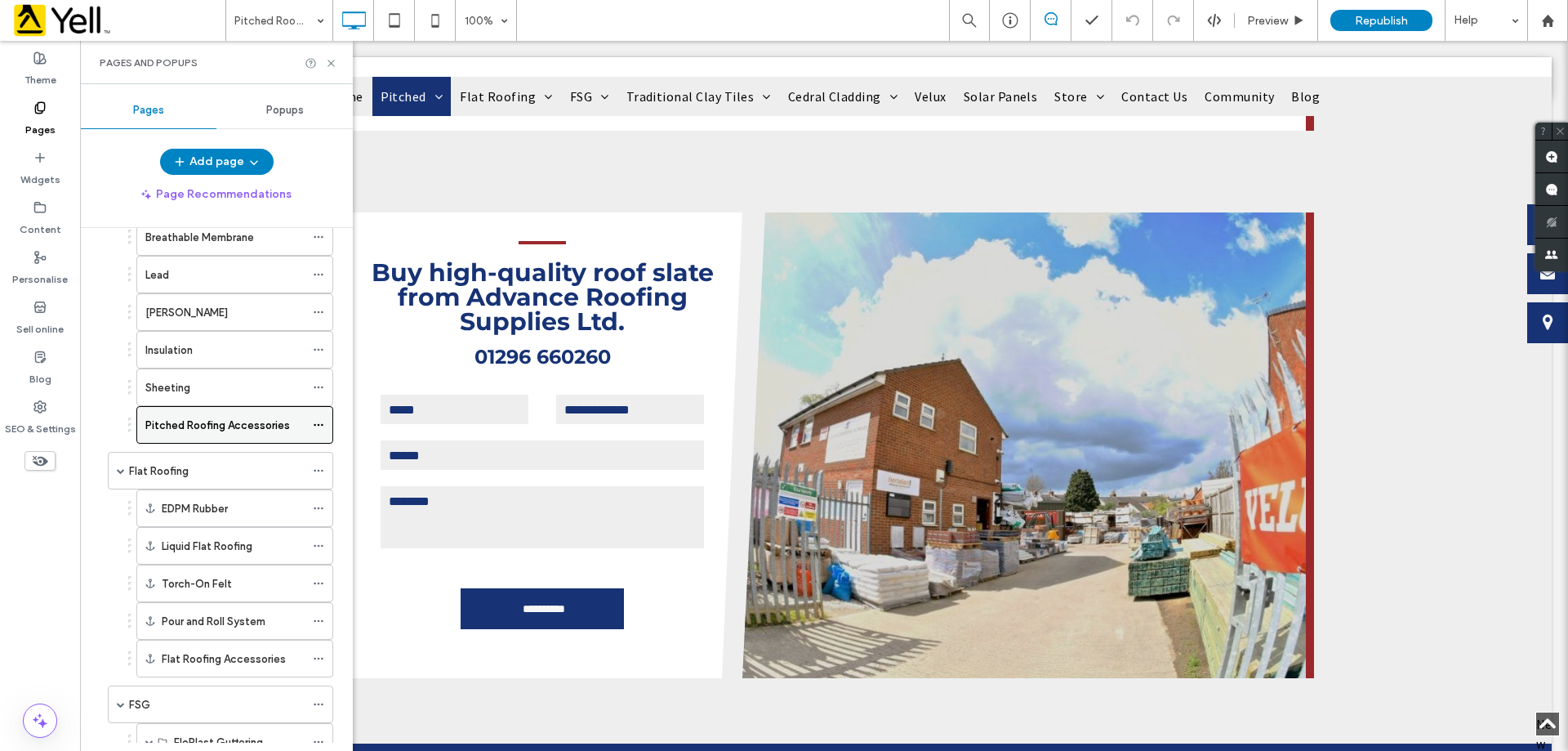
click at [180, 410] on div "Pitched Roofing Accessories" at bounding box center [225, 425] width 159 height 36
click at [314, 420] on icon at bounding box center [318, 424] width 11 height 11
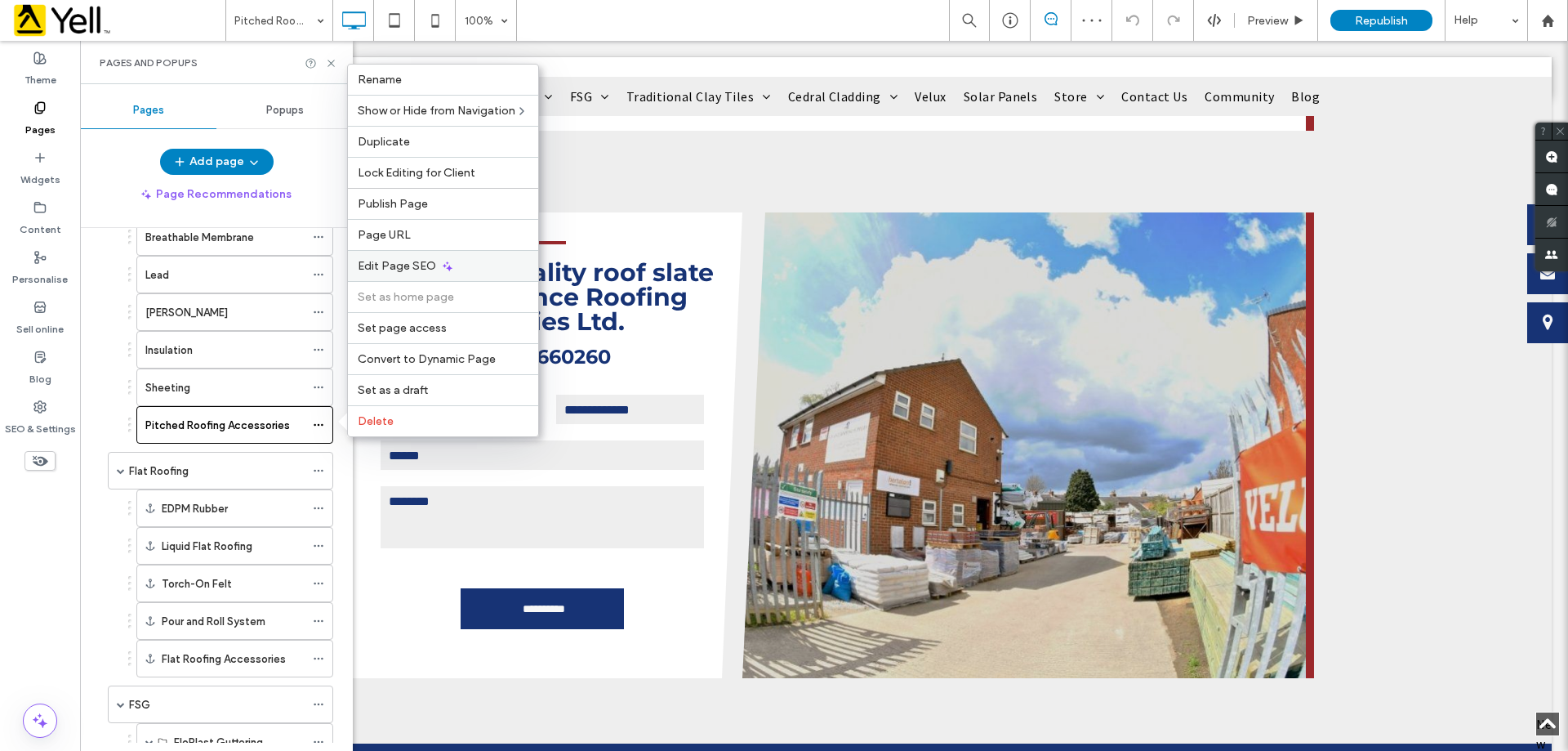
click at [397, 263] on span "Edit Page SEO" at bounding box center [397, 266] width 79 height 14
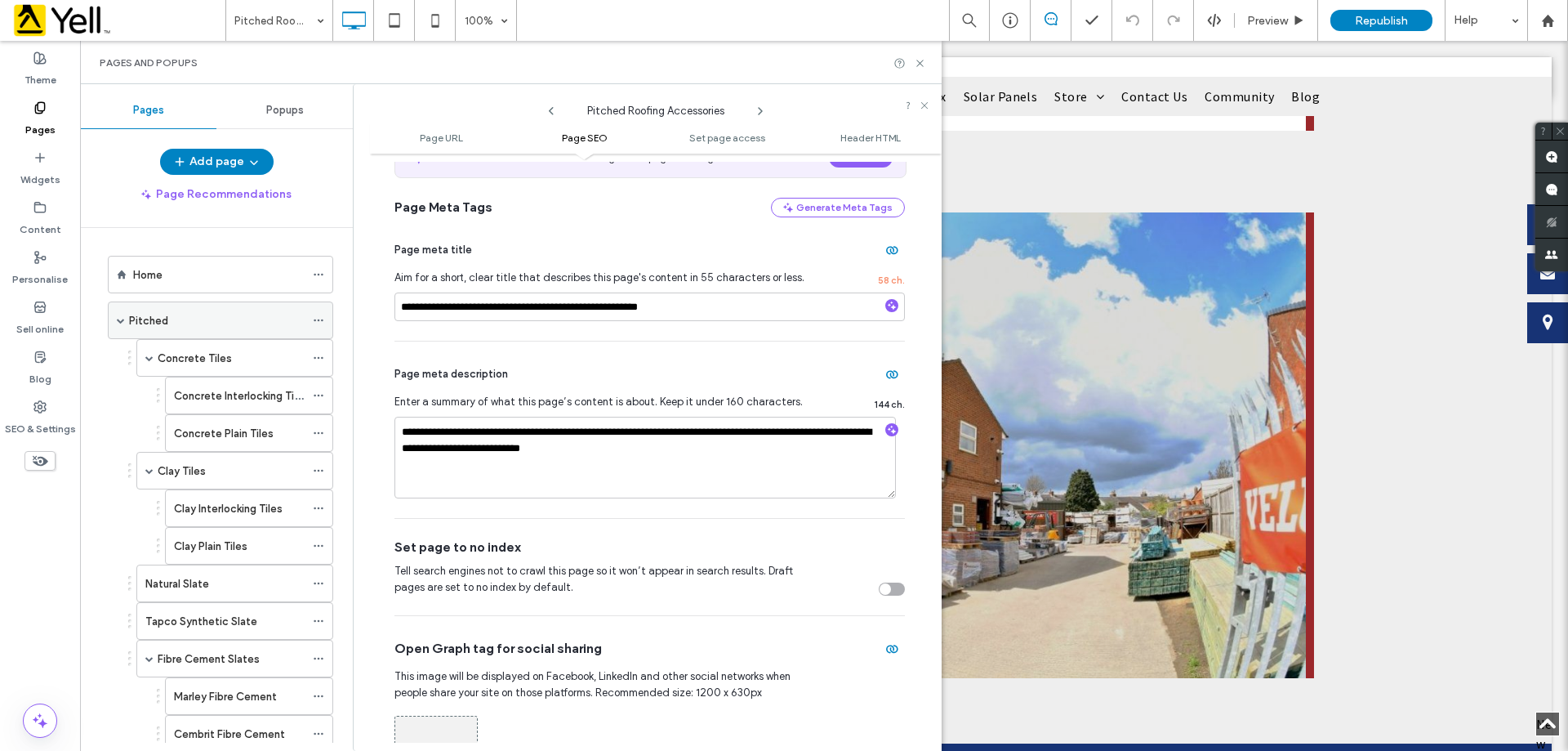
click at [272, 318] on div "Pitched" at bounding box center [216, 321] width 176 height 17
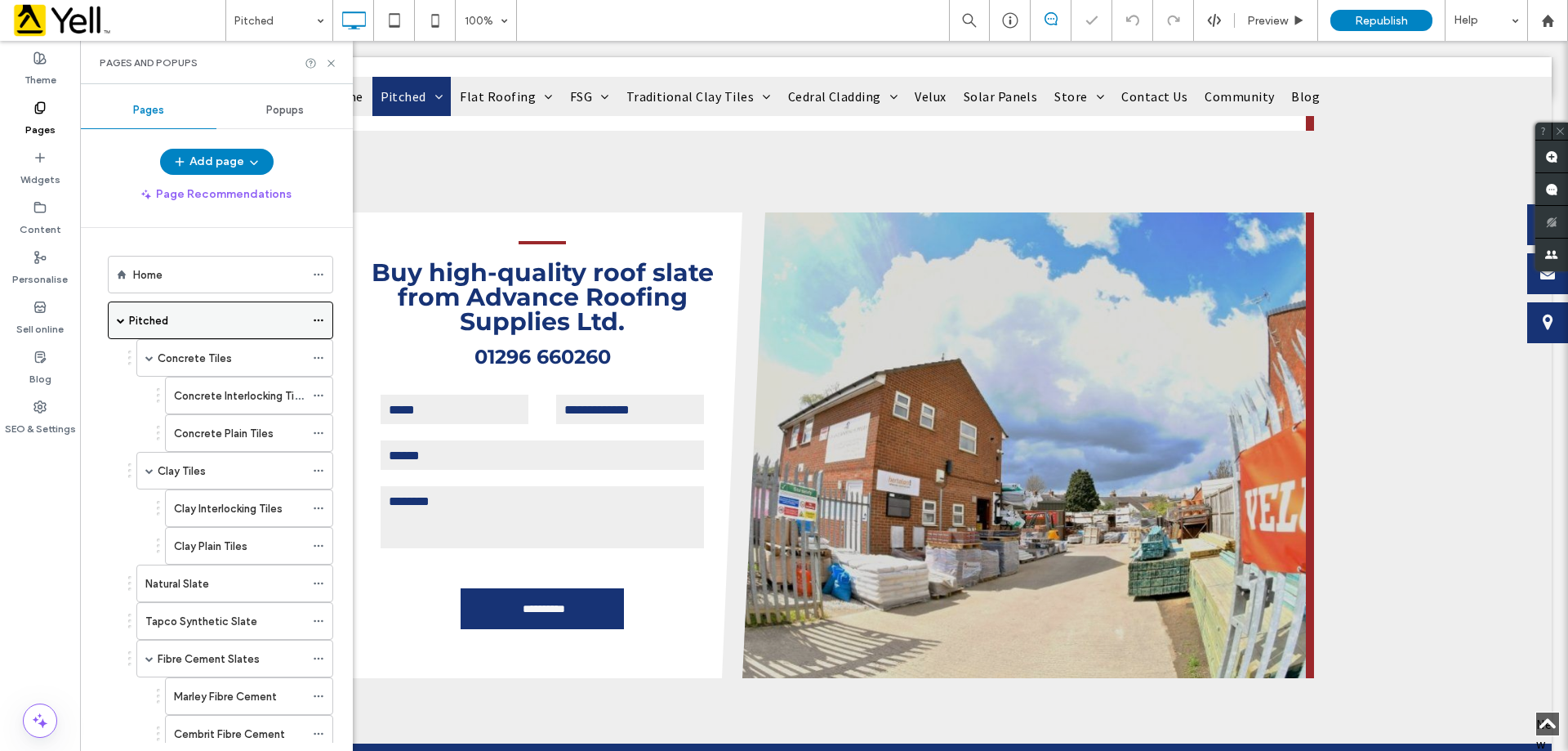
click at [314, 313] on span at bounding box center [318, 320] width 11 height 24
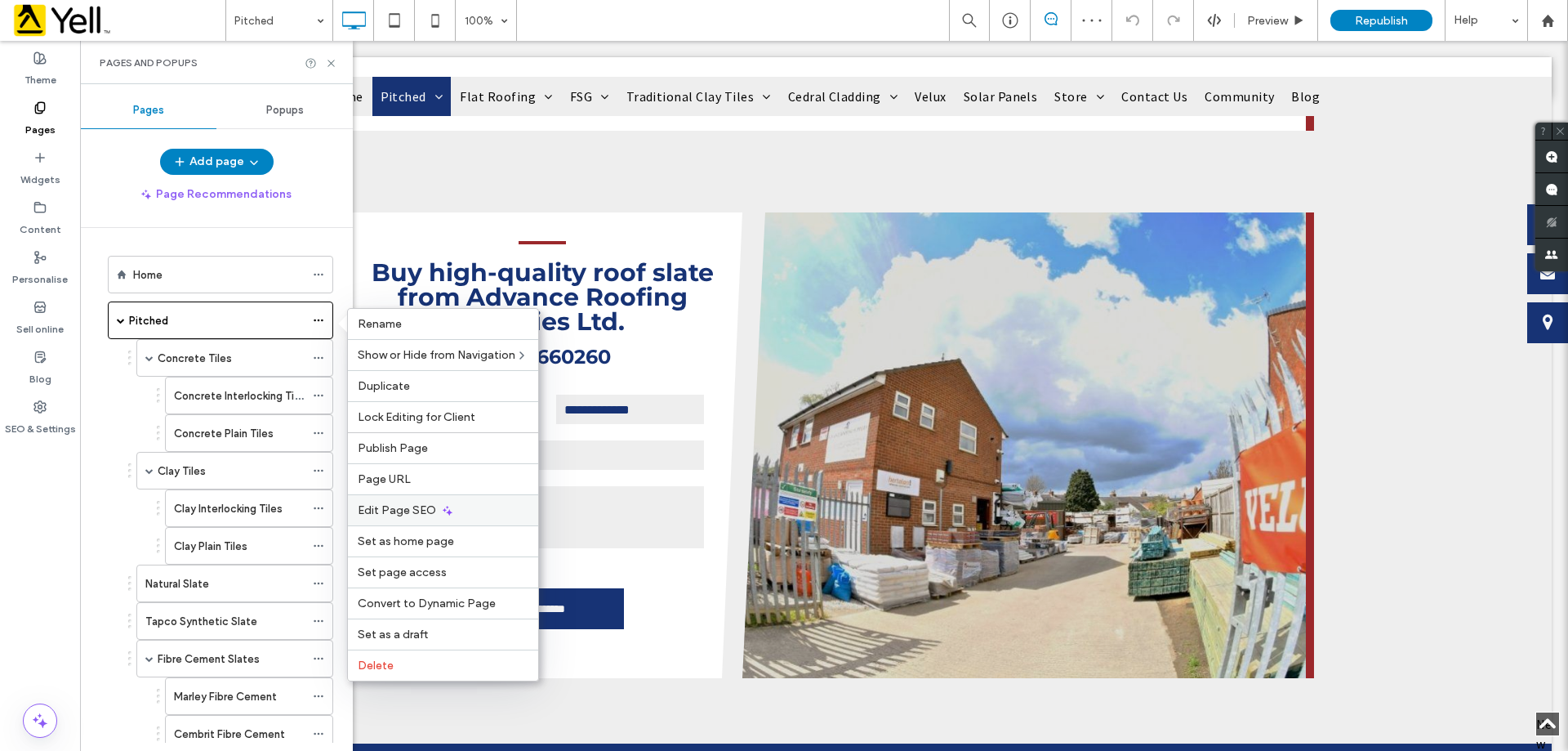
click at [400, 500] on div "Edit Page SEO" at bounding box center [443, 510] width 190 height 31
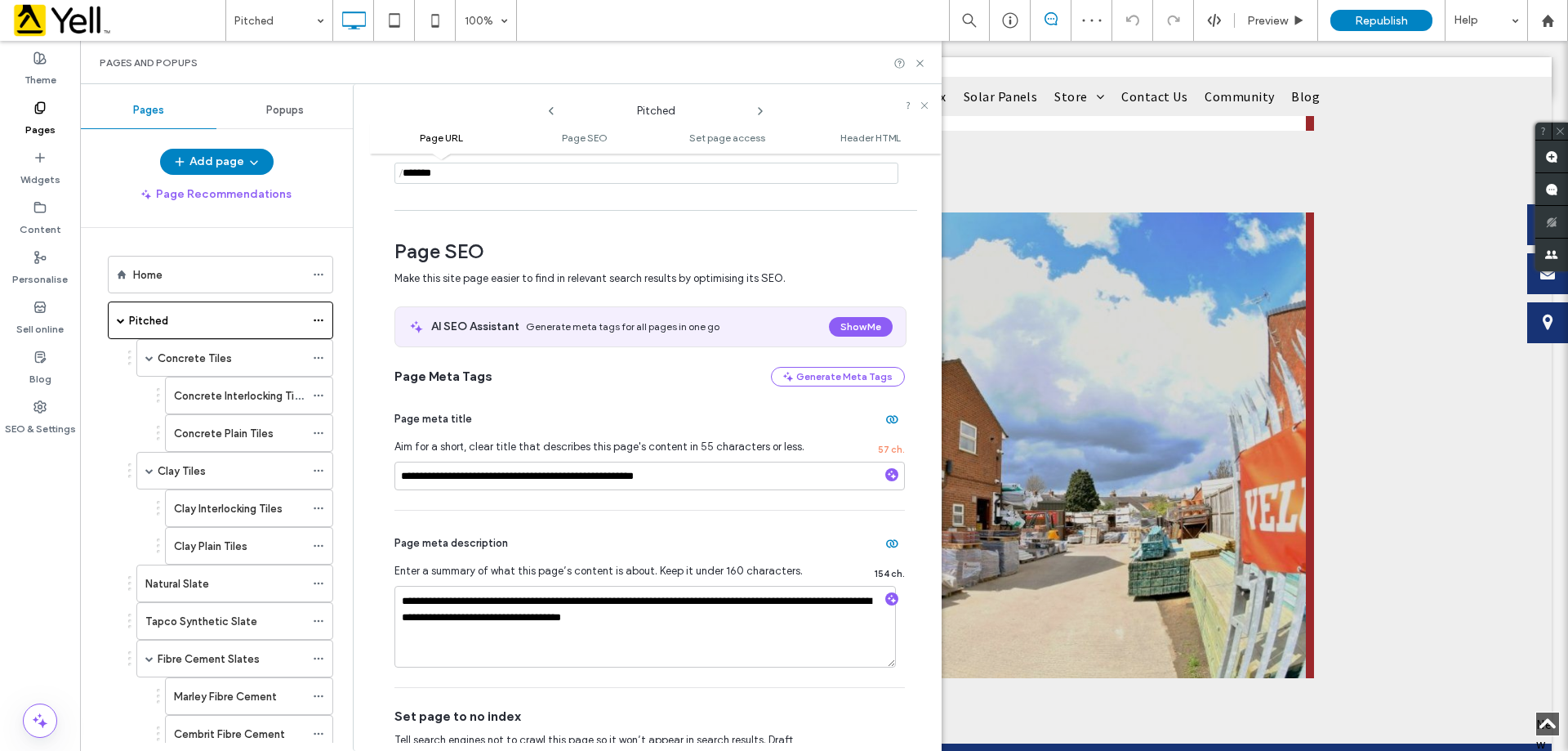
scroll to position [164, 0]
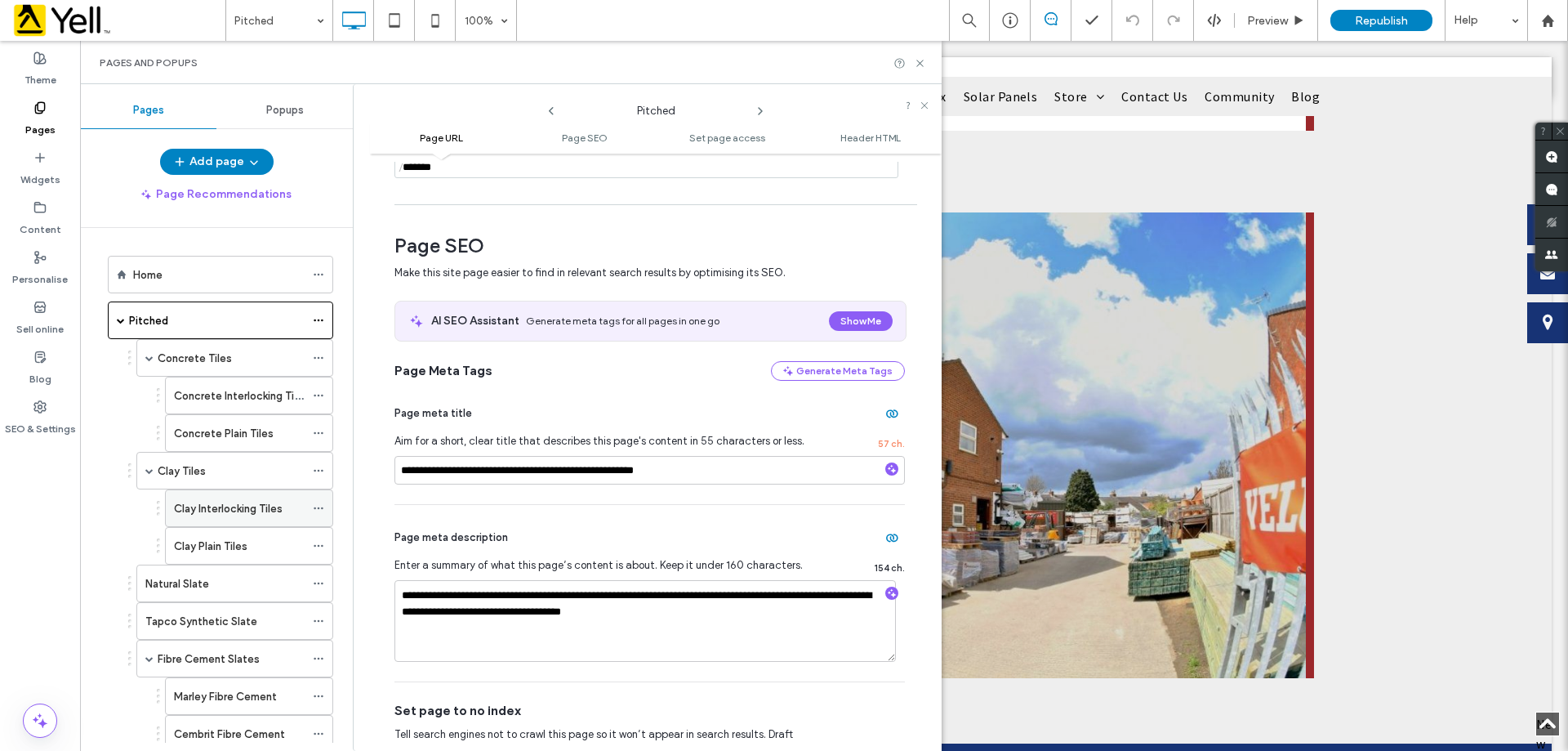
click at [323, 508] on icon at bounding box center [318, 508] width 11 height 11
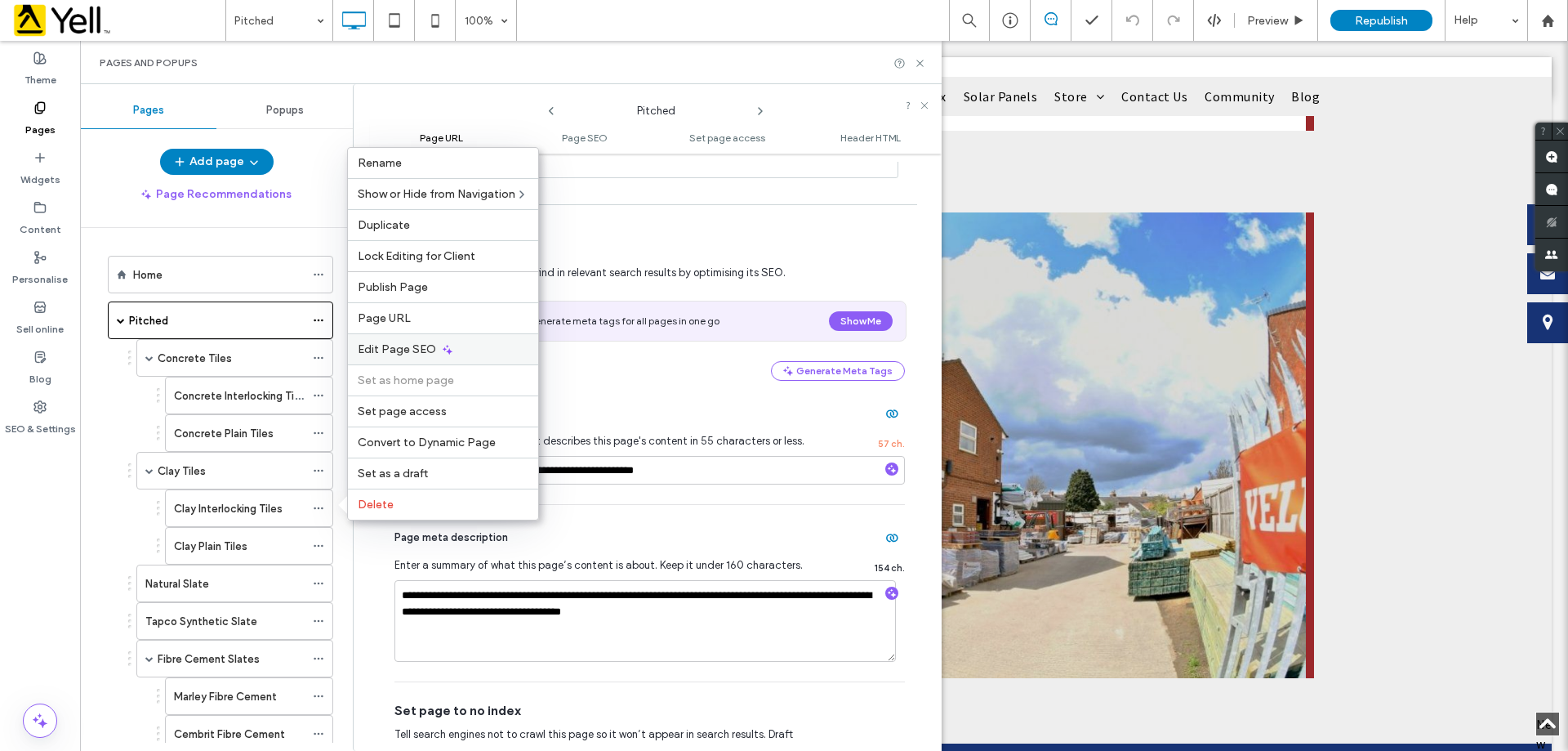
click at [426, 341] on div "Edit Page SEO" at bounding box center [443, 349] width 190 height 31
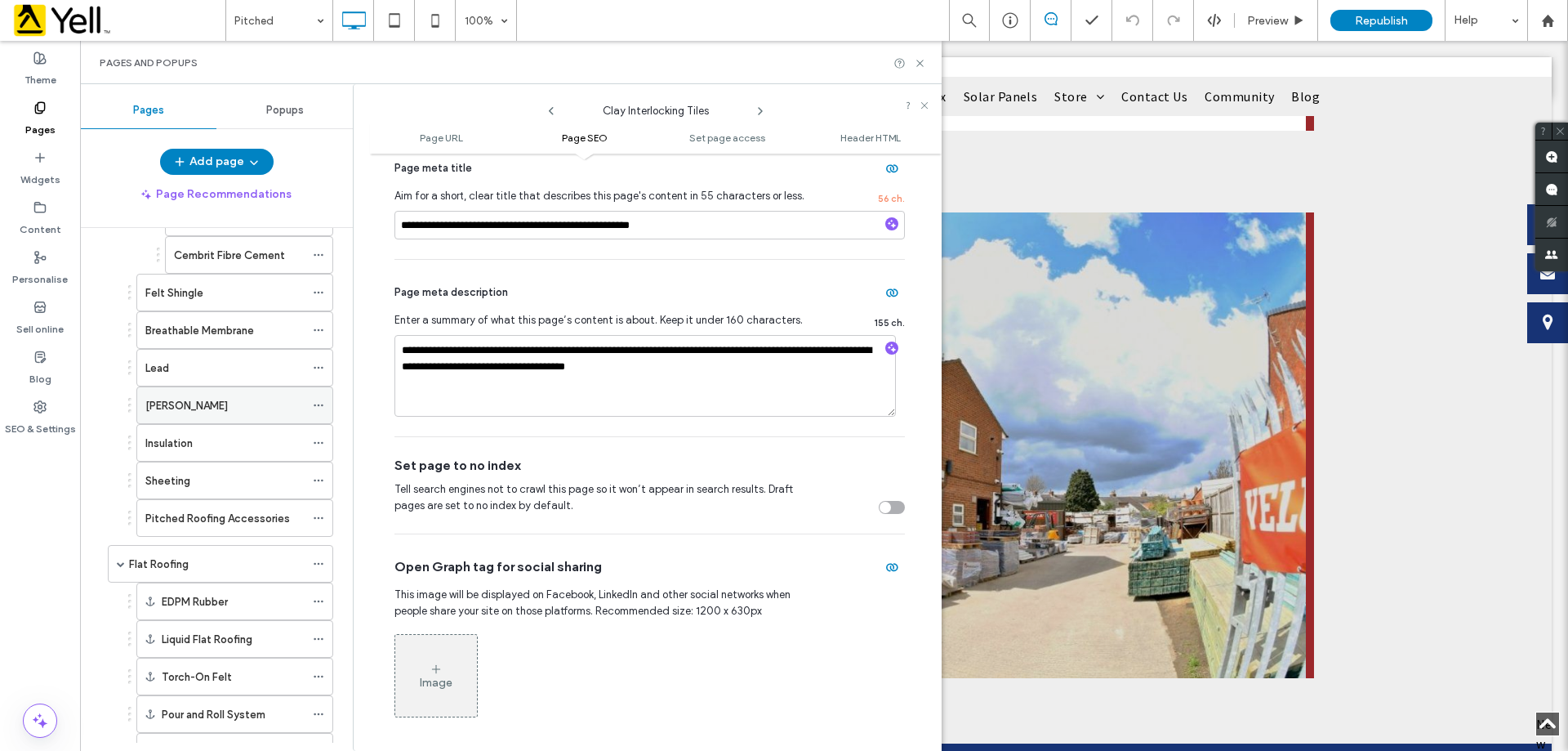
scroll to position [653, 0]
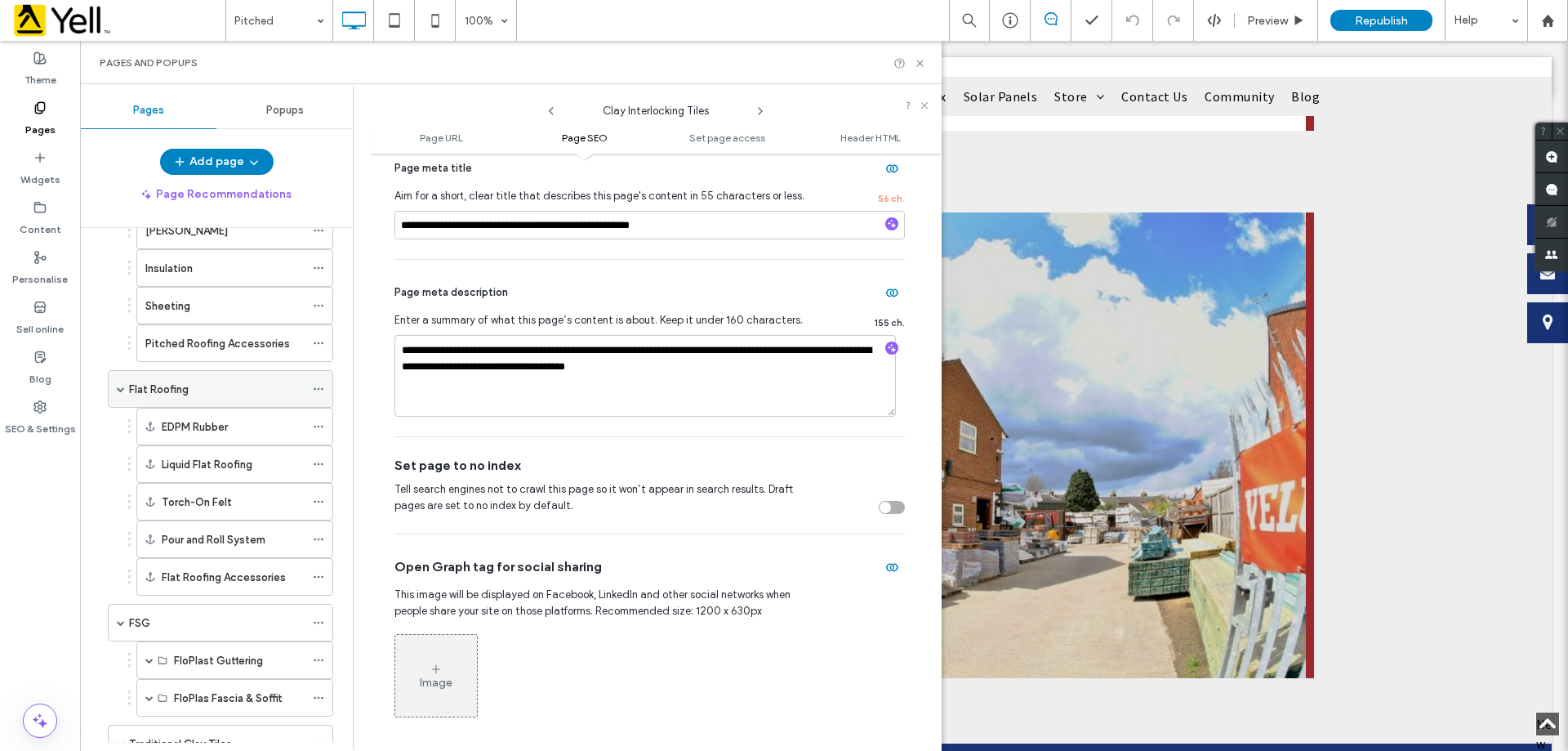
click at [317, 388] on icon at bounding box center [318, 388] width 11 height 11
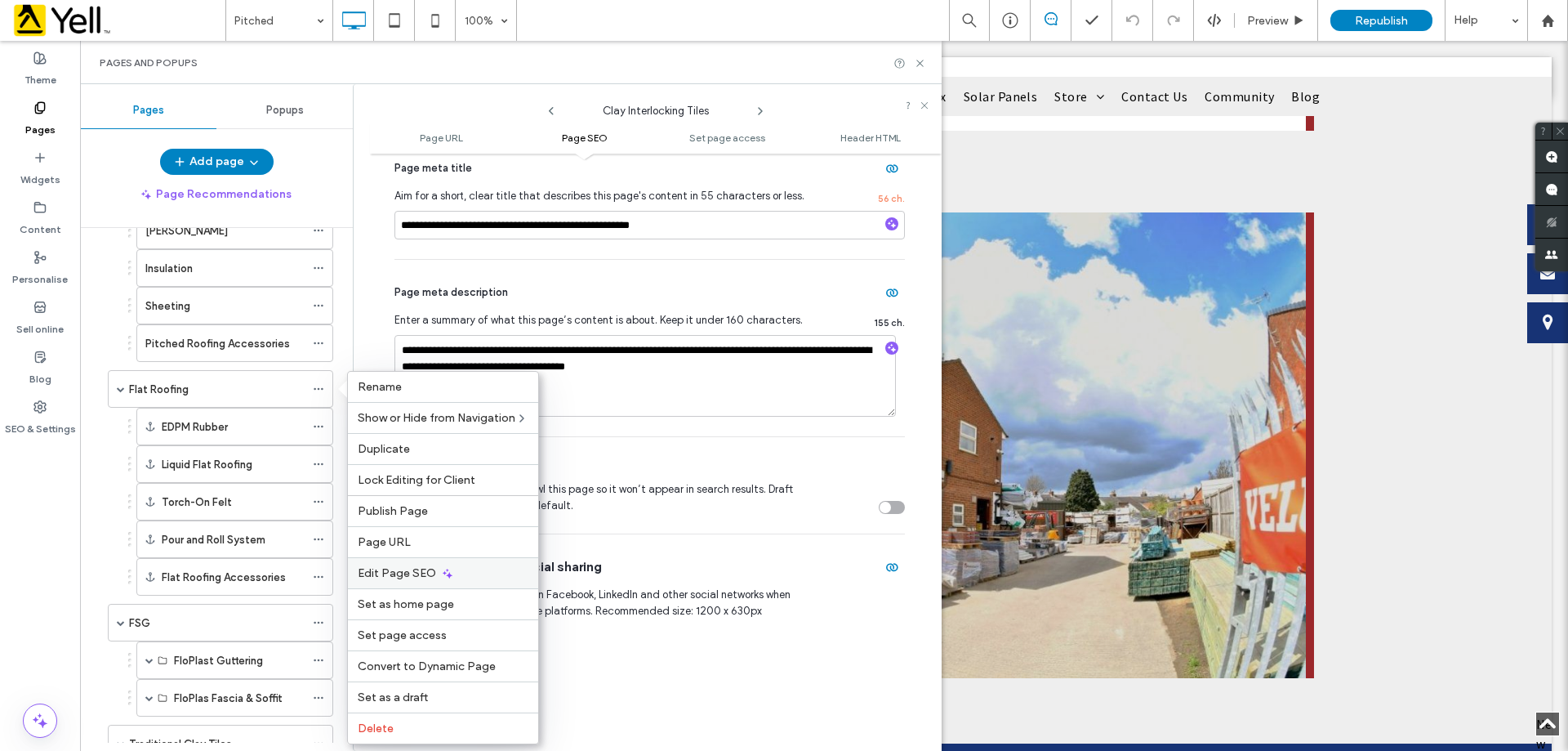
click at [384, 583] on div "Edit Page SEO" at bounding box center [443, 573] width 190 height 31
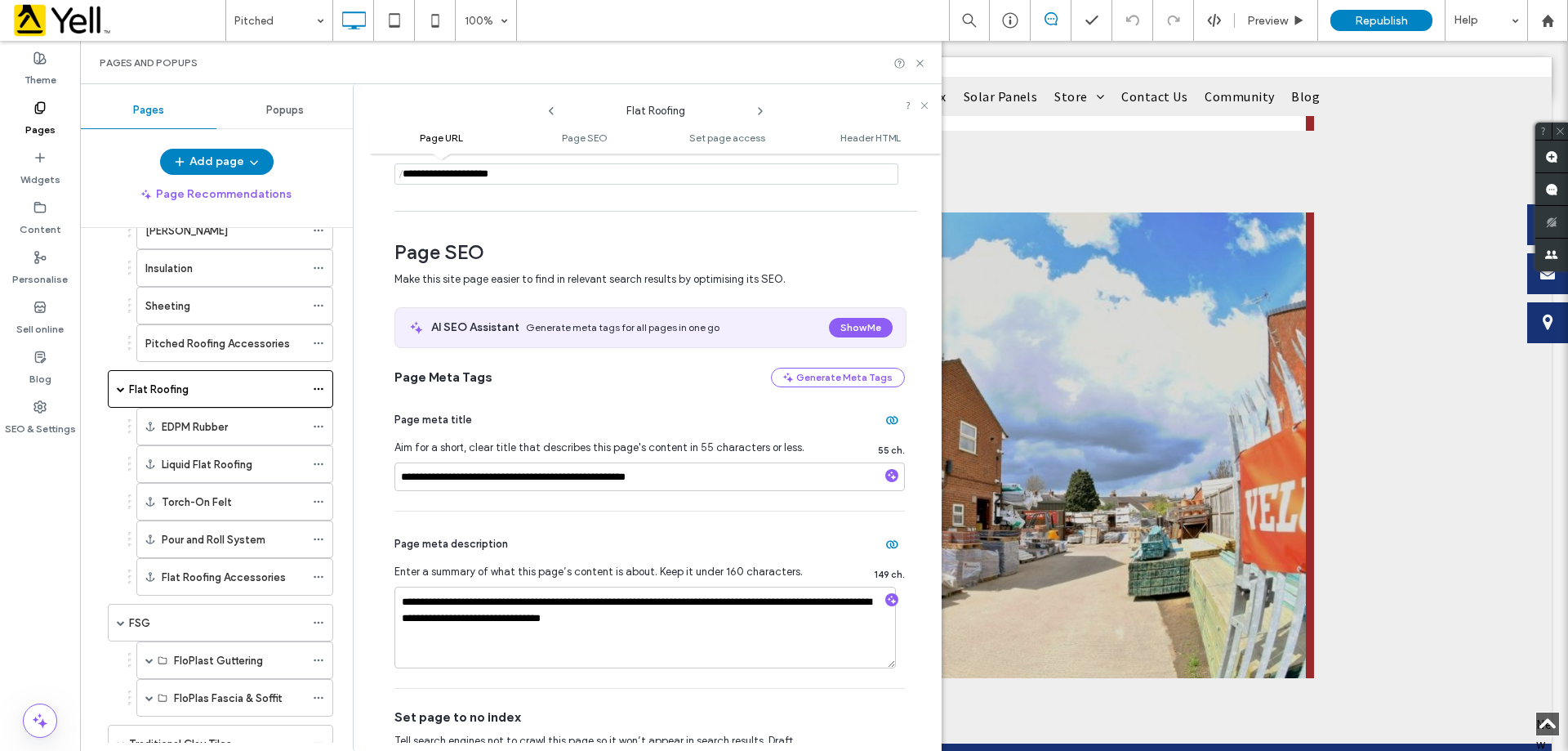
scroll to position [164, 0]
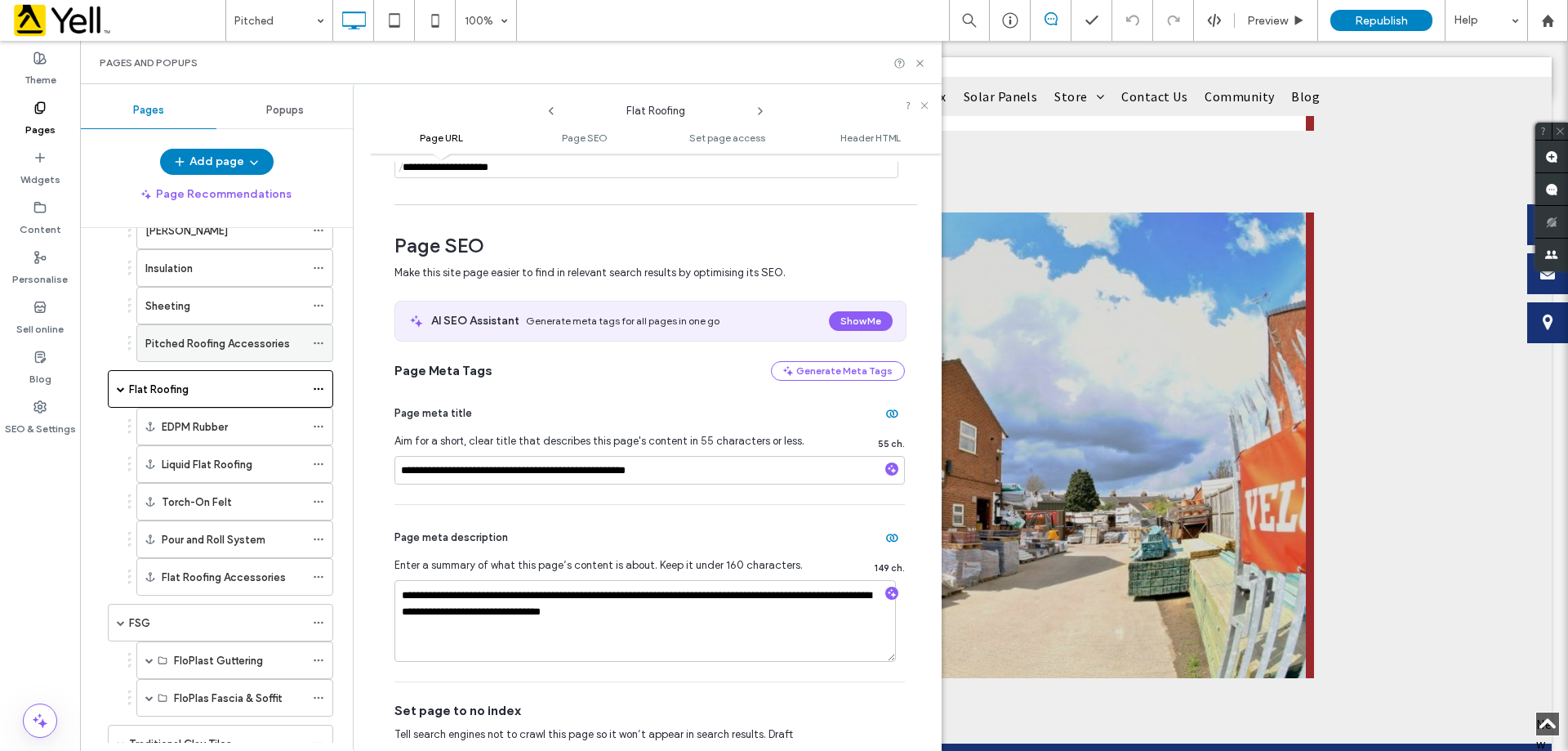
click at [319, 348] on icon at bounding box center [318, 343] width 11 height 11
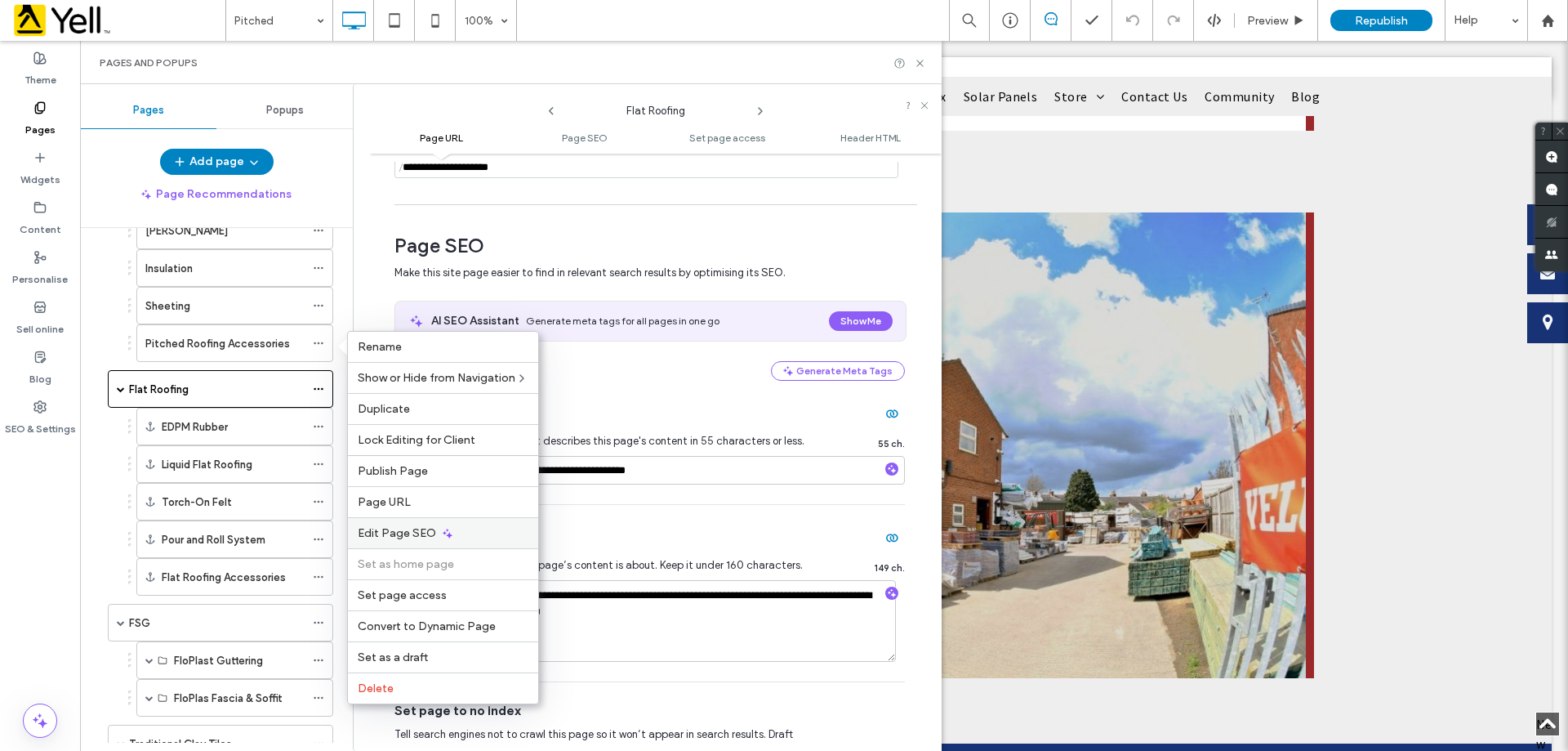
click at [385, 530] on span "Edit Page SEO" at bounding box center [397, 533] width 79 height 14
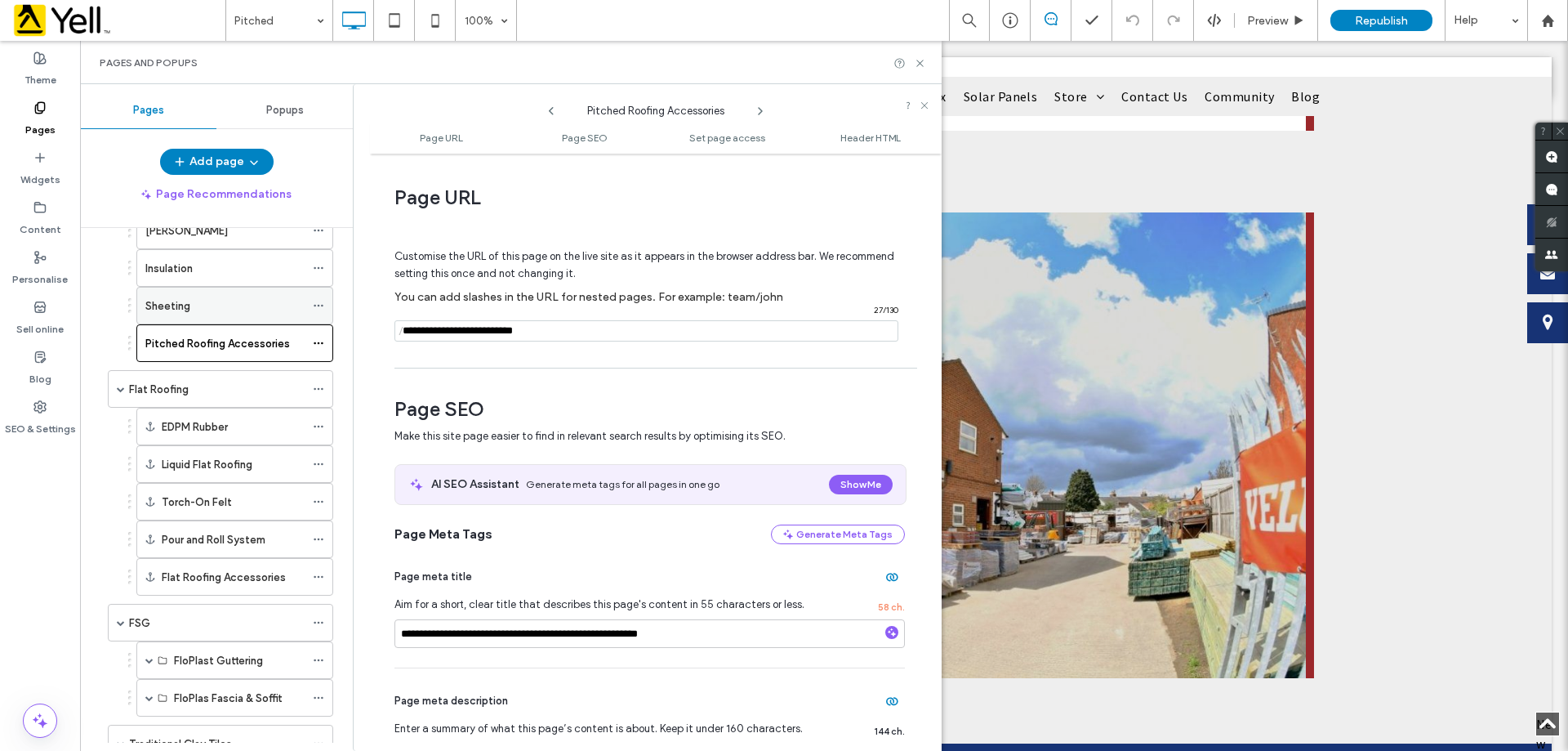
click at [317, 302] on icon at bounding box center [318, 305] width 11 height 11
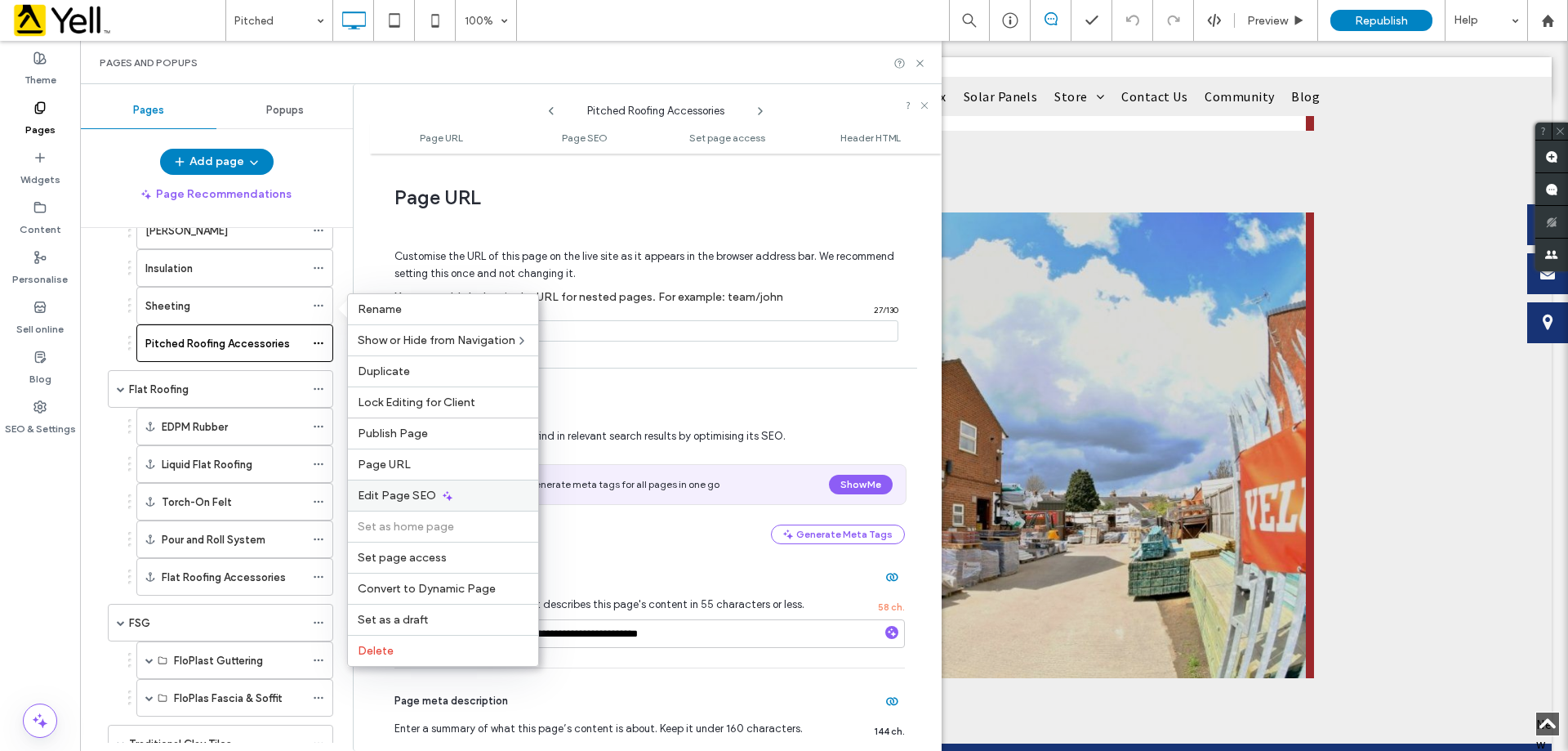
click at [381, 489] on div "Edit Page SEO" at bounding box center [443, 495] width 190 height 31
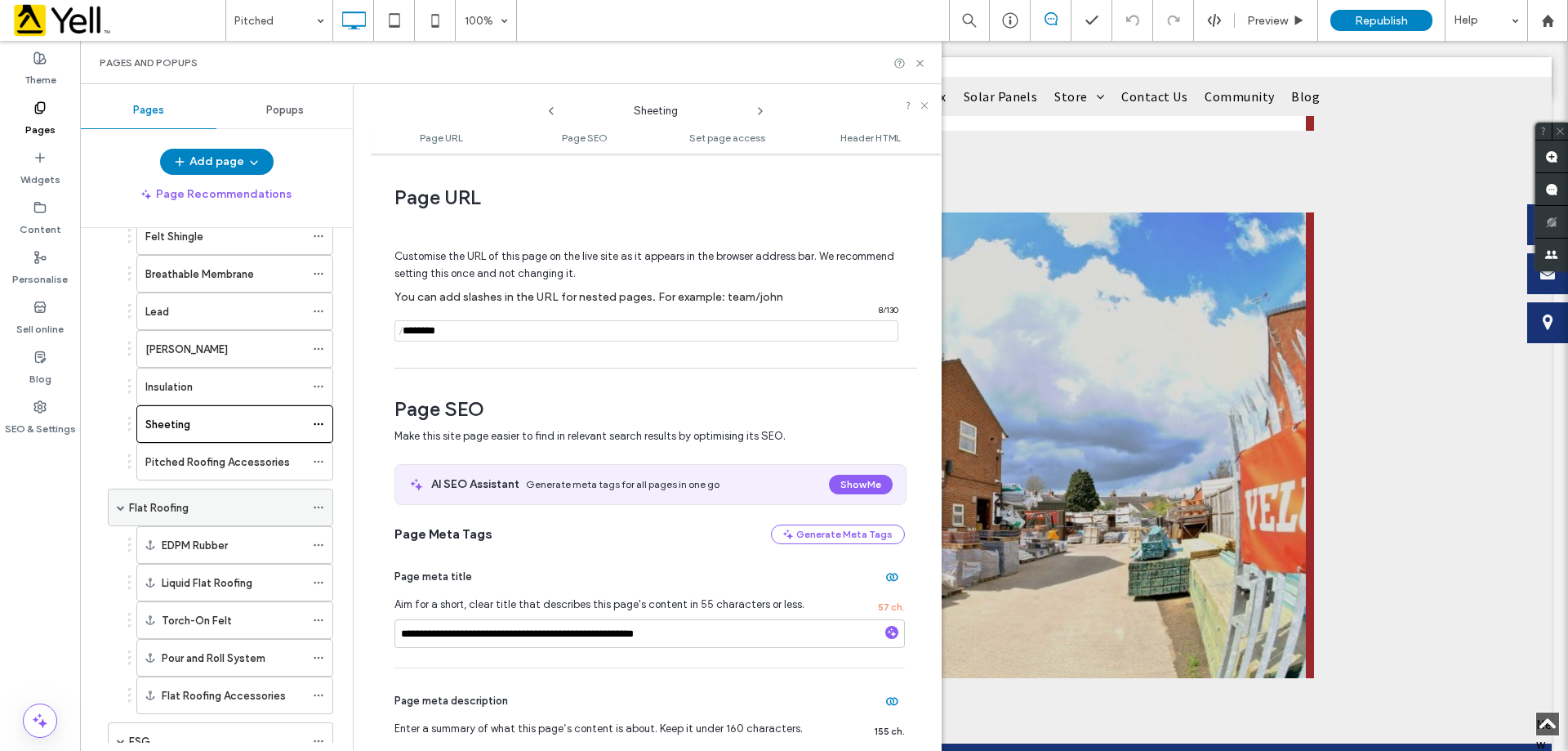
scroll to position [491, 0]
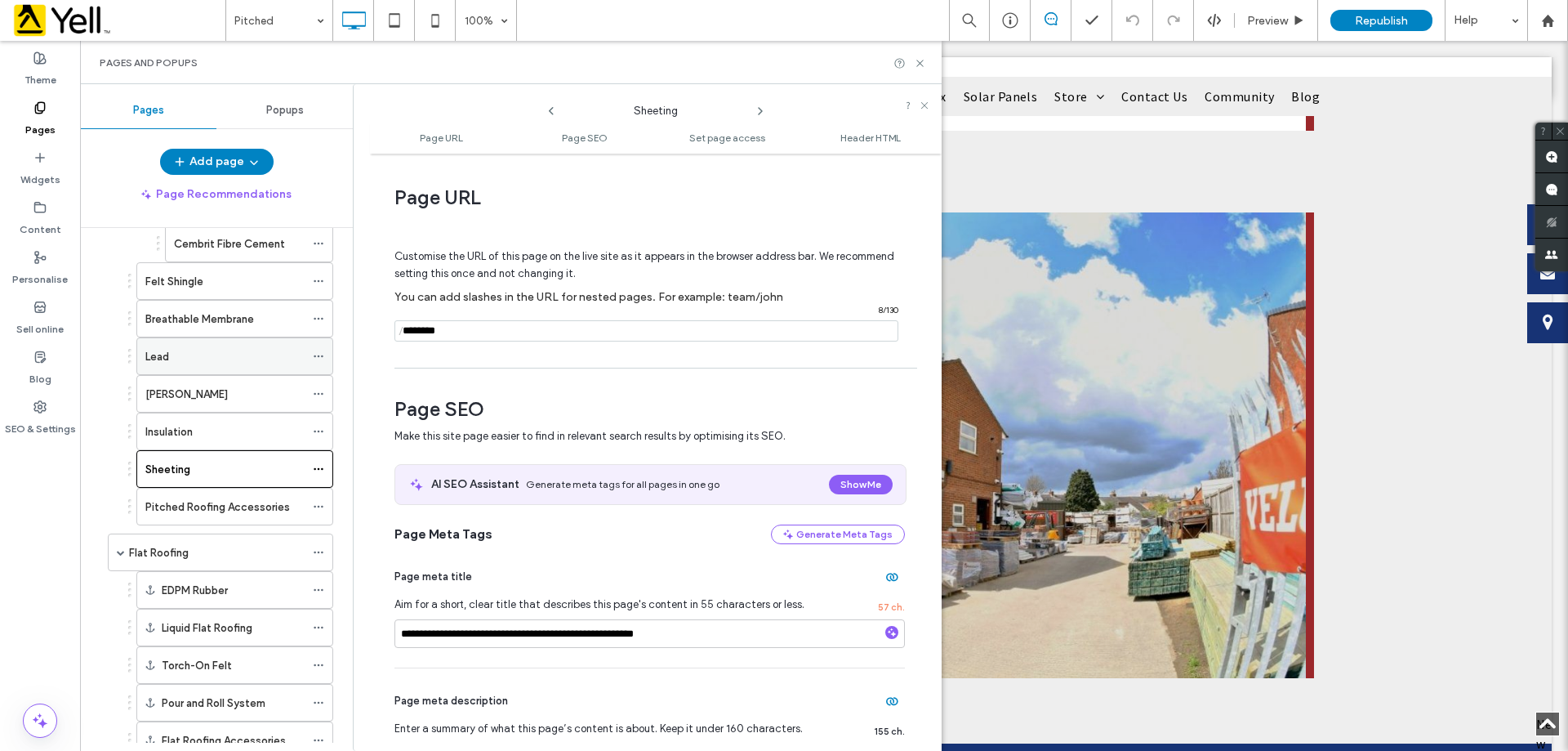
click at [320, 349] on span at bounding box center [318, 356] width 11 height 24
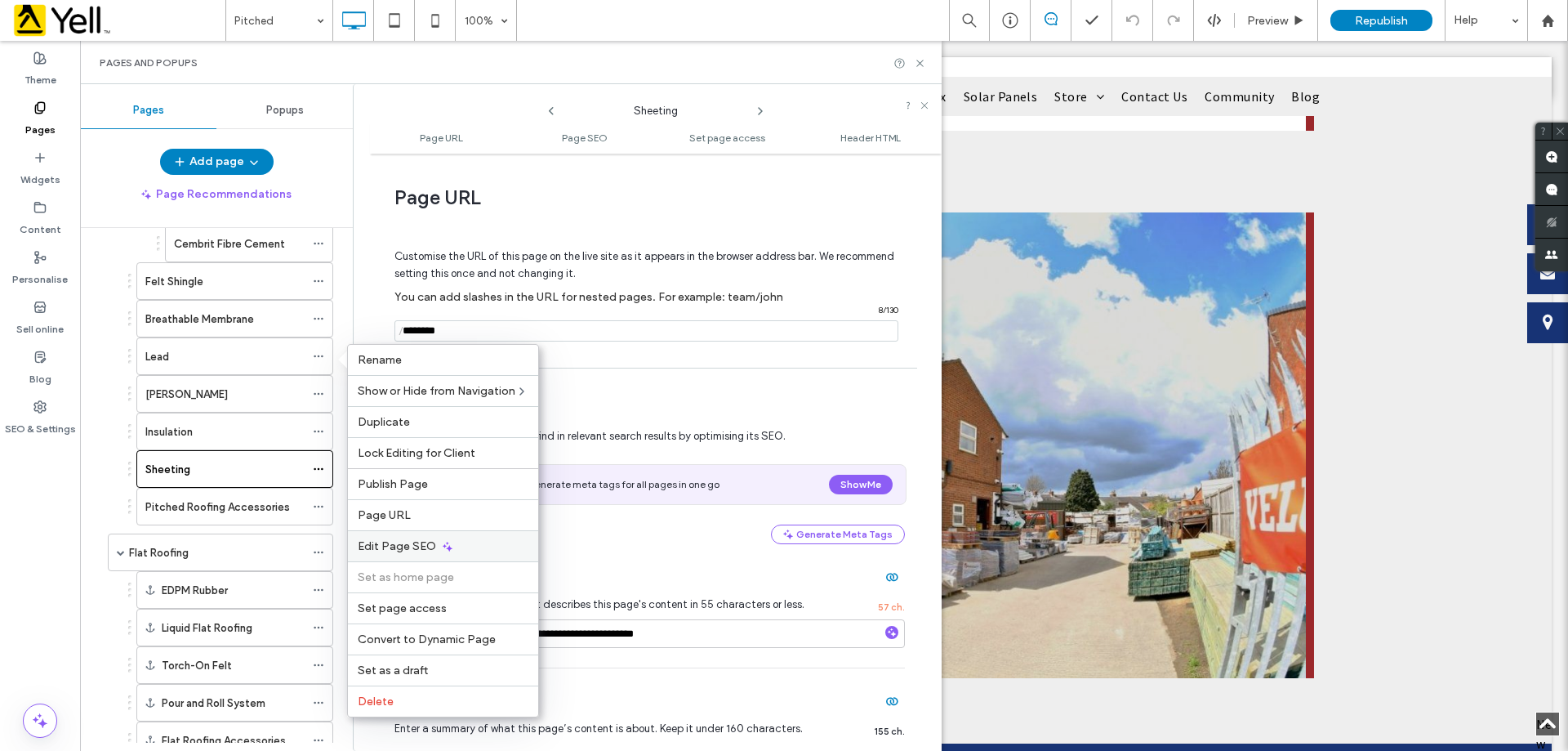
click at [375, 541] on span "Edit Page SEO" at bounding box center [397, 546] width 79 height 14
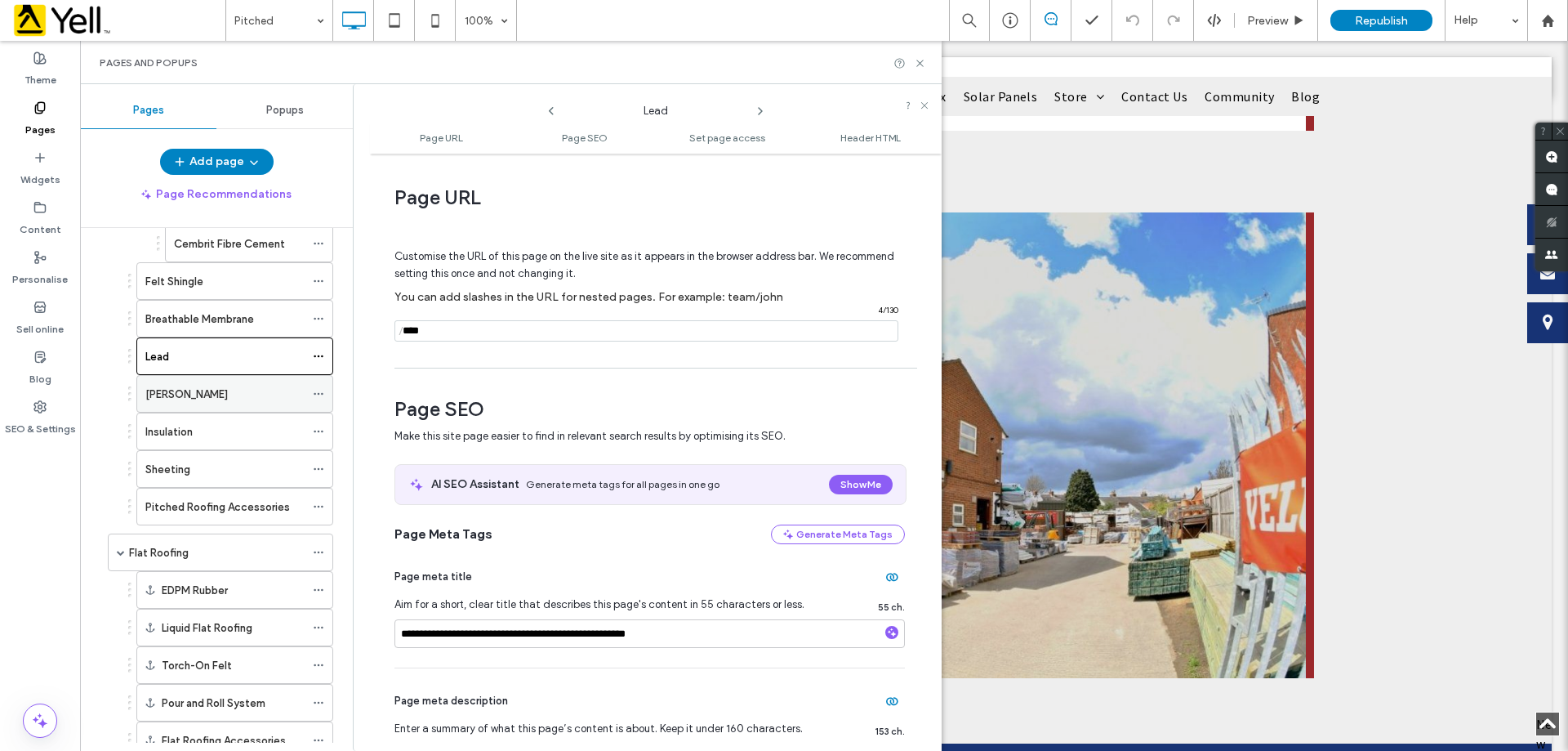
click at [324, 390] on div at bounding box center [323, 394] width 20 height 24
click at [322, 398] on icon at bounding box center [318, 394] width 11 height 11
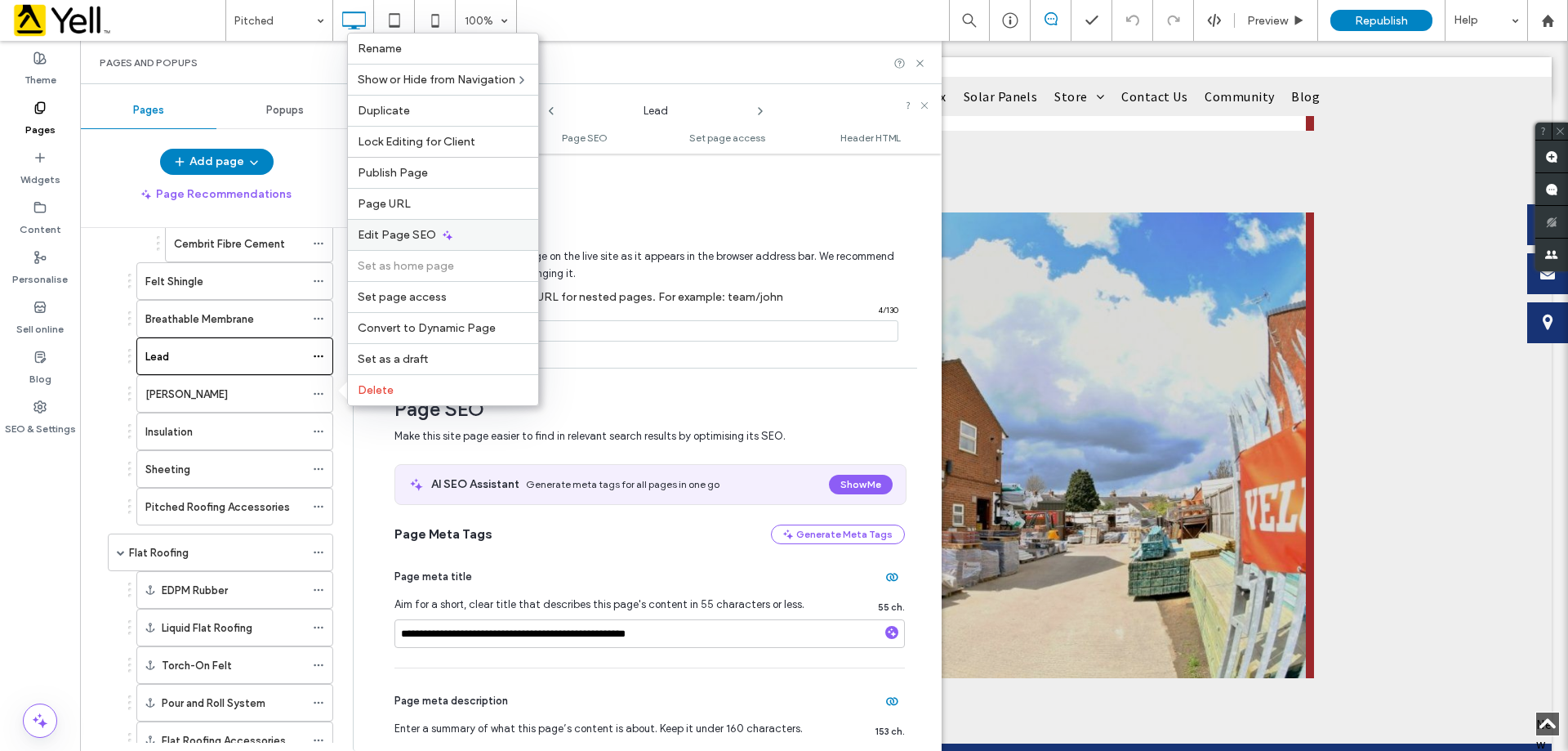
click at [402, 221] on div "Edit Page SEO" at bounding box center [443, 234] width 190 height 31
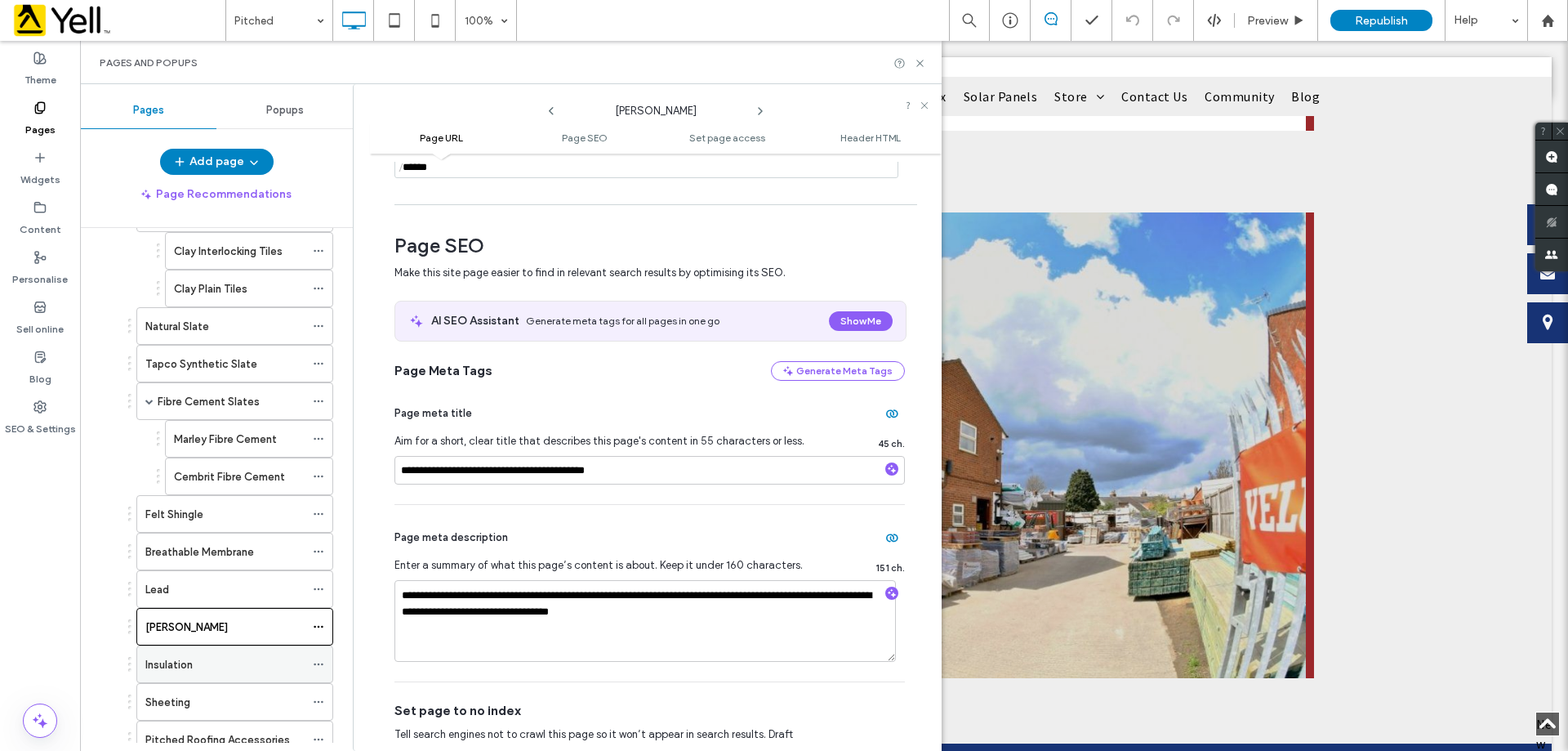
scroll to position [245, 0]
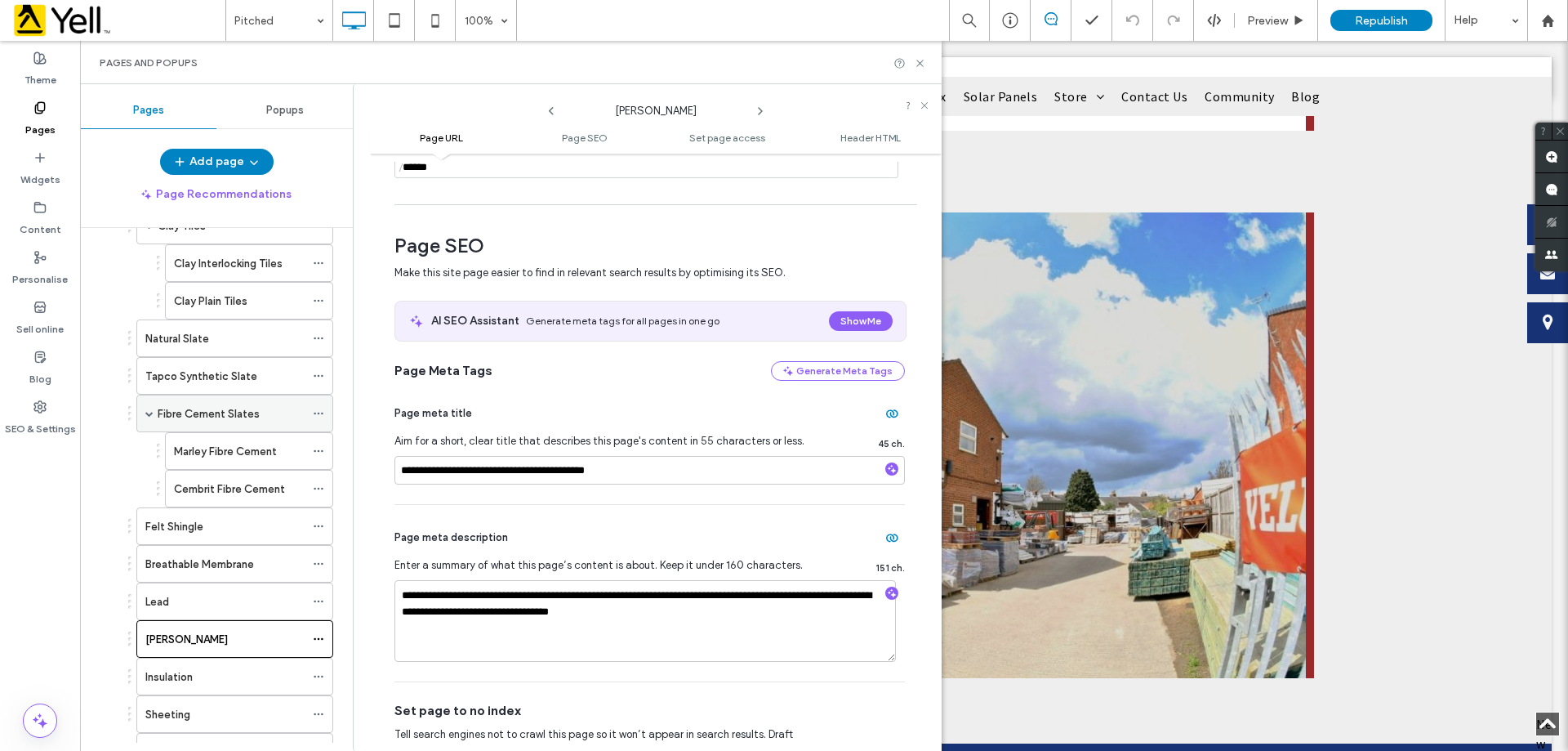
click at [310, 404] on div "Fibre Cement Slates" at bounding box center [235, 413] width 197 height 37
click at [319, 338] on use at bounding box center [318, 338] width 9 height 3
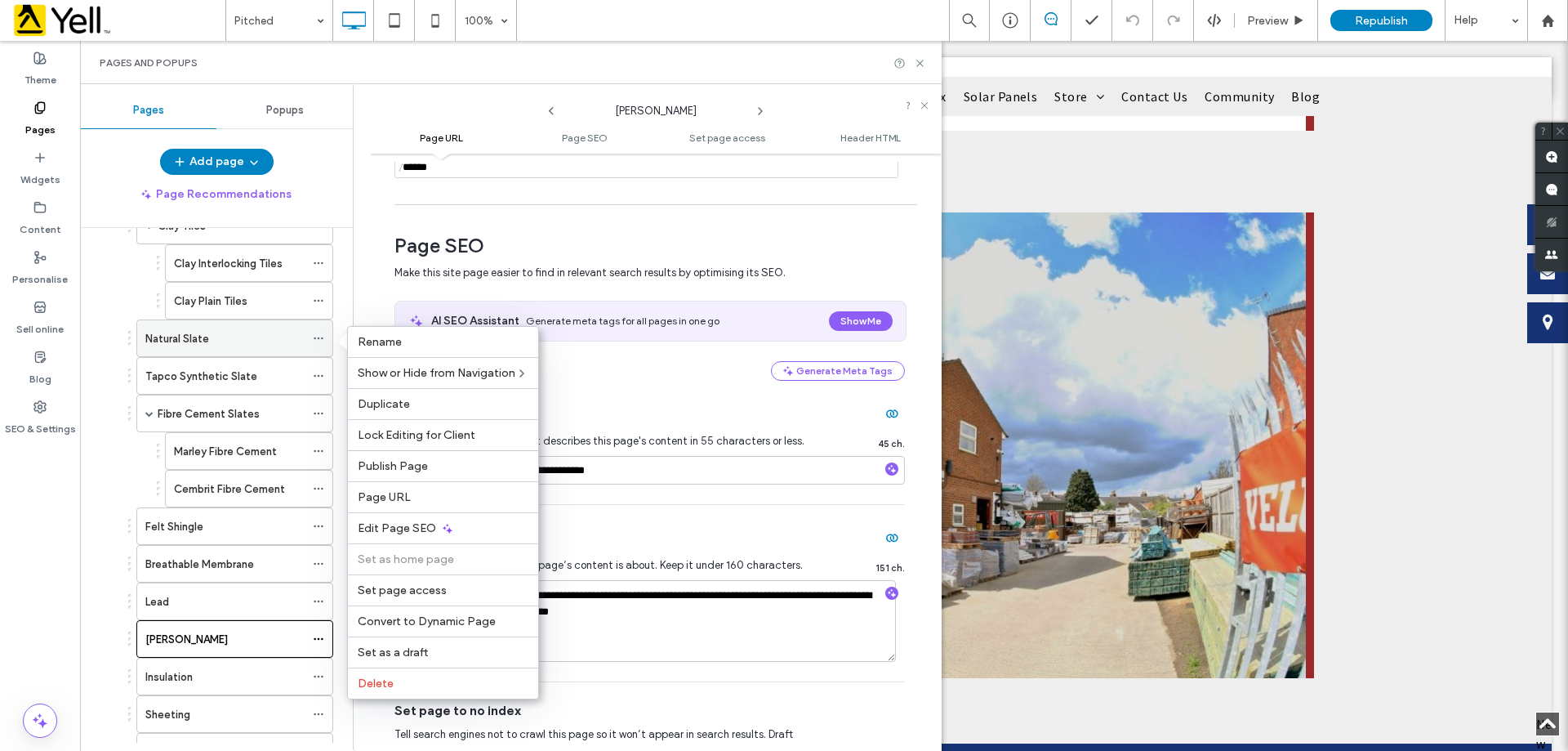
click at [319, 337] on icon at bounding box center [318, 337] width 11 height 11
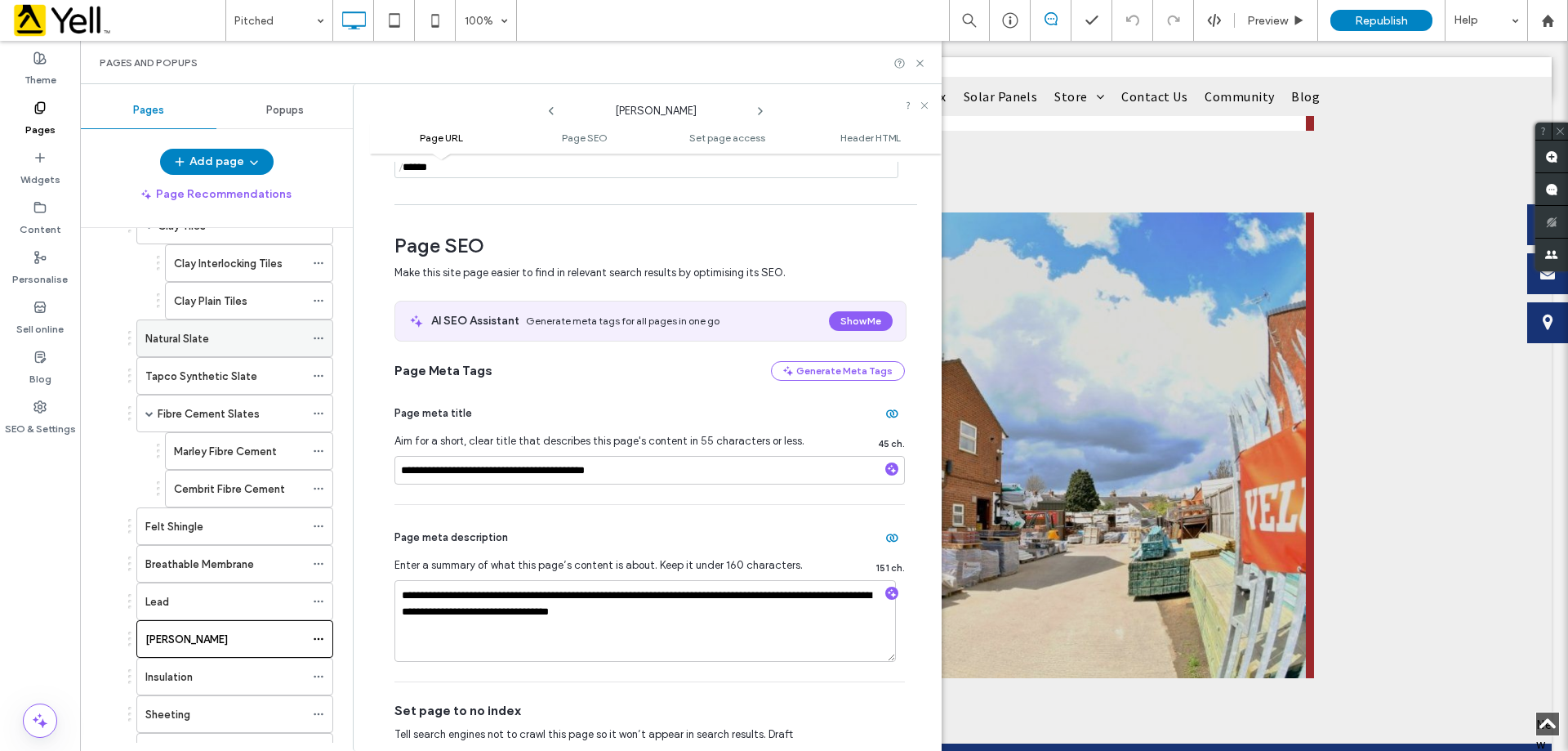
click at [319, 337] on icon at bounding box center [318, 337] width 11 height 11
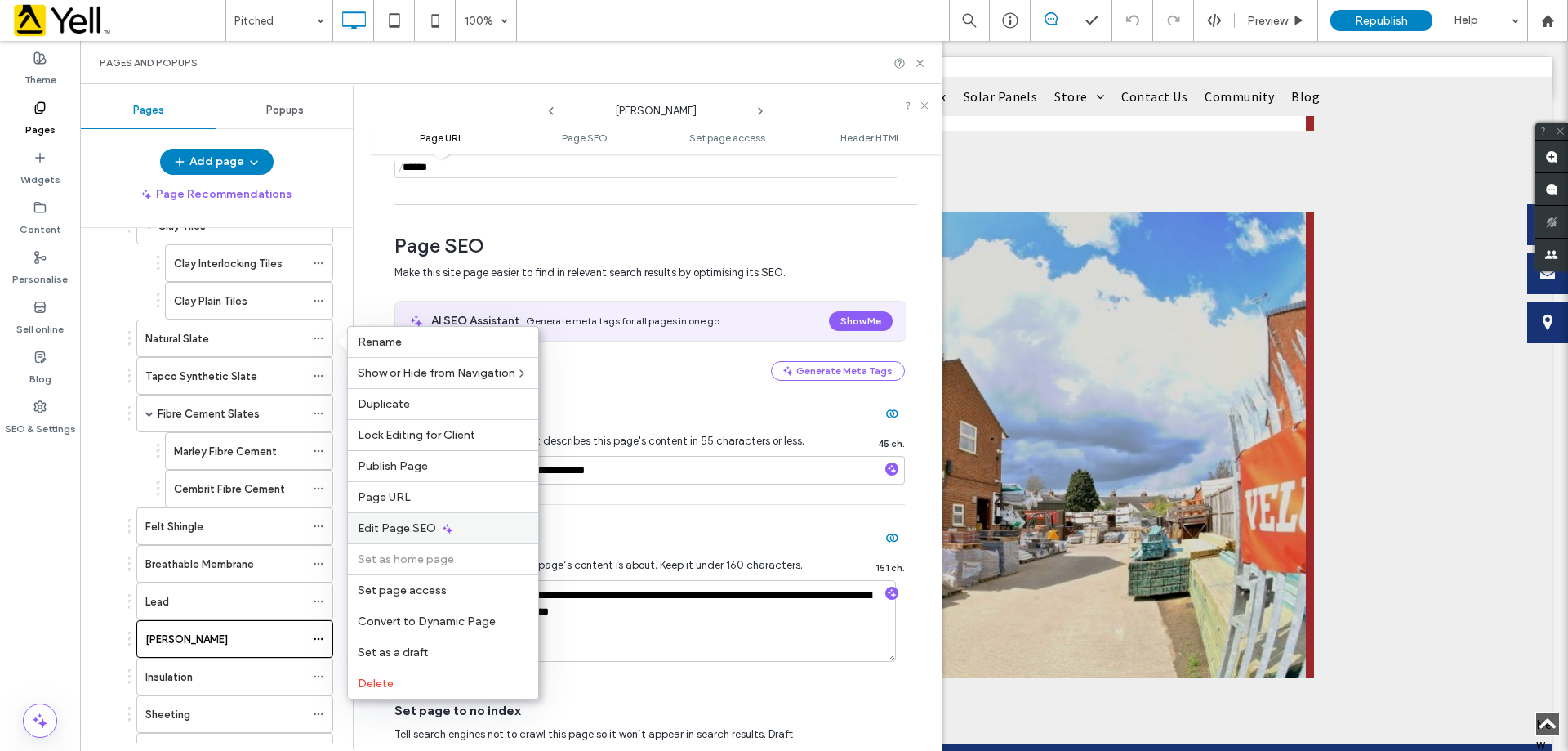
click at [385, 521] on div "Edit Page SEO" at bounding box center [443, 528] width 190 height 31
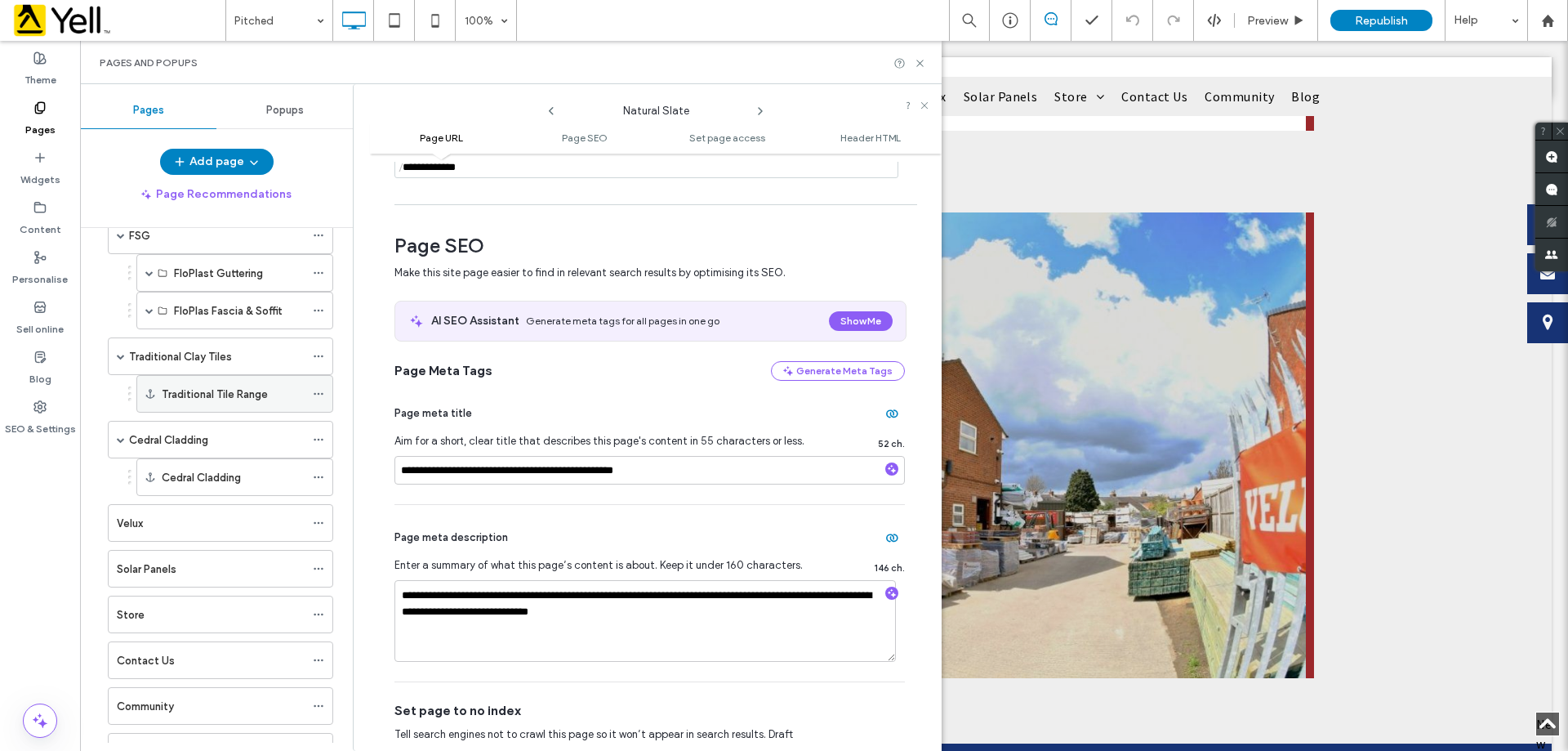
scroll to position [1144, 0]
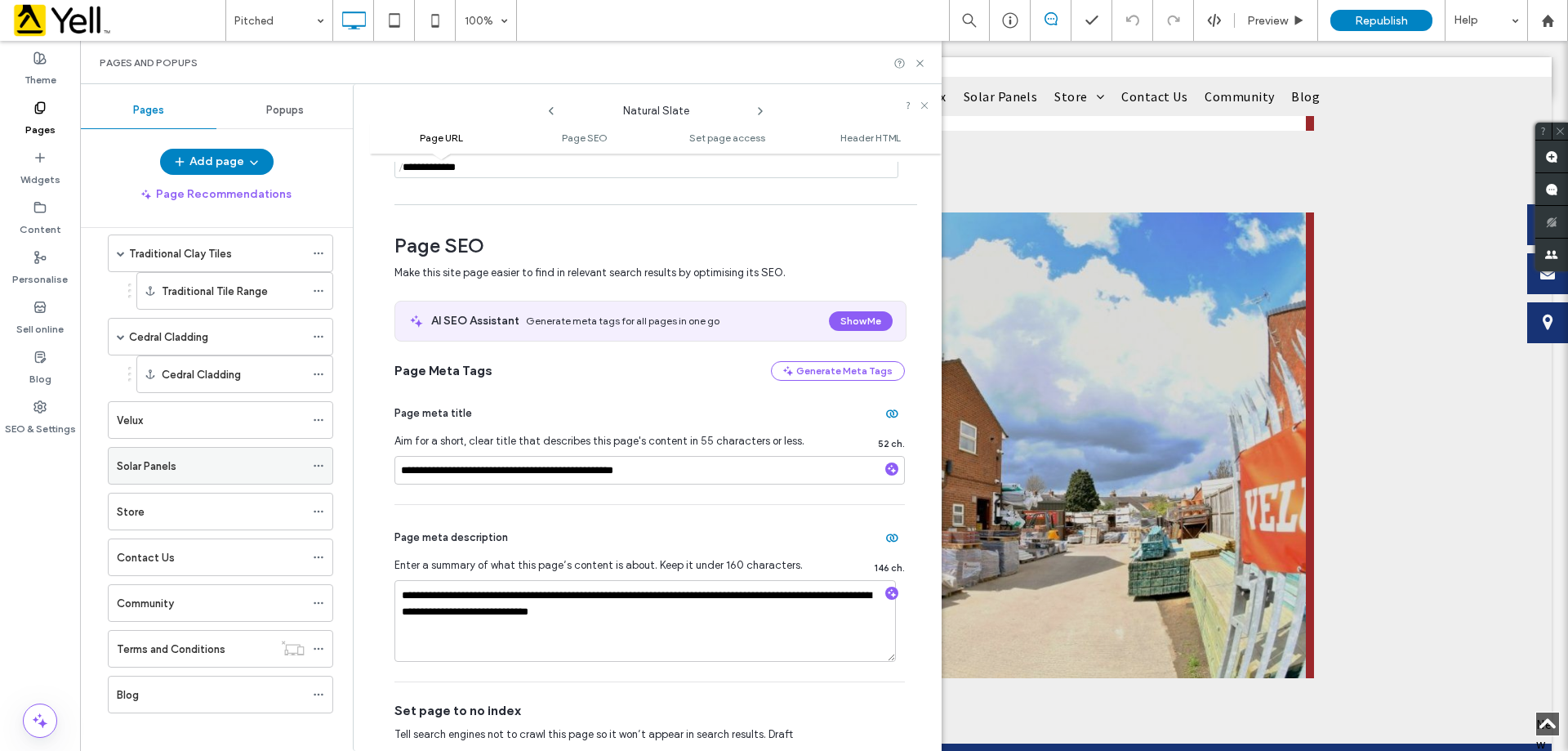
click at [308, 465] on div "Solar Panels" at bounding box center [221, 465] width 226 height 37
click at [317, 462] on icon at bounding box center [318, 465] width 11 height 11
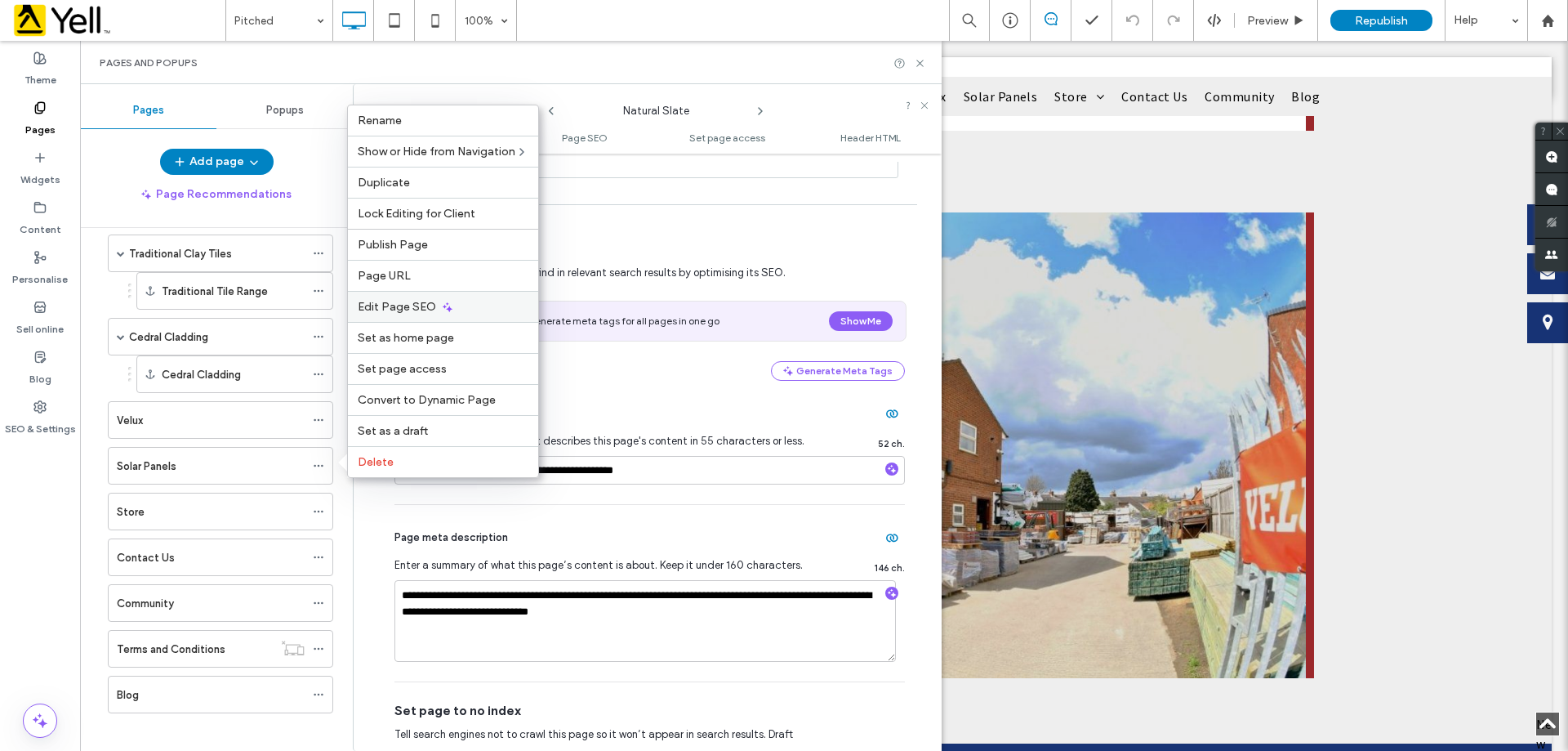
click at [418, 312] on span "Edit Page SEO" at bounding box center [397, 307] width 79 height 14
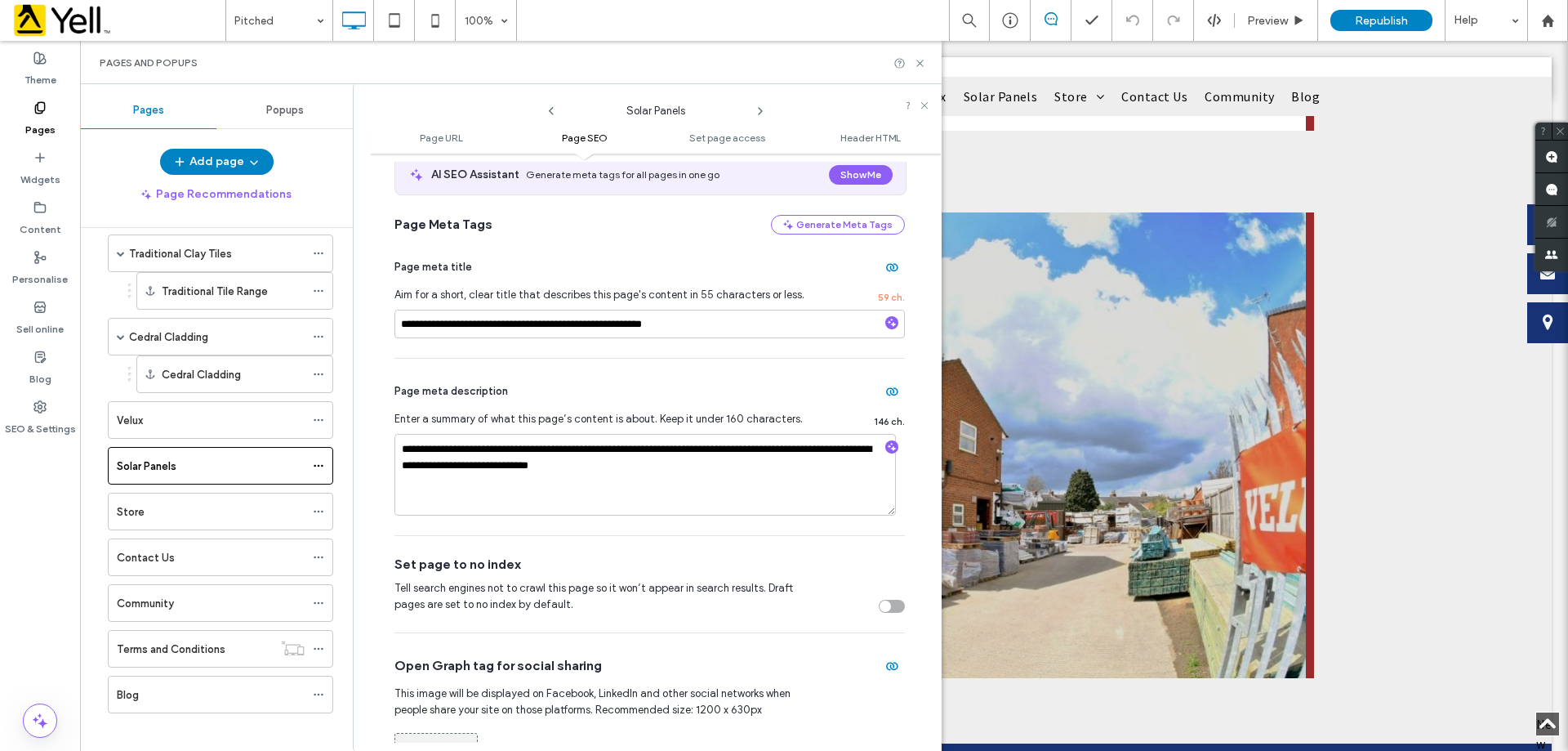
scroll to position [327, 0]
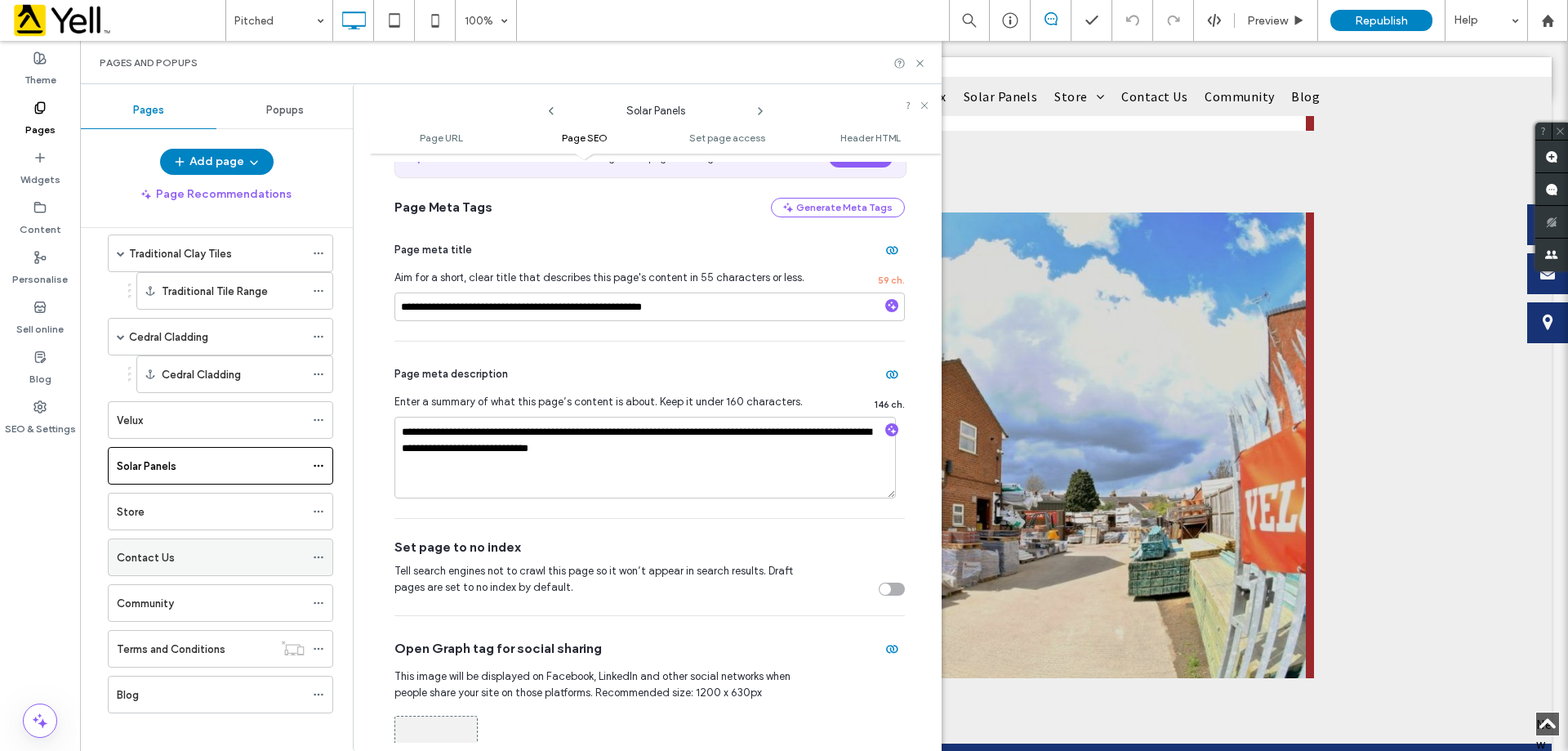
click at [325, 547] on div at bounding box center [323, 557] width 20 height 24
click at [320, 553] on icon at bounding box center [318, 556] width 11 height 11
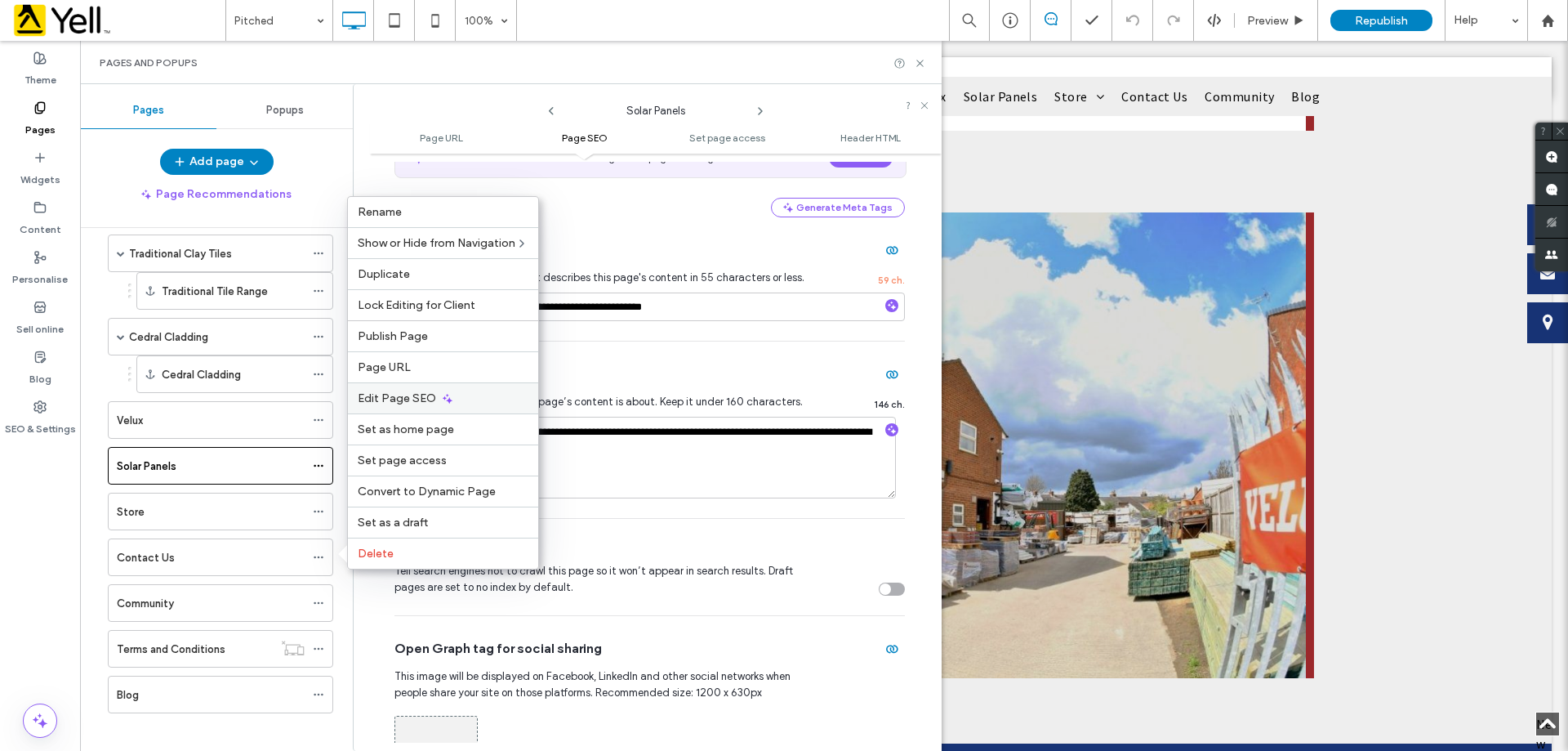
click at [401, 390] on div "Edit Page SEO" at bounding box center [443, 398] width 190 height 31
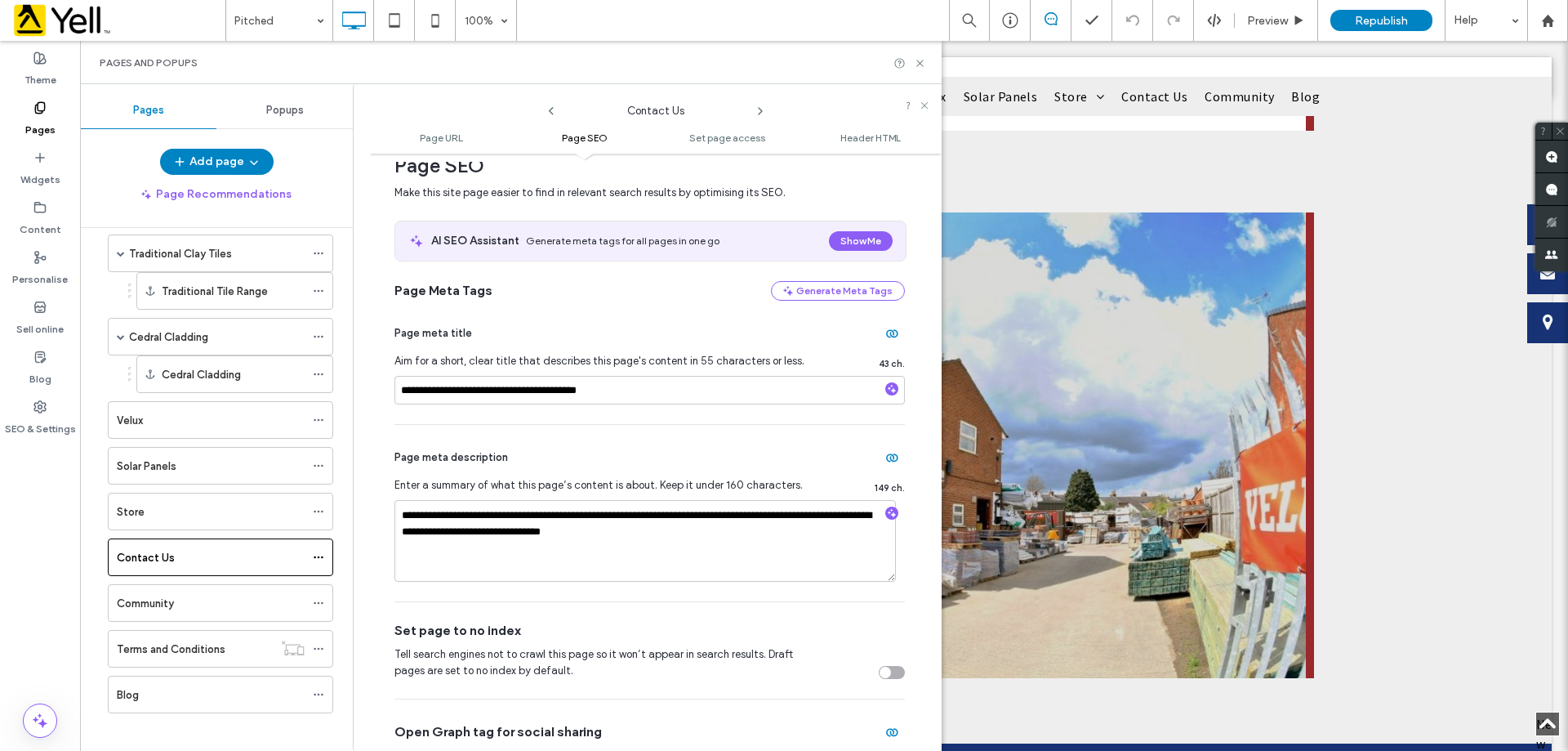
scroll to position [245, 0]
click at [709, 533] on textarea "**********" at bounding box center [645, 539] width 502 height 81
type textarea "**********"
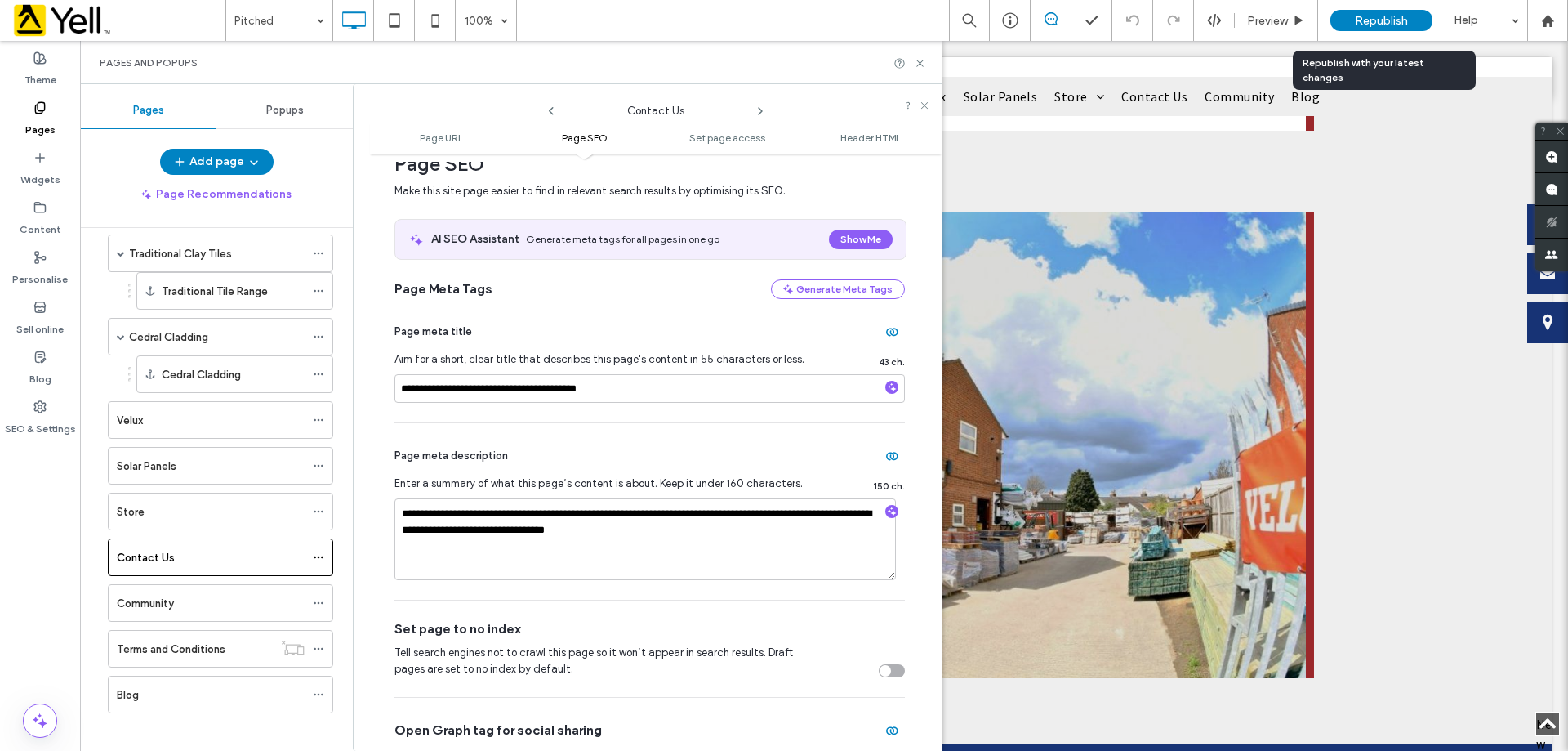
click at [1391, 12] on div "Republish" at bounding box center [1381, 20] width 102 height 22
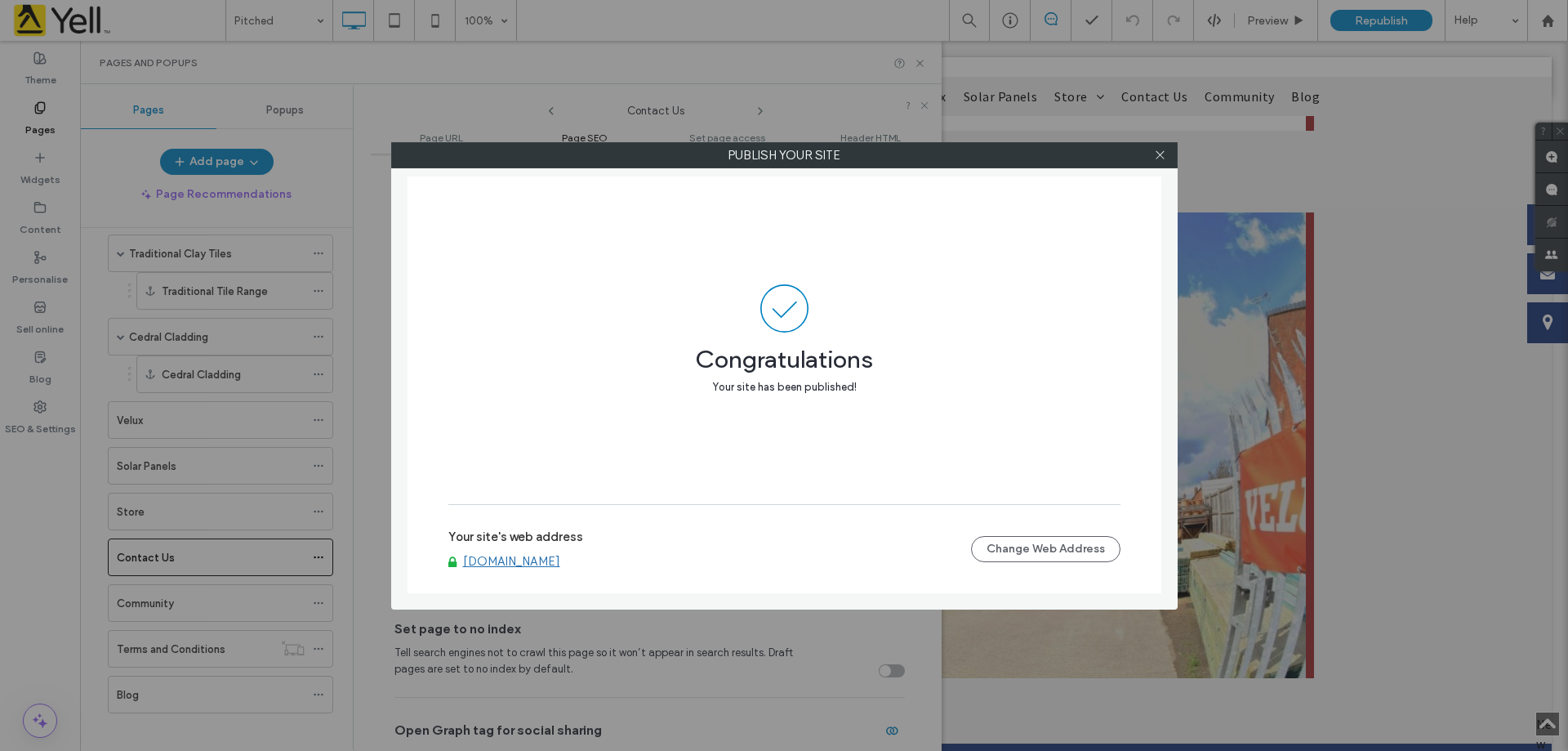
click at [280, 180] on div "Publish your site Congratulations Your site has been published! Your site's web…" at bounding box center [784, 376] width 1568 height 751
click at [300, 179] on div "Publish your site Congratulations Your site has been published! Your site's web…" at bounding box center [784, 376] width 1568 height 751
click at [1161, 152] on icon at bounding box center [1160, 155] width 12 height 12
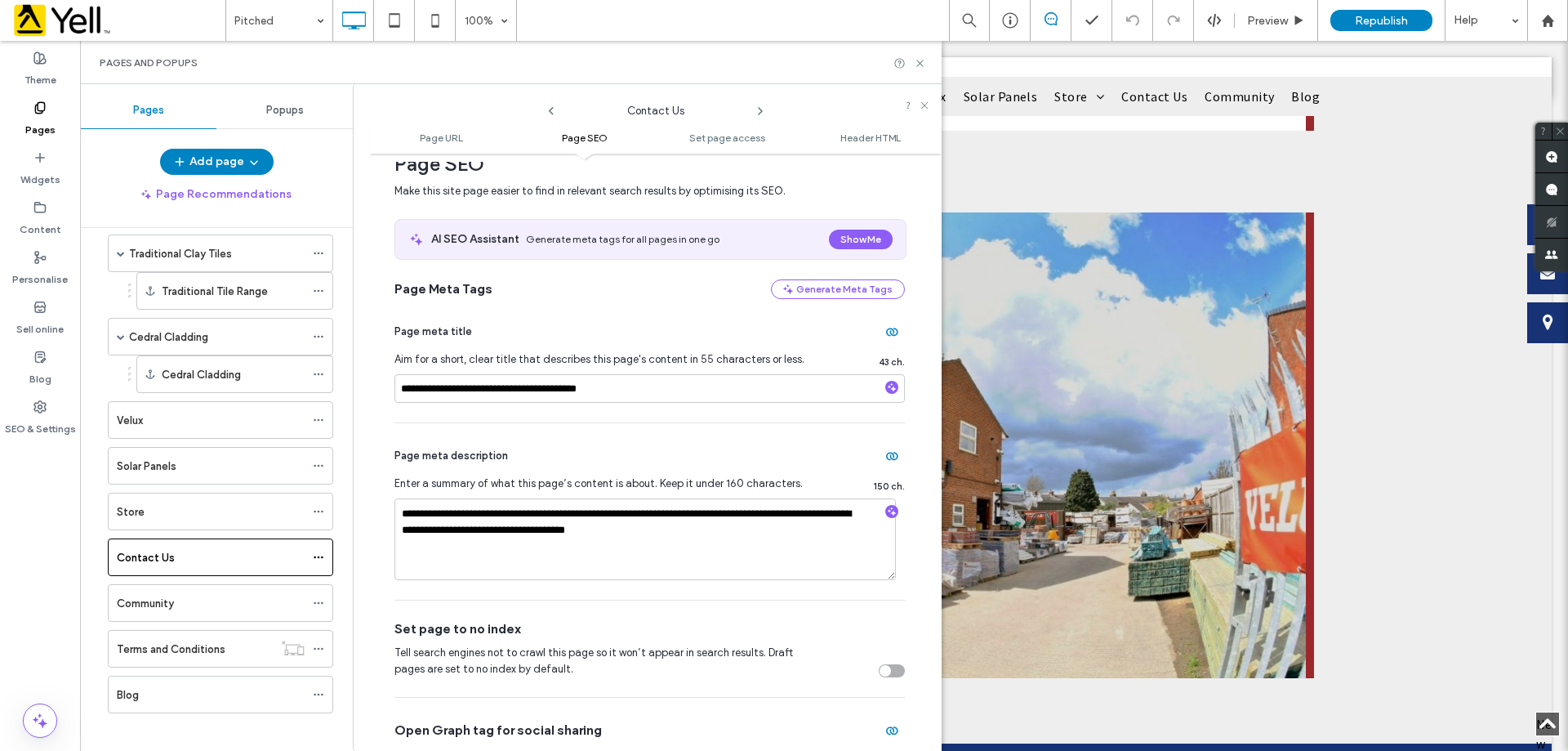
click at [240, 599] on div "Community" at bounding box center [210, 603] width 188 height 17
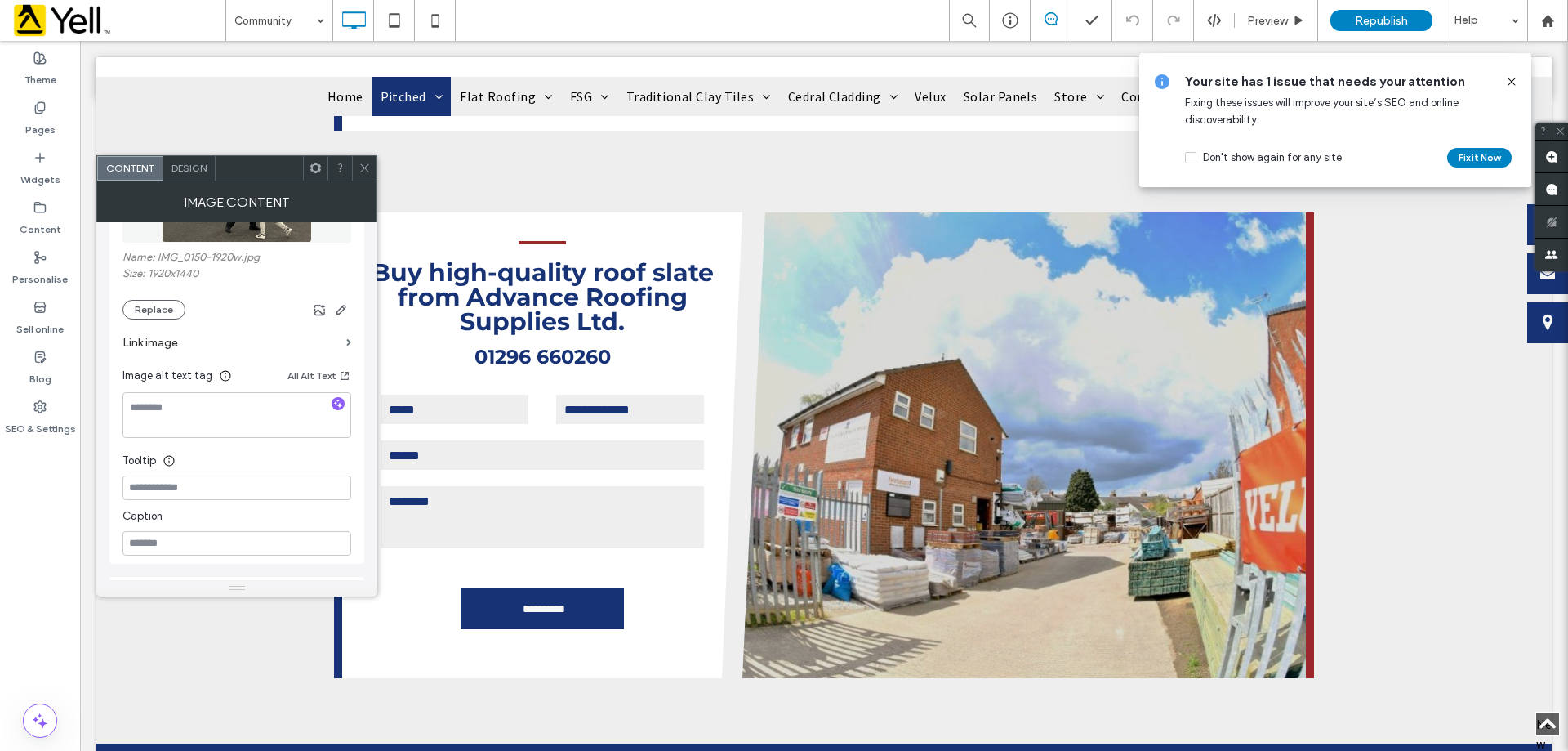
scroll to position [327, 0]
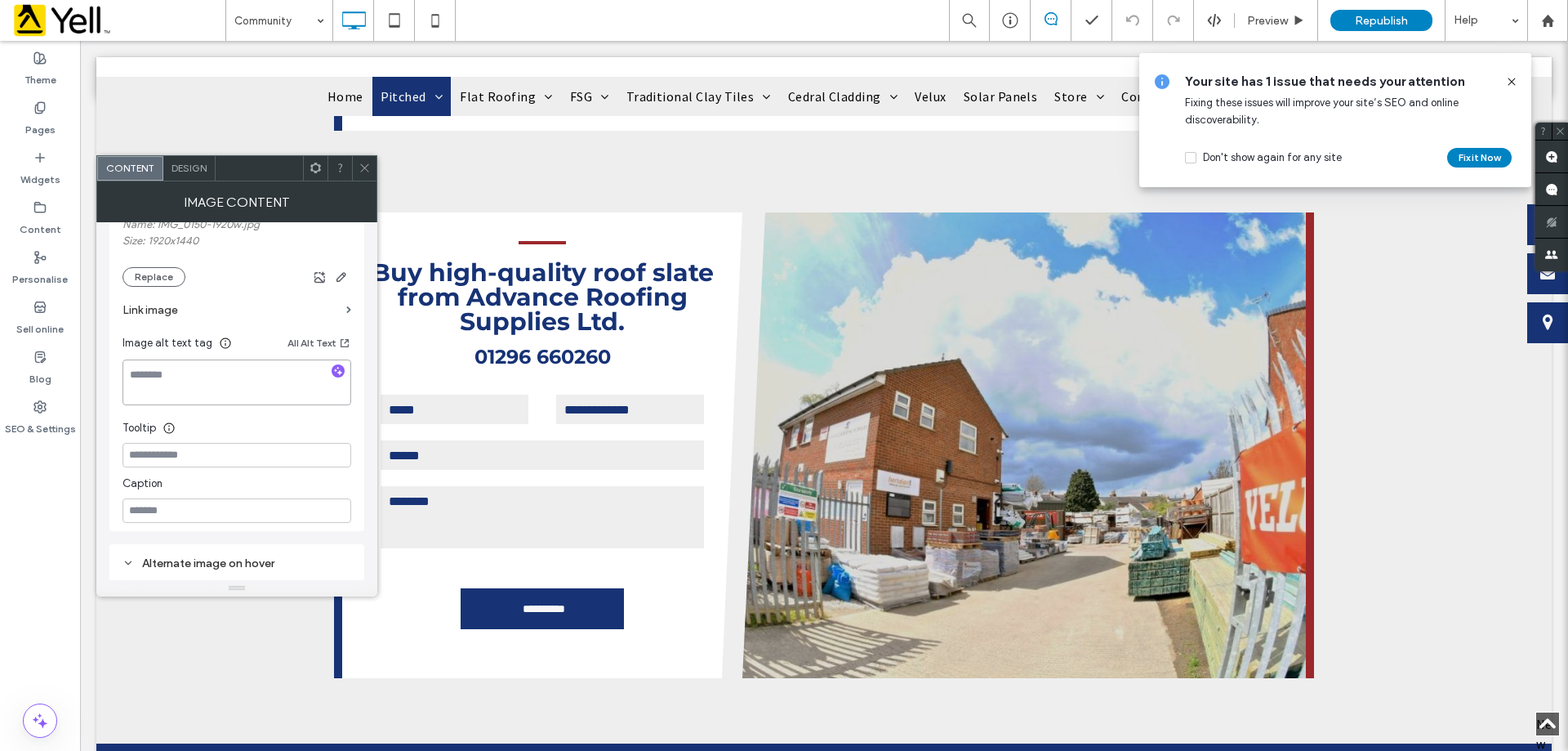
click at [260, 376] on textarea at bounding box center [237, 382] width 228 height 46
click at [342, 366] on icon "button" at bounding box center [337, 370] width 11 height 11
type textarea "**********"
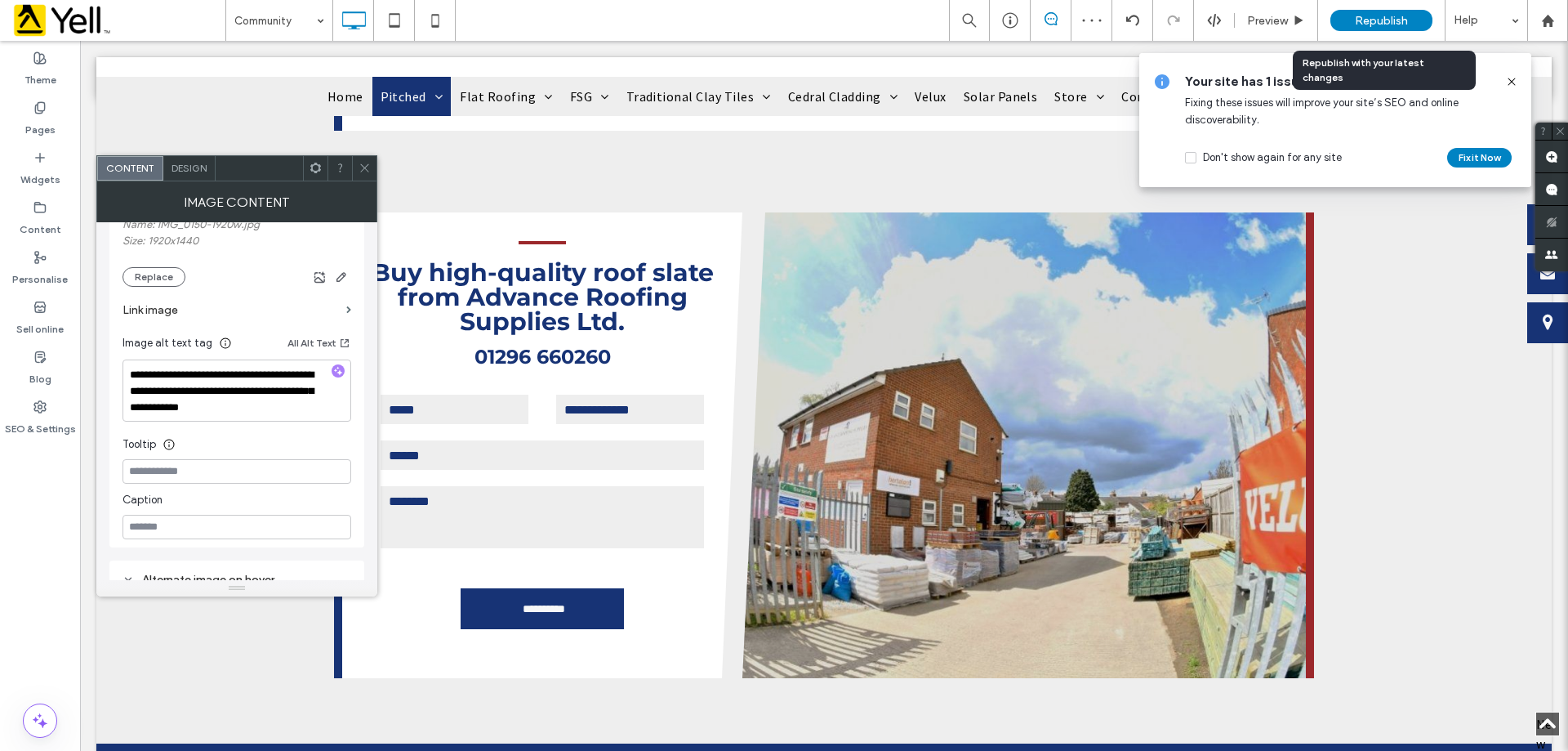
click at [1397, 23] on span "Republish" at bounding box center [1381, 21] width 53 height 14
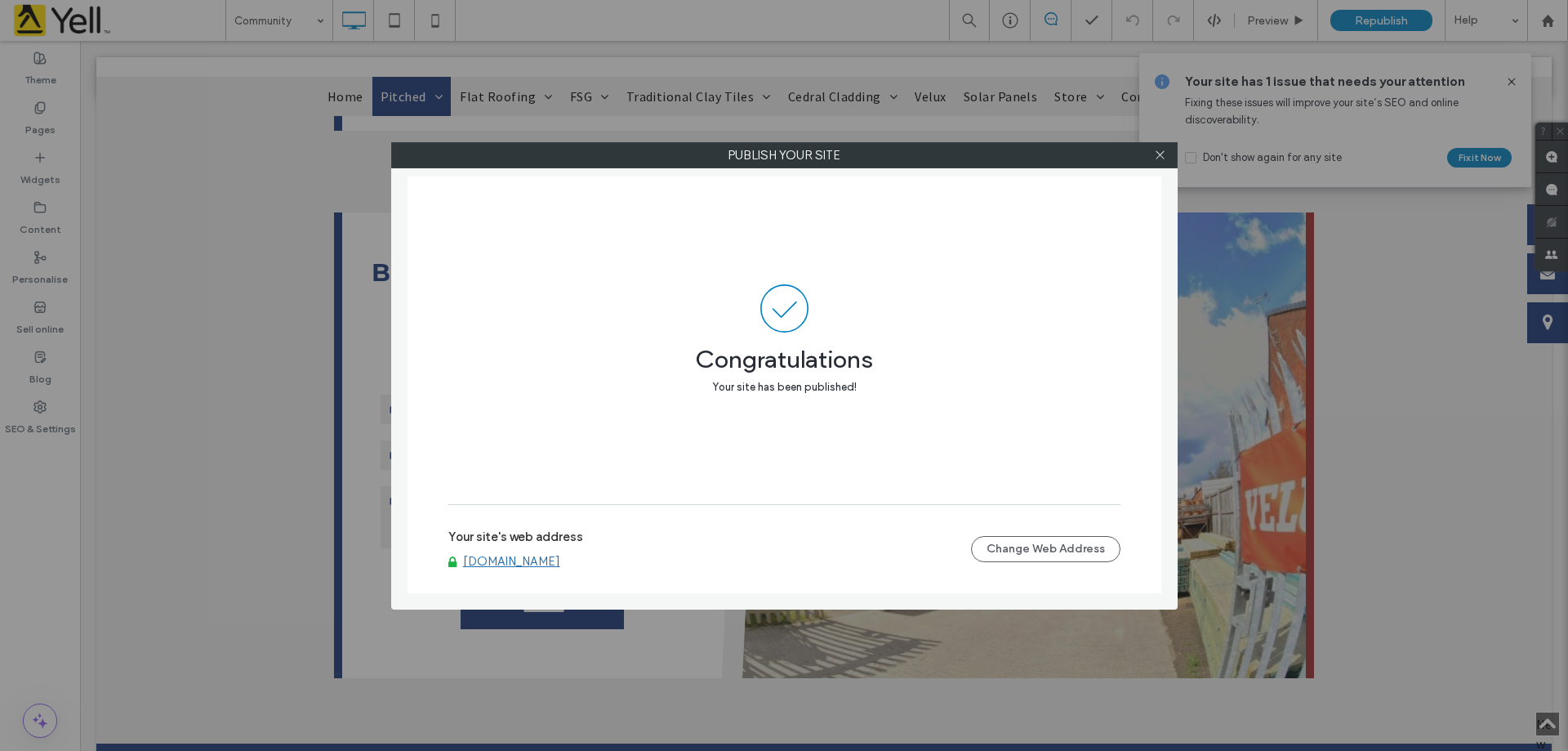
click at [1167, 154] on div at bounding box center [1161, 155] width 24 height 24
click at [1162, 155] on icon at bounding box center [1160, 155] width 12 height 12
